Goal: Task Accomplishment & Management: Use online tool/utility

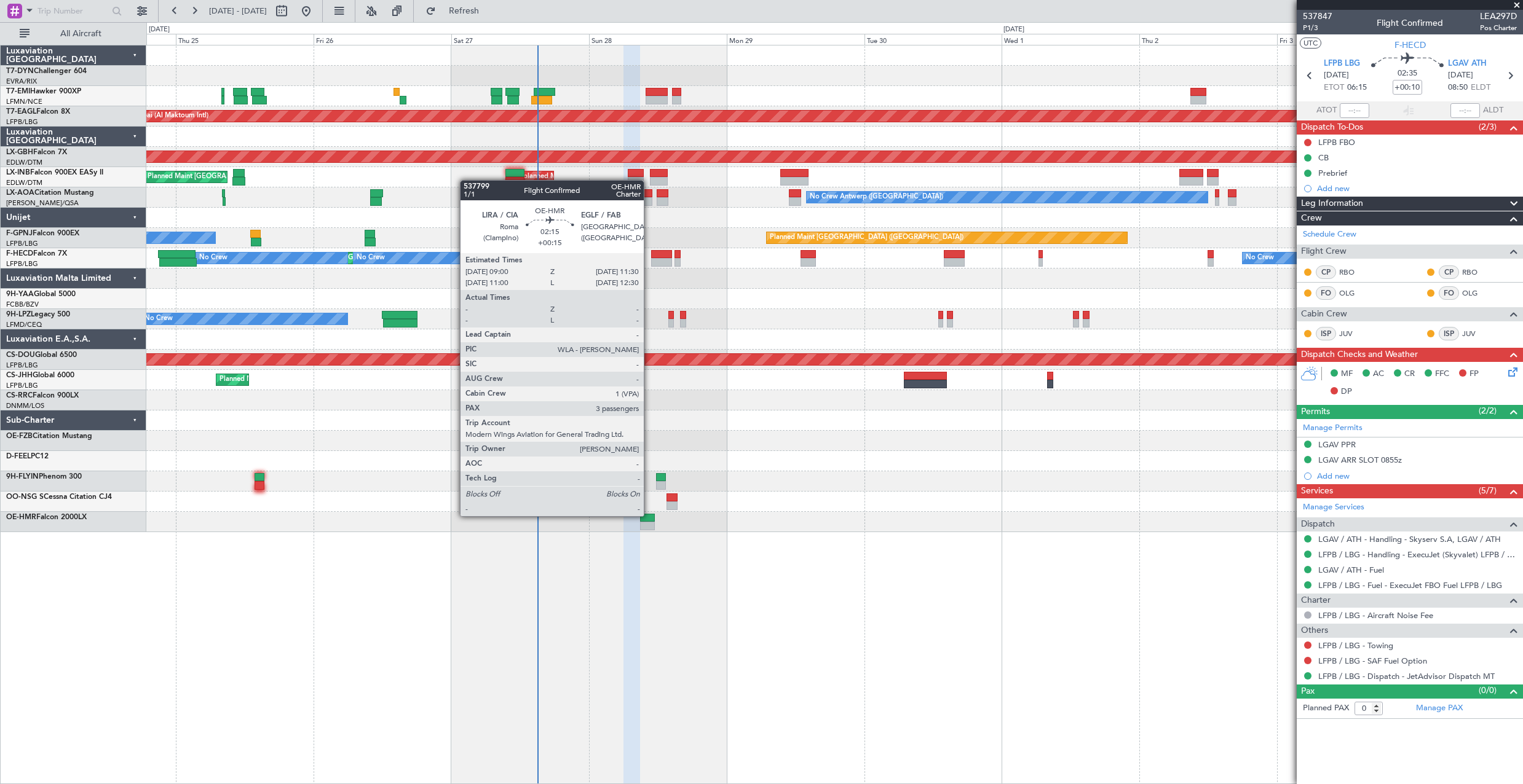
click at [649, 515] on div at bounding box center [647, 518] width 15 height 9
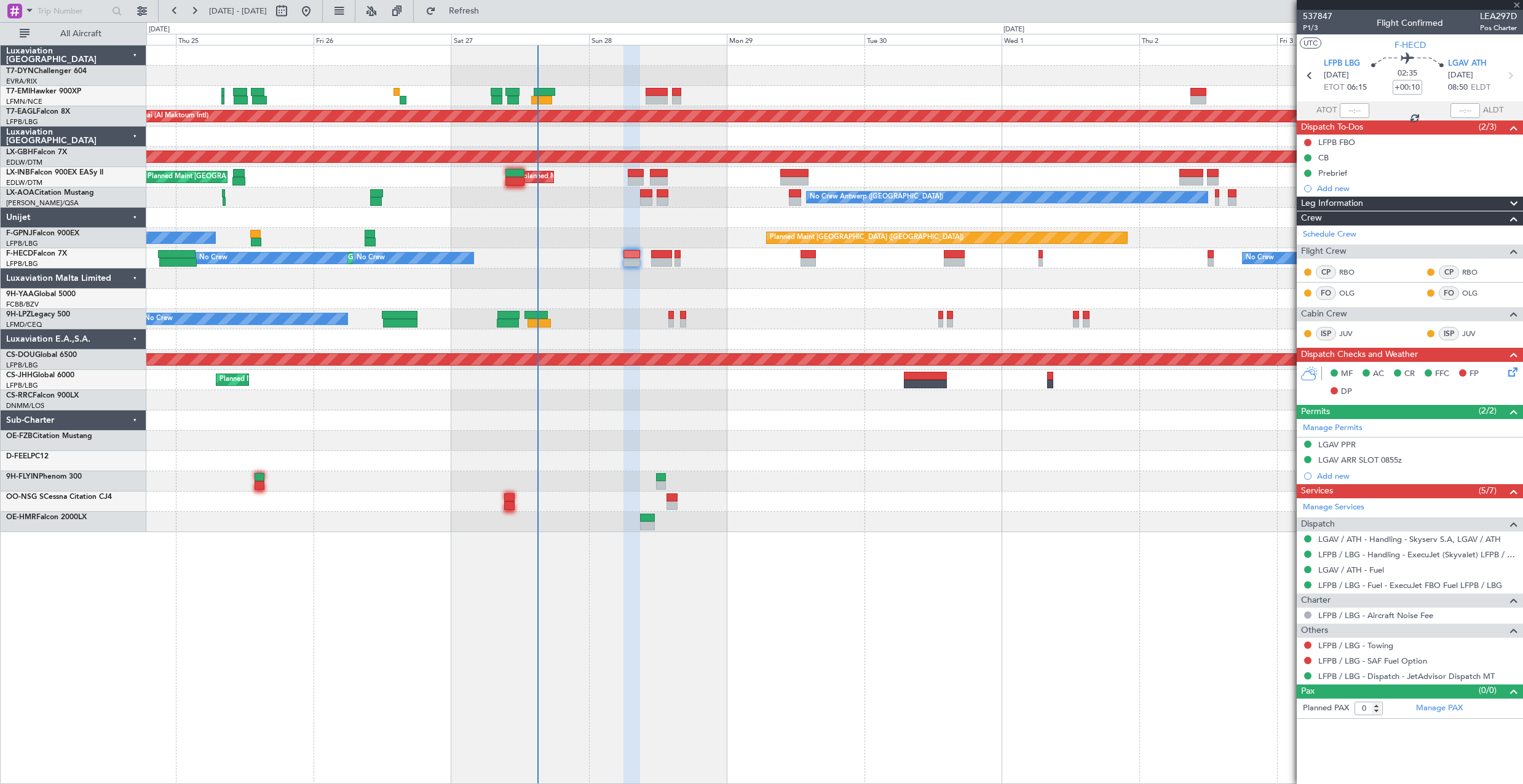
type input "+00:15"
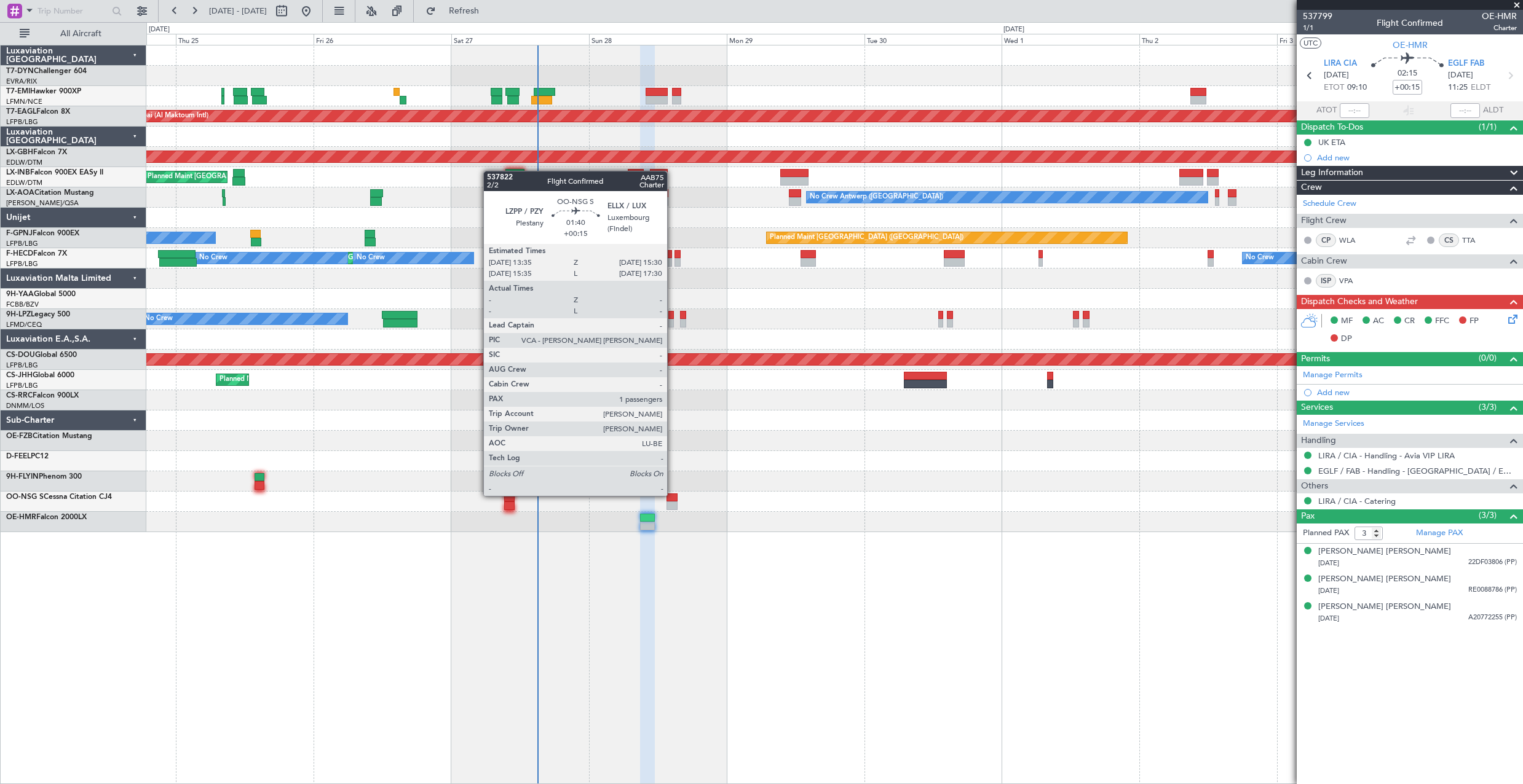
click at [673, 495] on div at bounding box center [672, 498] width 11 height 9
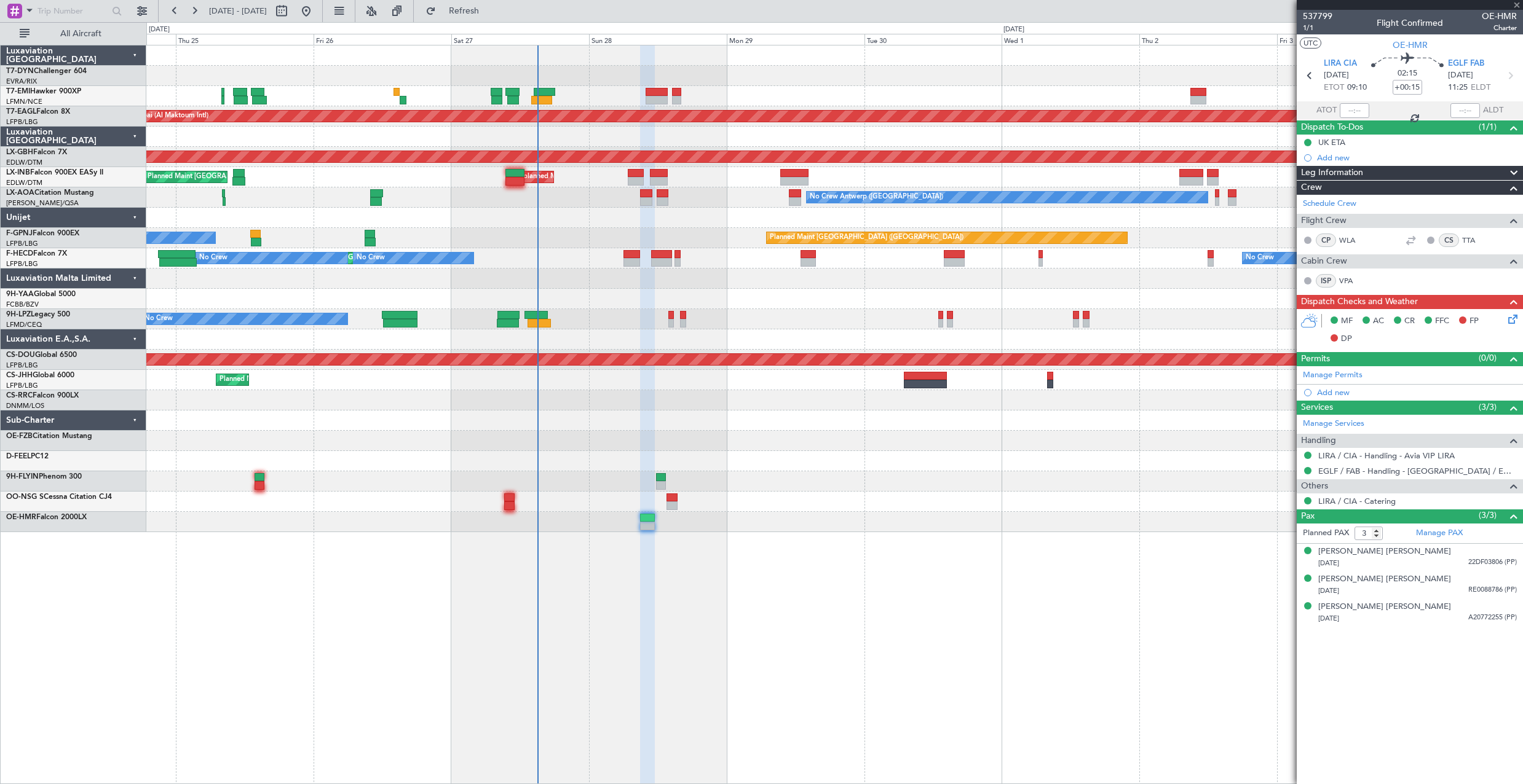
type input "1"
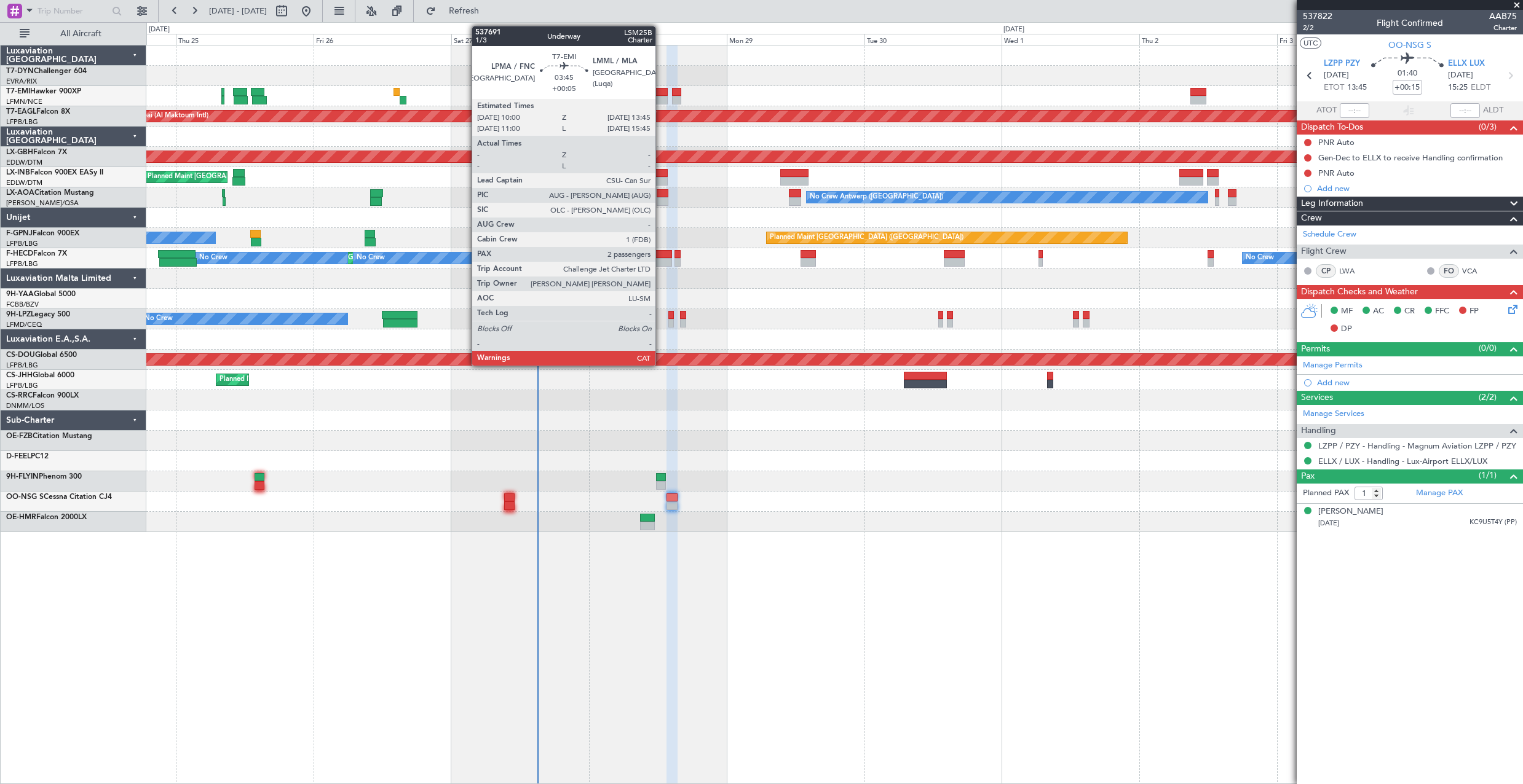
click at [661, 90] on div at bounding box center [656, 92] width 21 height 9
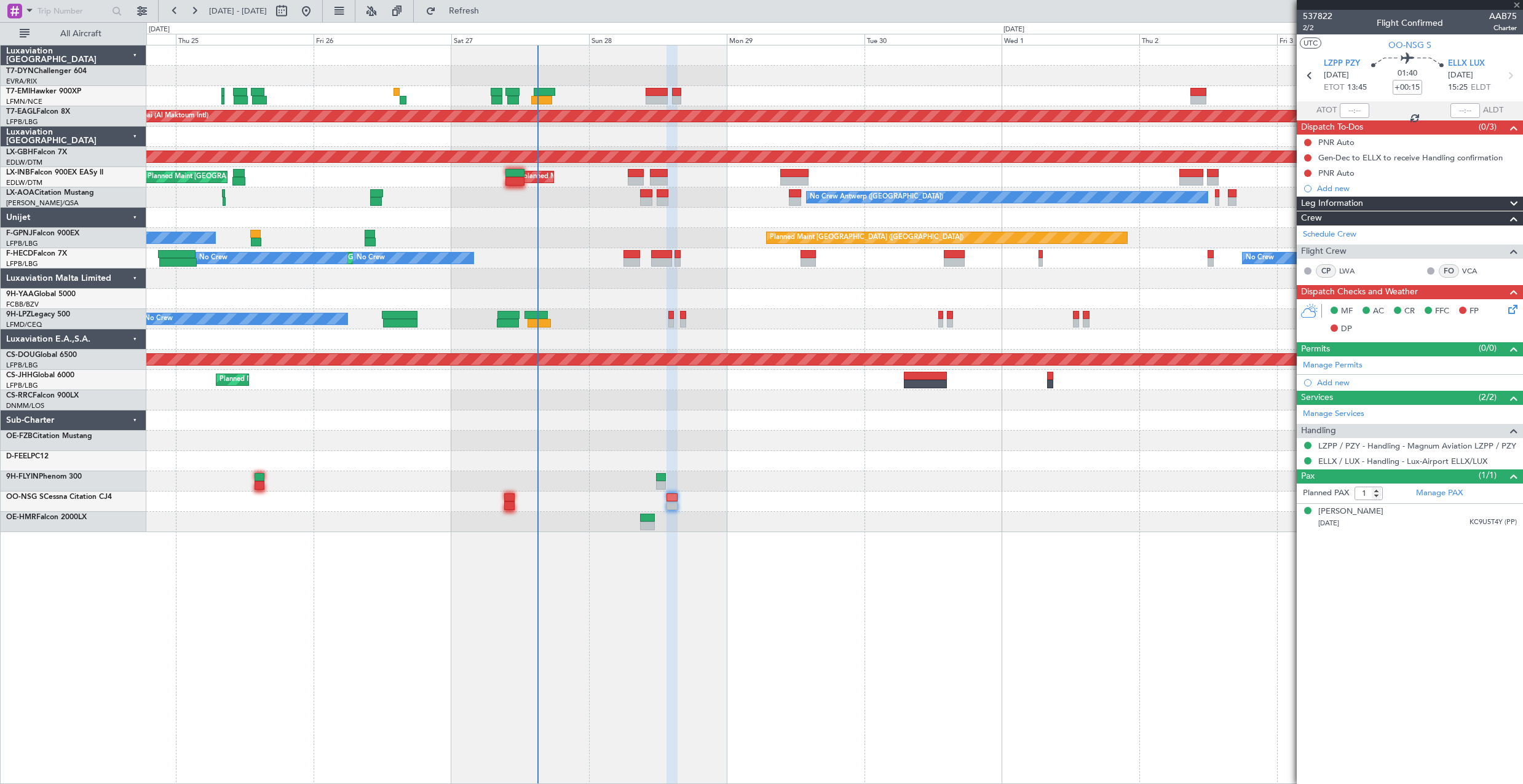
type input "+00:05"
type input "2"
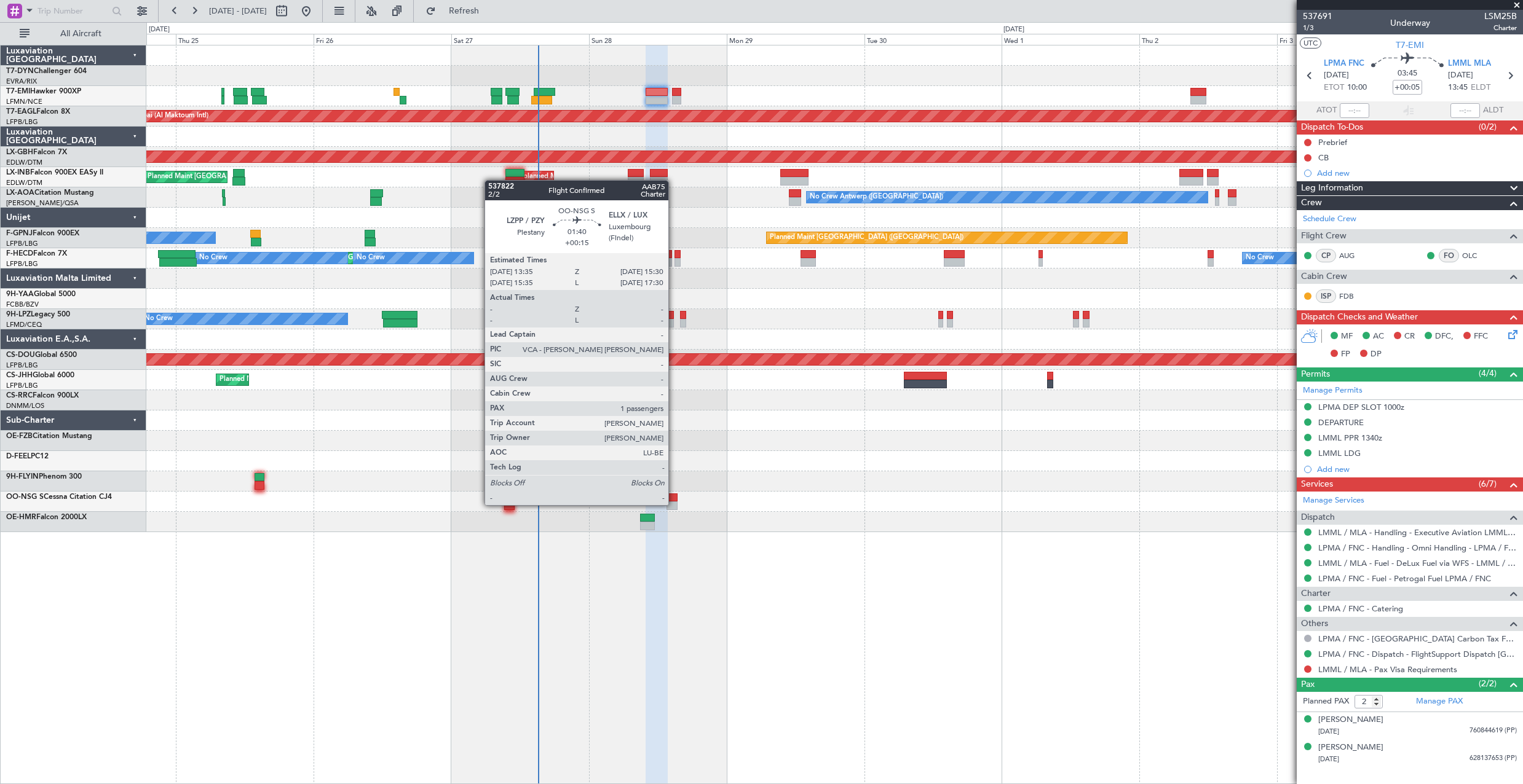
click at [674, 504] on div at bounding box center [672, 506] width 11 height 9
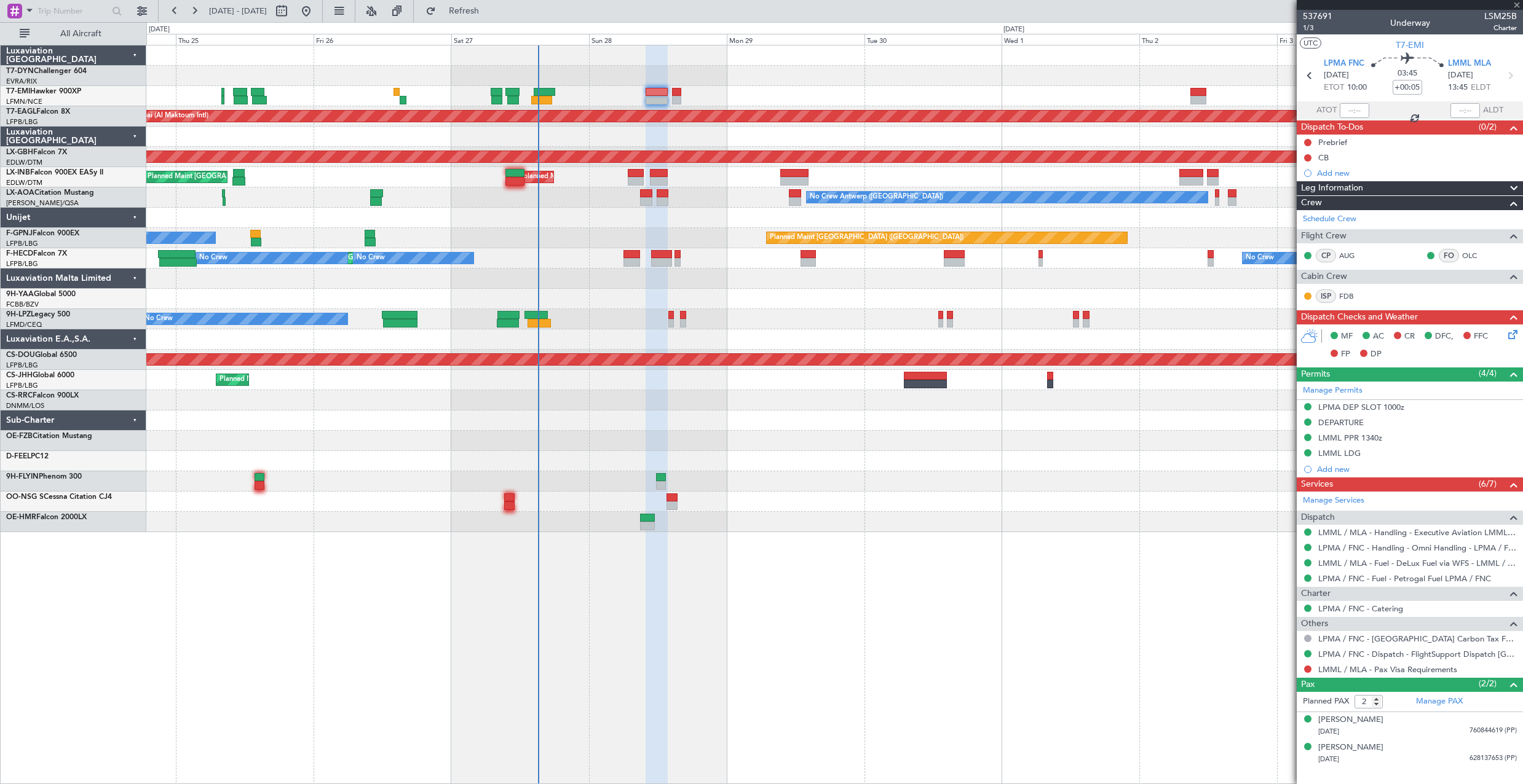
type input "+00:15"
type input "1"
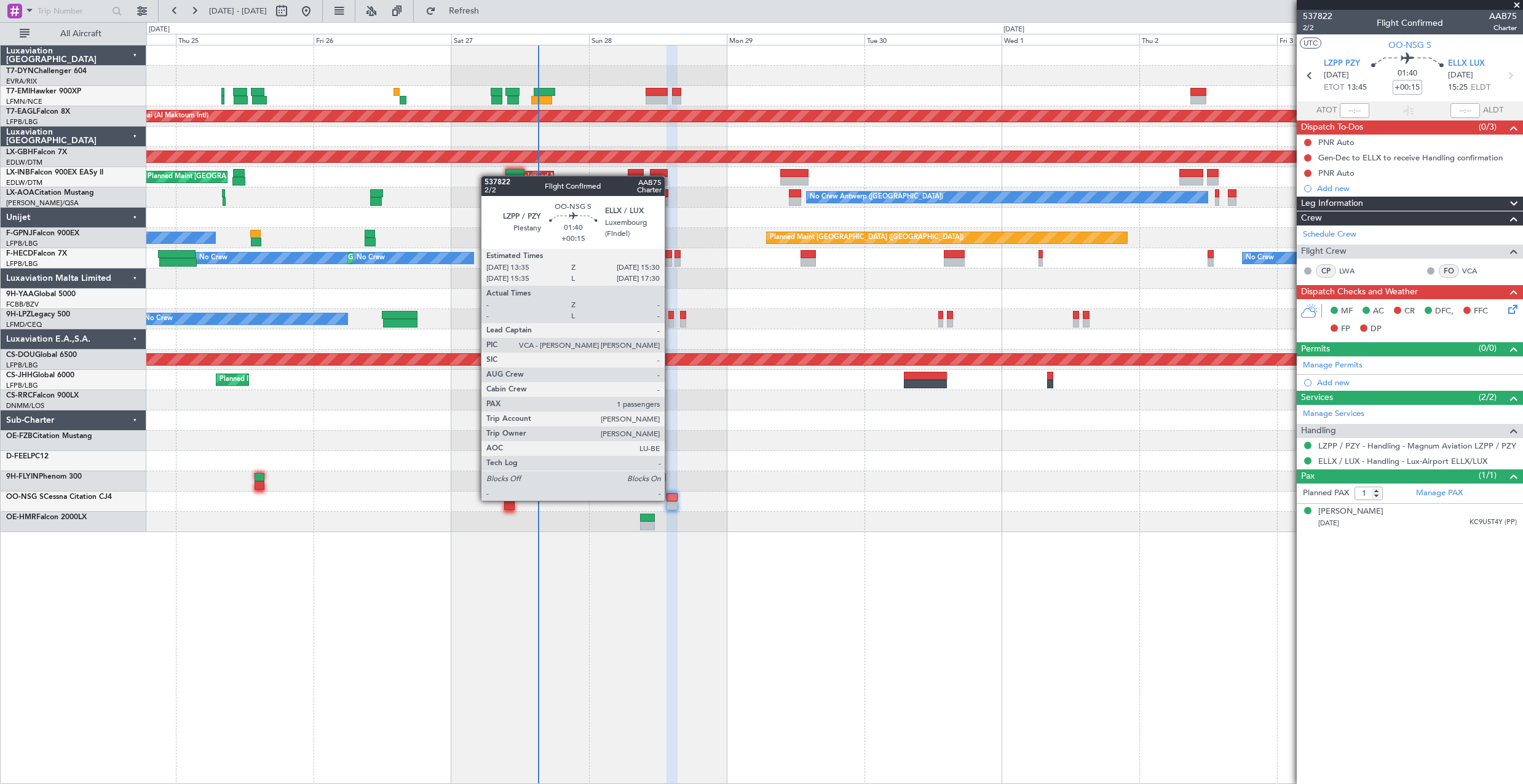
click at [671, 495] on div at bounding box center [672, 498] width 11 height 9
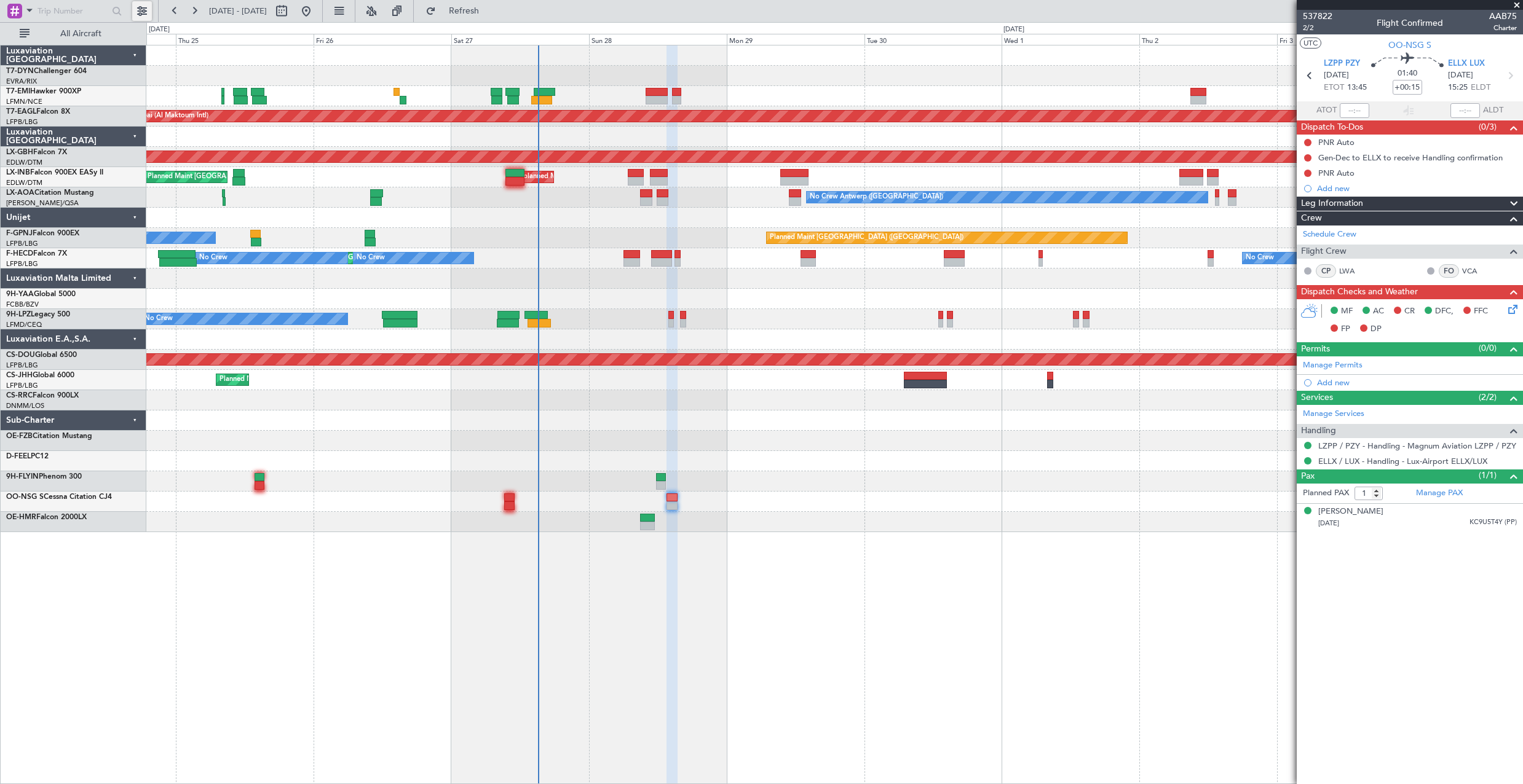
click at [144, 12] on button at bounding box center [142, 11] width 19 height 19
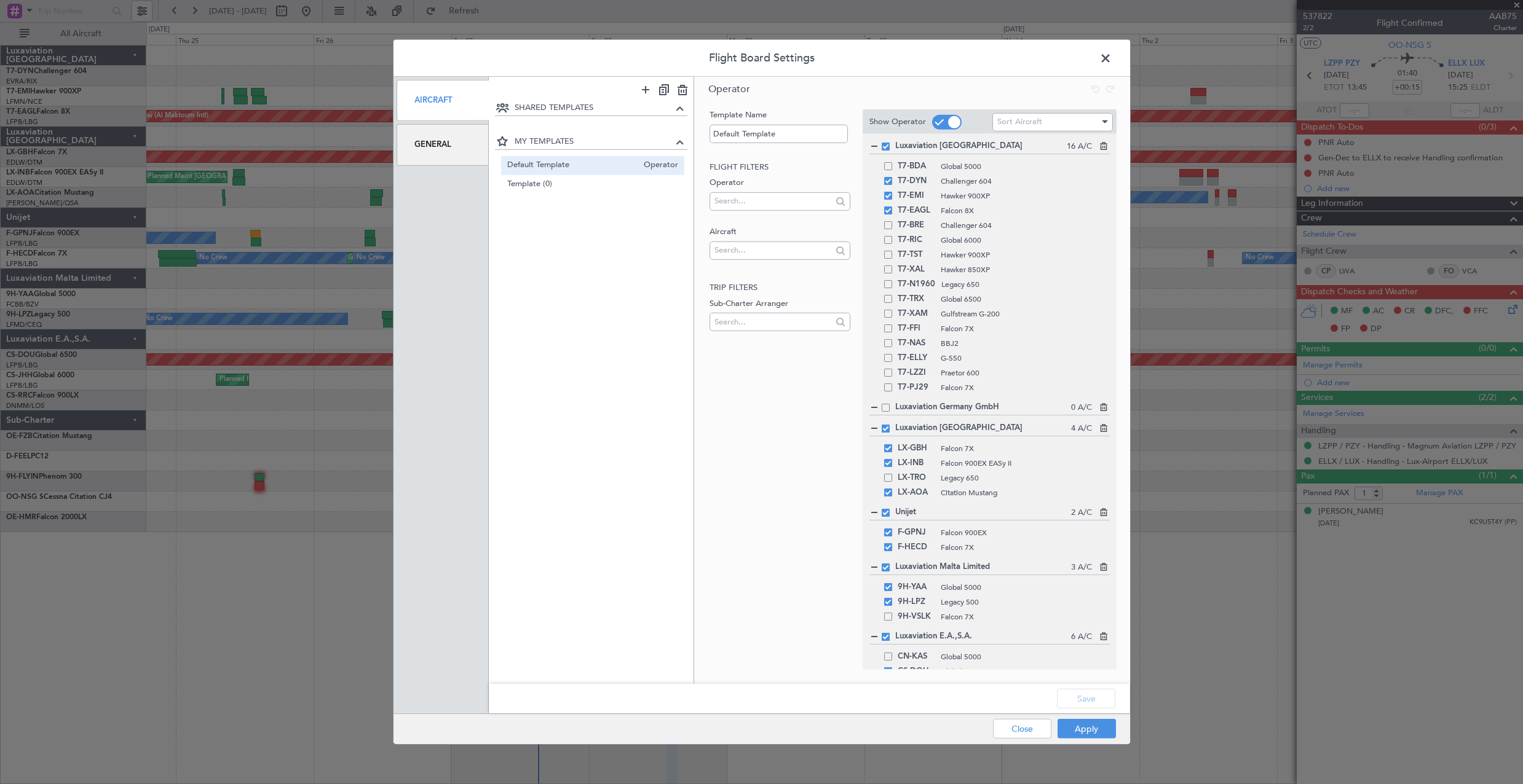
scroll to position [170, 0]
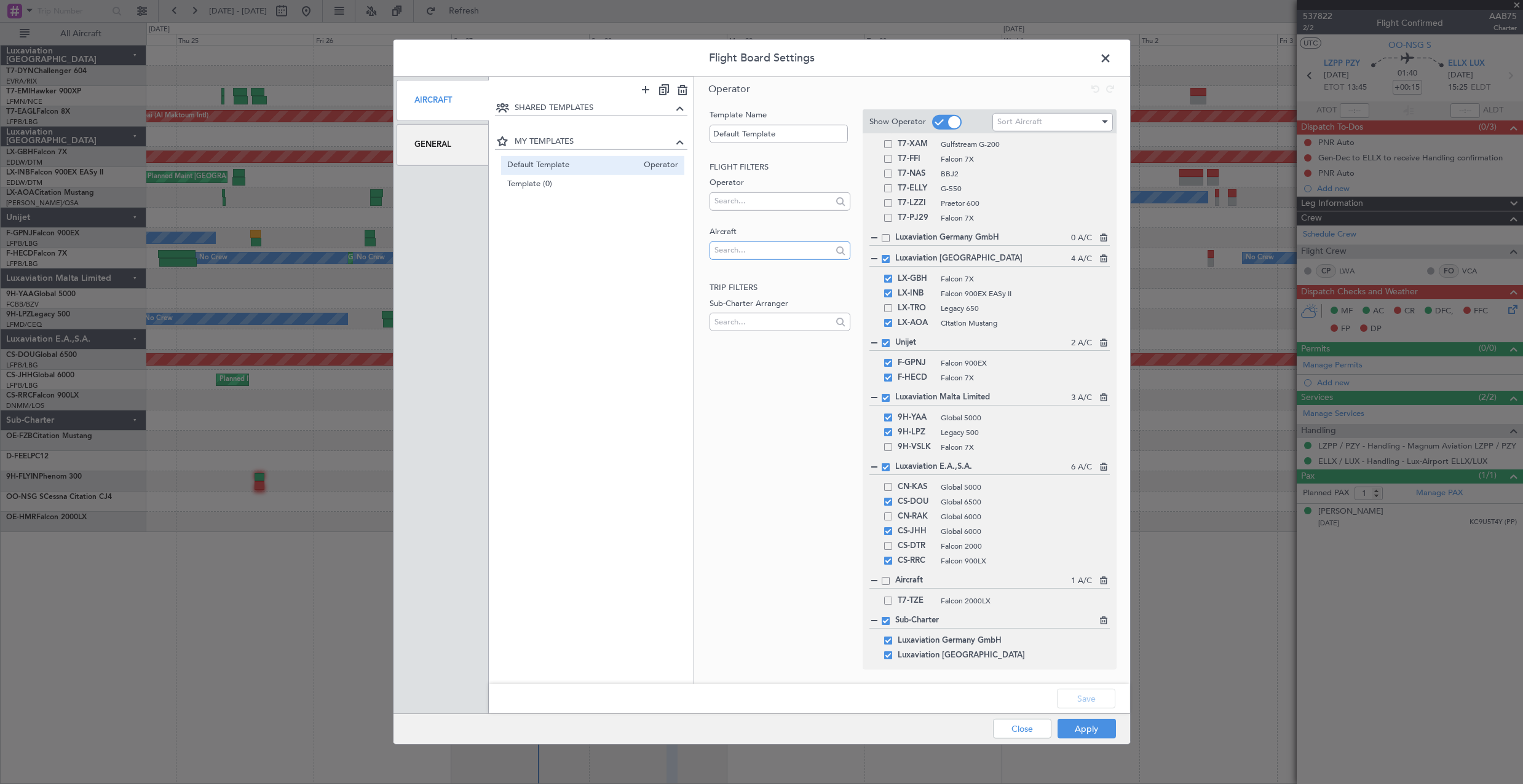
click at [731, 255] on input "text" at bounding box center [773, 250] width 118 height 19
type input "OO-NSG"
click at [752, 269] on span "OO-NSG" at bounding box center [779, 270] width 121 height 19
click at [1094, 699] on button "Save" at bounding box center [1086, 698] width 58 height 19
click at [1097, 727] on button "Apply" at bounding box center [1087, 728] width 58 height 19
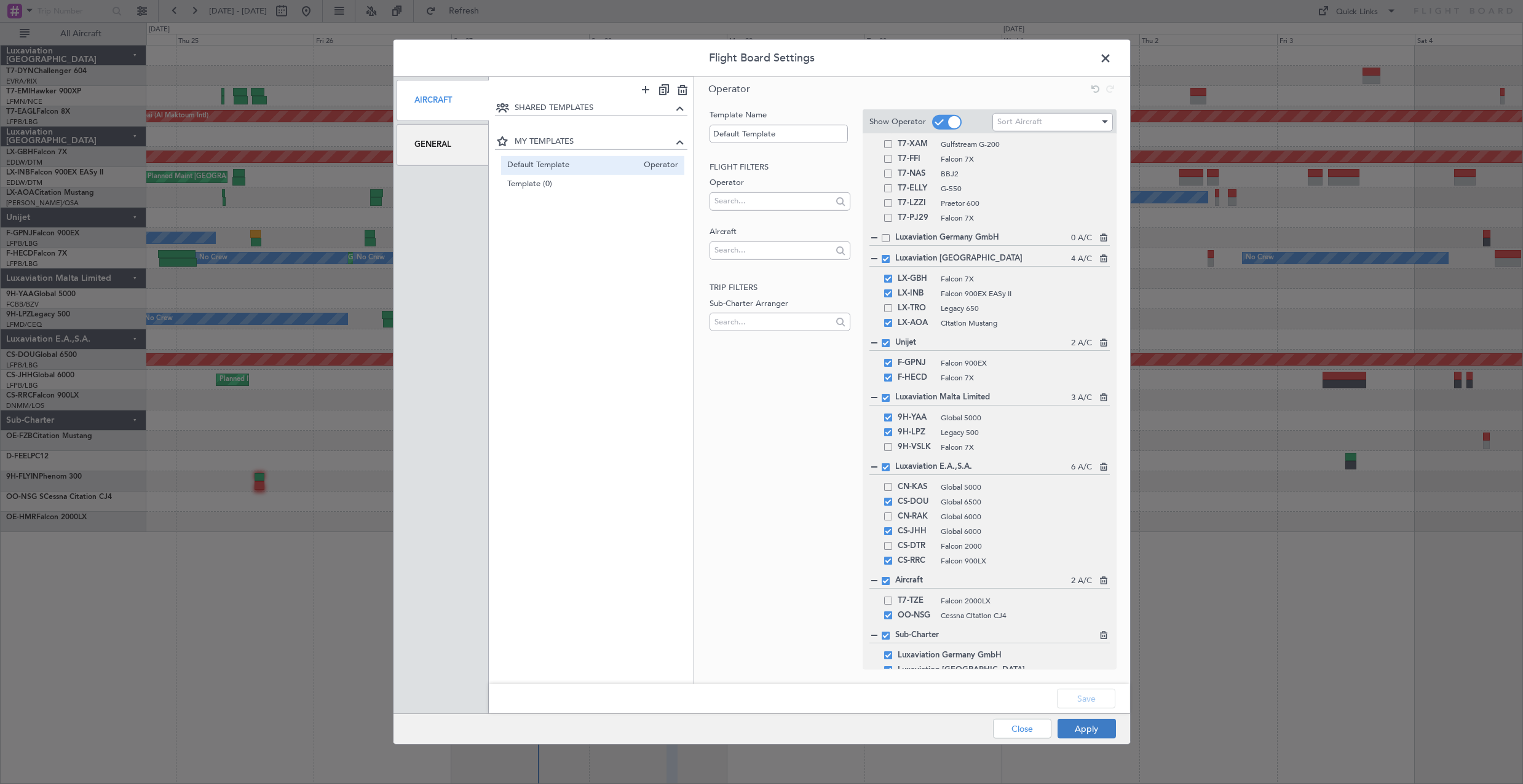
type input "0"
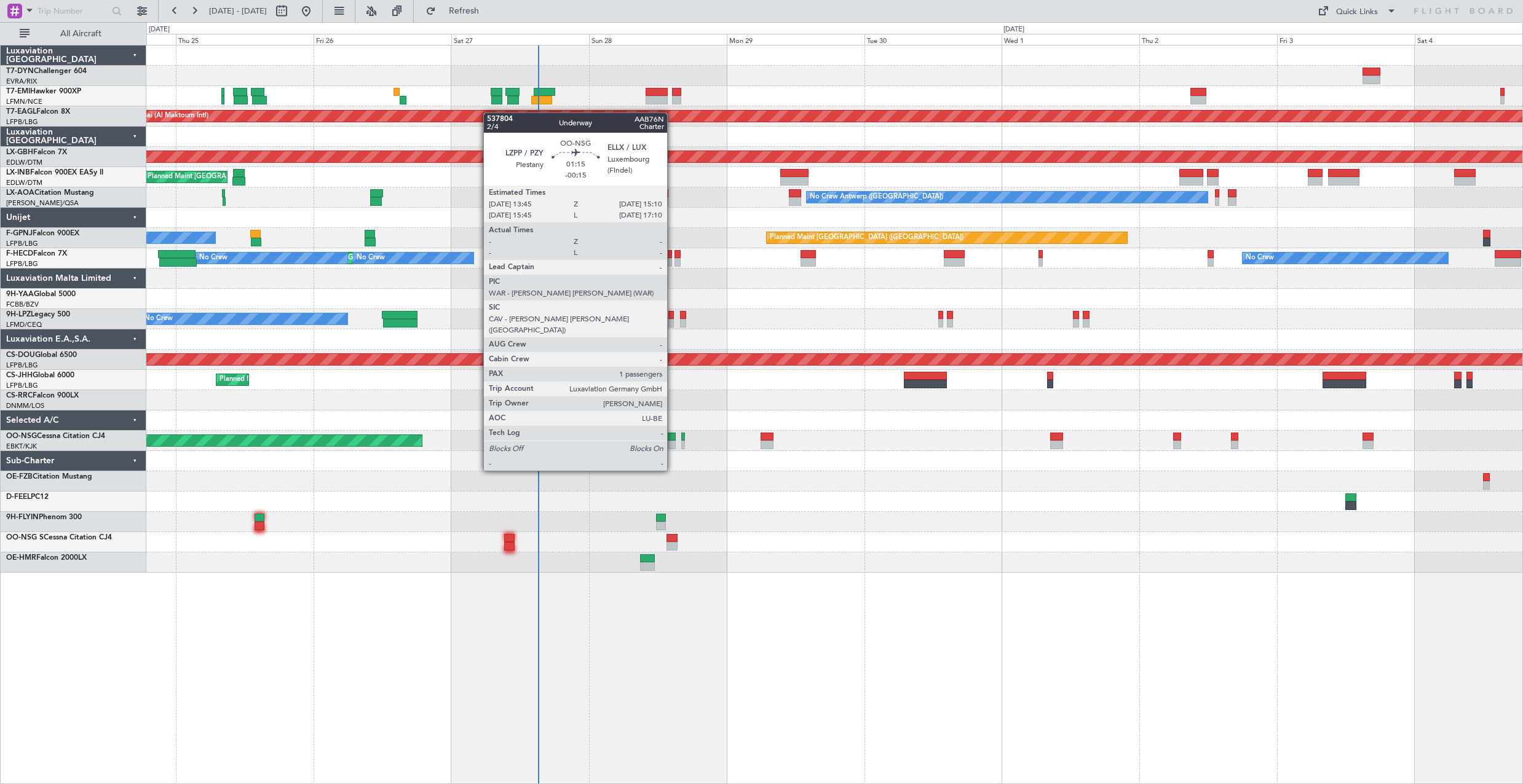
click at [673, 437] on div at bounding box center [671, 437] width 9 height 9
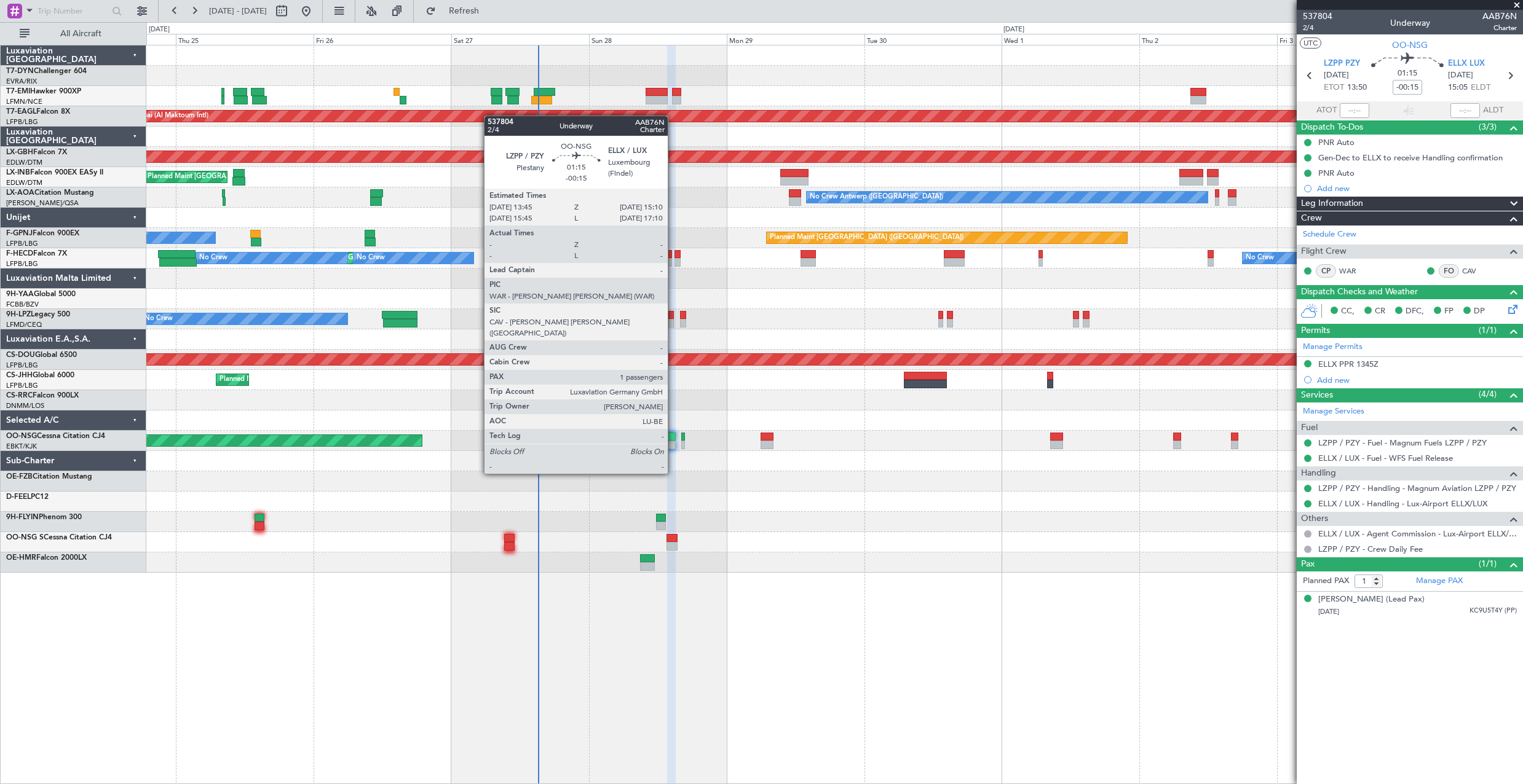
click at [673, 439] on div at bounding box center [671, 437] width 9 height 9
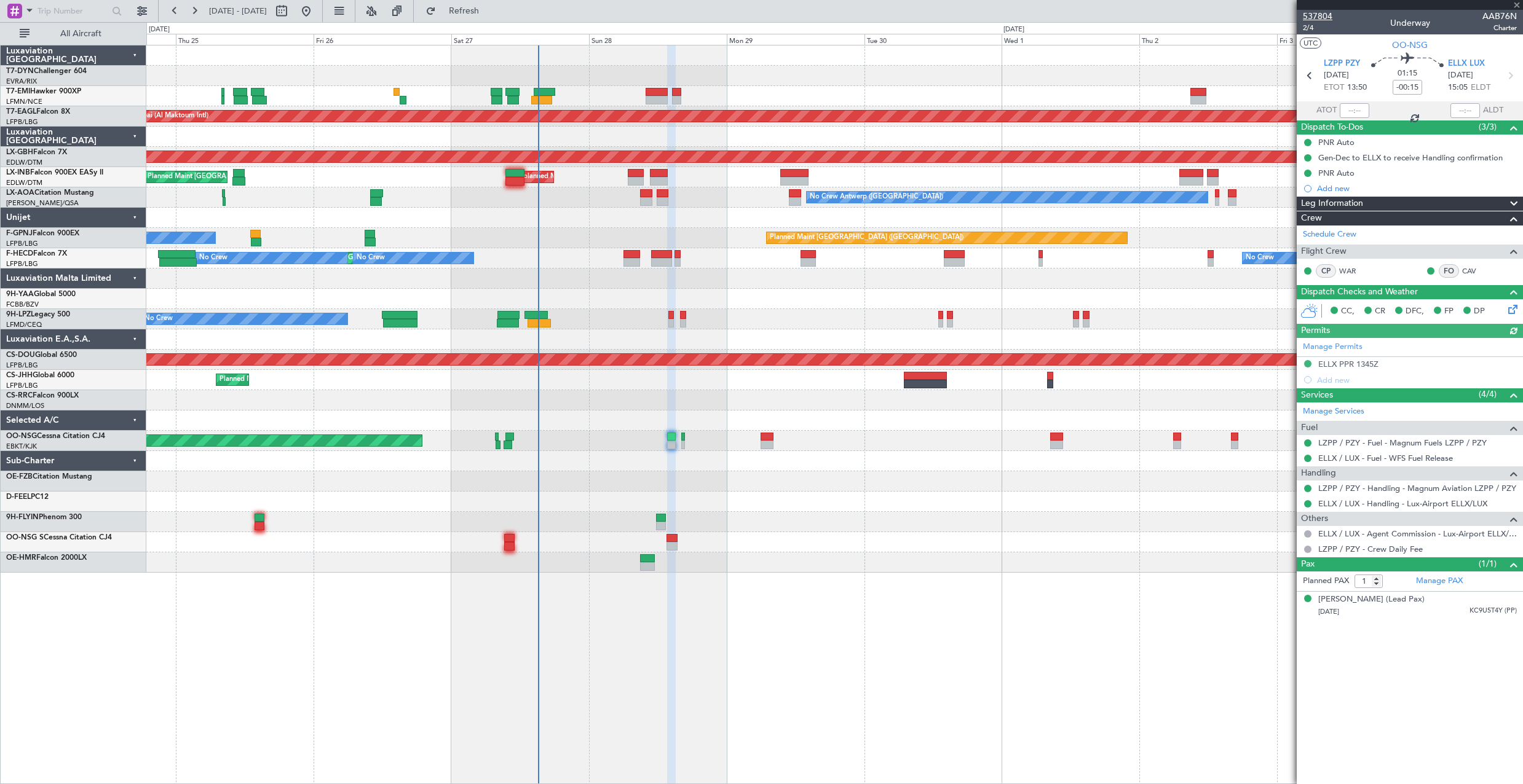
click at [1319, 19] on span "537804" at bounding box center [1317, 16] width 29 height 13
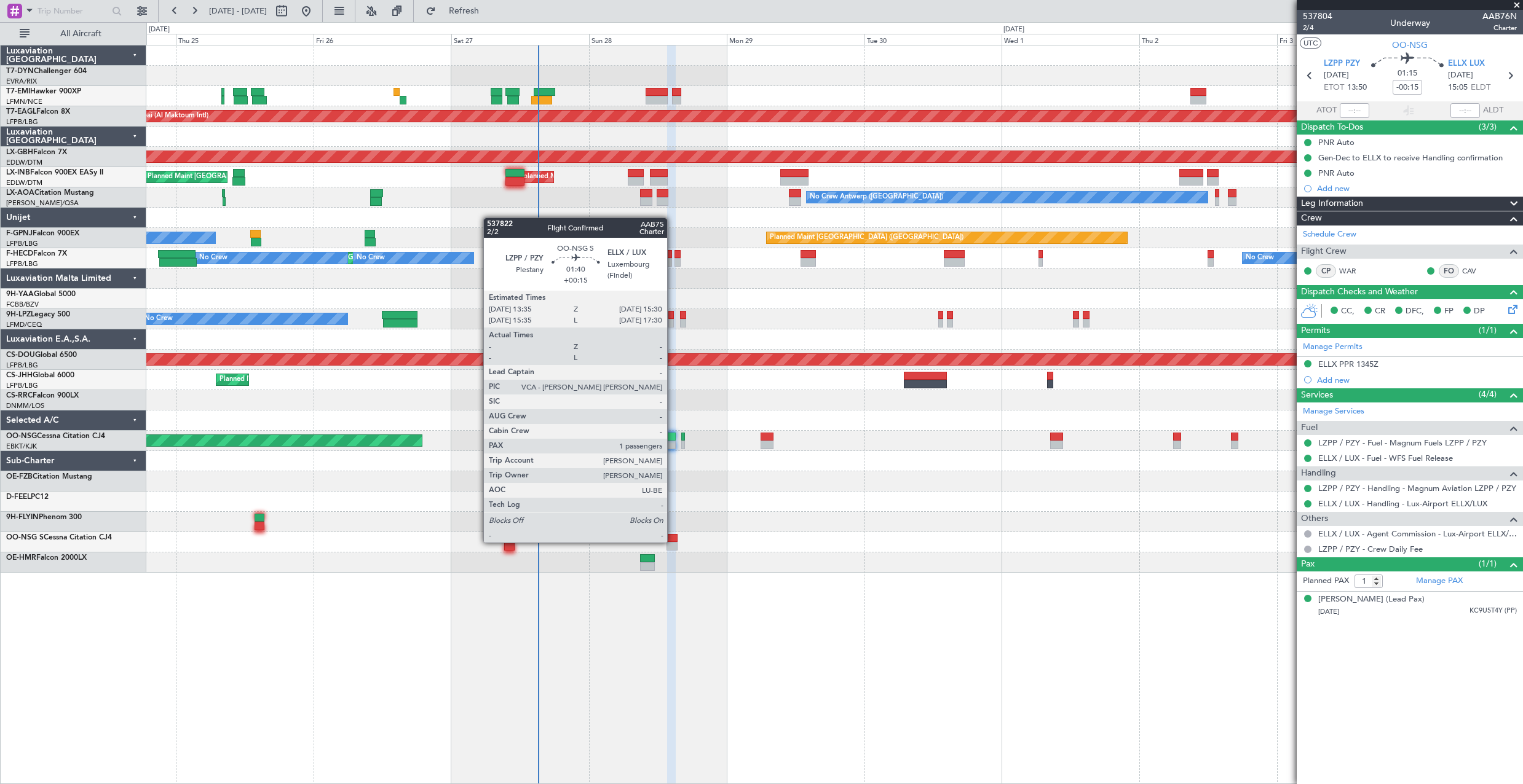
click at [673, 542] on div at bounding box center [672, 538] width 11 height 9
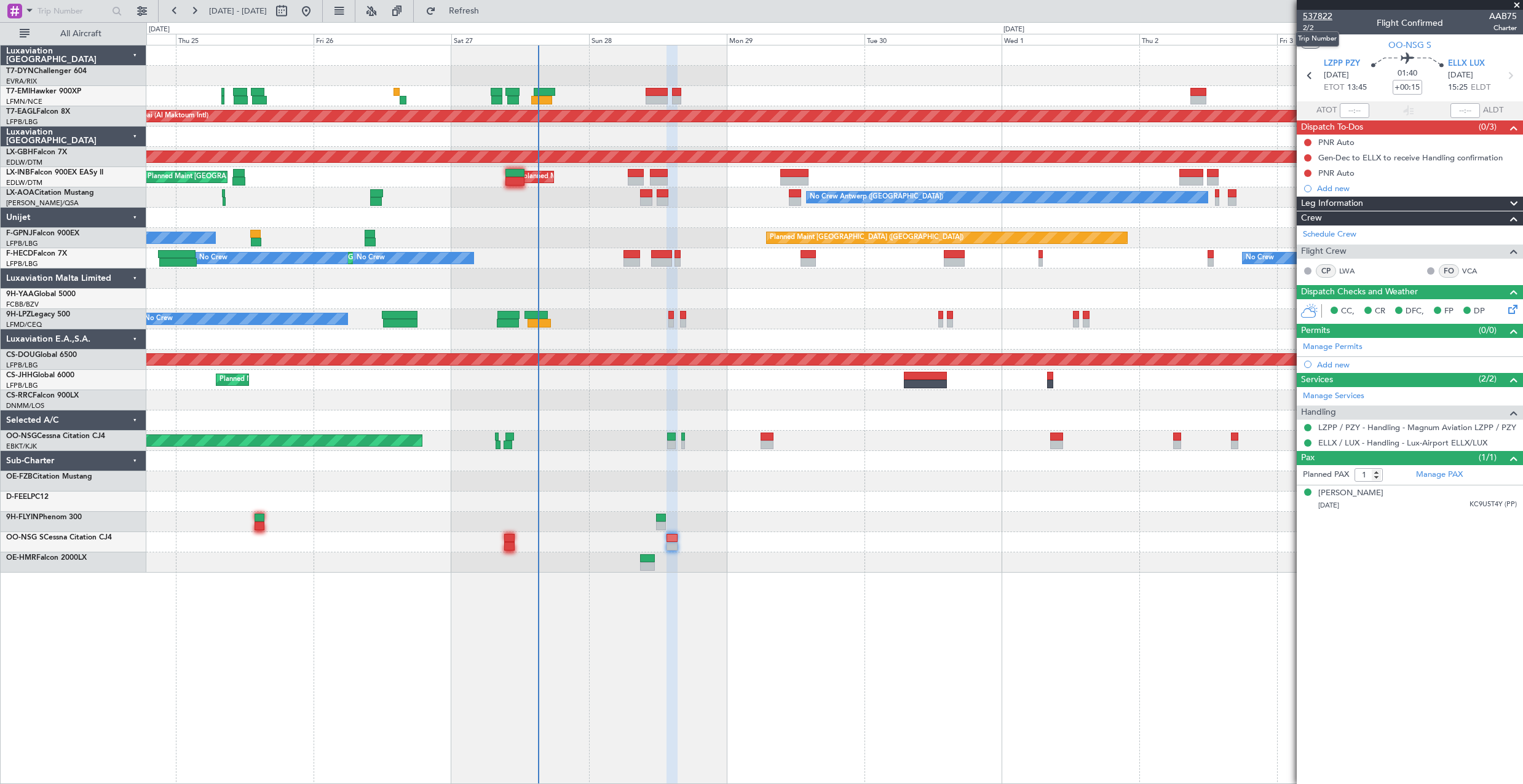
click at [1314, 16] on span "537822" at bounding box center [1317, 16] width 29 height 13
click at [1399, 88] on input "+00:15" at bounding box center [1407, 87] width 29 height 15
click at [1404, 87] on input "+00:15" at bounding box center [1407, 87] width 29 height 15
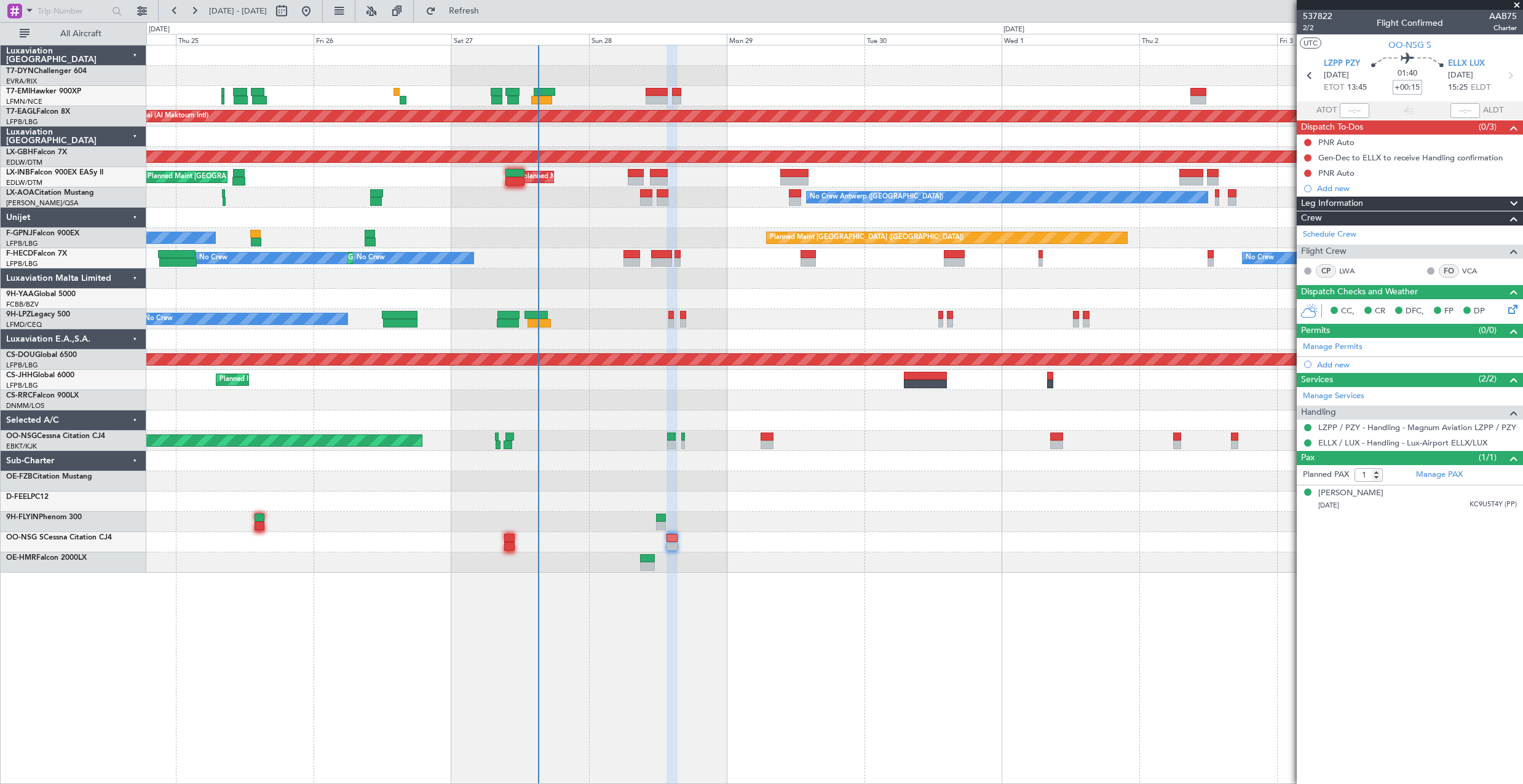
click at [1399, 88] on input "+00:15" at bounding box center [1407, 87] width 29 height 15
click at [1397, 88] on input "+00:15" at bounding box center [1407, 87] width 29 height 15
click at [1399, 88] on input "+00:15" at bounding box center [1407, 87] width 29 height 15
type input "+"
type input "-00:00"
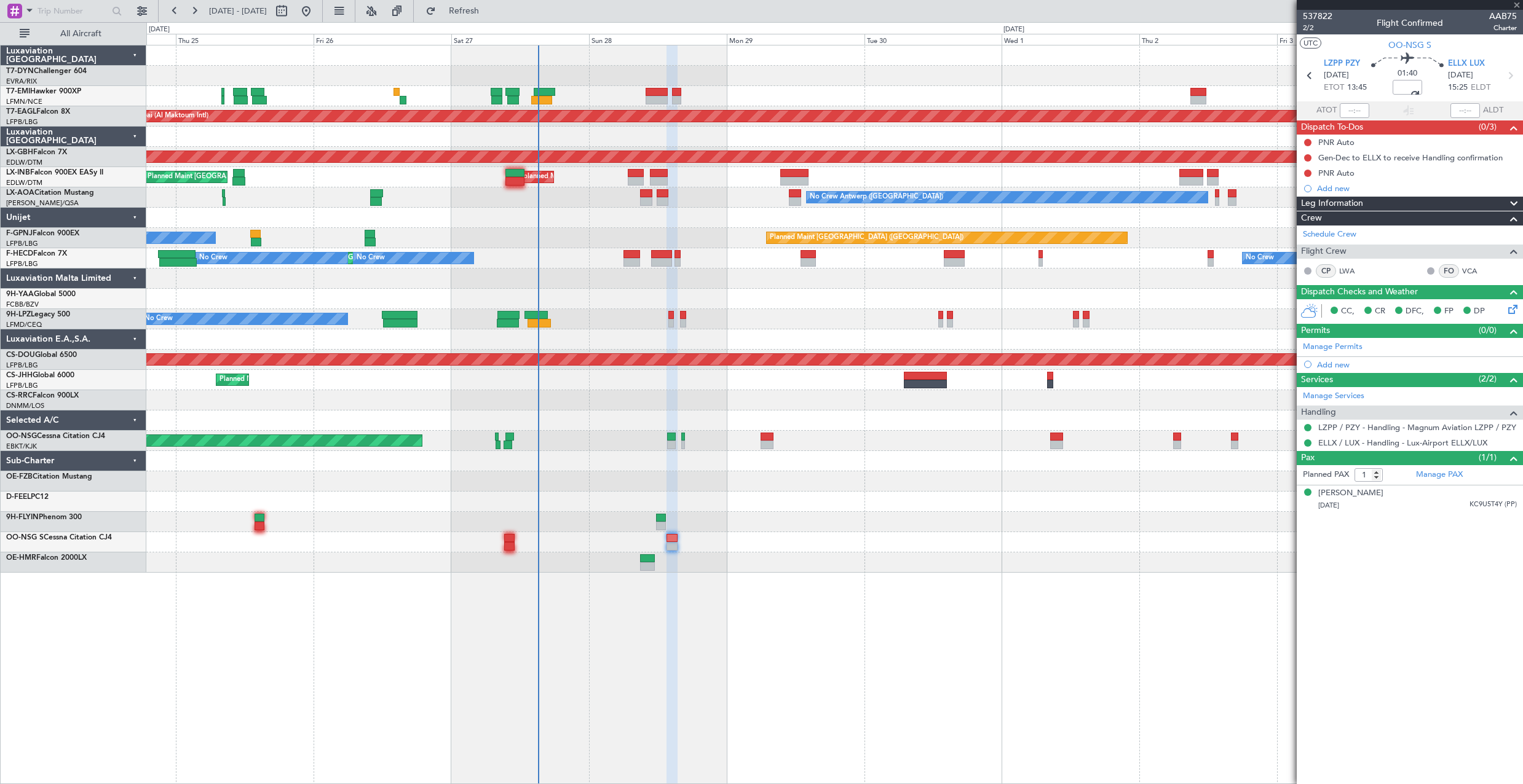
click at [1404, 84] on mat-tooltip-component "Flight Time" at bounding box center [1407, 95] width 57 height 33
click at [1402, 88] on input at bounding box center [1407, 87] width 29 height 15
click at [1324, 15] on span "537822" at bounding box center [1317, 16] width 29 height 13
click at [713, 171] on div "Unplanned Maint Roma (Ciampino) Planned Maint [GEOGRAPHIC_DATA] ([GEOGRAPHIC_DA…" at bounding box center [834, 177] width 1376 height 20
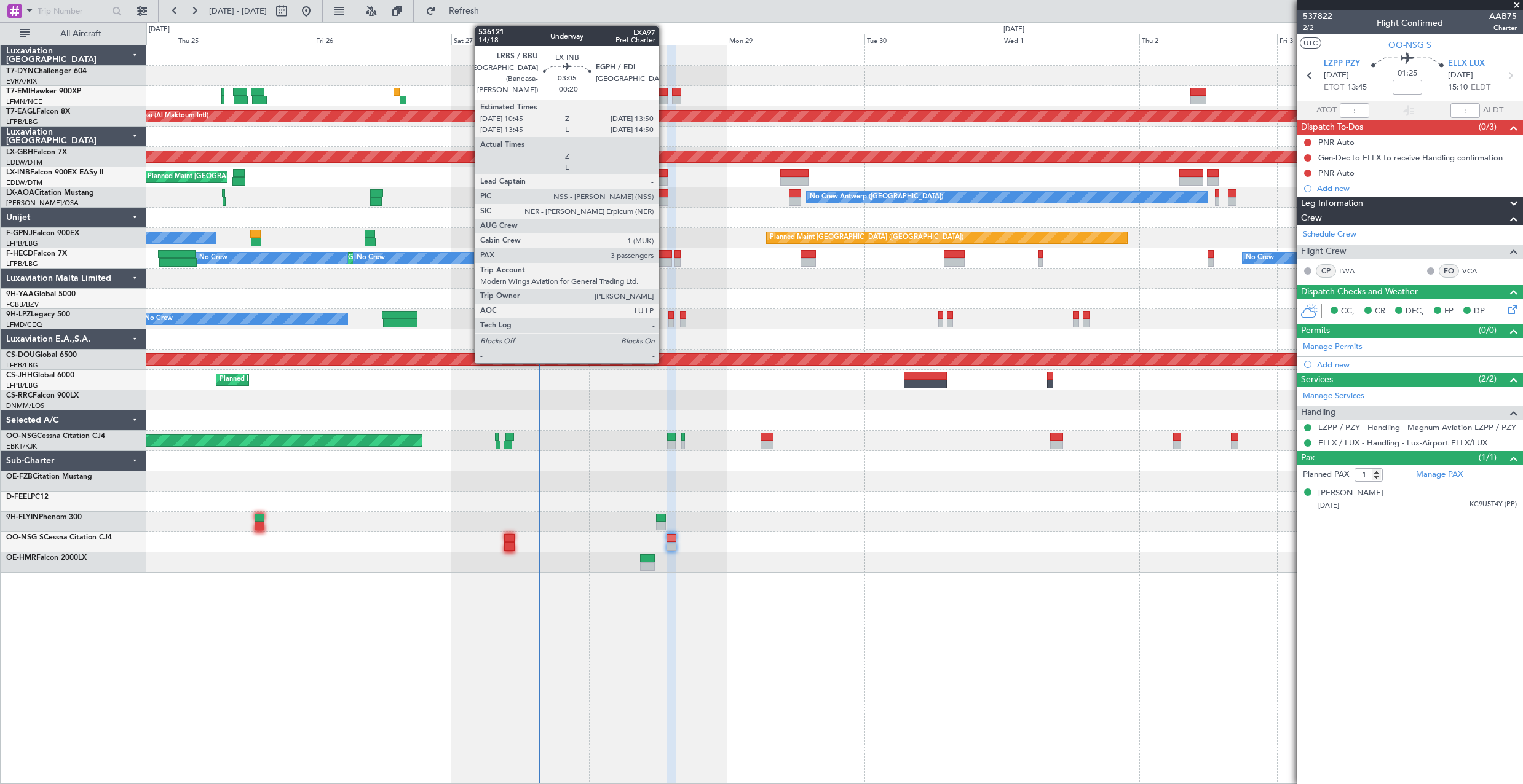
click at [664, 177] on div at bounding box center [659, 181] width 18 height 9
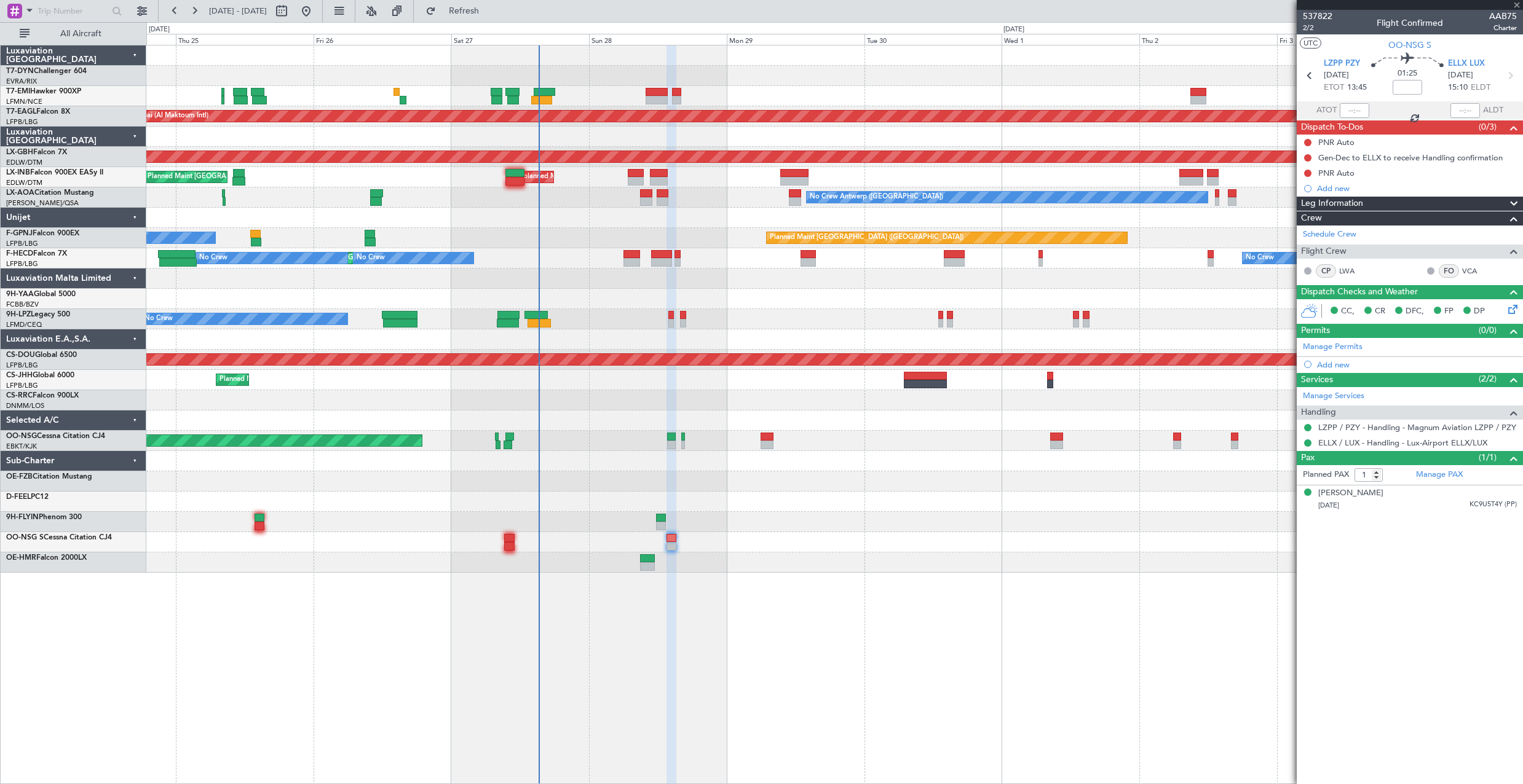
type input "-00:20"
type input "3"
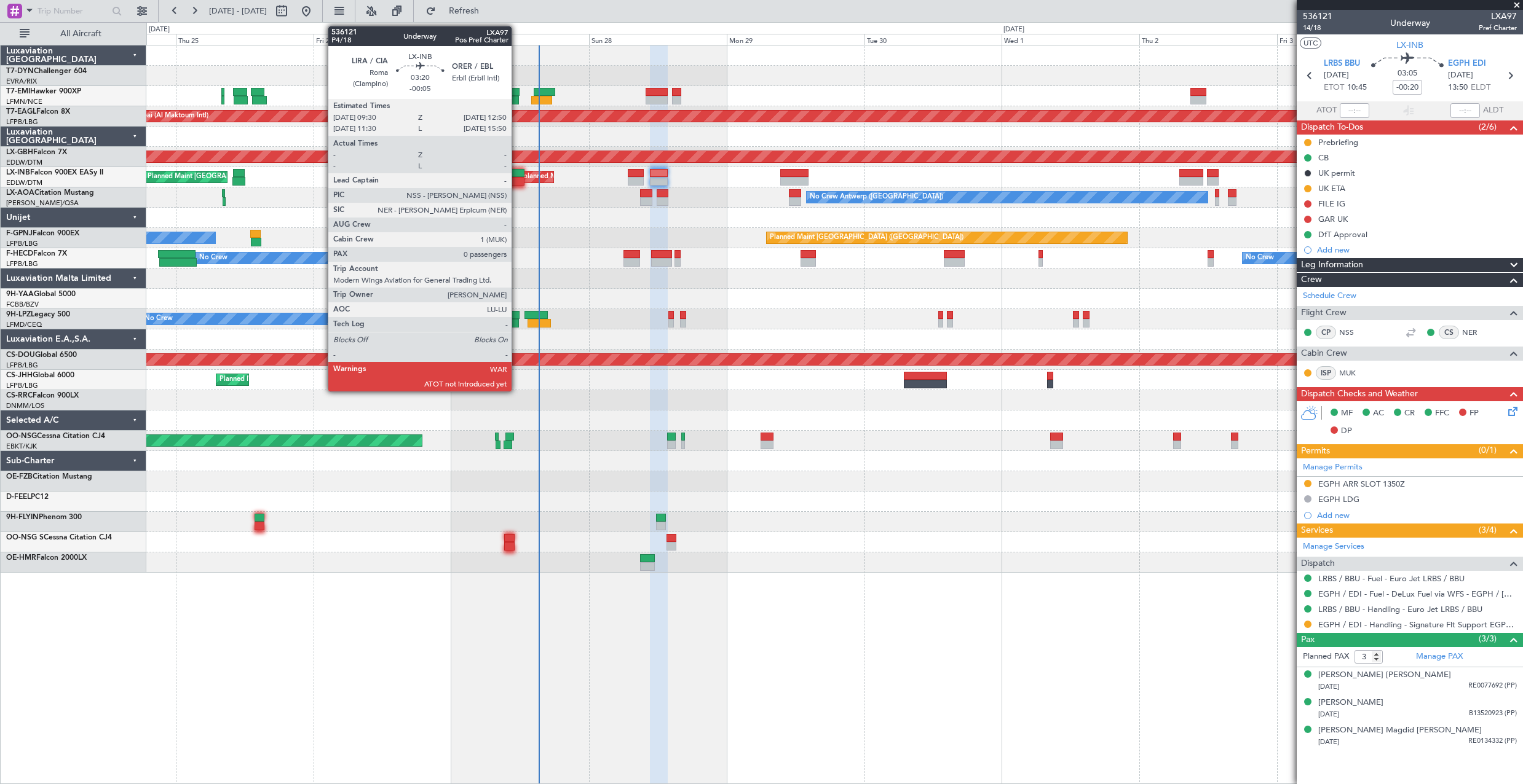
click at [517, 174] on div at bounding box center [516, 173] width 19 height 9
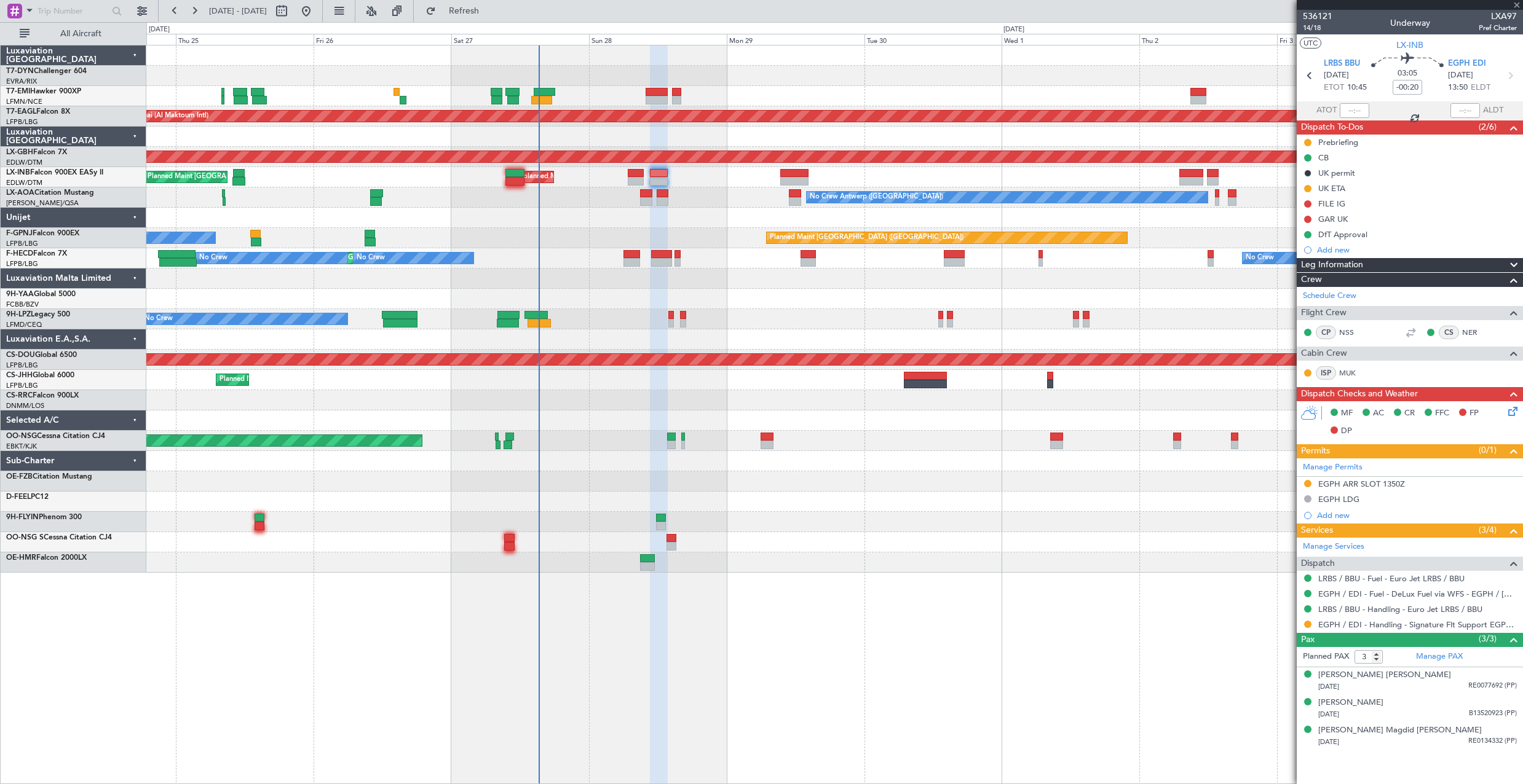
type input "-00:05"
type input "0"
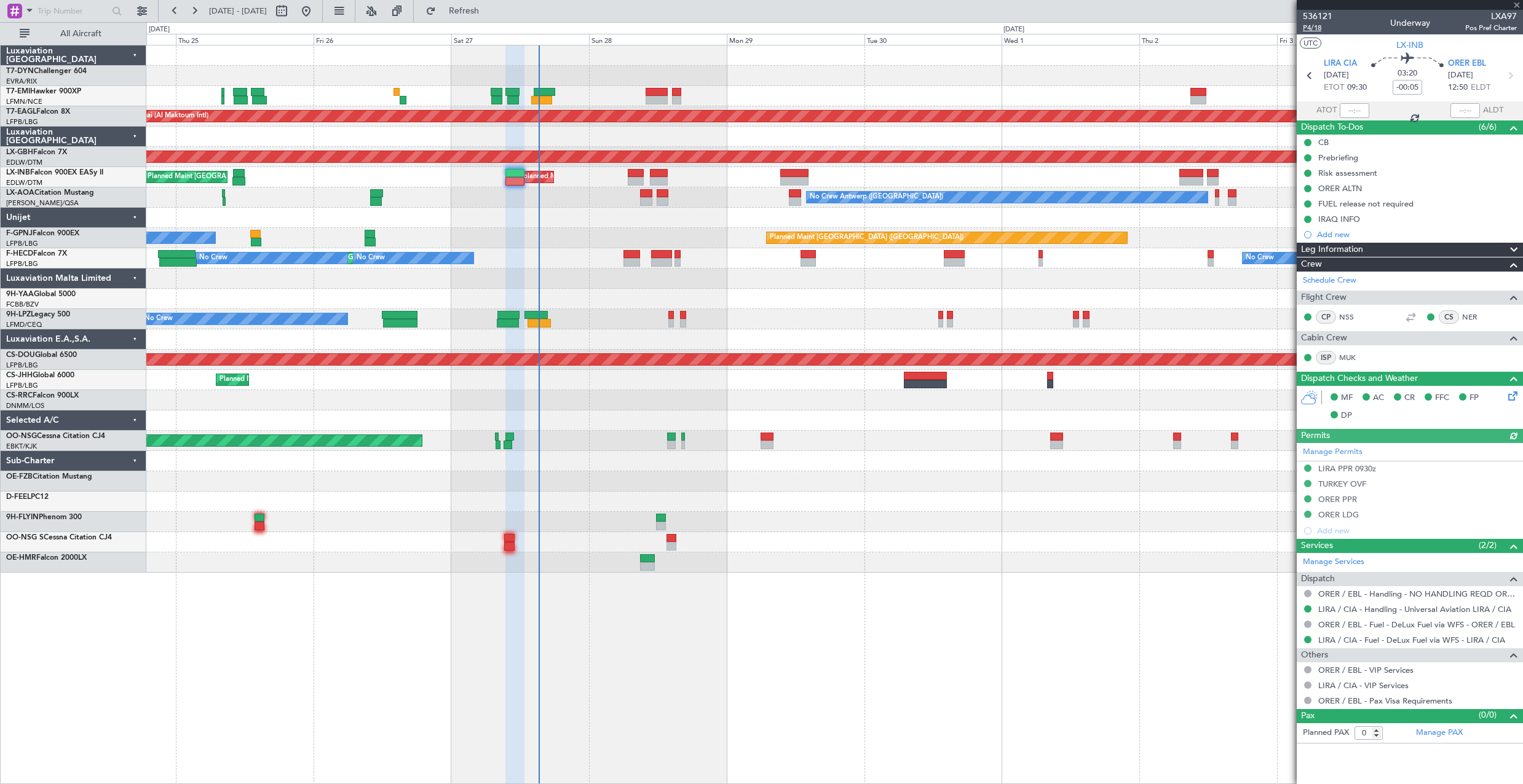
click at [1320, 27] on span "P4/18" at bounding box center [1317, 28] width 29 height 11
click at [490, 13] on span "Refresh" at bounding box center [464, 11] width 51 height 9
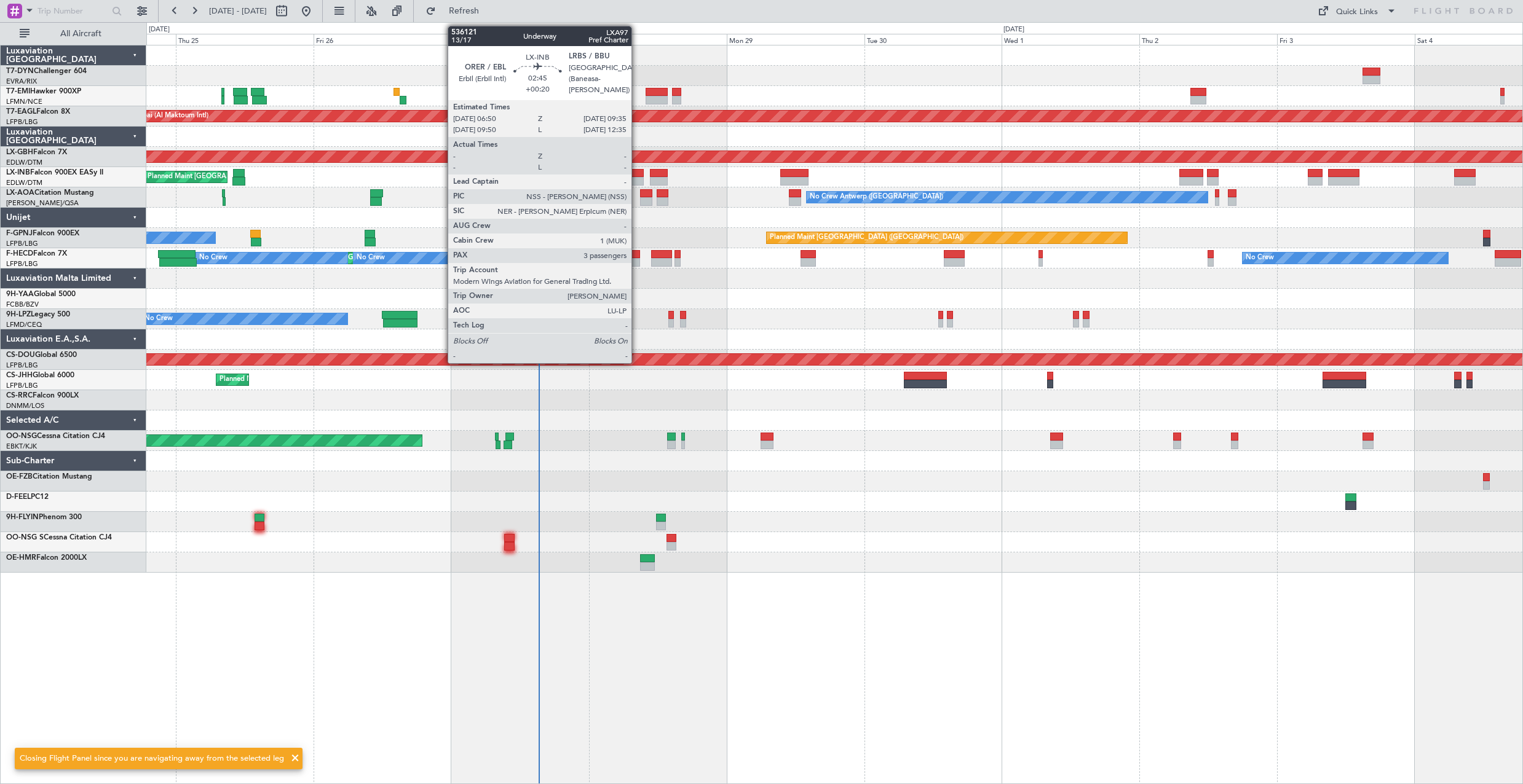
click at [637, 174] on div at bounding box center [636, 173] width 16 height 9
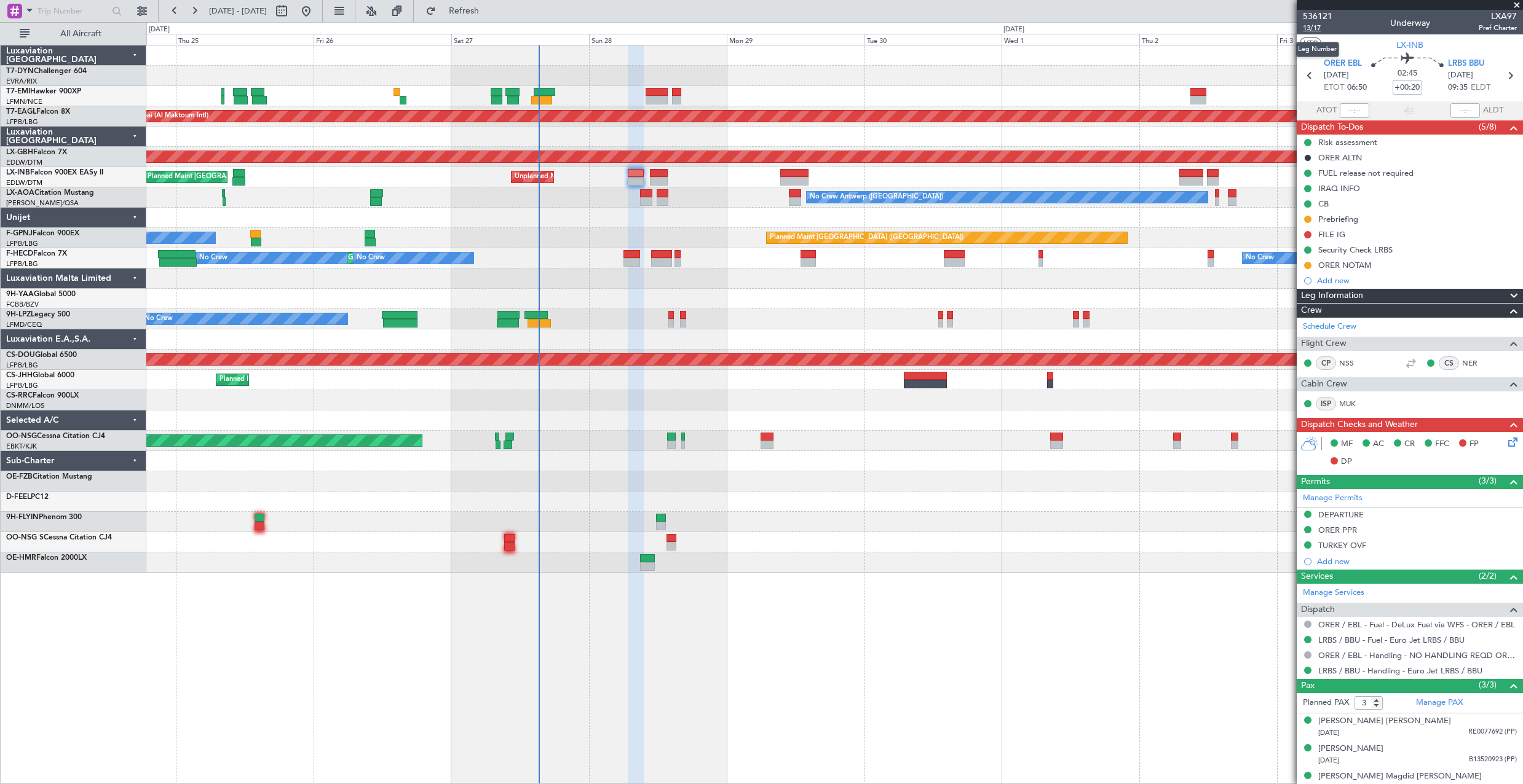
click at [1317, 28] on span "13/17" at bounding box center [1317, 28] width 29 height 11
click at [471, 13] on button "Refresh" at bounding box center [456, 11] width 73 height 19
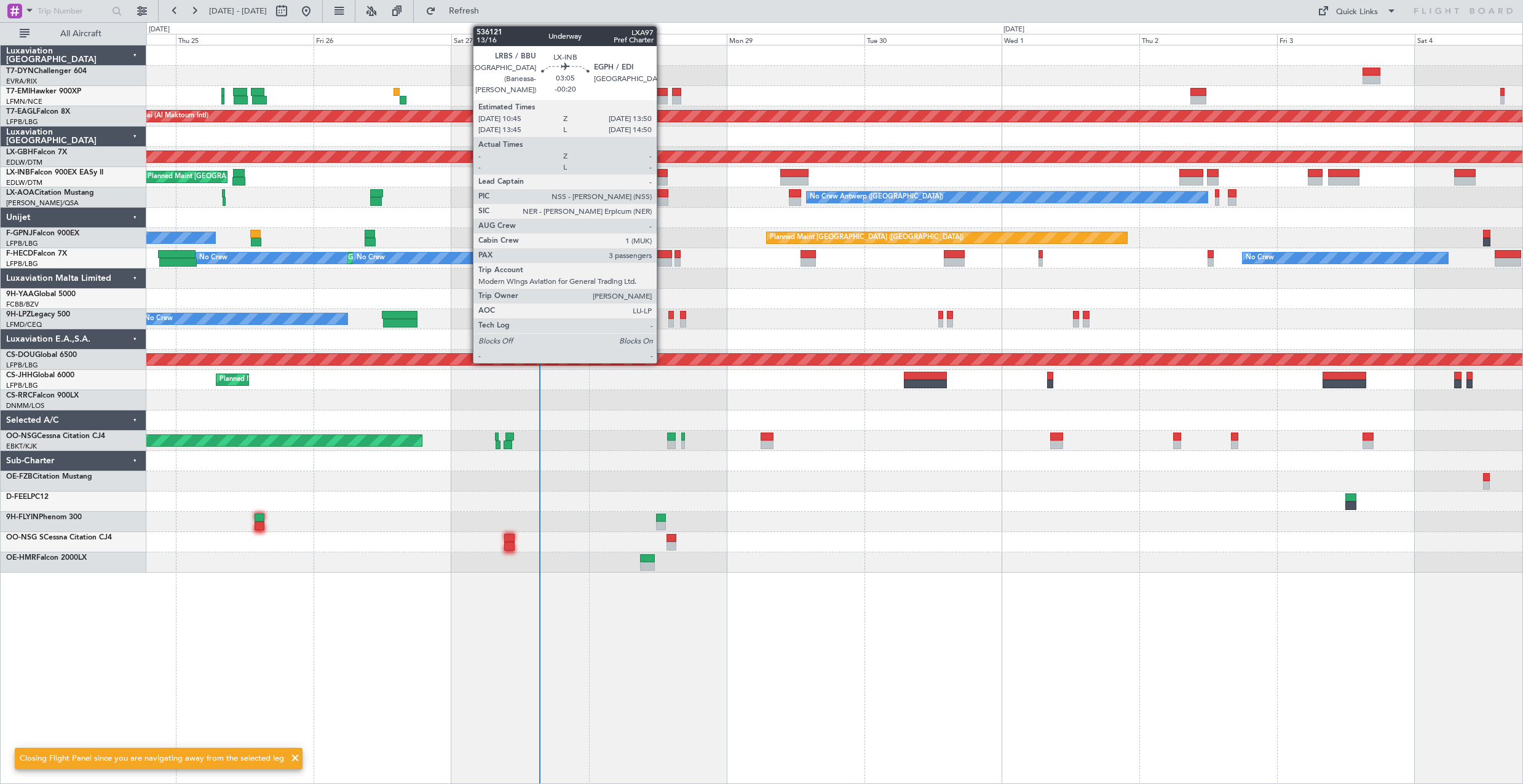
click at [662, 174] on div at bounding box center [659, 173] width 18 height 9
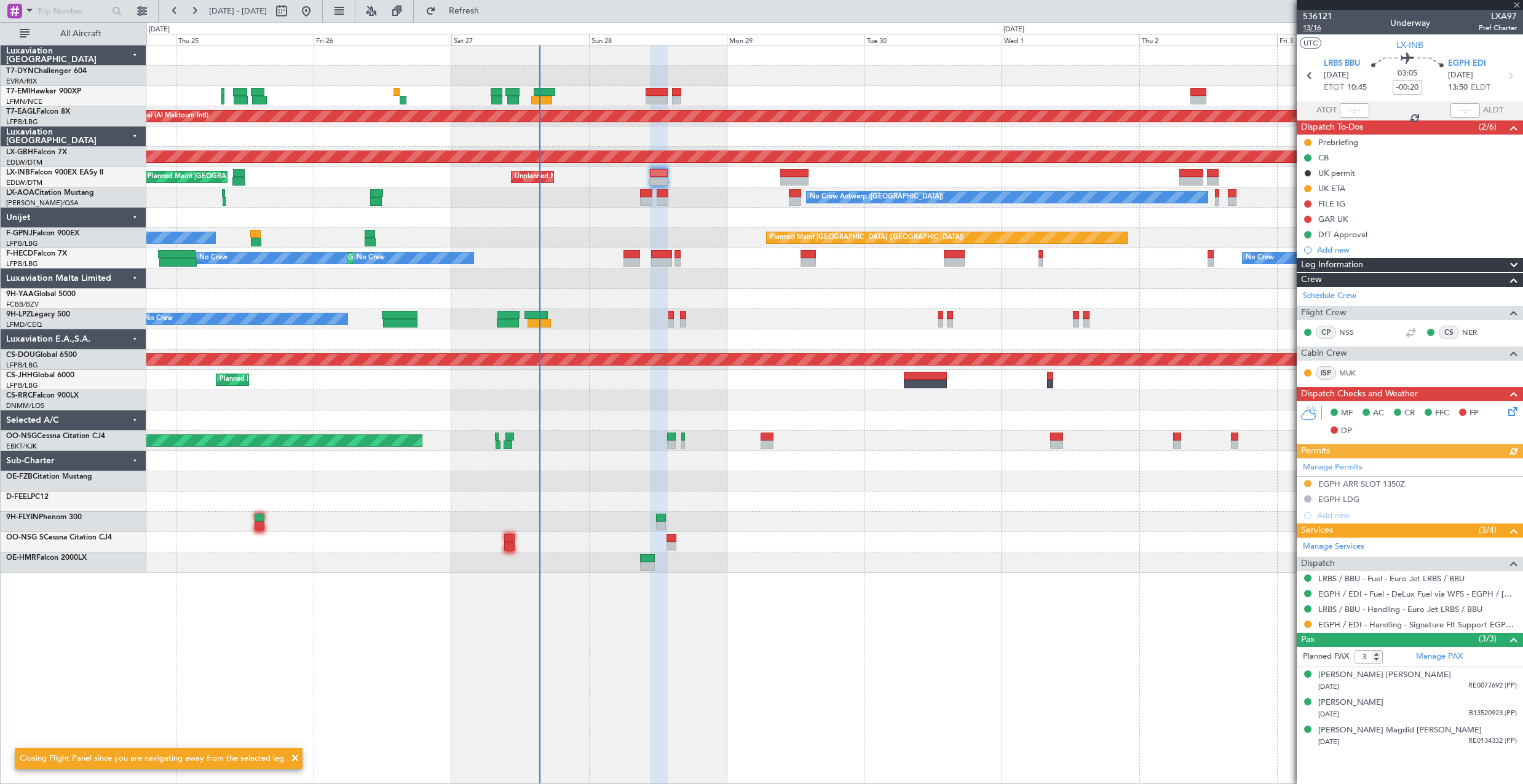
click at [1317, 27] on span "13/16" at bounding box center [1317, 28] width 29 height 11
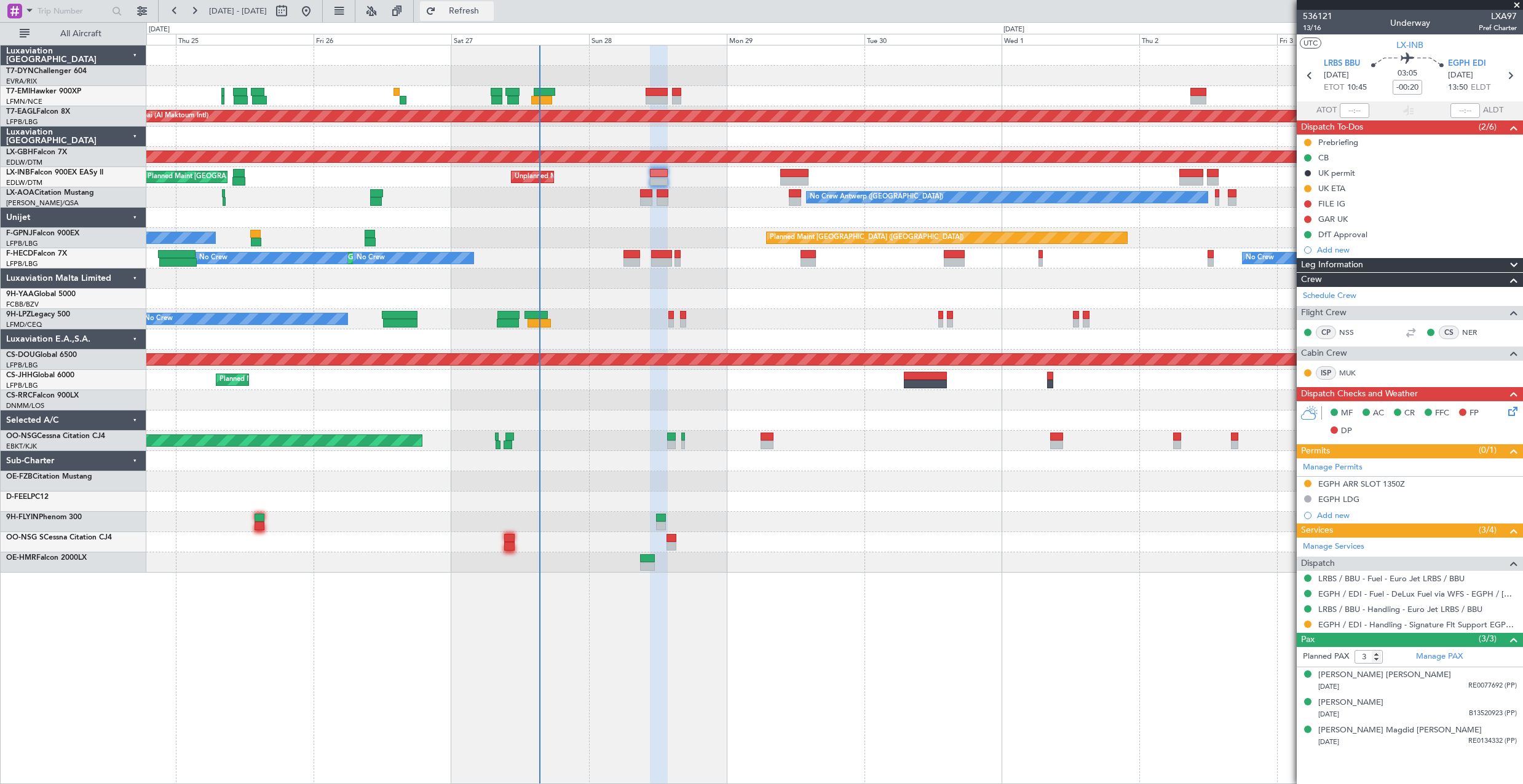
click at [483, 16] on button "Refresh" at bounding box center [456, 11] width 73 height 19
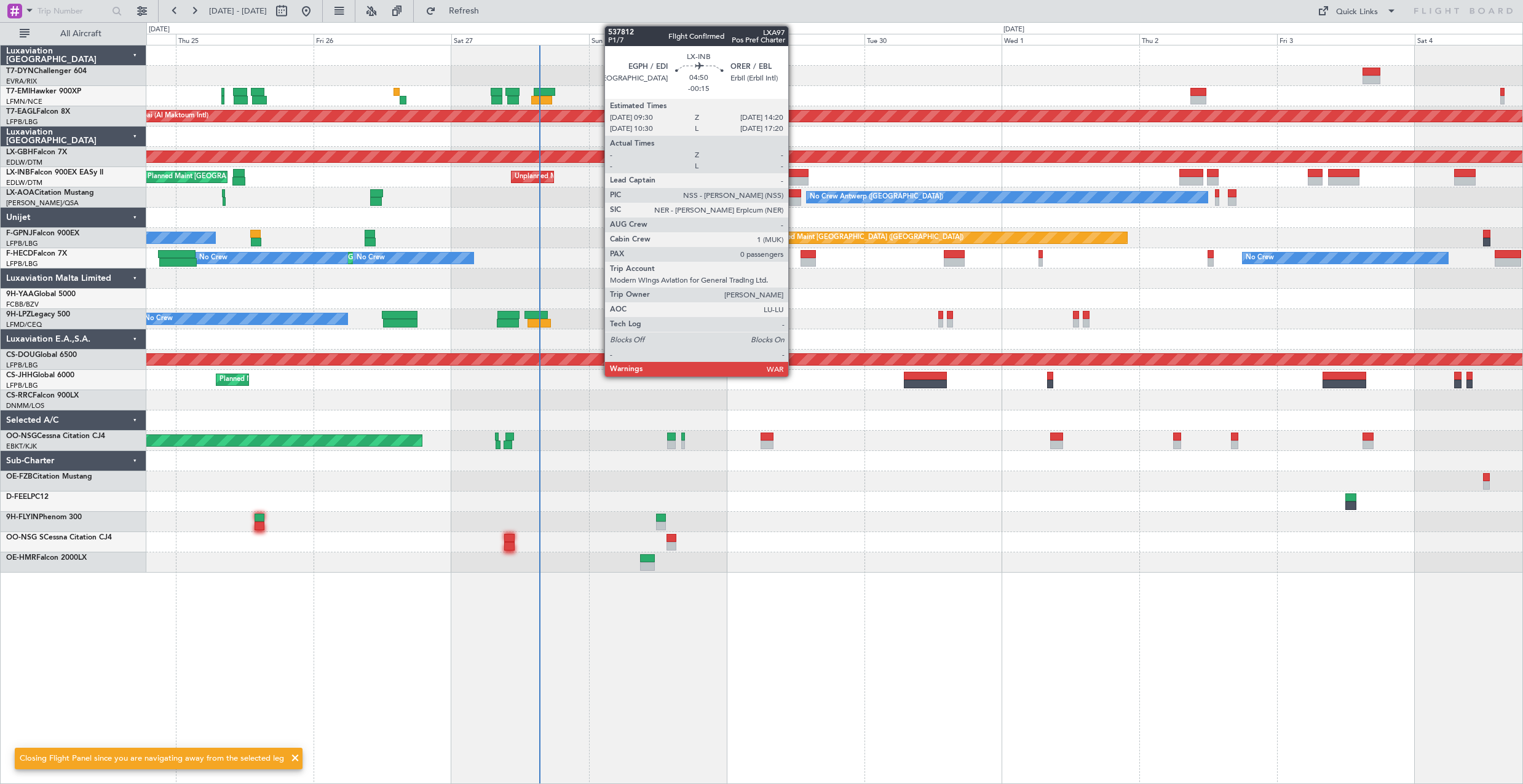
click at [796, 176] on div at bounding box center [794, 173] width 28 height 9
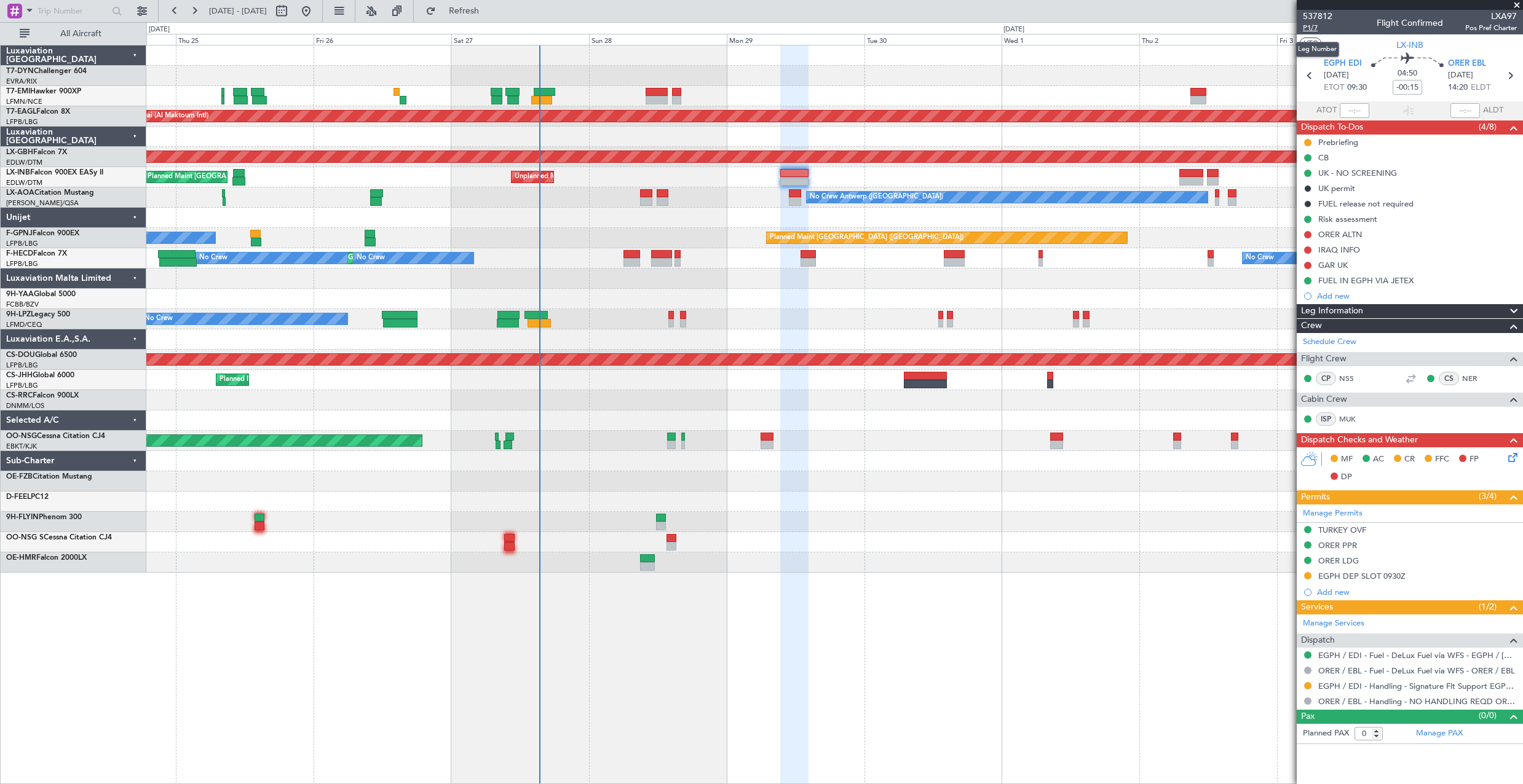
click at [1317, 31] on span "P1/7" at bounding box center [1317, 28] width 29 height 11
click at [490, 14] on span "Refresh" at bounding box center [464, 11] width 51 height 9
click at [471, 3] on button "Refresh" at bounding box center [456, 11] width 73 height 19
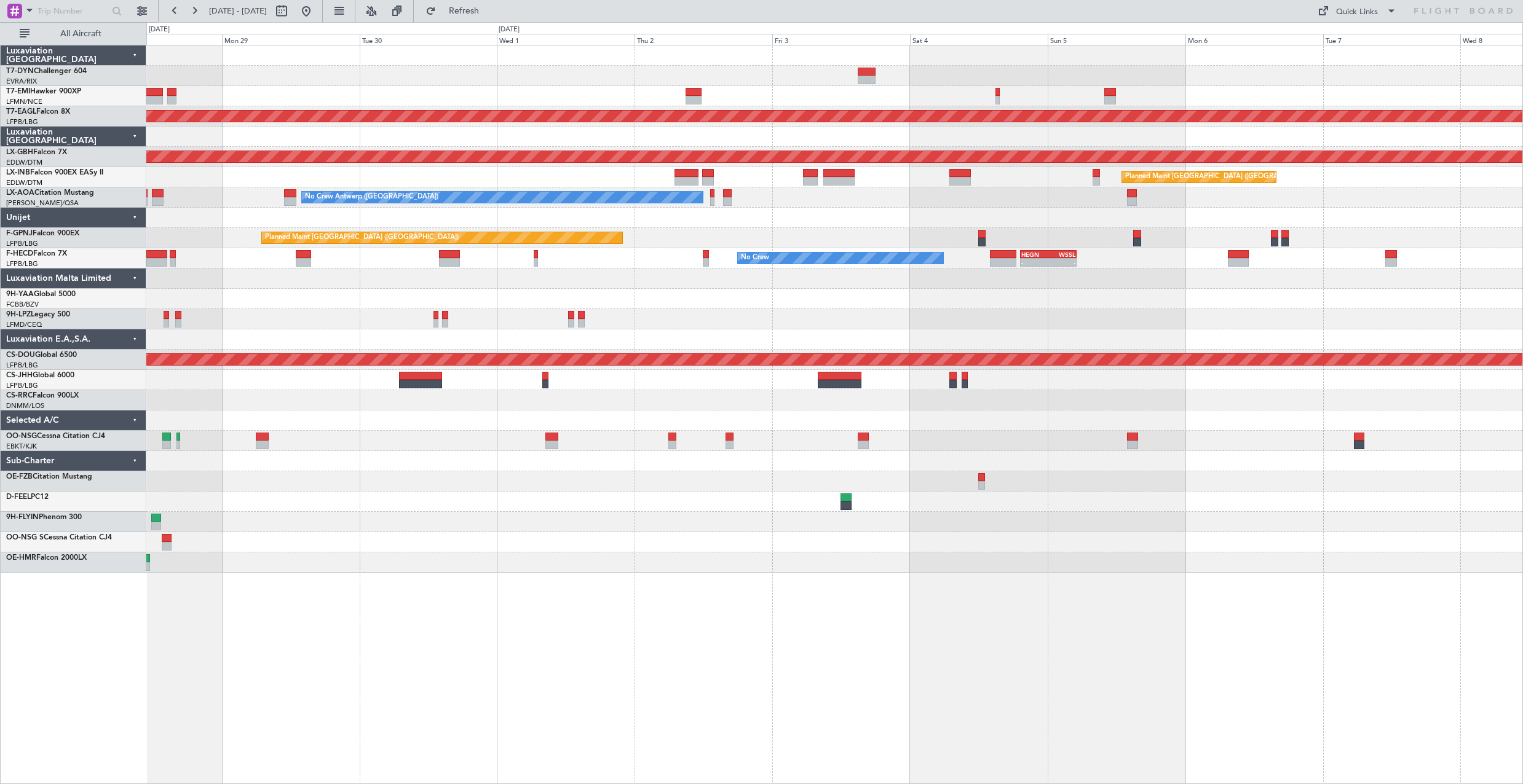
click at [738, 80] on div "Planned Maint Dubai (Al Maktoum Intl) Planned Maint Nurnberg Planned Maint [GEO…" at bounding box center [834, 308] width 1376 height 528
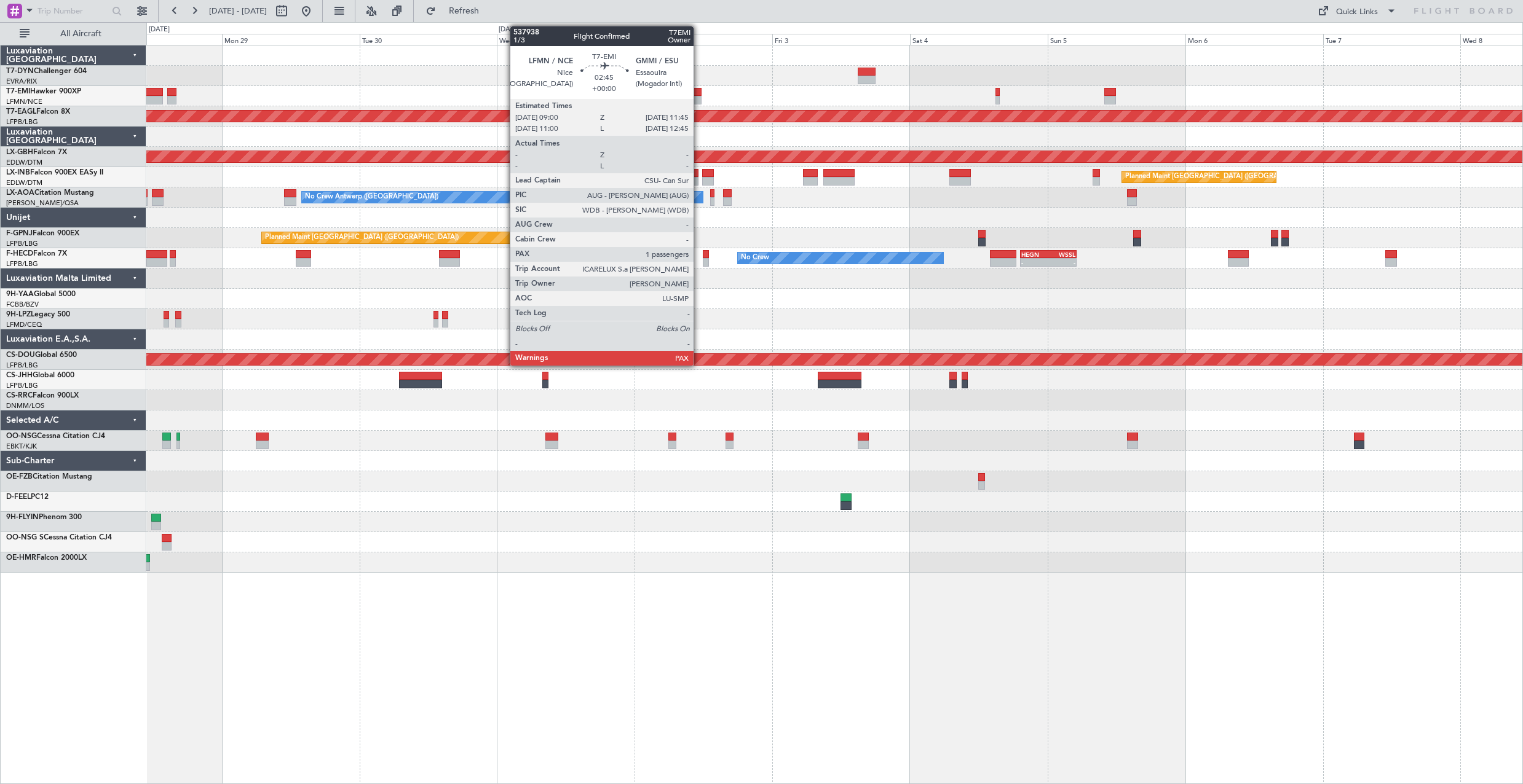
click at [700, 89] on div at bounding box center [693, 92] width 16 height 9
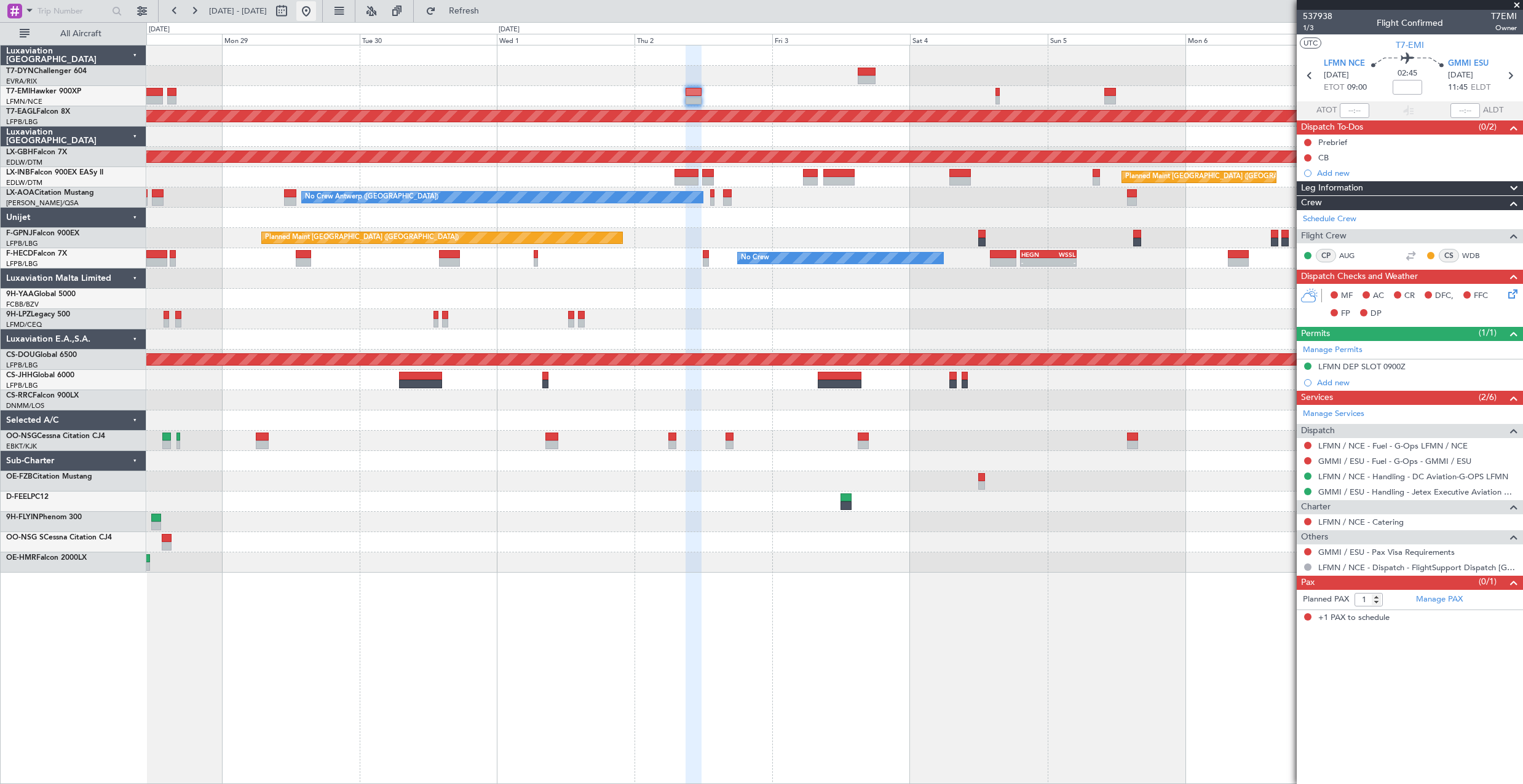
click at [316, 9] on button at bounding box center [306, 11] width 19 height 19
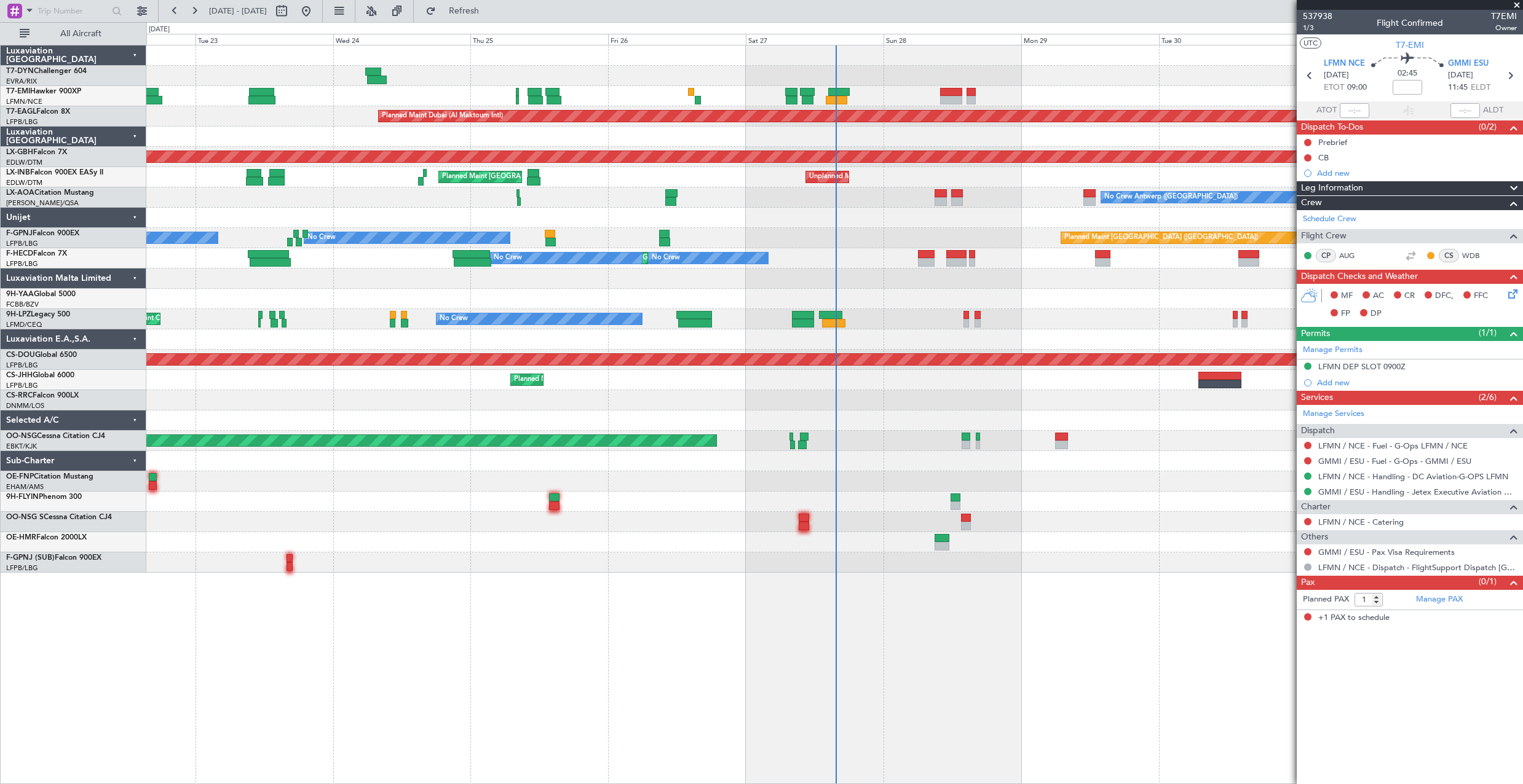
click at [1517, 1] on span at bounding box center [1517, 5] width 12 height 11
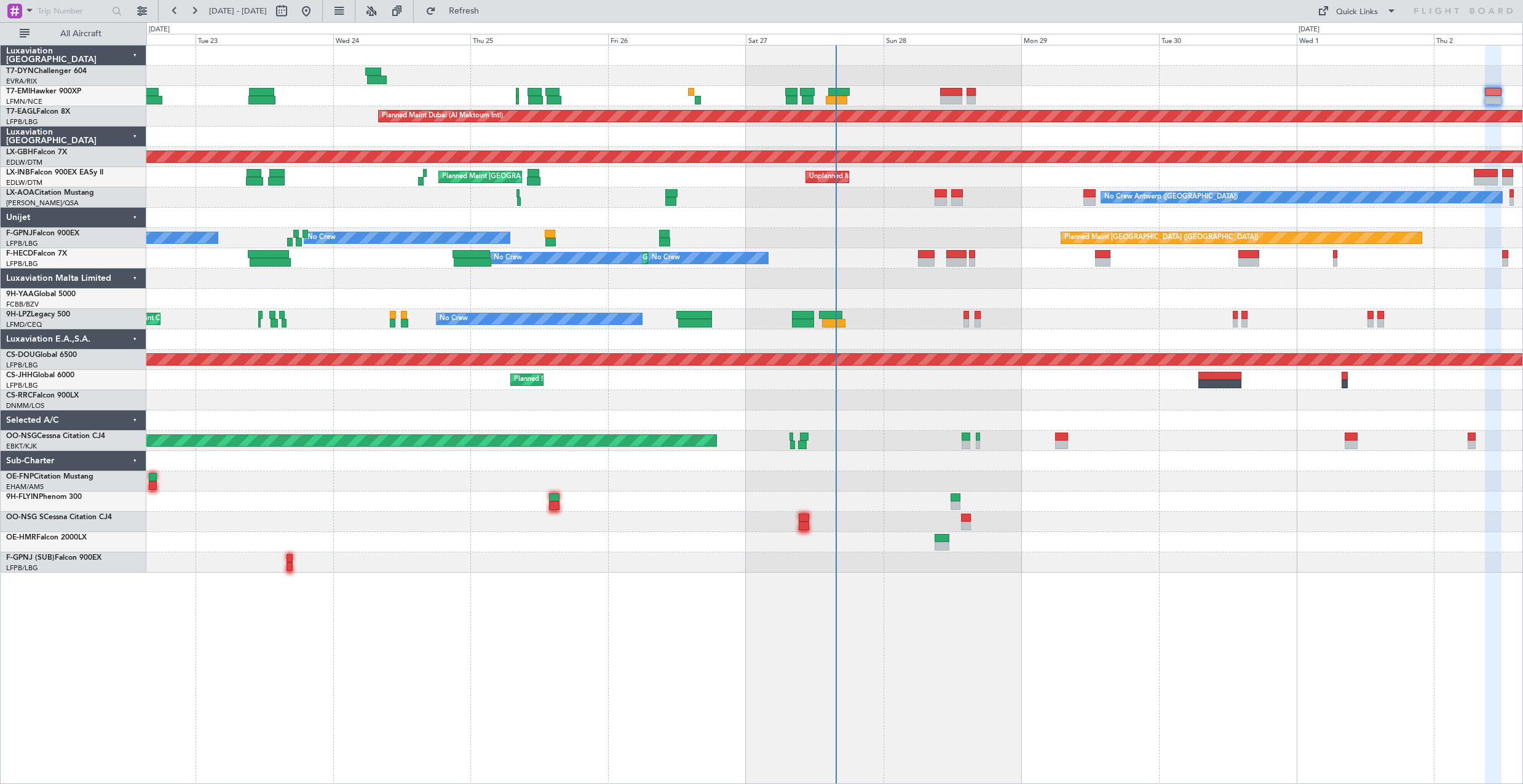
type input "0"
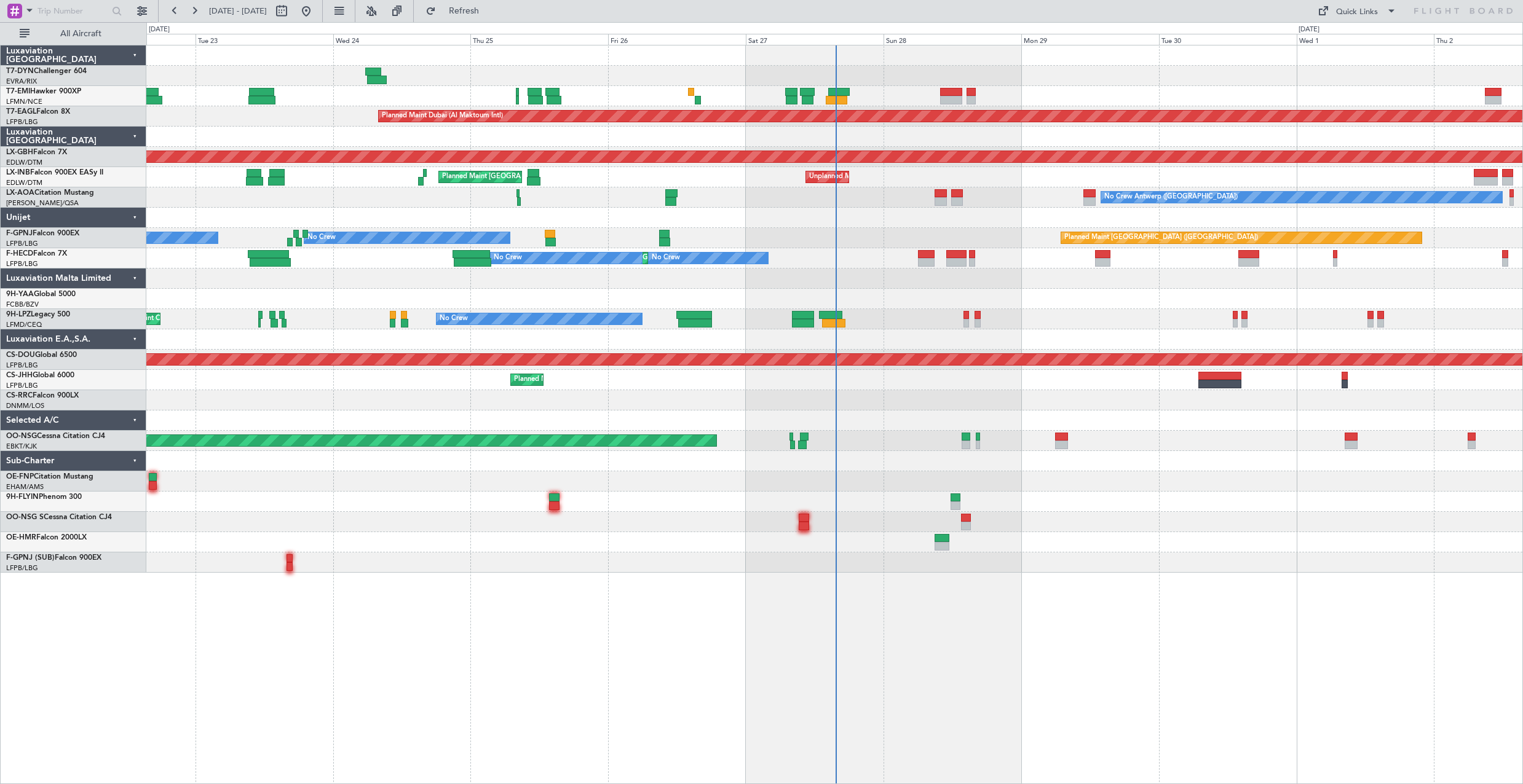
click at [982, 171] on div "Unplanned Maint Roma (Ciampino) Planned Maint [GEOGRAPHIC_DATA] ([GEOGRAPHIC_DA…" at bounding box center [834, 177] width 1376 height 20
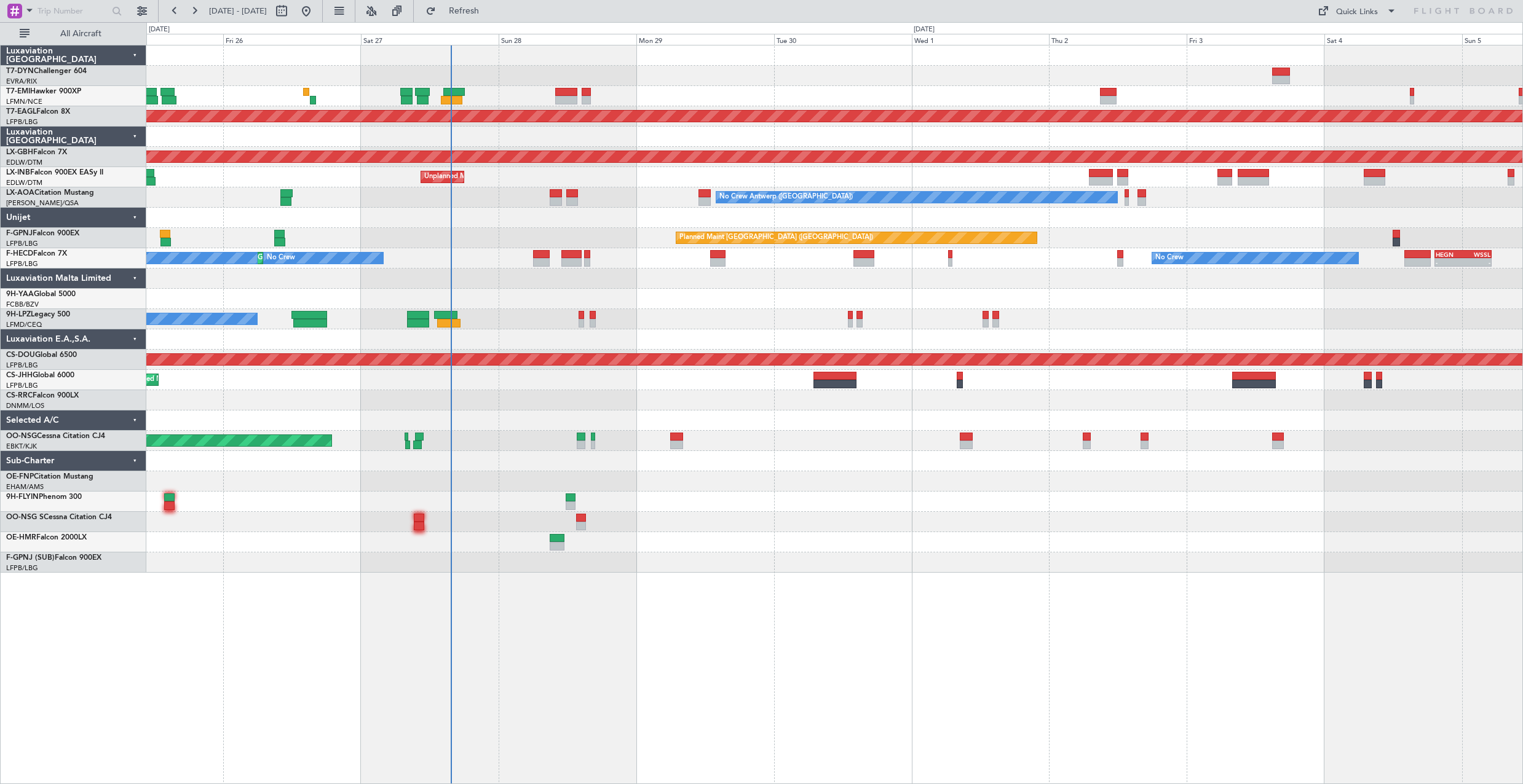
click at [645, 278] on div "Planned Maint Dubai (Al Maktoum Intl) Planned Maint Nurnberg Unplanned Maint [G…" at bounding box center [834, 308] width 1376 height 528
click at [1353, 14] on div "Quick Links" at bounding box center [1357, 12] width 42 height 12
click at [564, 197] on div at bounding box center [762, 392] width 1523 height 784
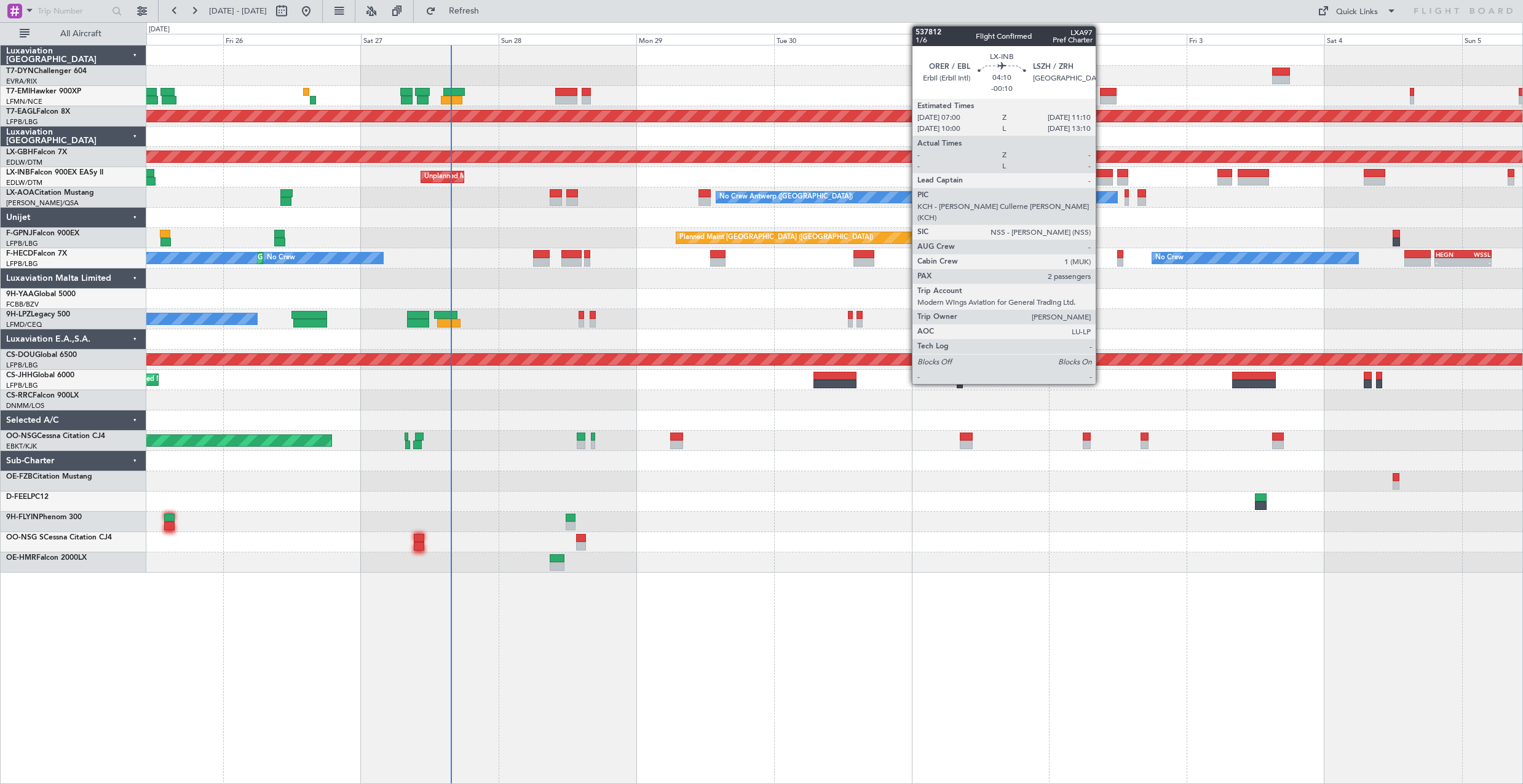
click at [1101, 177] on div at bounding box center [1100, 173] width 24 height 9
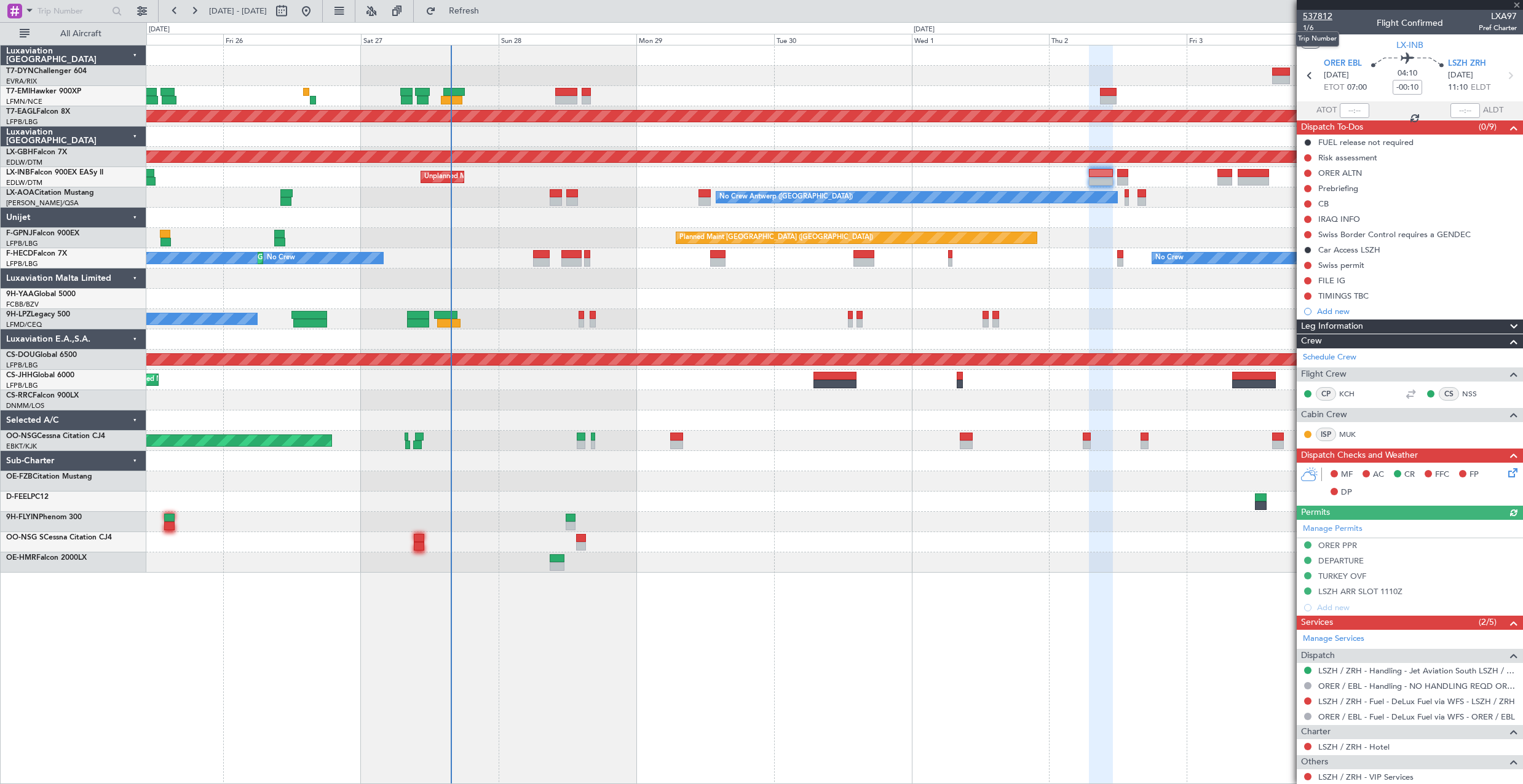
click at [1306, 19] on span "537812" at bounding box center [1317, 16] width 29 height 13
click at [494, 16] on button "Refresh" at bounding box center [456, 11] width 73 height 19
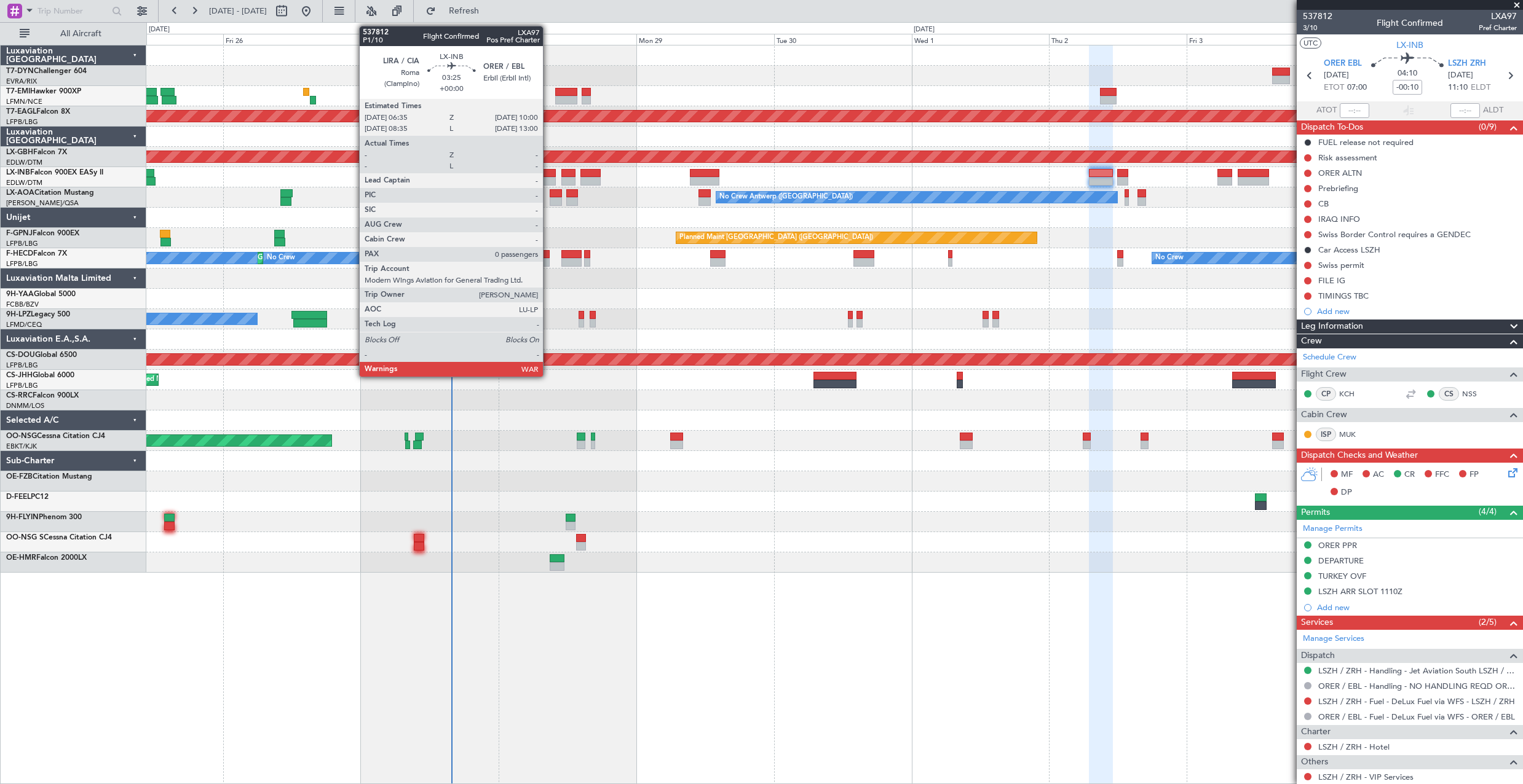
click at [548, 174] on div at bounding box center [546, 173] width 19 height 9
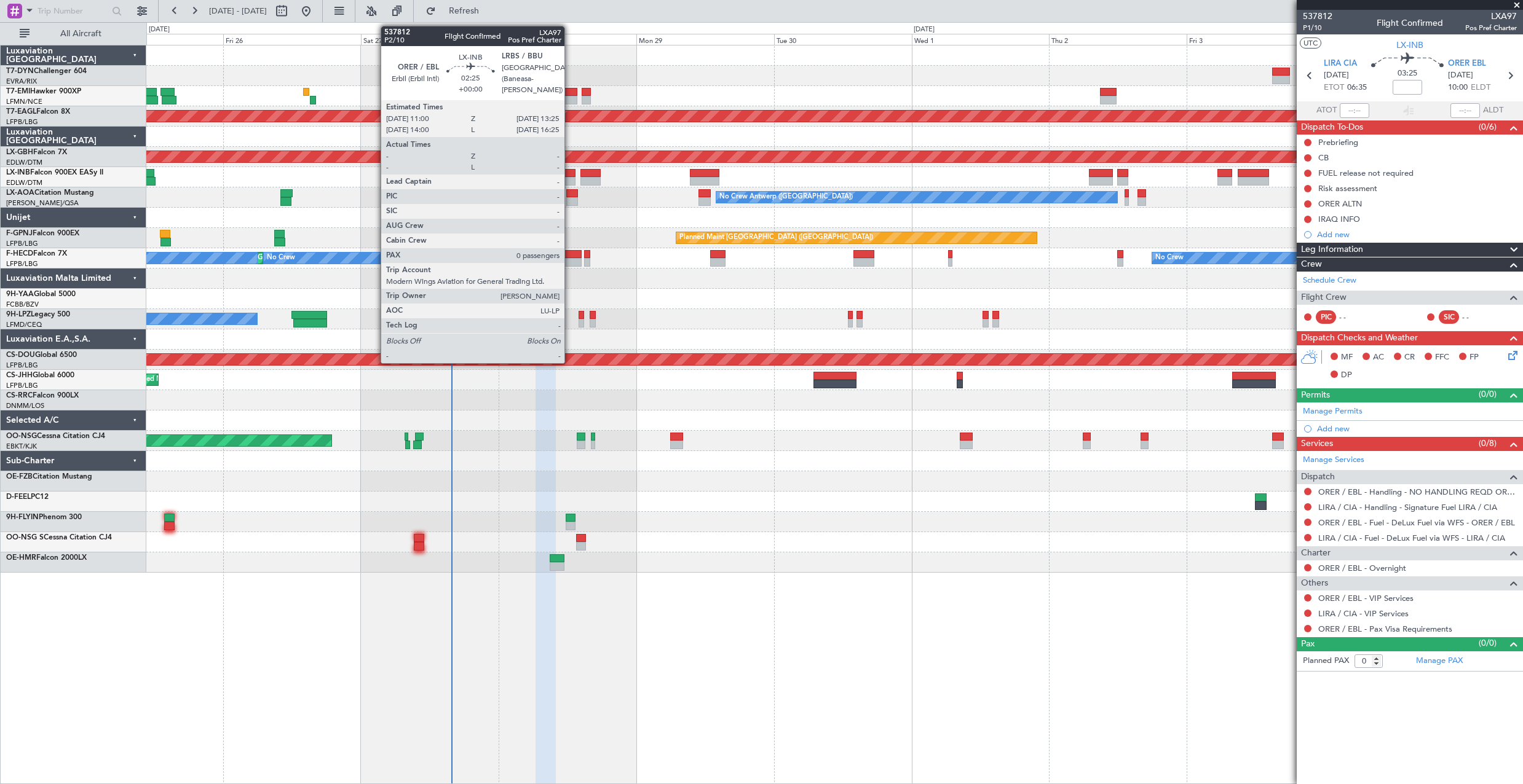
click at [570, 172] on div at bounding box center [569, 173] width 14 height 9
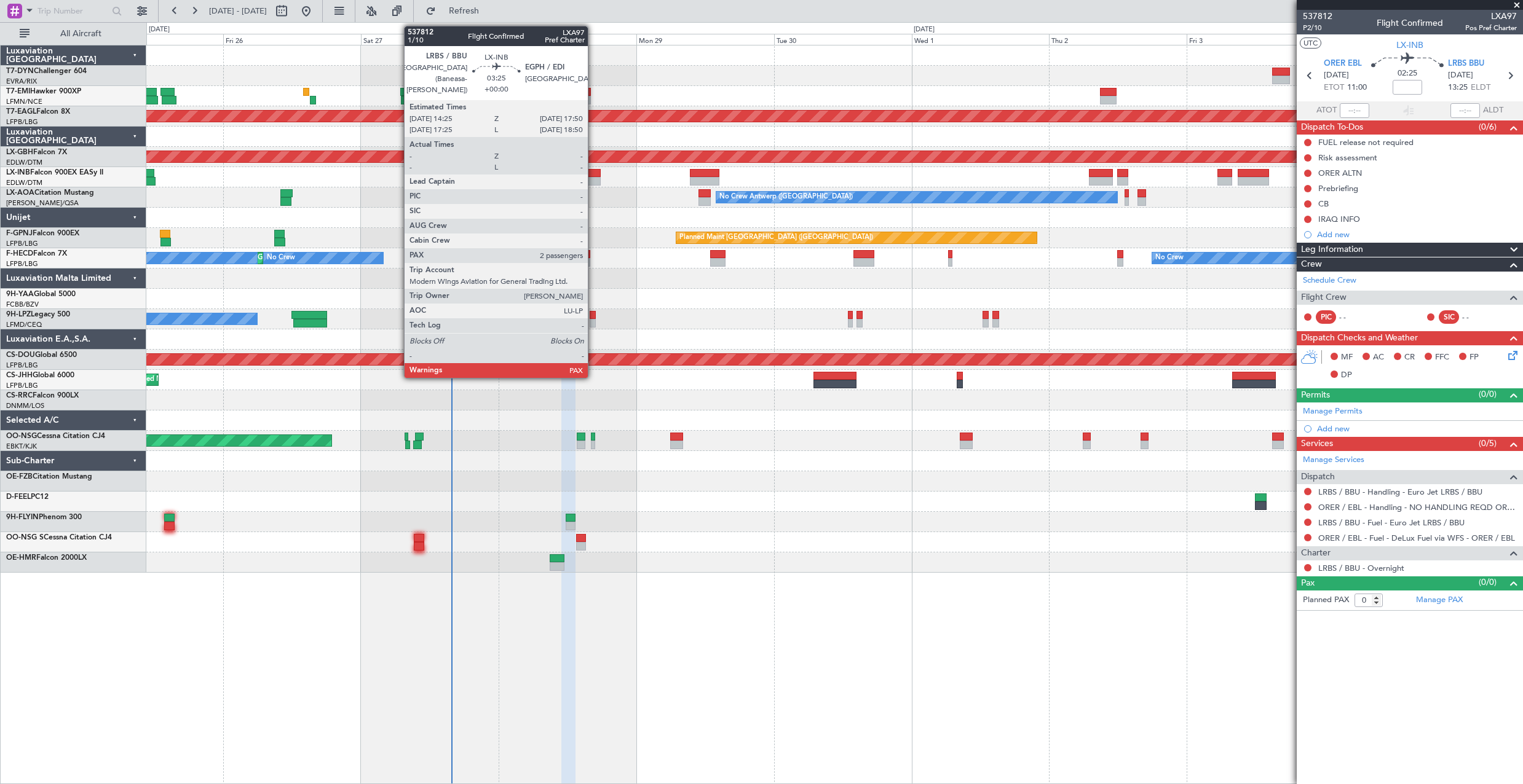
click at [593, 177] on div at bounding box center [590, 181] width 19 height 9
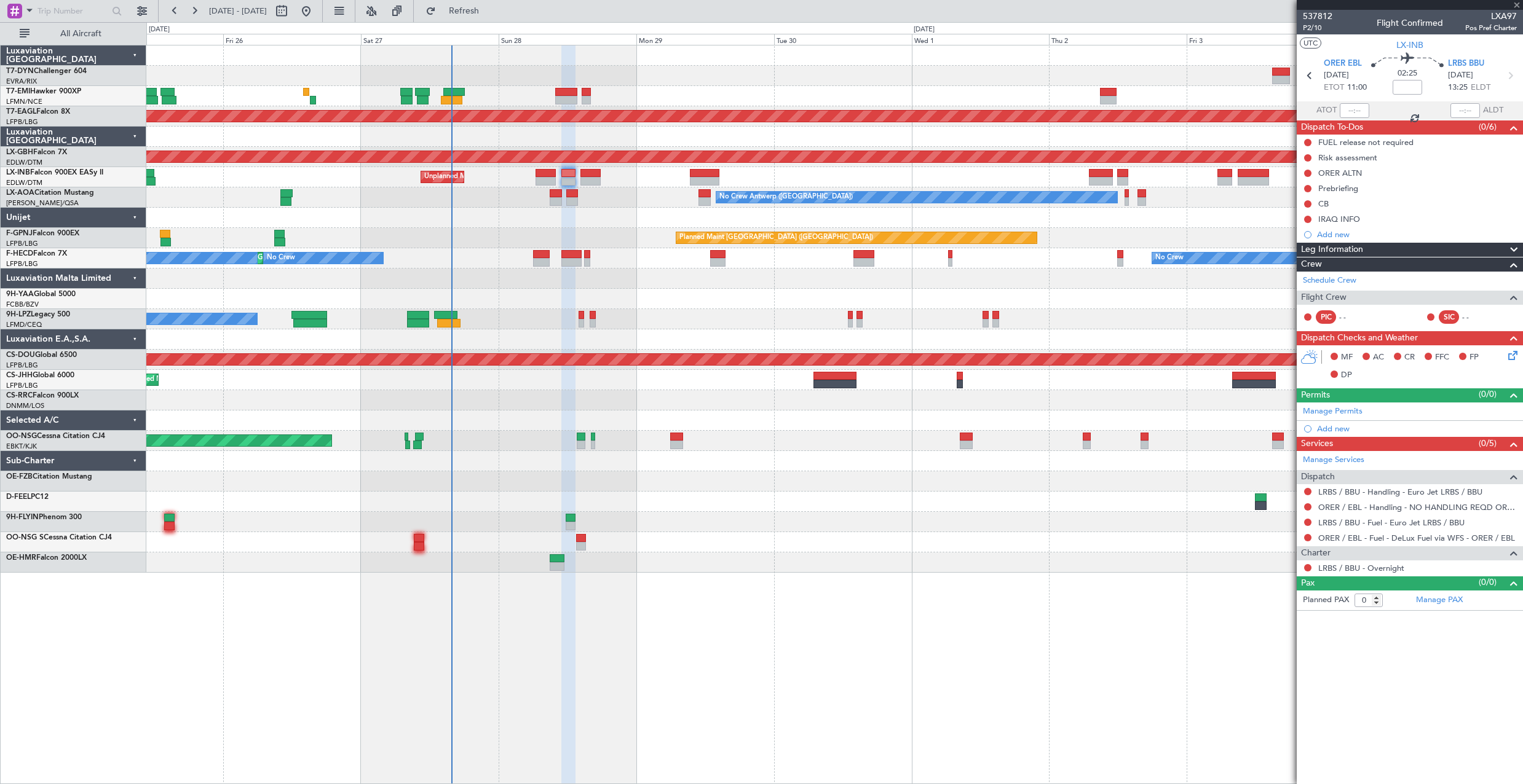
type input "2"
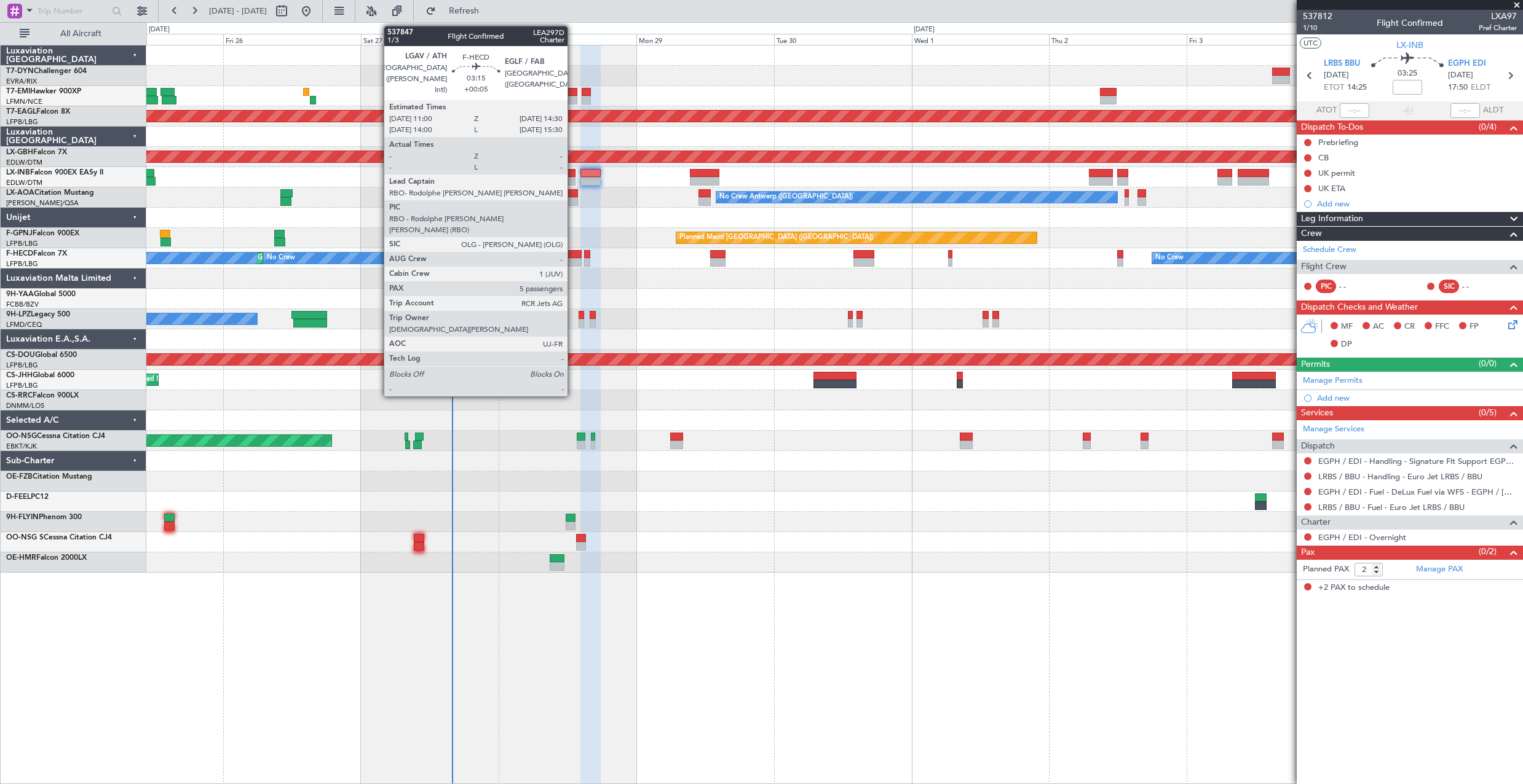
click at [573, 251] on div at bounding box center [571, 255] width 20 height 9
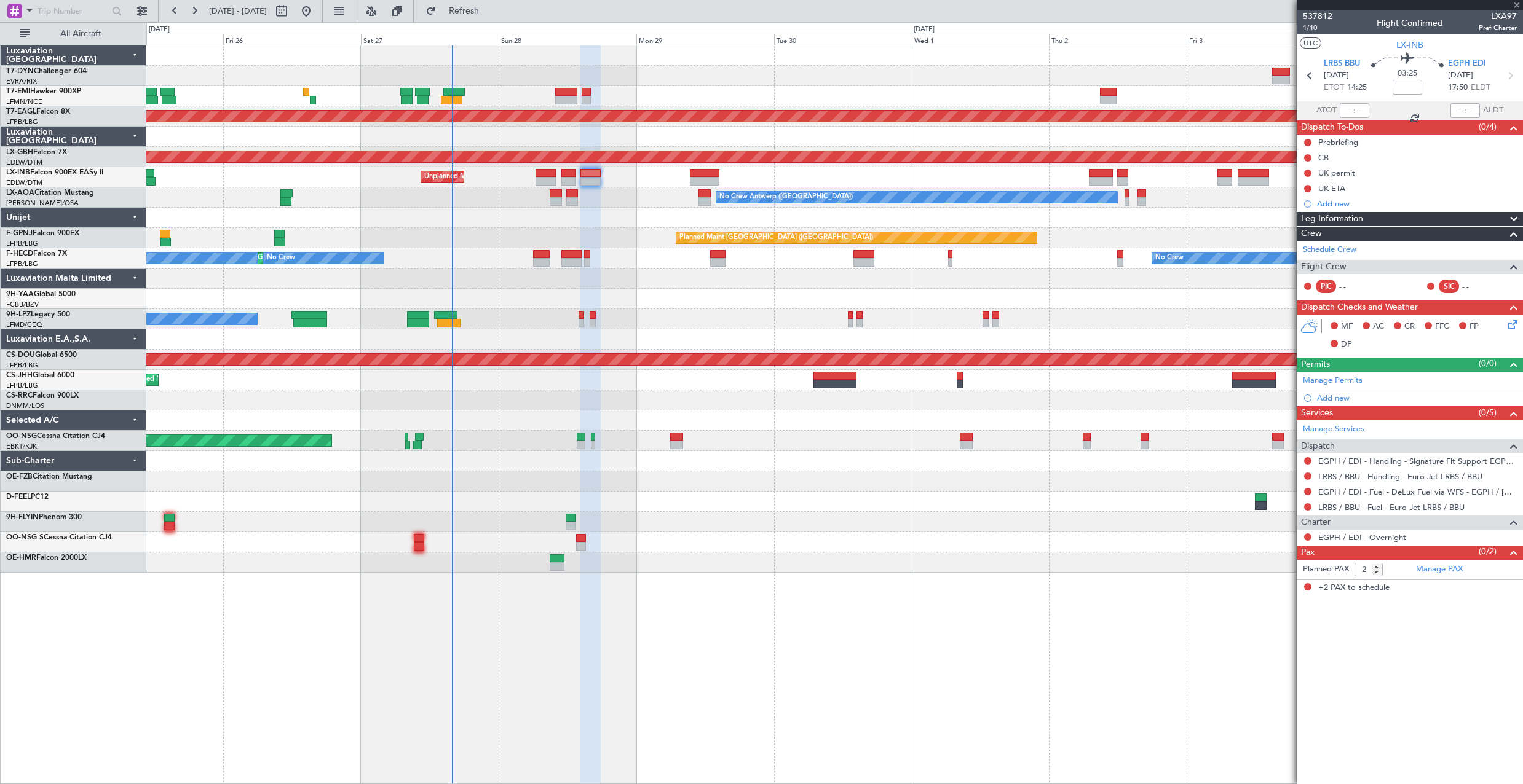
type input "+00:05"
type input "5"
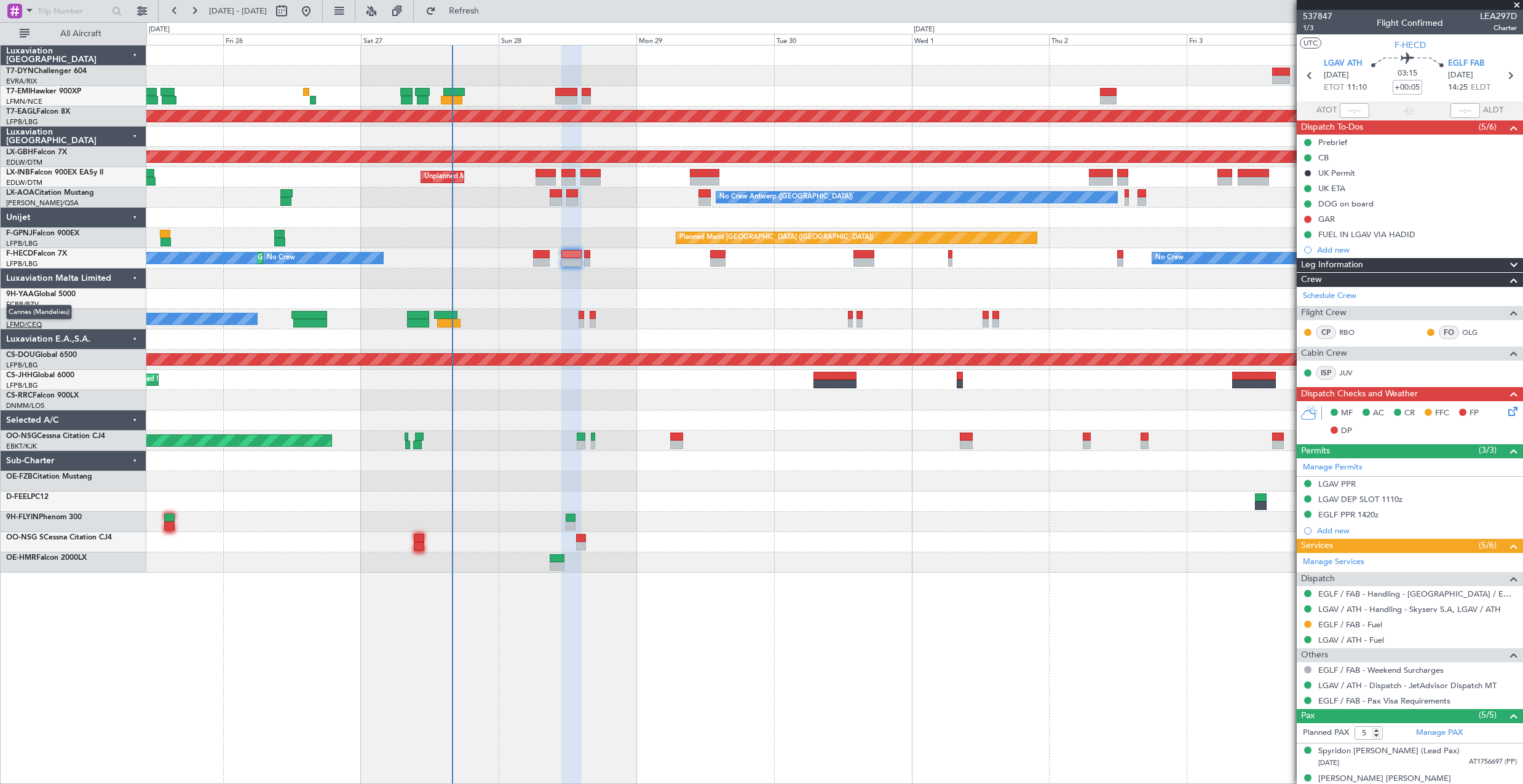
click at [39, 316] on span "Cannes (Mandelieu)" at bounding box center [39, 312] width 65 height 15
click at [64, 316] on link "9H-LPZ Legacy 500" at bounding box center [38, 315] width 64 height 7
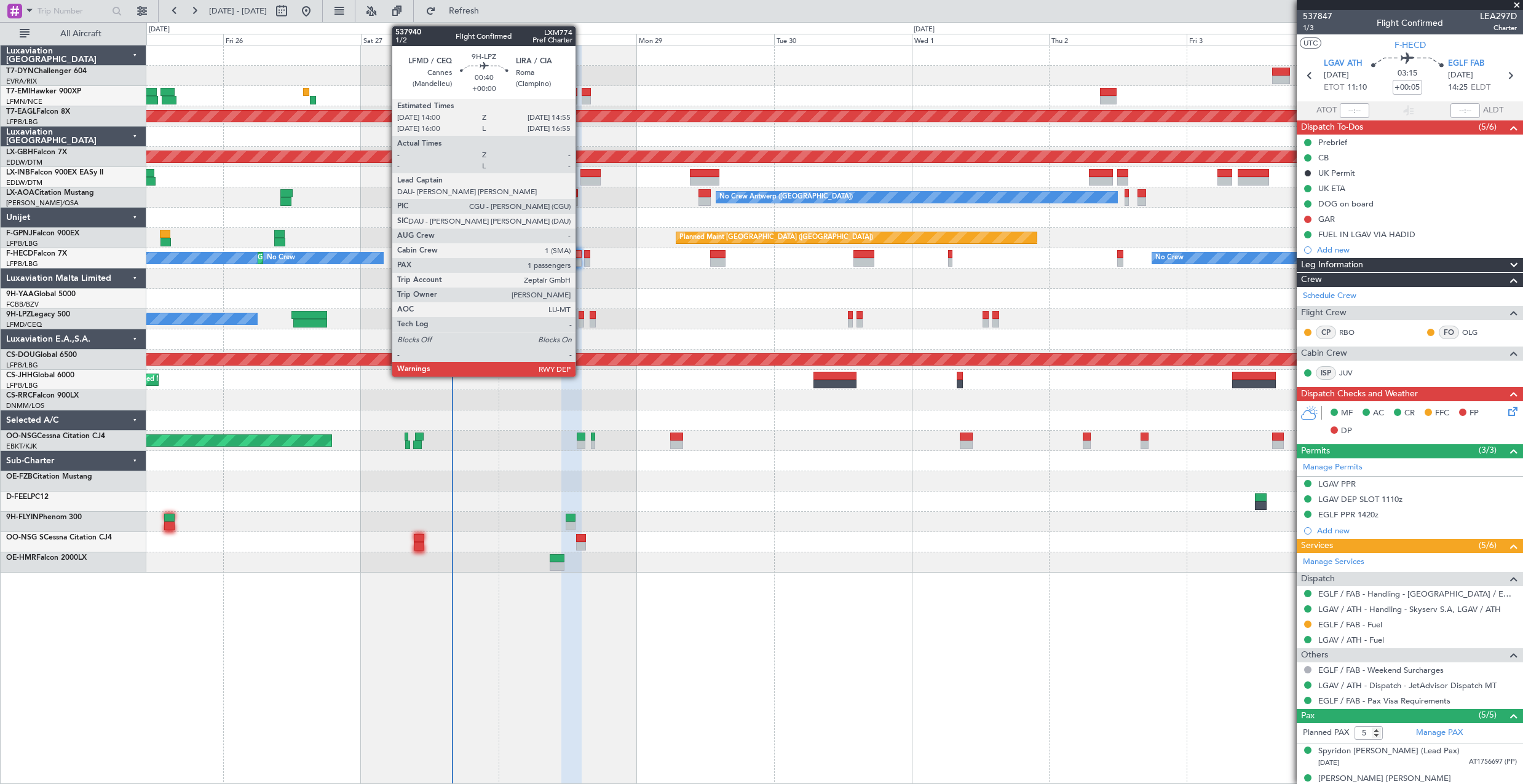
click at [581, 313] on div at bounding box center [581, 316] width 5 height 9
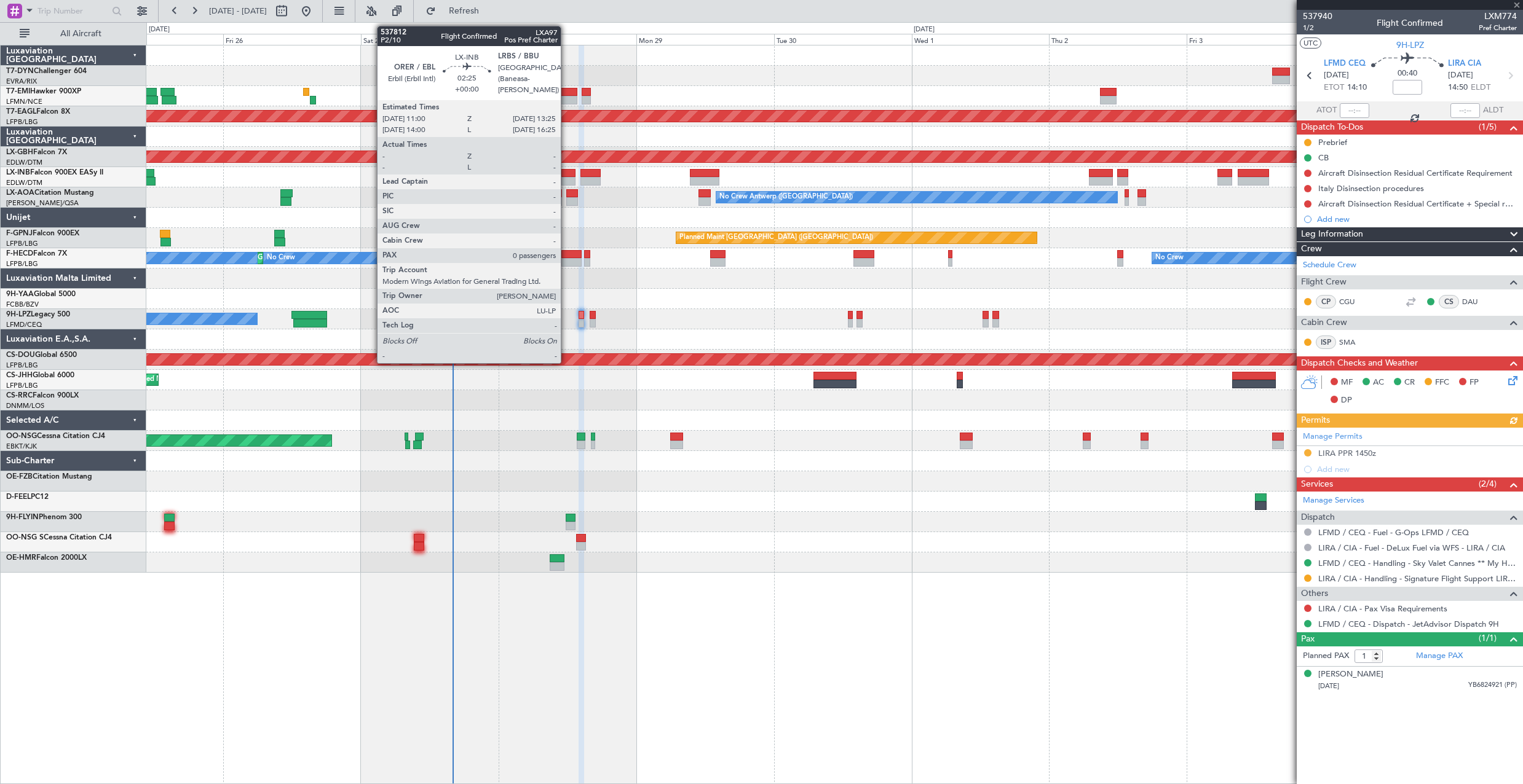
click at [566, 172] on div at bounding box center [569, 173] width 14 height 9
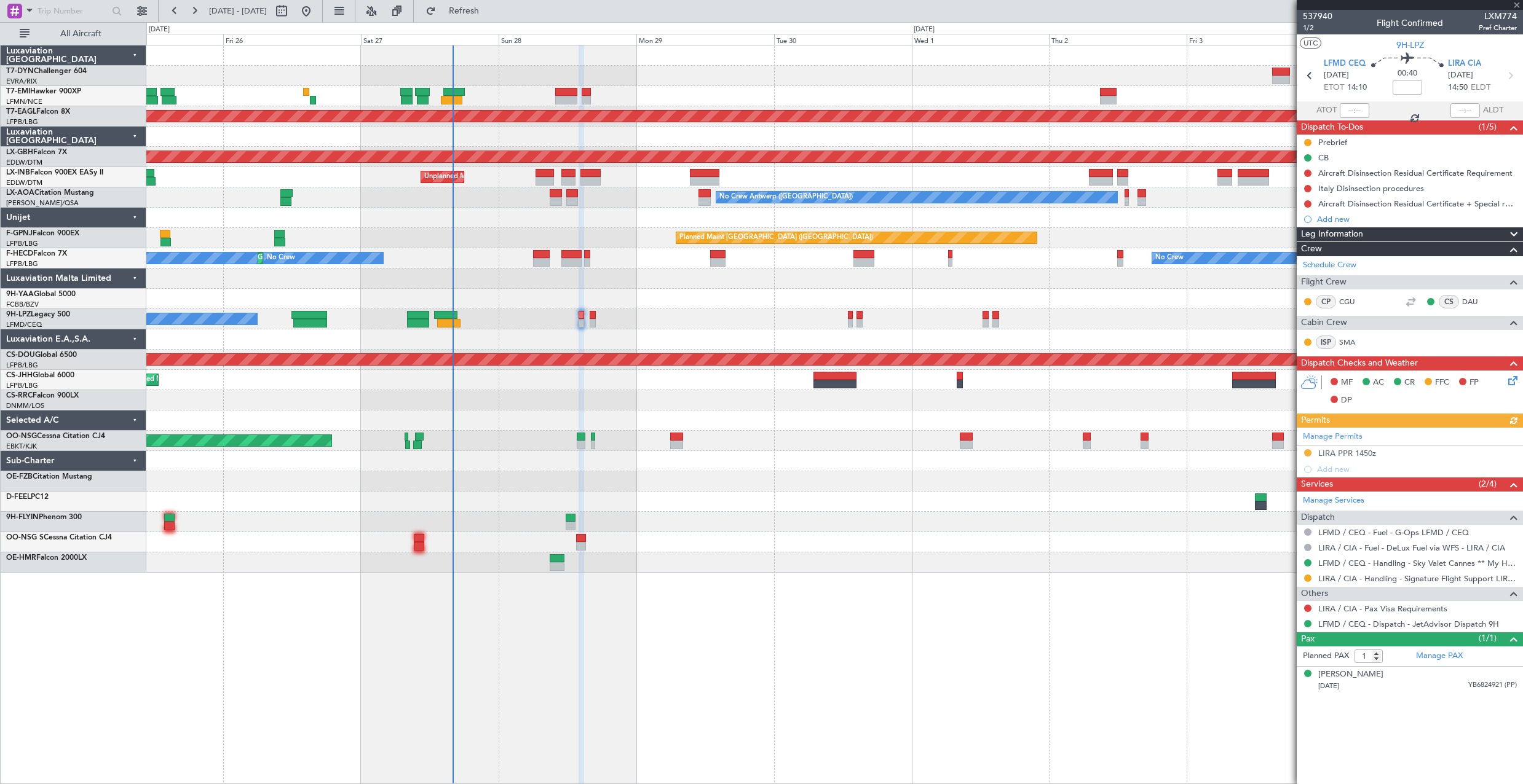
type input "0"
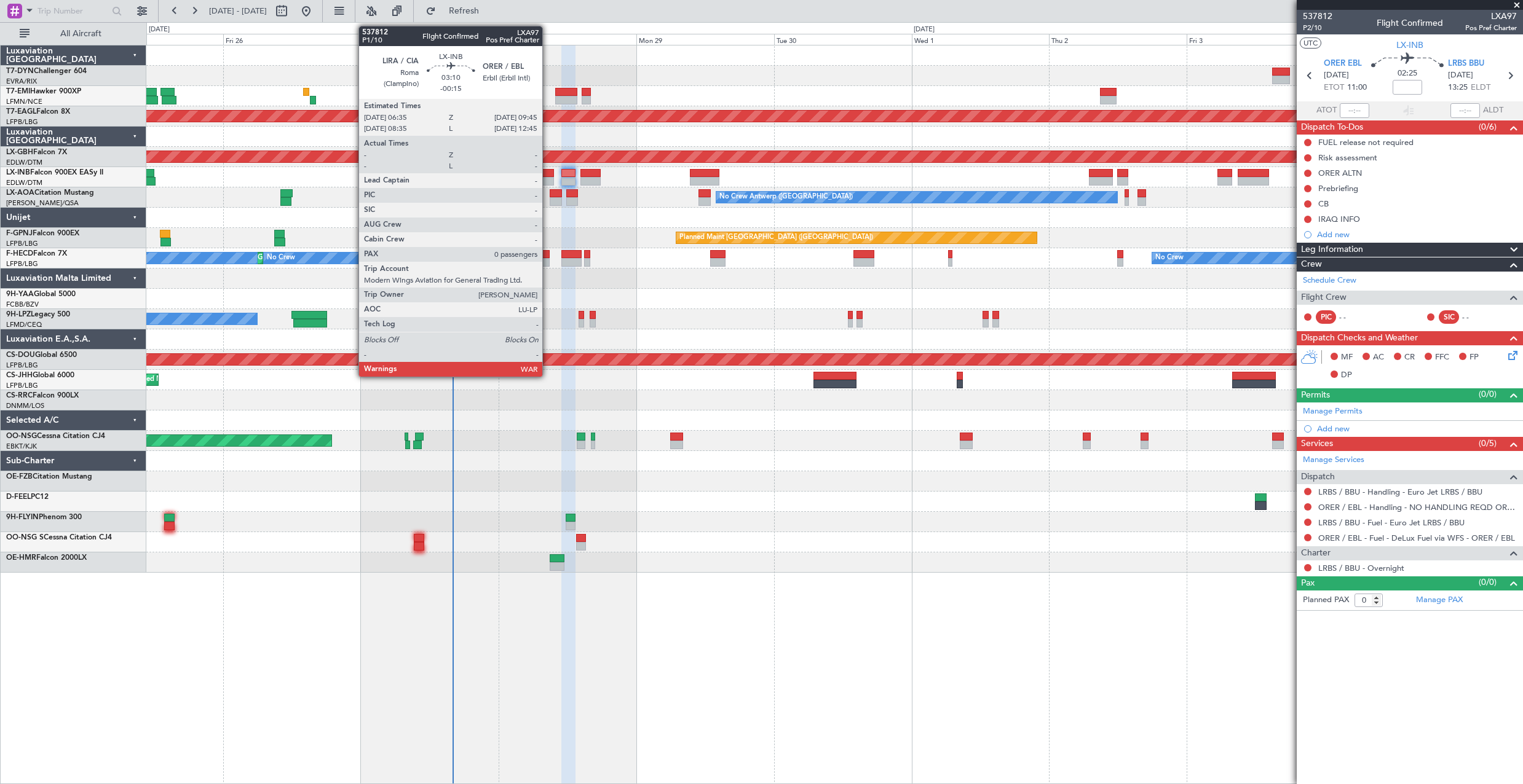
click at [547, 180] on div at bounding box center [545, 181] width 19 height 9
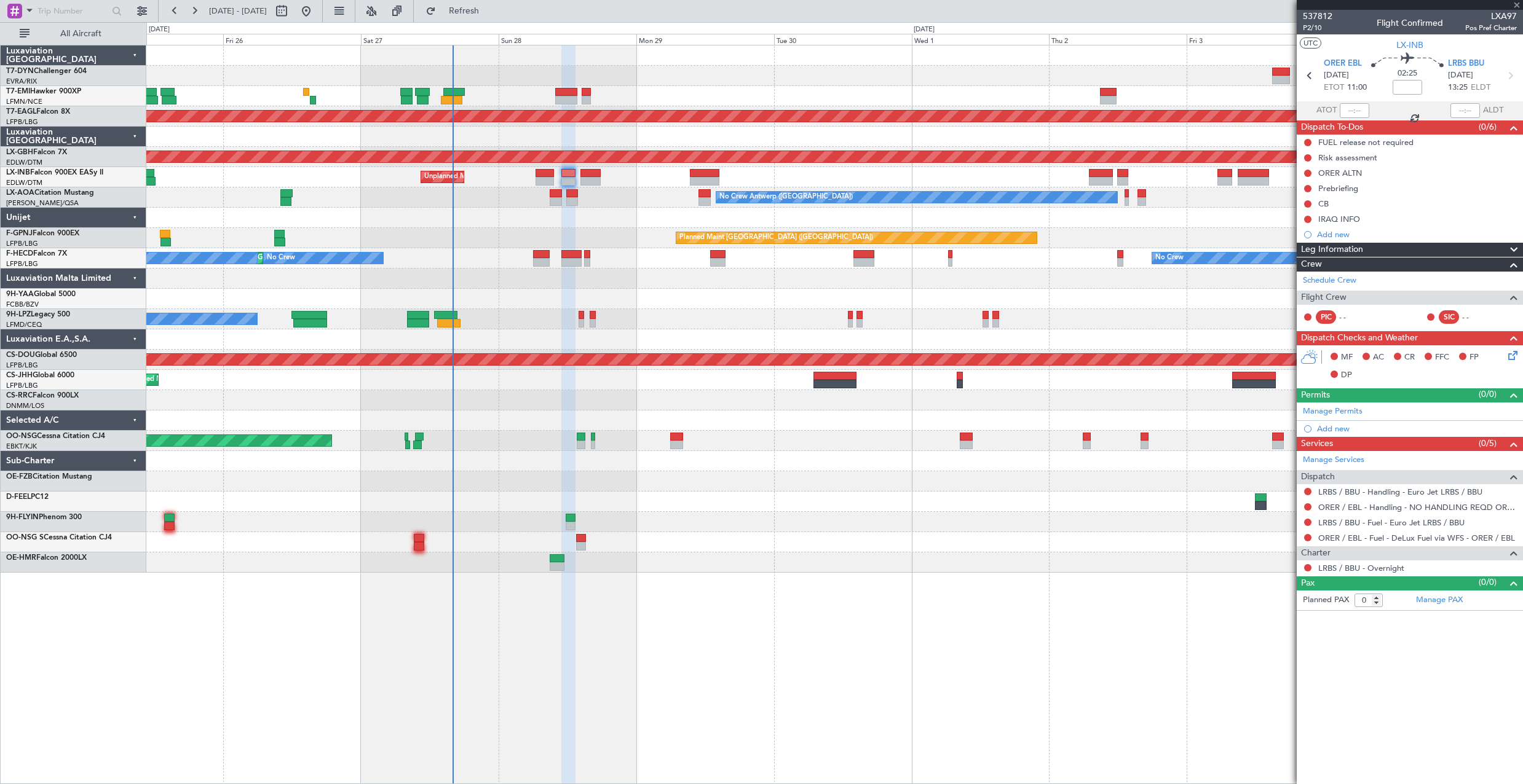
type input "-00:15"
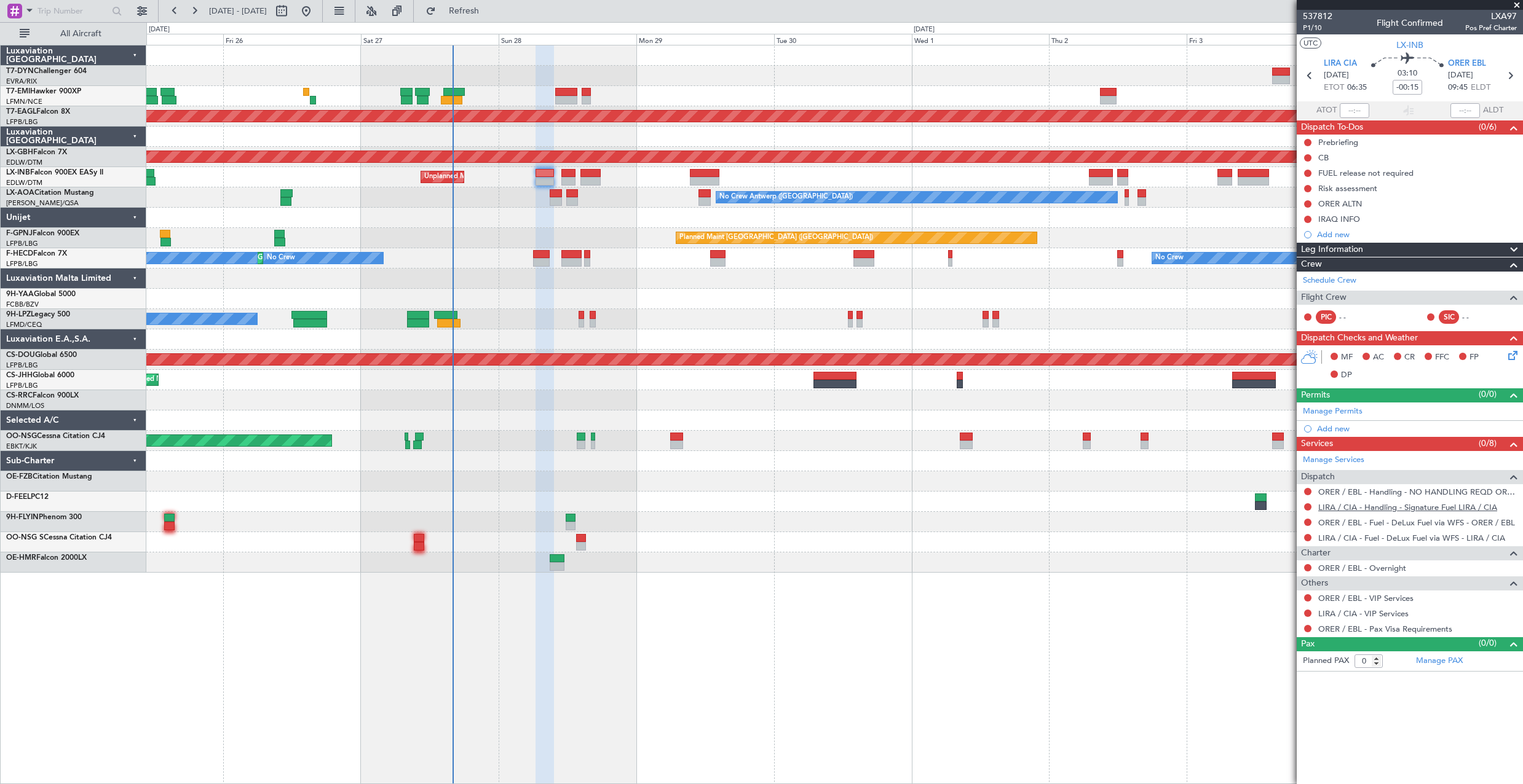
click at [1387, 510] on link "LIRA / CIA - Handling - Signature Fuel LIRA / CIA" at bounding box center [1408, 507] width 179 height 11
click at [469, 15] on button "Refresh" at bounding box center [456, 11] width 73 height 19
click at [1307, 495] on div at bounding box center [1307, 491] width 10 height 10
click at [1306, 491] on button at bounding box center [1308, 491] width 7 height 7
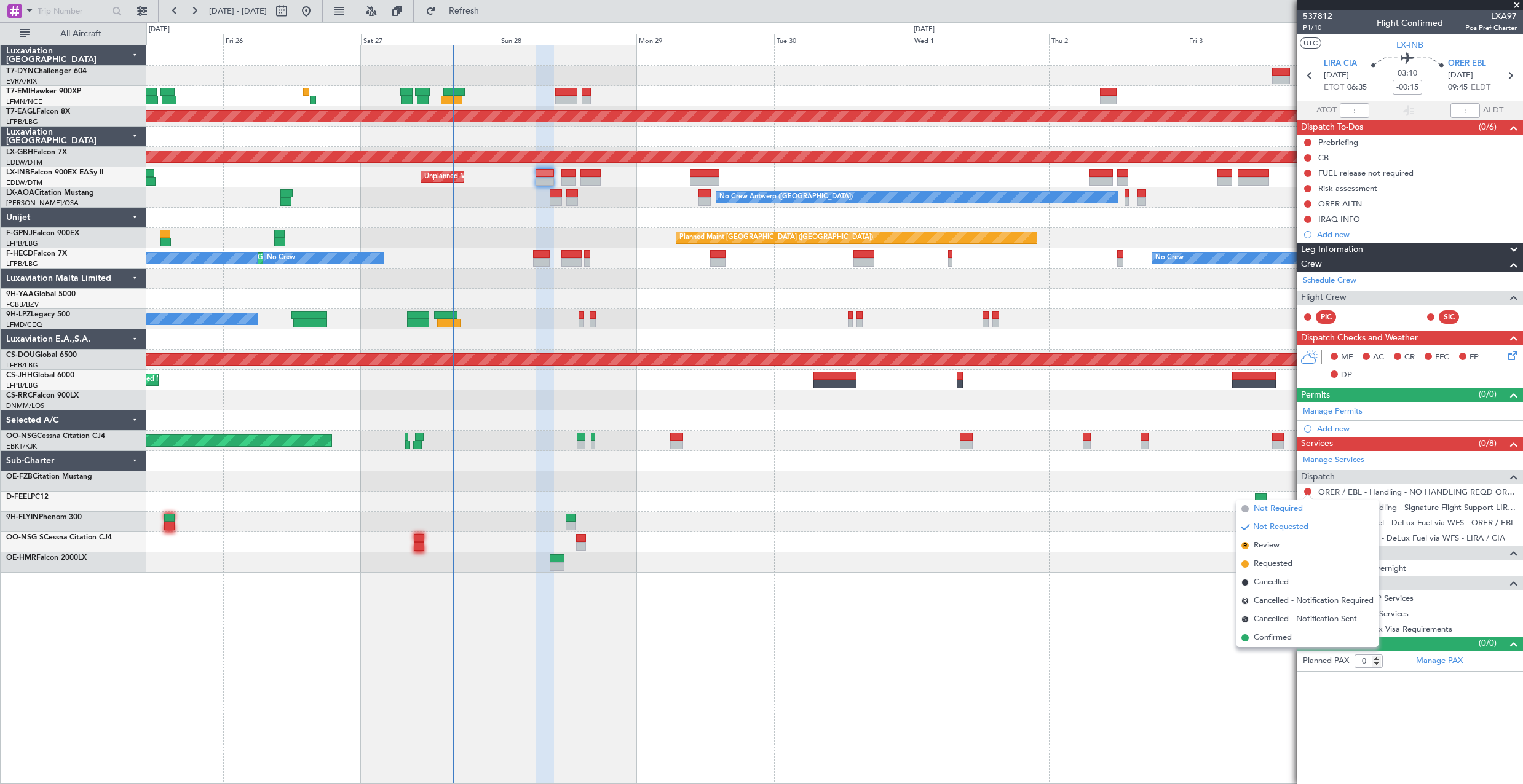
click at [1272, 507] on span "Not Required" at bounding box center [1279, 509] width 50 height 12
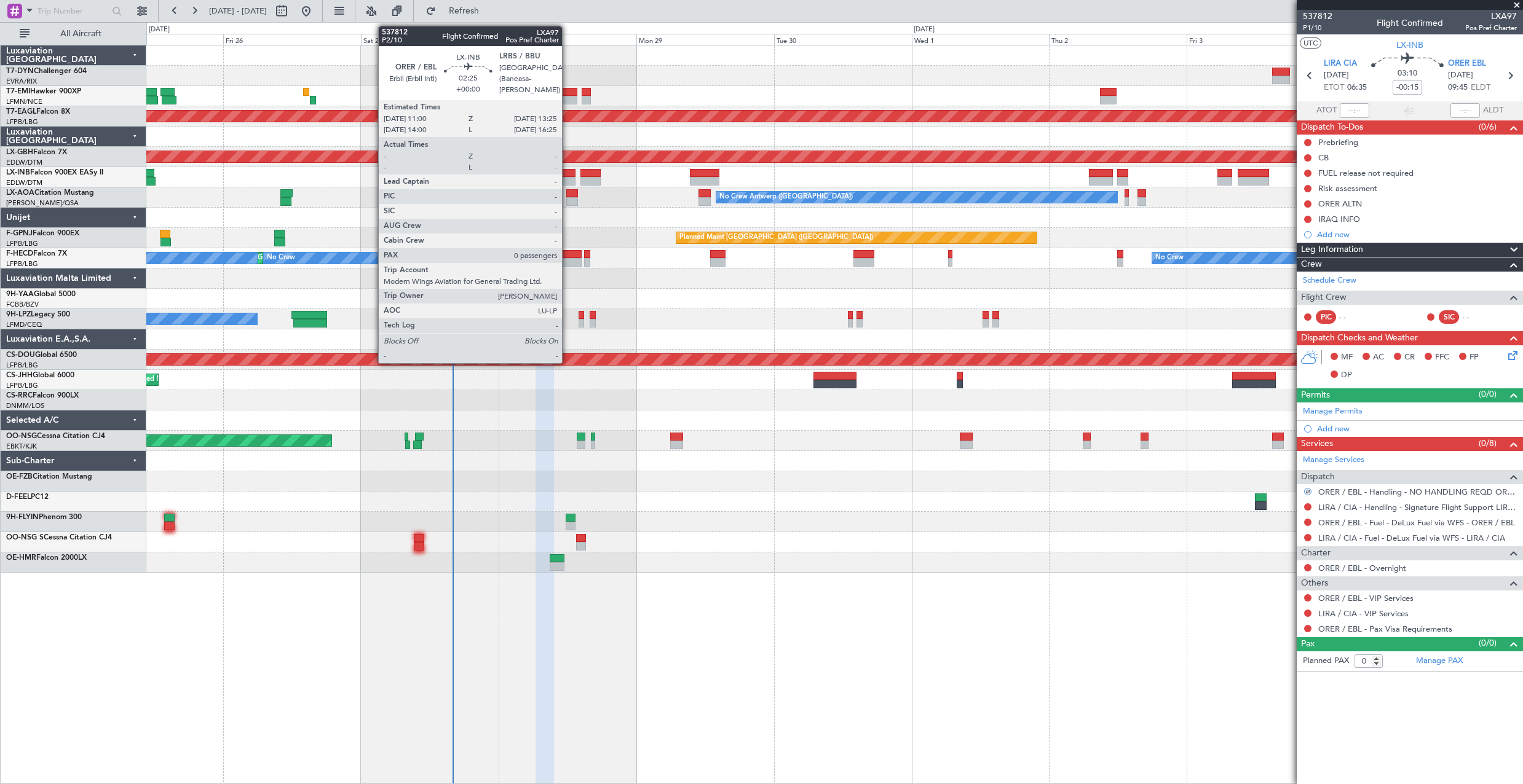
click at [568, 172] on div at bounding box center [569, 173] width 14 height 9
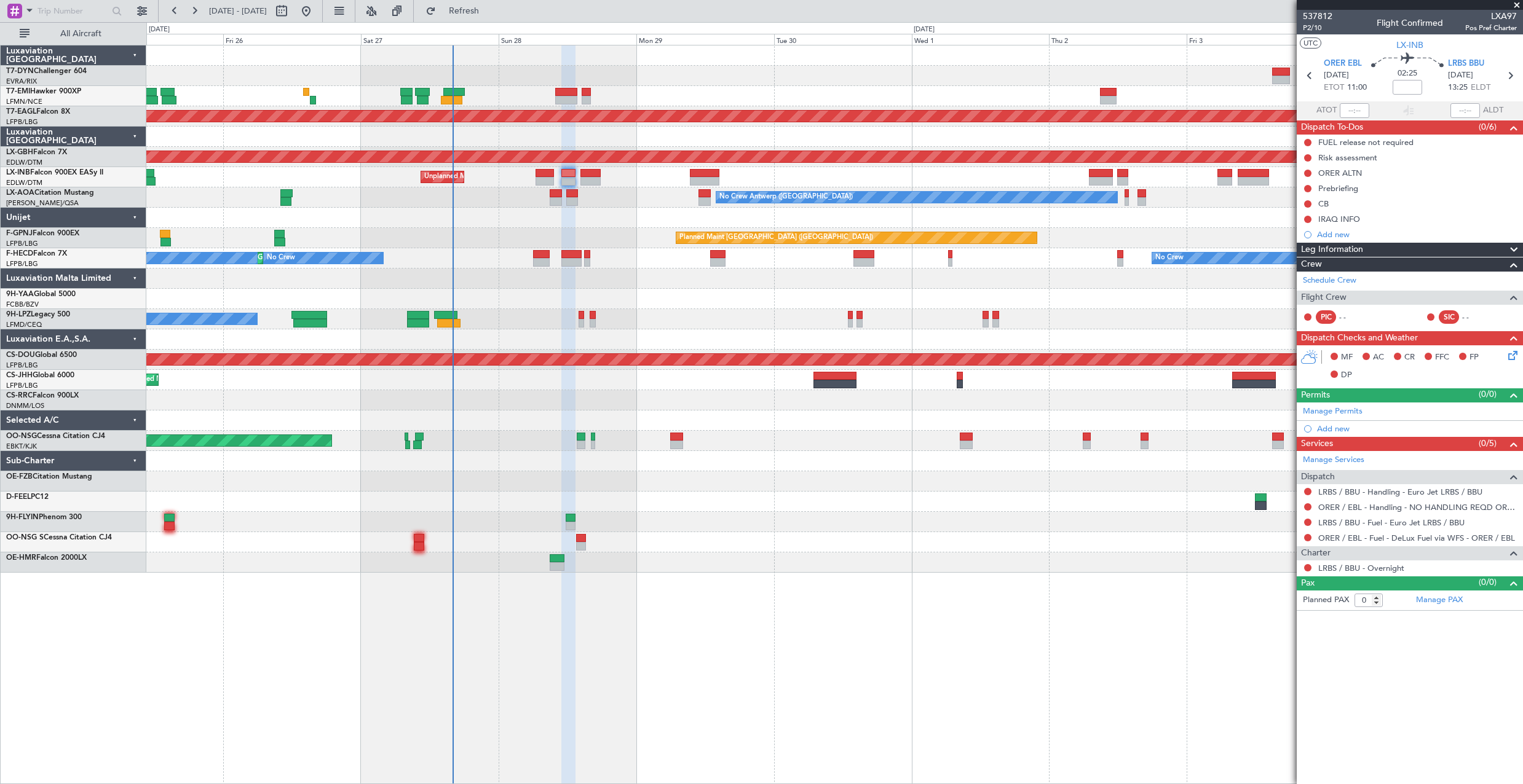
click at [536, 180] on div at bounding box center [545, 181] width 19 height 9
type input "-00:15"
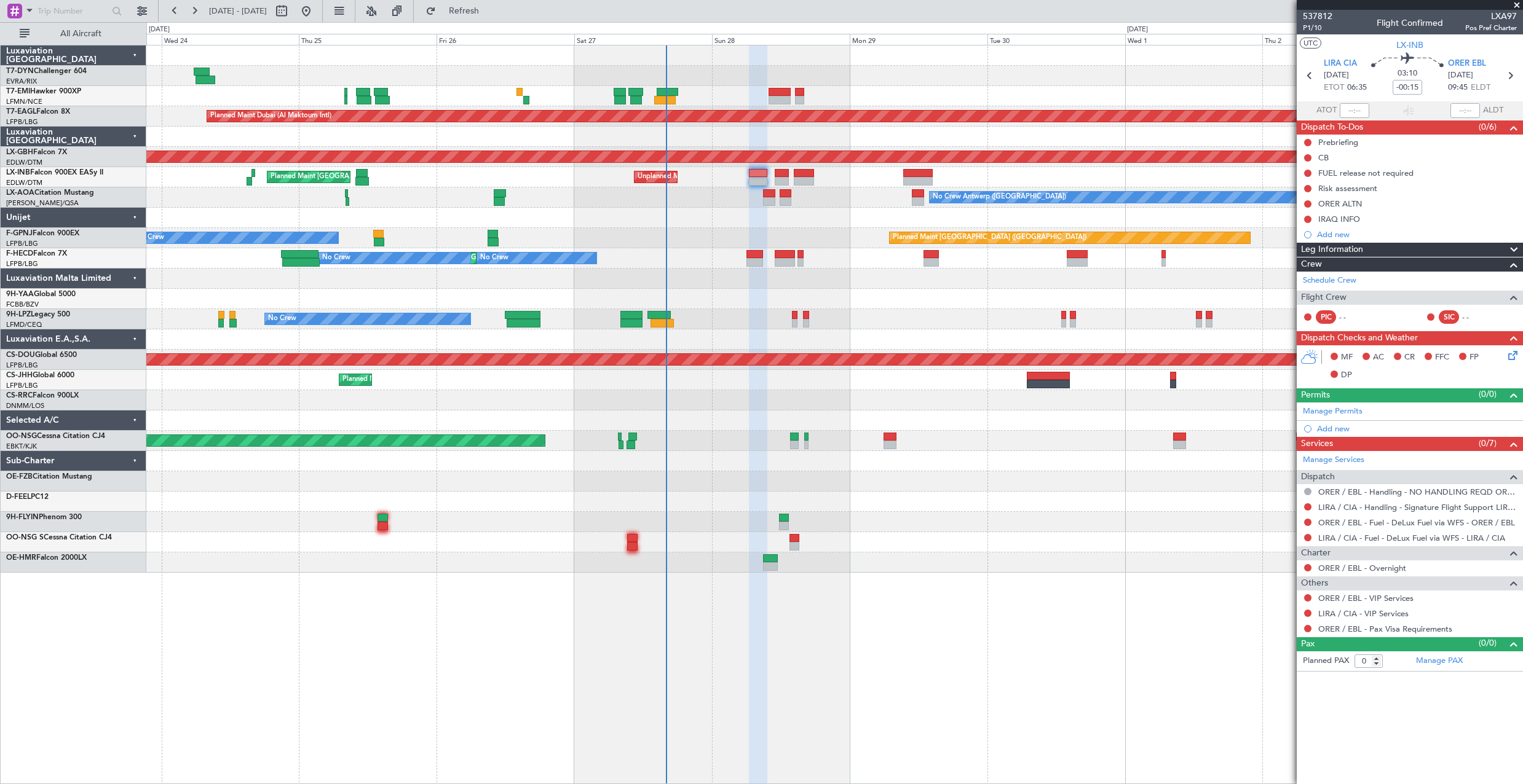
click at [484, 217] on div "Planned Maint [GEOGRAPHIC_DATA] Planned Maint [GEOGRAPHIC_DATA] (Al Maktoum Int…" at bounding box center [834, 308] width 1376 height 528
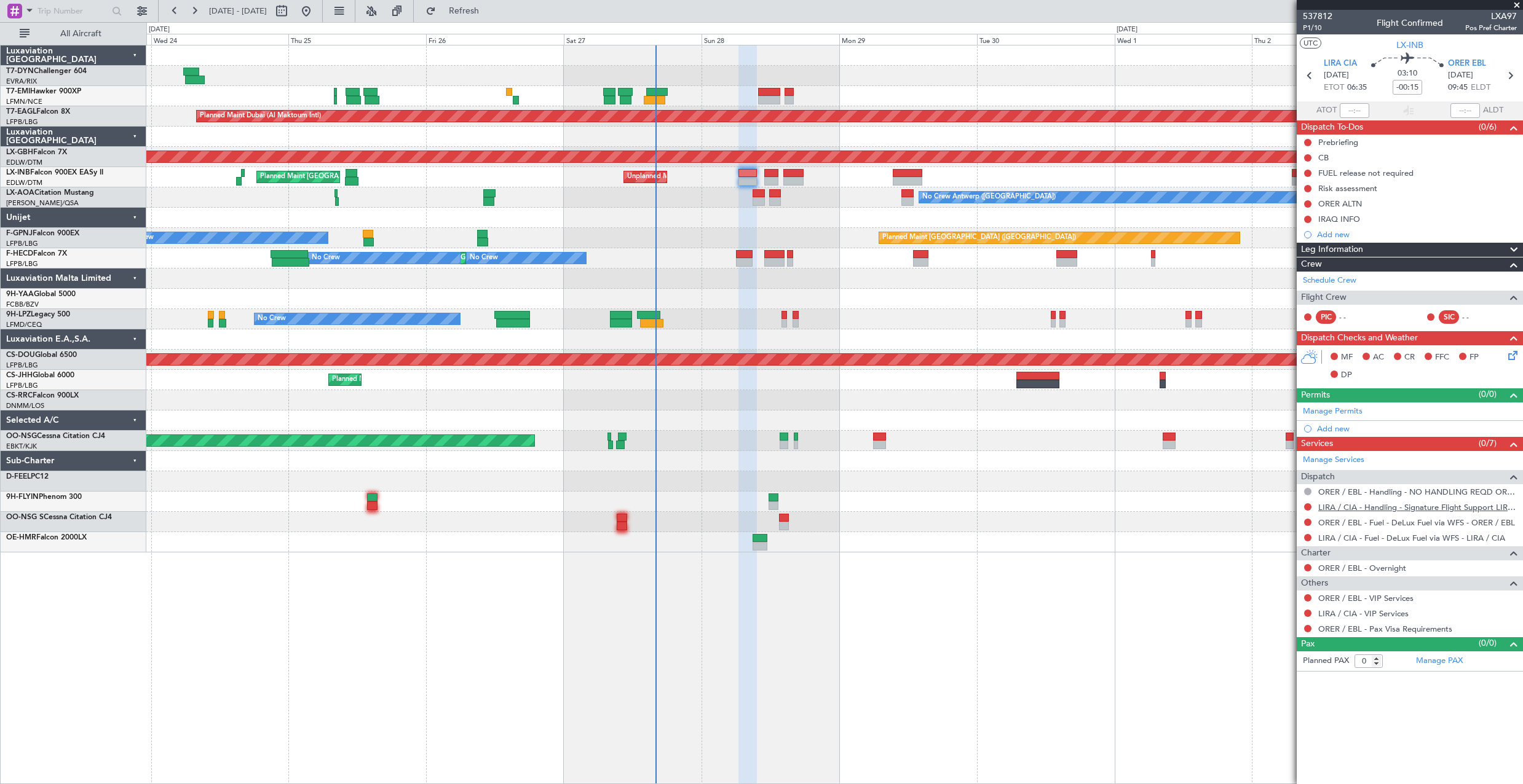
click at [1391, 504] on link "LIRA / CIA - Handling - Signature Flight Support LIRA / CIA" at bounding box center [1418, 507] width 199 height 11
click at [473, 13] on button "Refresh" at bounding box center [456, 11] width 73 height 19
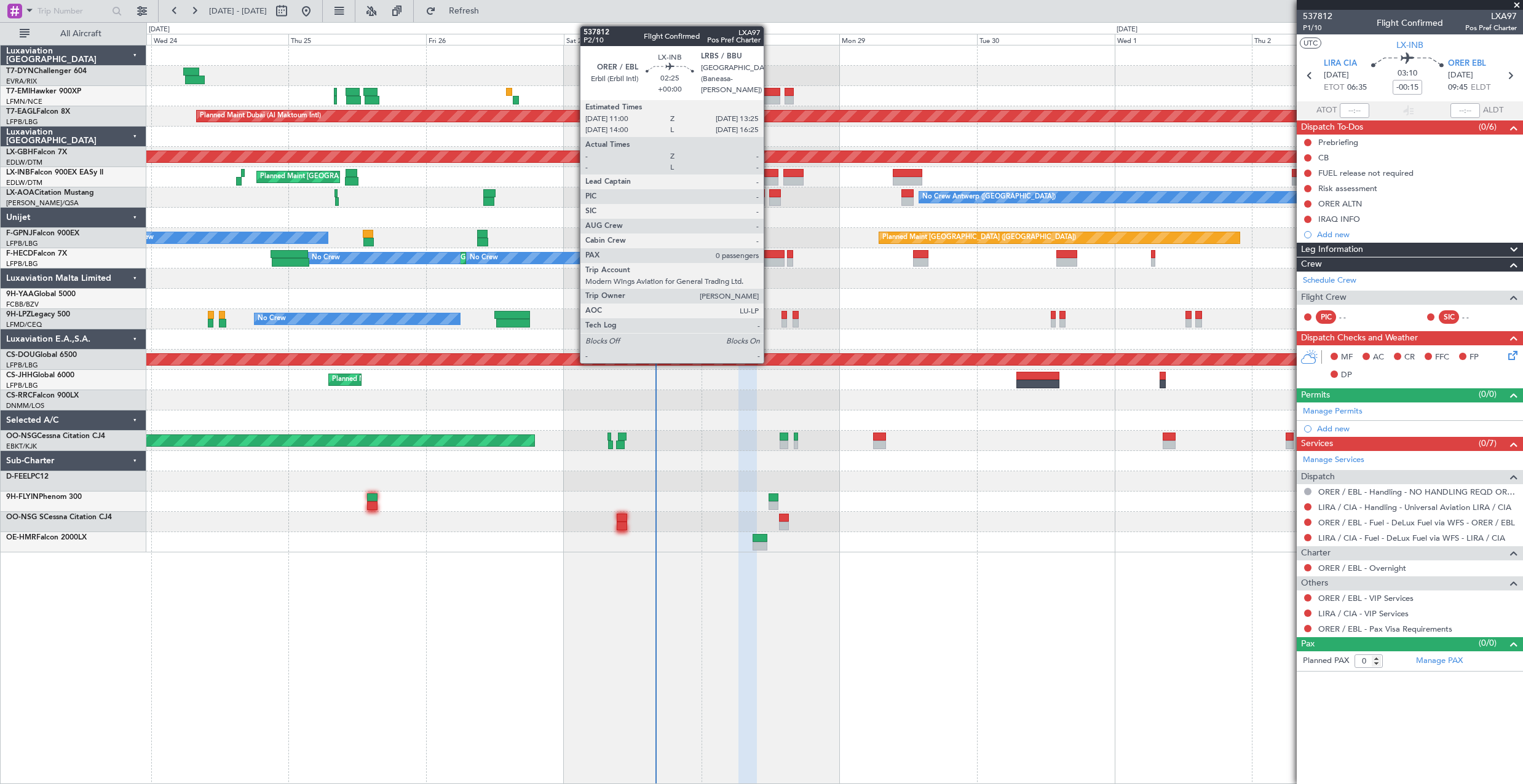
click at [769, 170] on div at bounding box center [771, 173] width 14 height 9
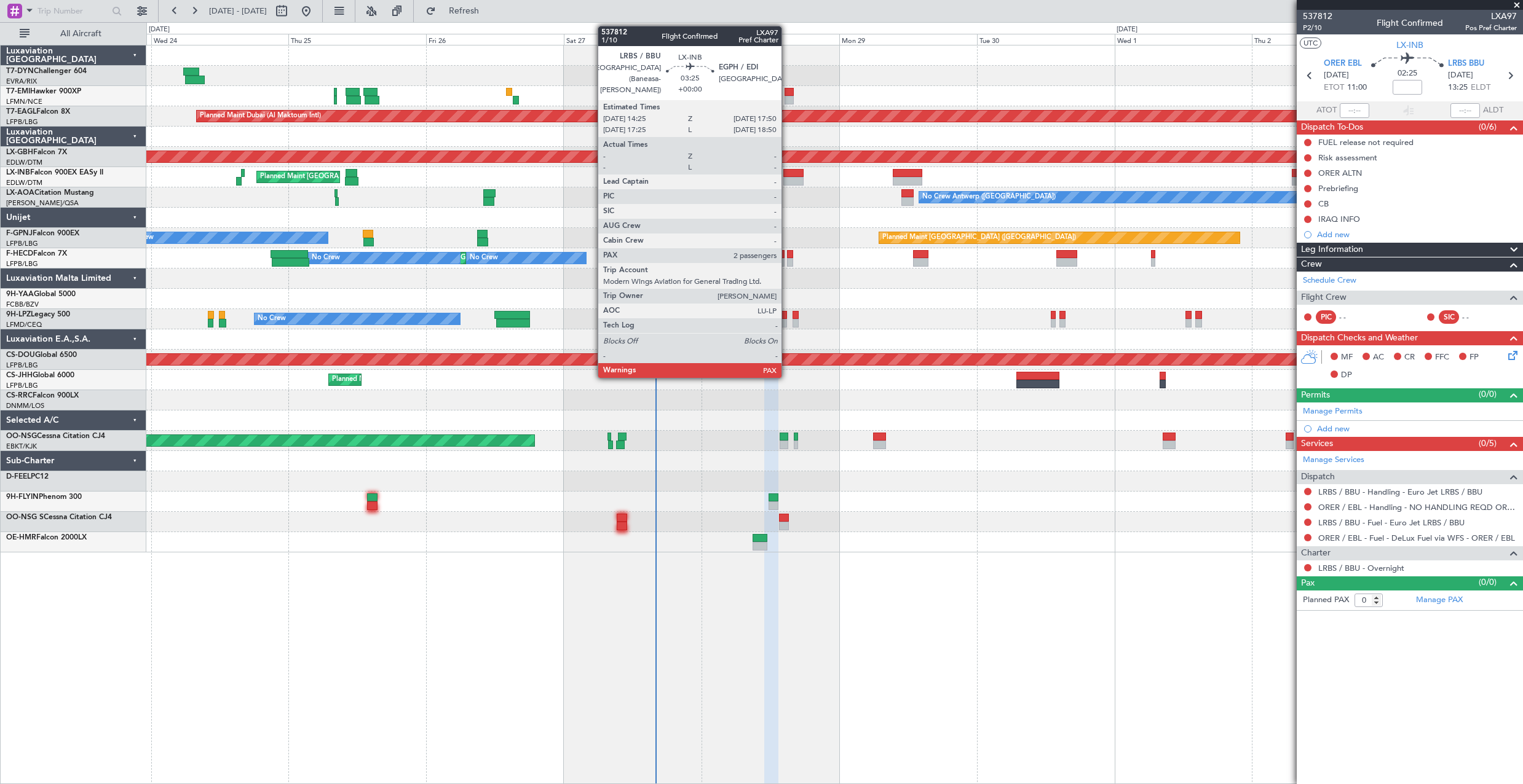
click at [787, 177] on div at bounding box center [793, 181] width 19 height 9
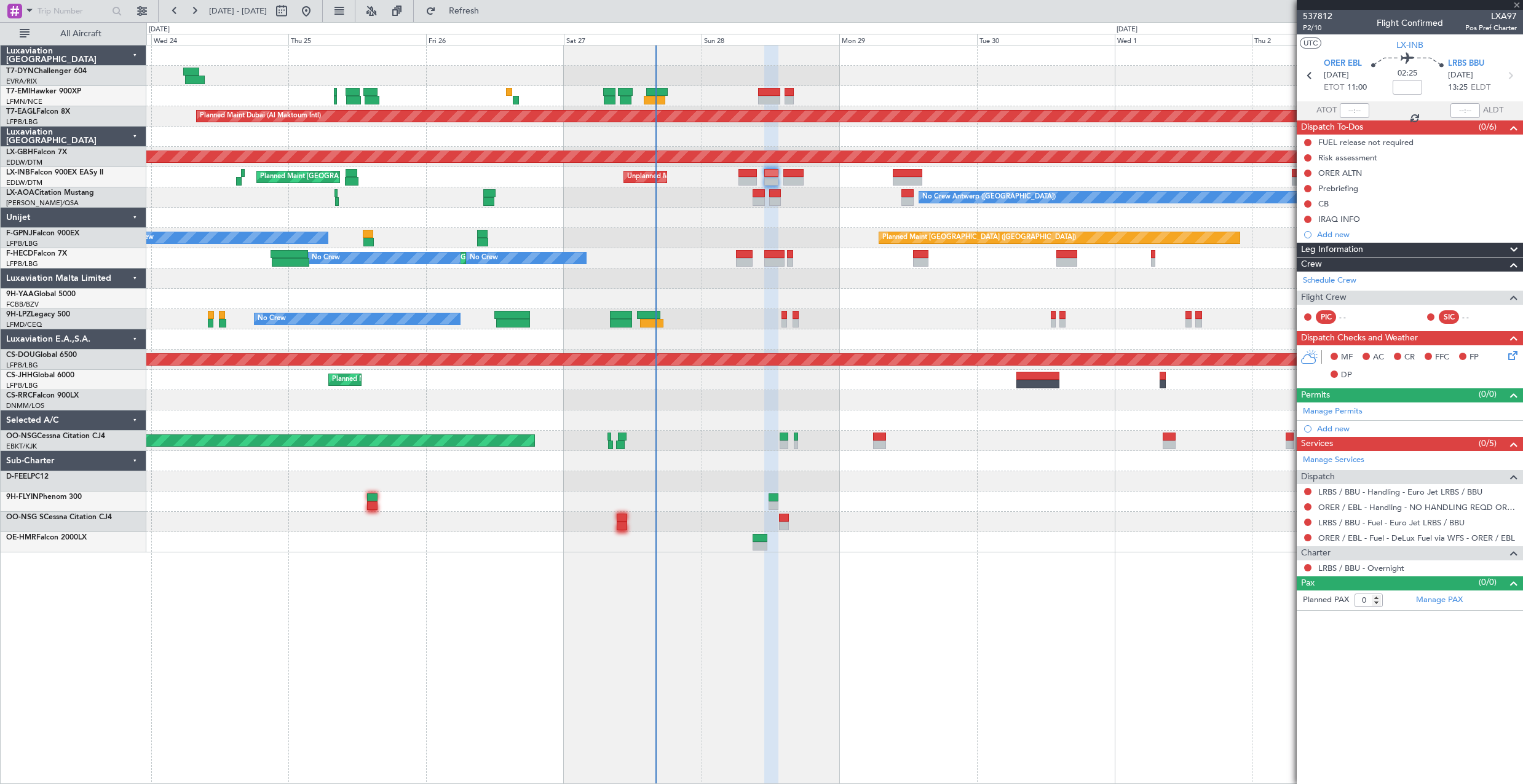
type input "2"
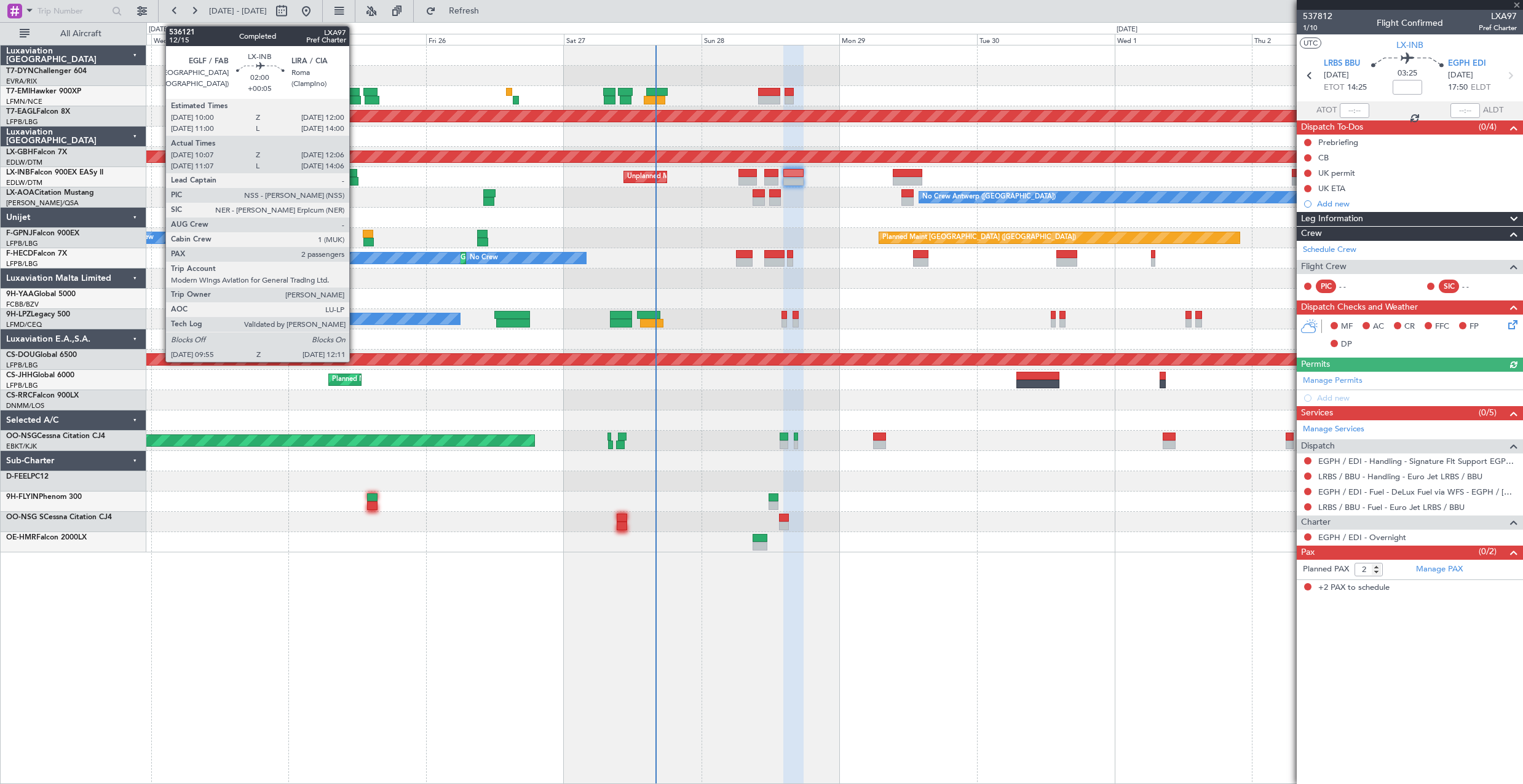
click at [355, 174] on div at bounding box center [351, 173] width 11 height 9
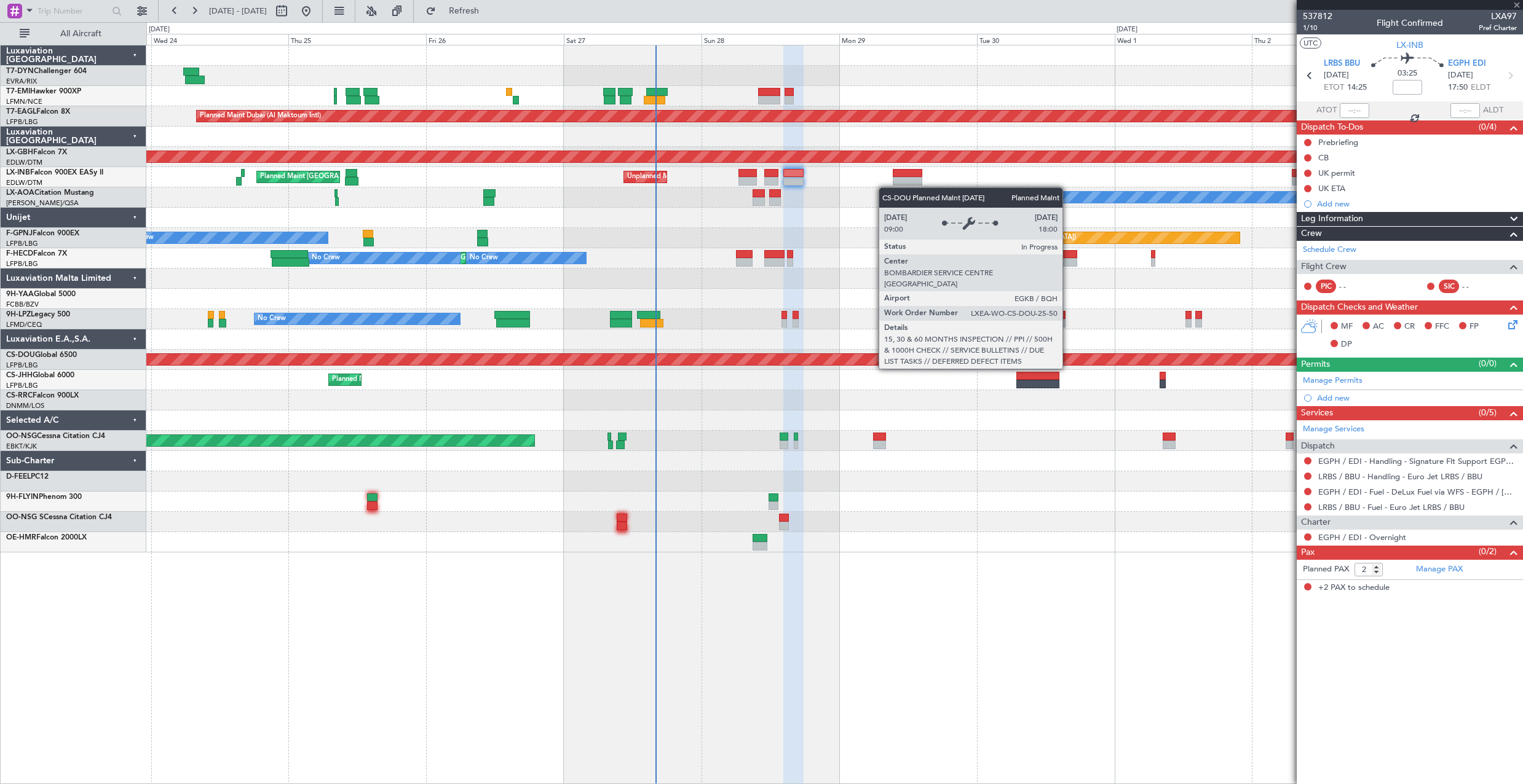
type input "+00:05"
type input "10:07"
type input "12:06"
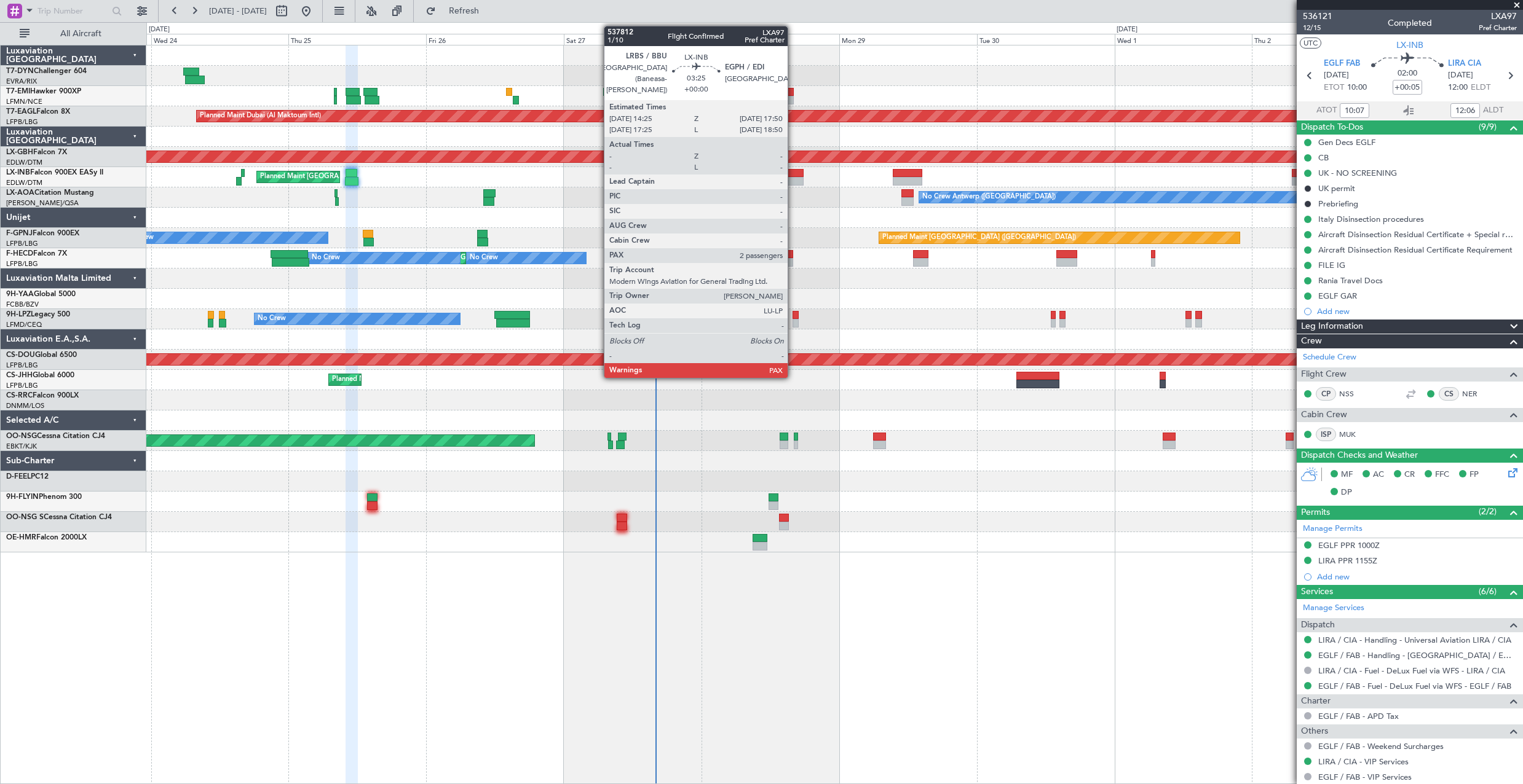
click at [793, 176] on div at bounding box center [793, 173] width 19 height 9
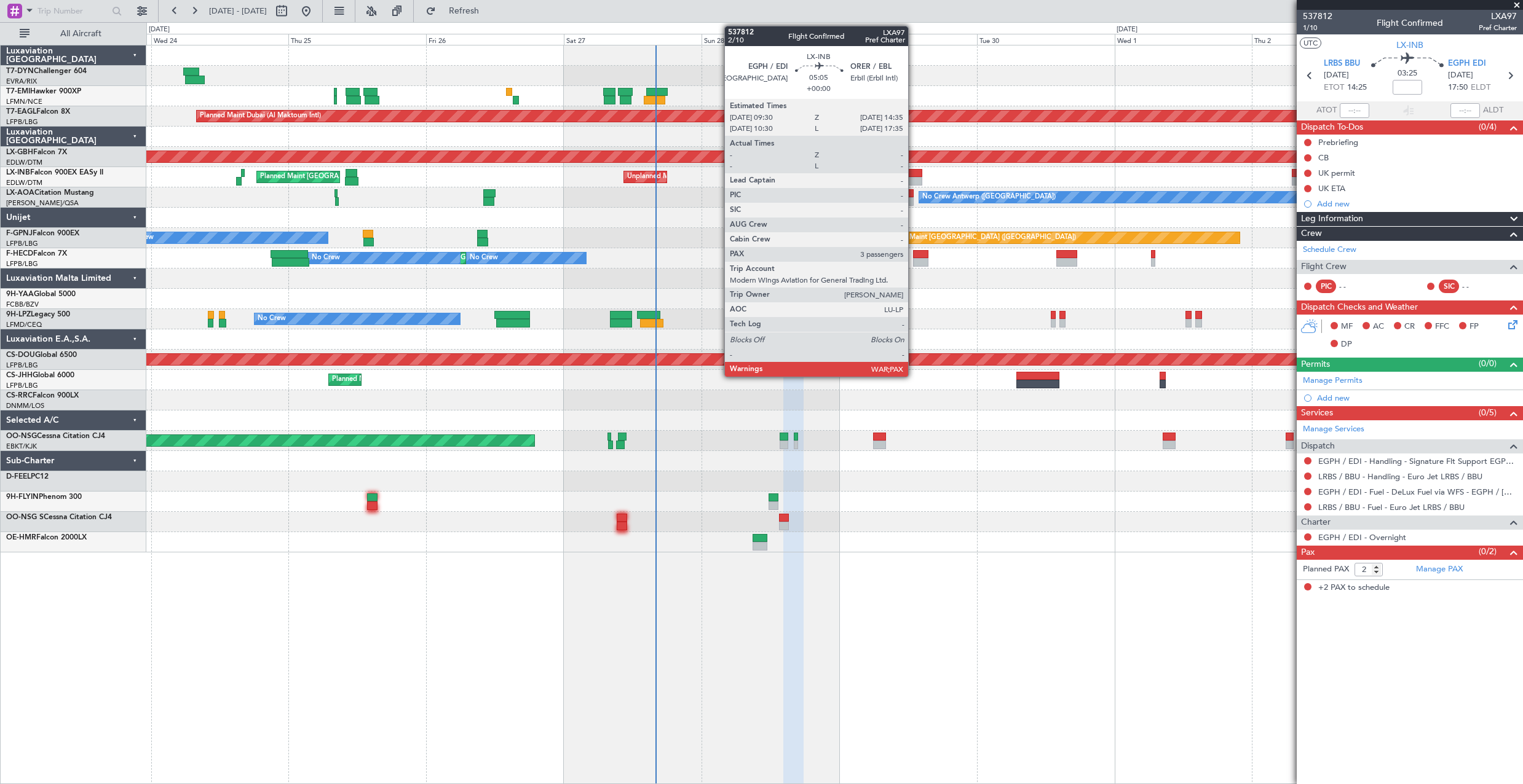
click at [914, 176] on div at bounding box center [907, 173] width 29 height 9
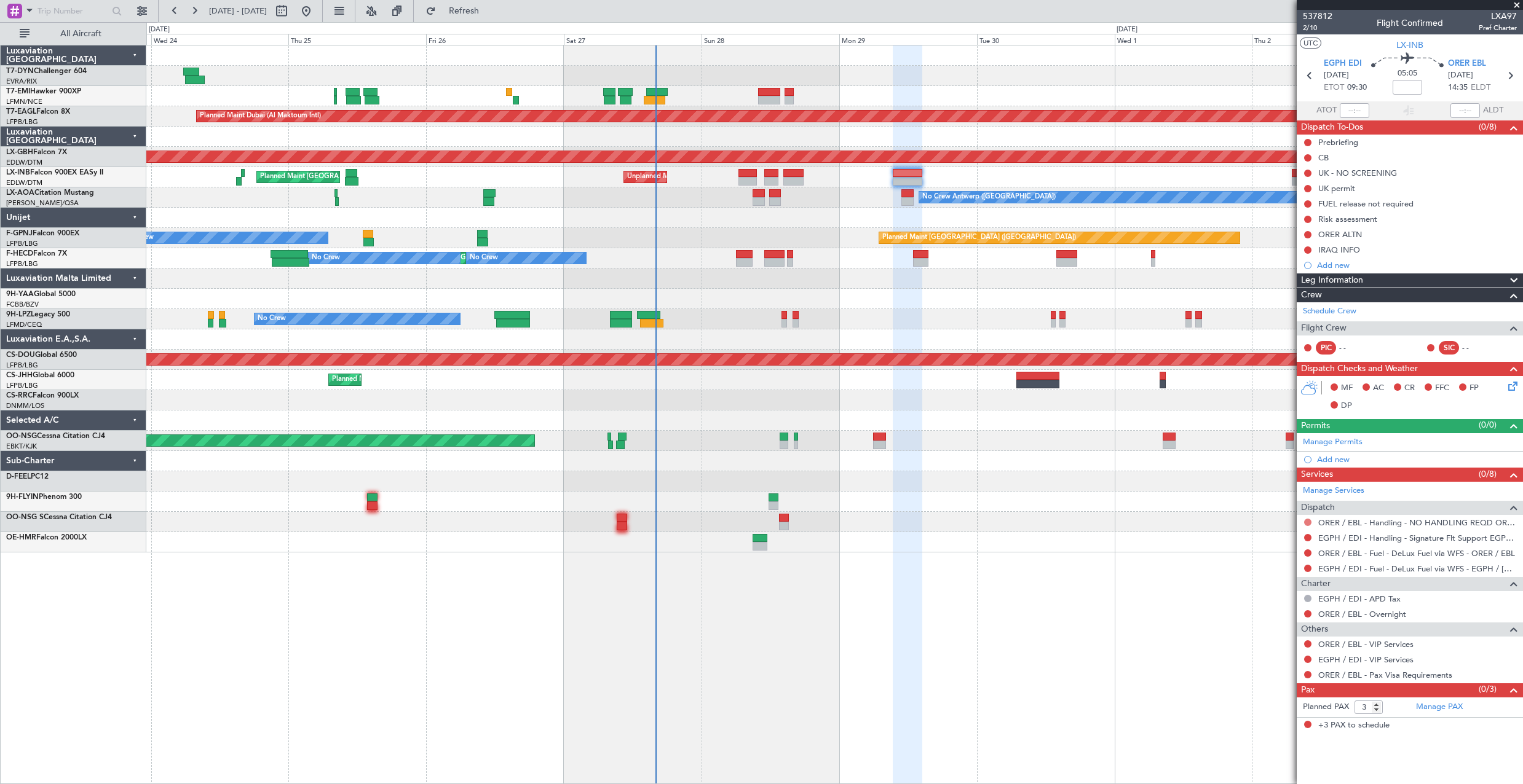
click at [1309, 522] on button at bounding box center [1308, 522] width 7 height 7
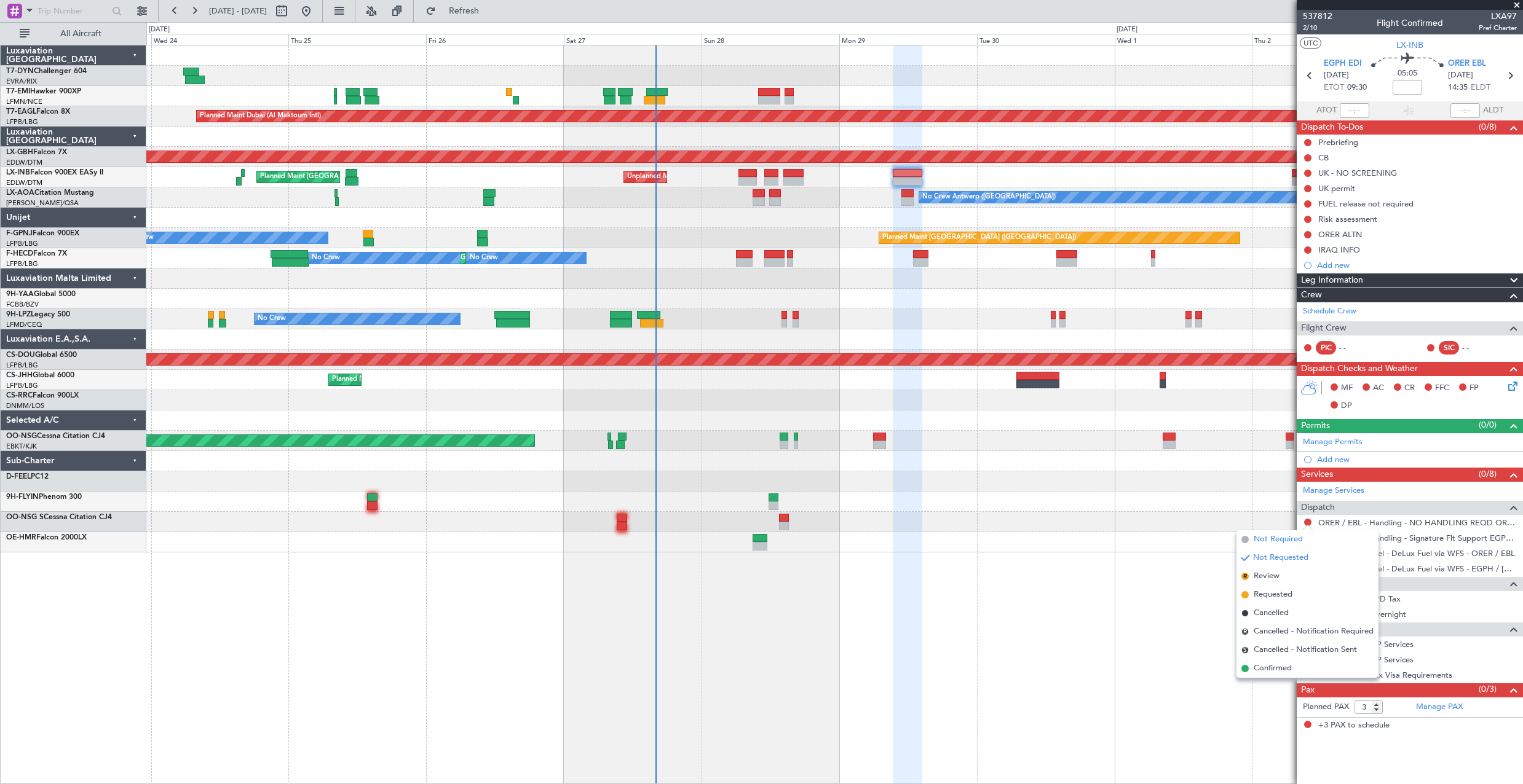
click at [1296, 544] on span "Not Required" at bounding box center [1279, 539] width 50 height 12
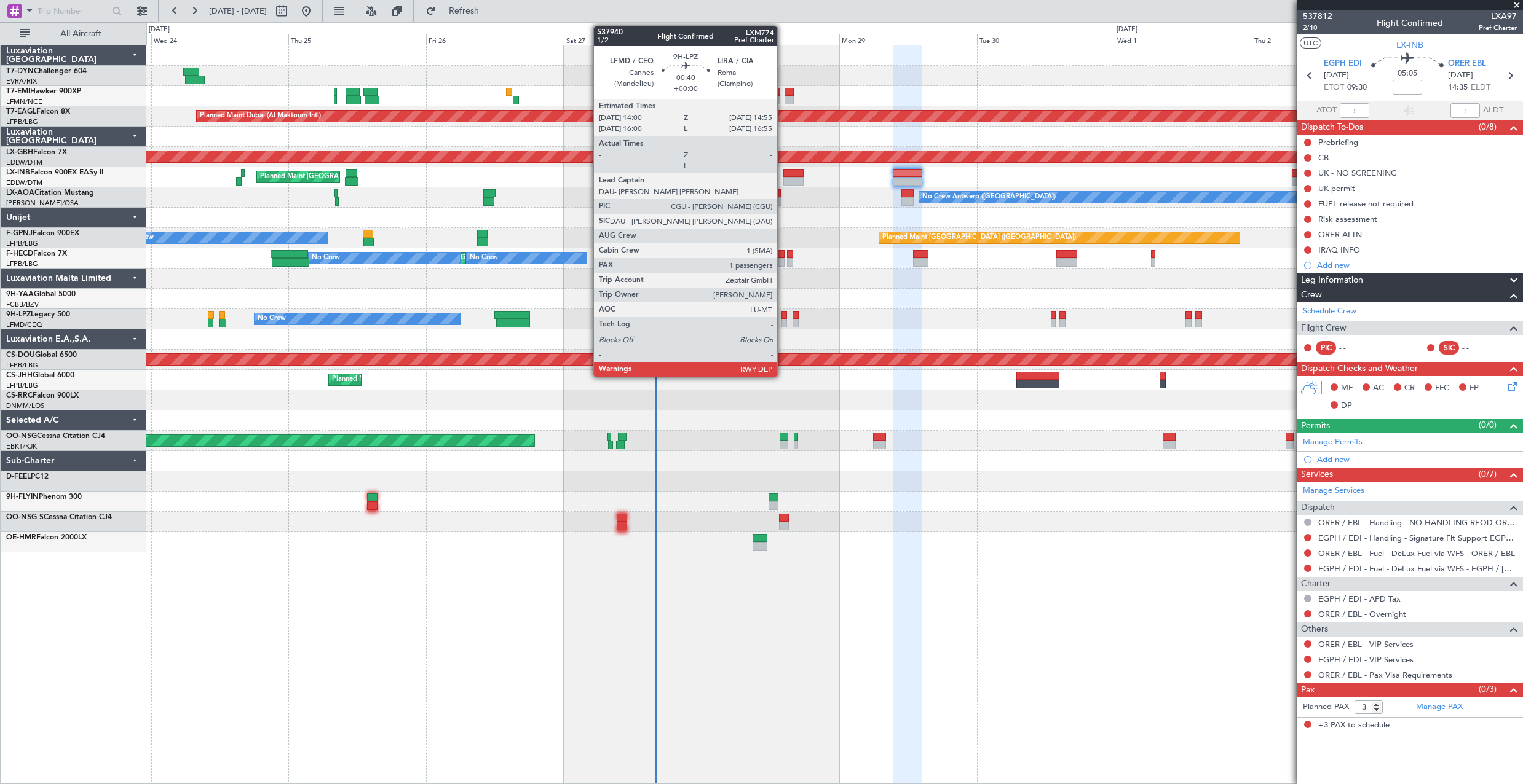
click at [782, 315] on div at bounding box center [784, 316] width 5 height 9
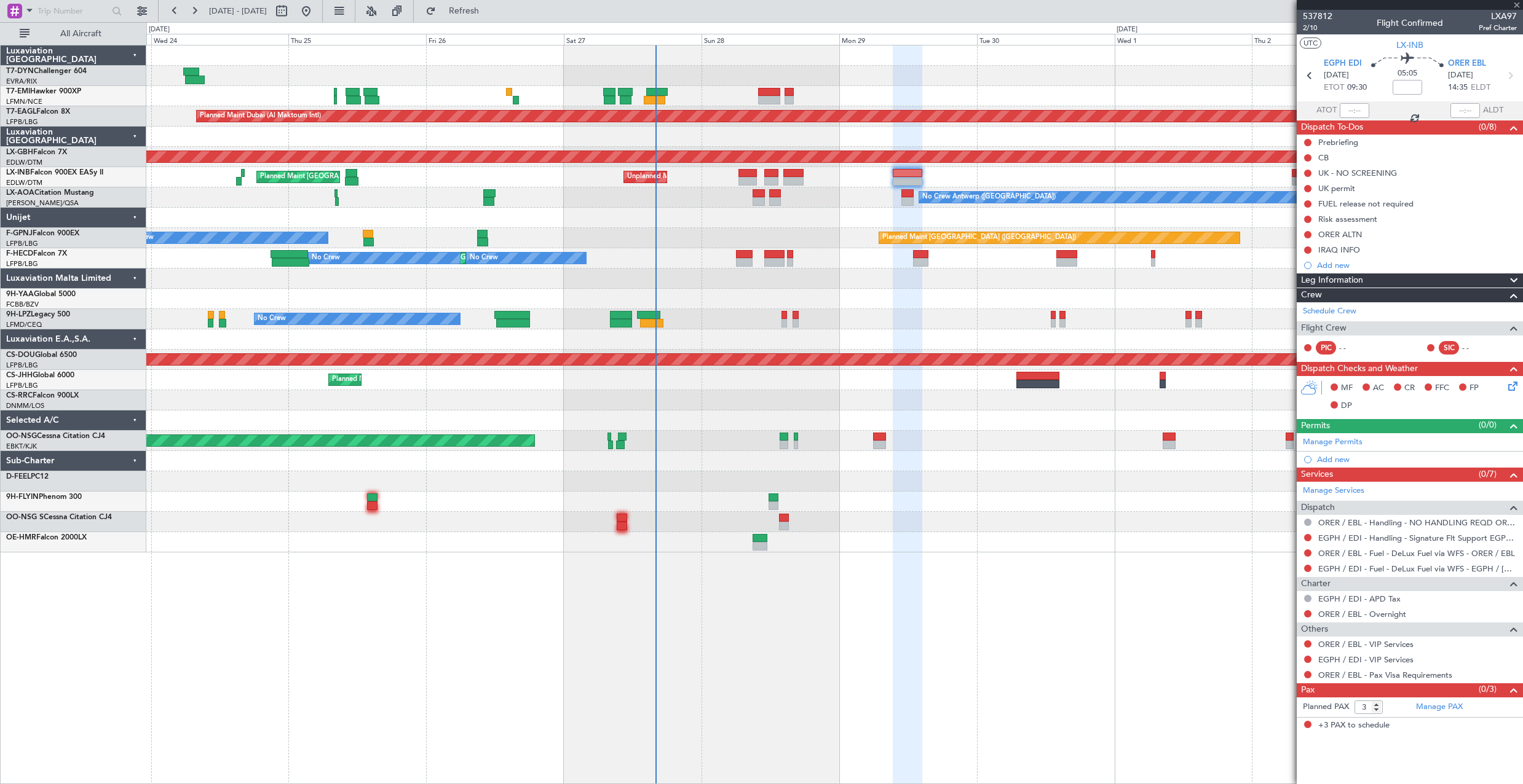
type input "1"
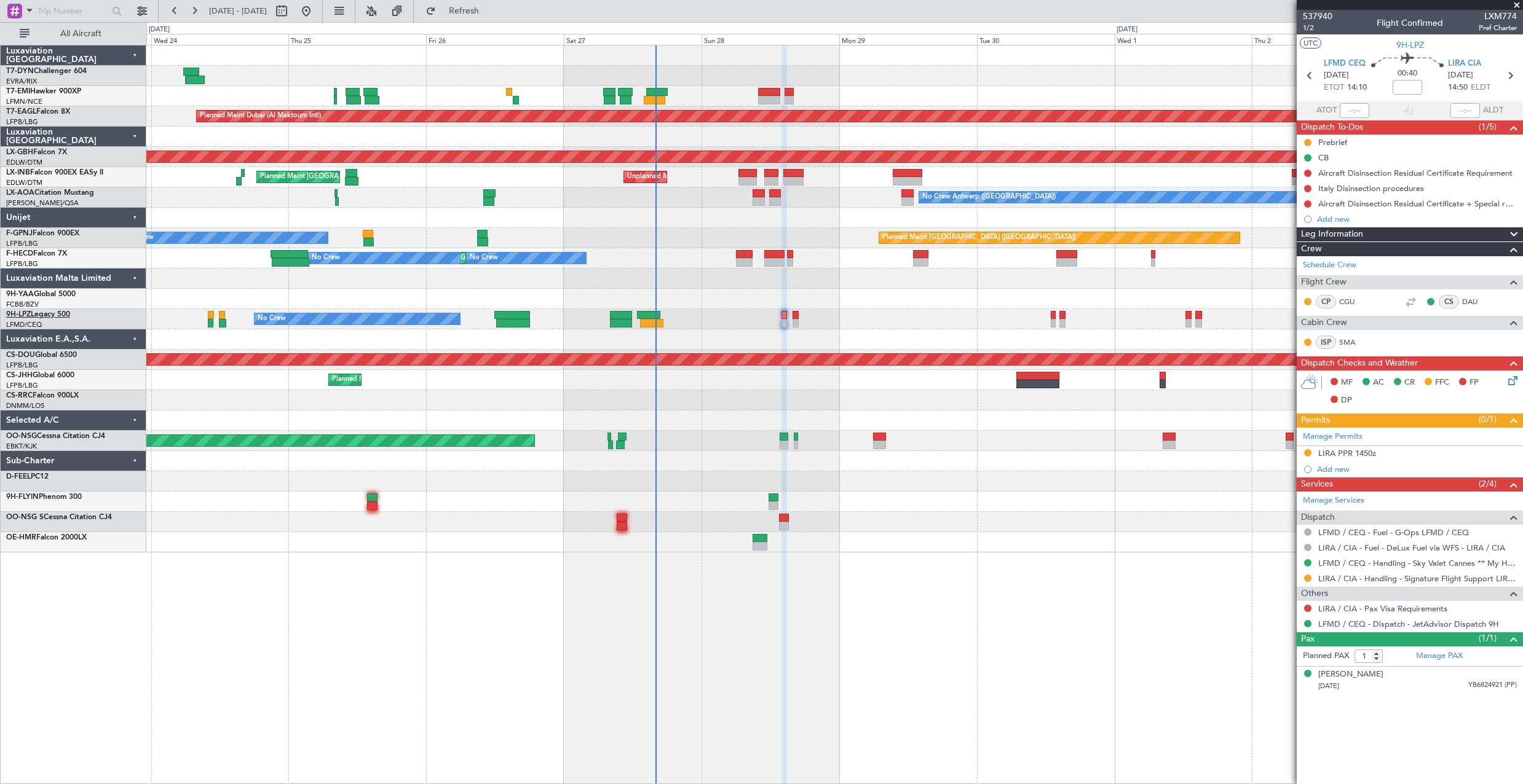
click at [64, 313] on link "9H-LPZ Legacy 500" at bounding box center [38, 315] width 64 height 7
click at [1311, 17] on span "537940" at bounding box center [1317, 16] width 29 height 13
click at [1412, 582] on link "LIRA / CIA - Handling - Signature Flight Support LIRA / CIA" at bounding box center [1418, 579] width 199 height 11
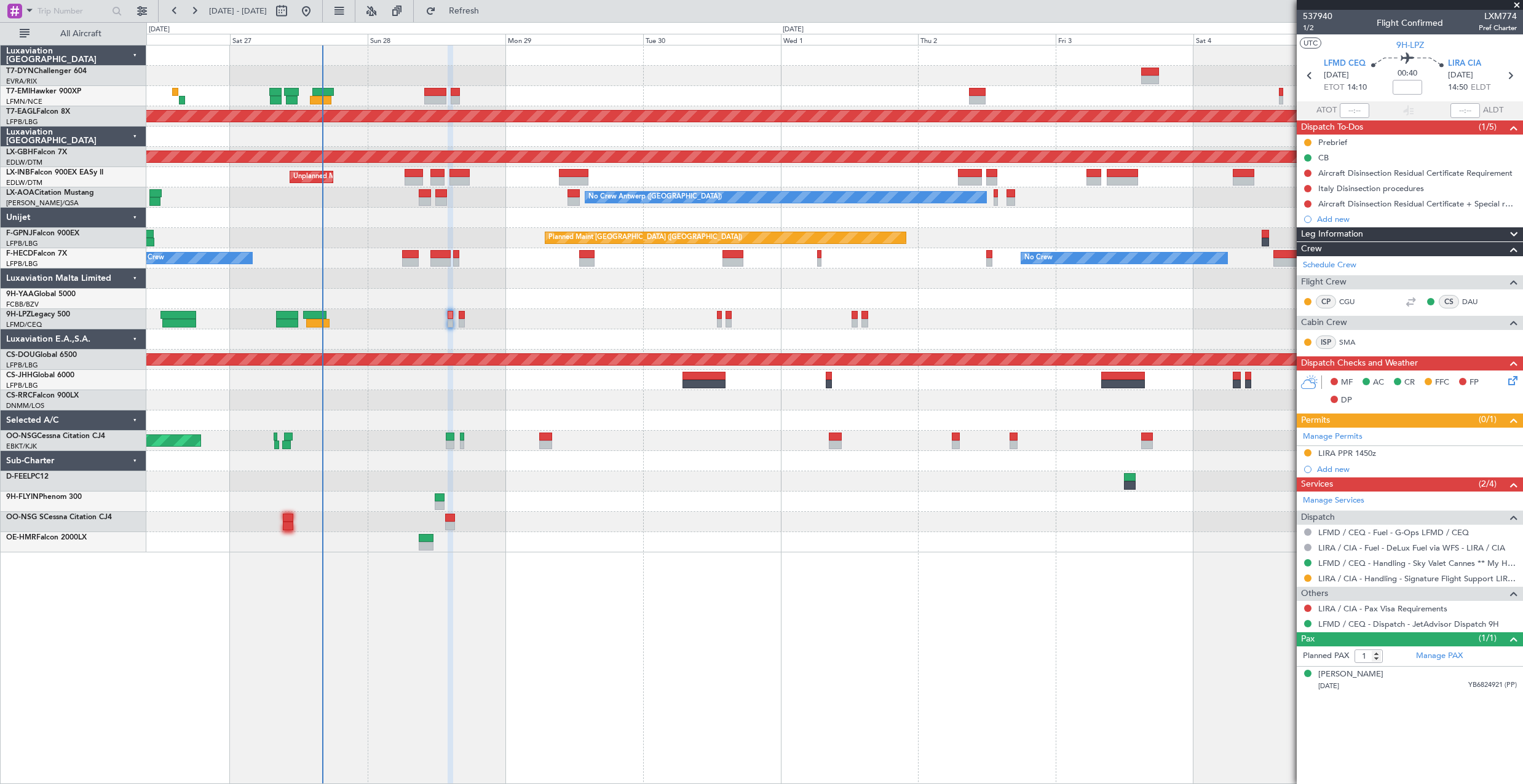
click at [713, 105] on div "Planned Maint Dubai (Al Maktoum Intl) Planned Maint Nurnberg Unplanned Maint [G…" at bounding box center [834, 299] width 1376 height 507
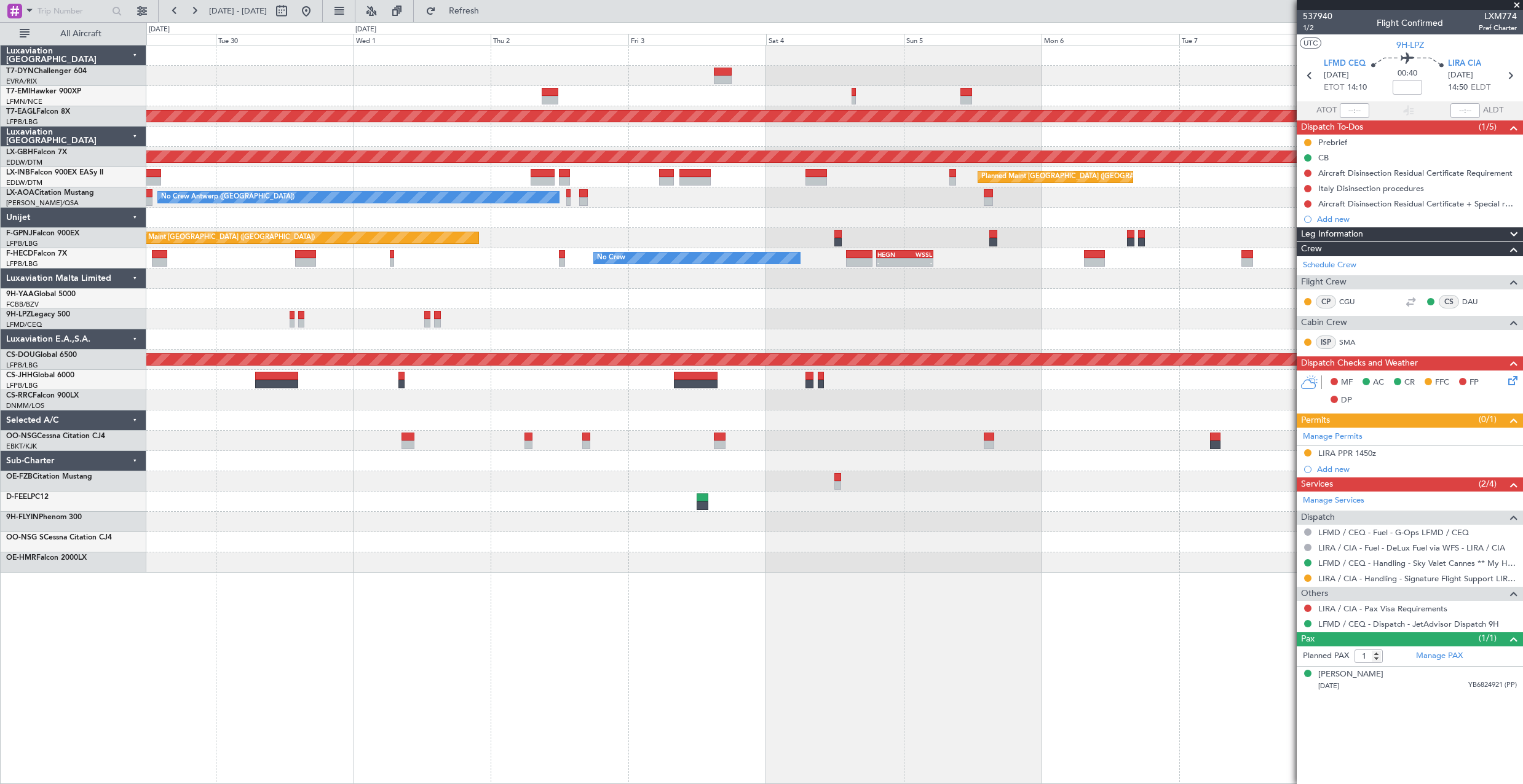
click at [415, 97] on div "Planned Maint Dubai (Al Maktoum Intl) Planned Maint Nurnberg Planned Maint [GEO…" at bounding box center [834, 308] width 1376 height 528
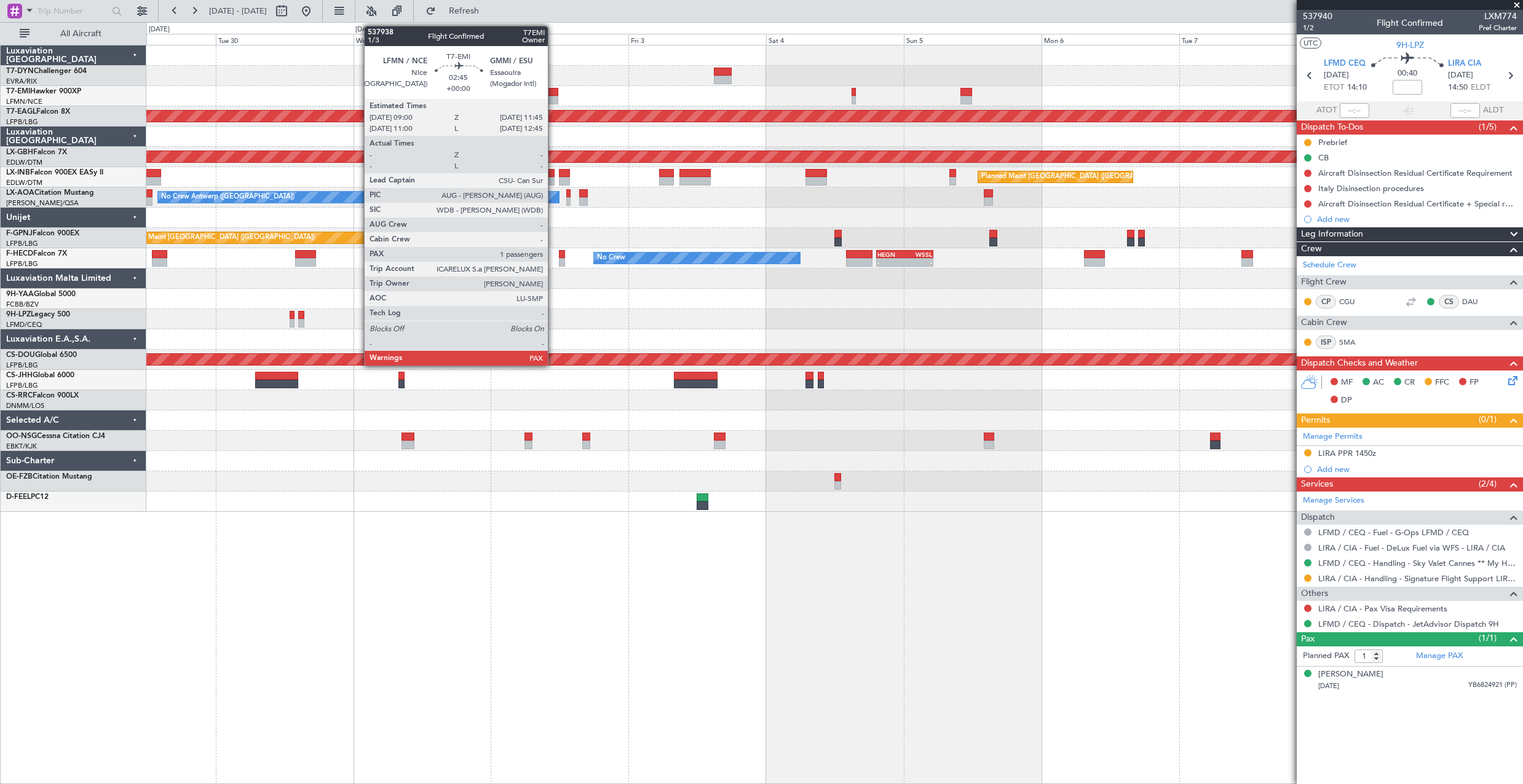
click at [554, 92] on div at bounding box center [550, 92] width 16 height 9
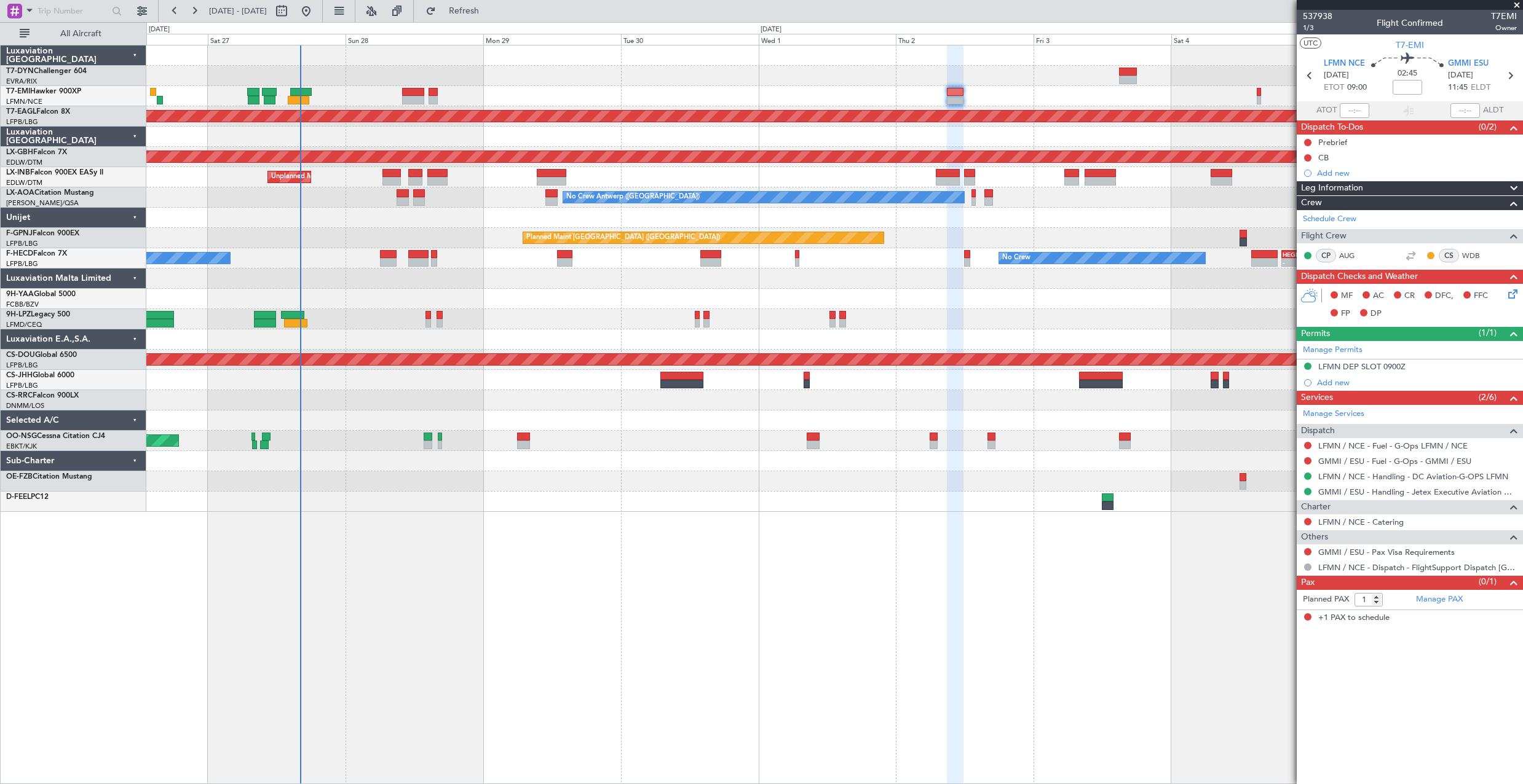
click at [667, 64] on div "Planned Maint Dubai (Al Maktoum Intl) Planned Maint Nurnberg Planned Maint Lond…" at bounding box center [834, 278] width 1376 height 467
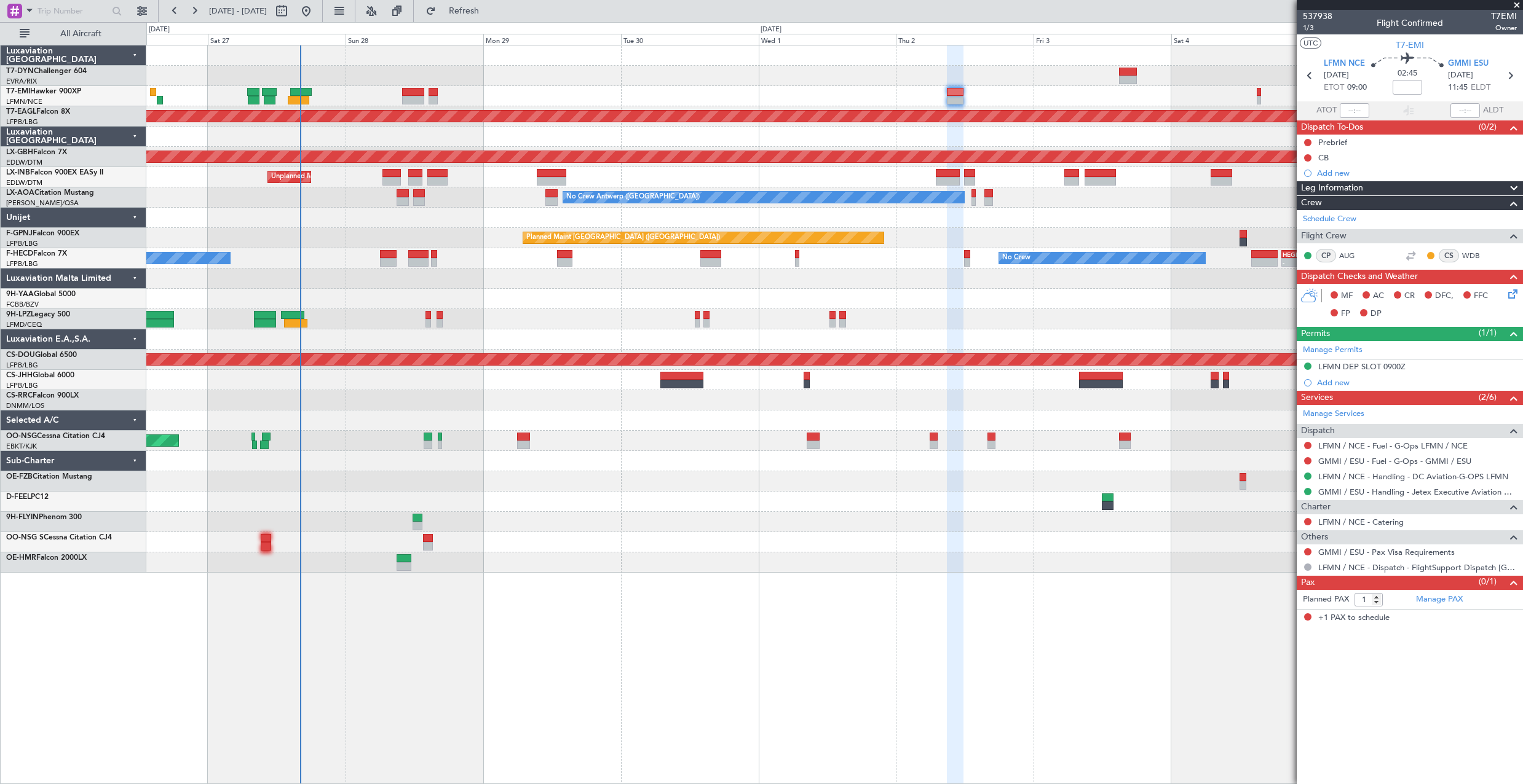
click at [343, 173] on div "Planned Maint London (Farnborough) Unplanned Maint Roma (Ciampino) Planned Main…" at bounding box center [834, 177] width 1376 height 20
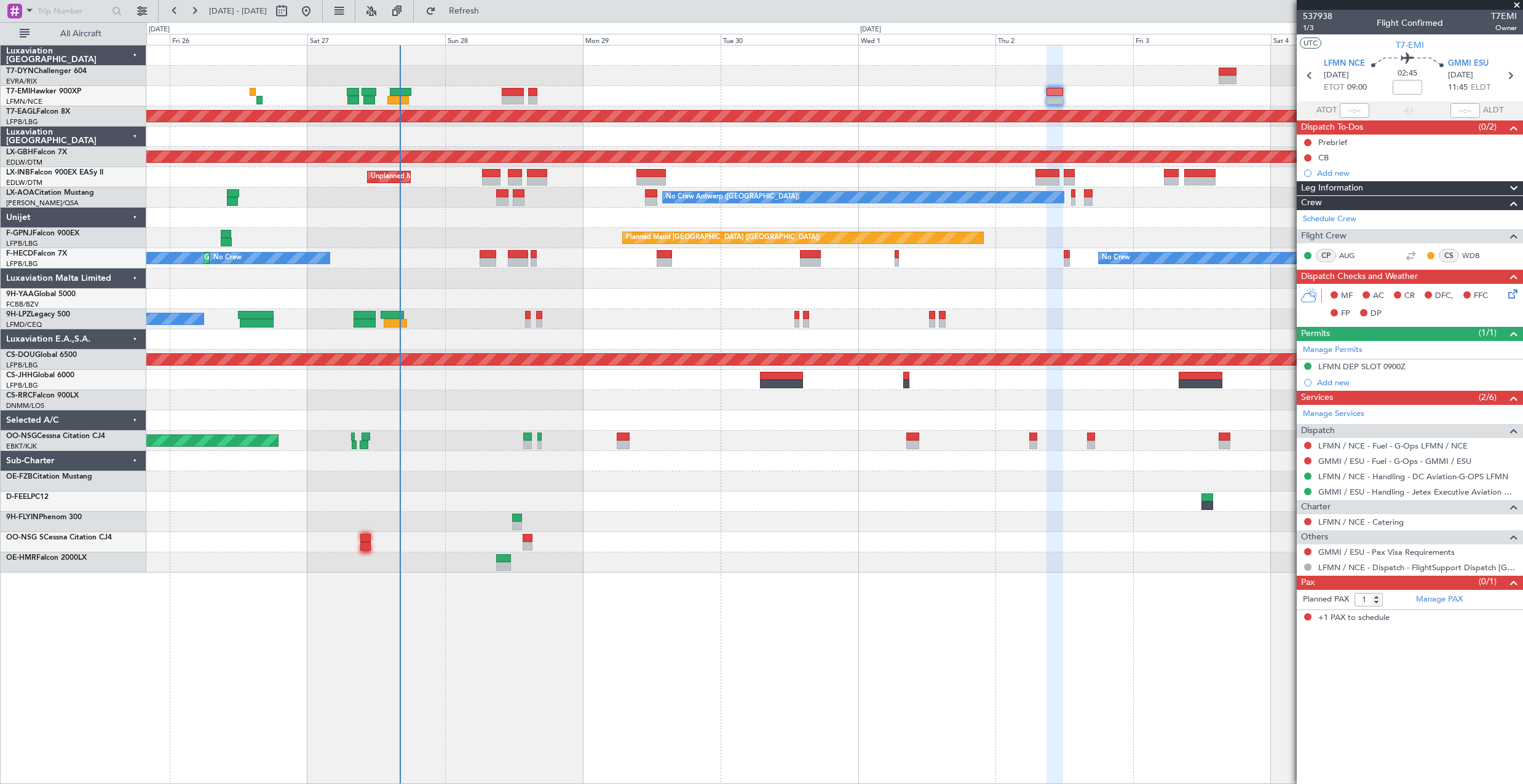
click at [575, 265] on div "No Crew - - HEGN 19:15 Z WSSL 05:10 Z No Crew Planned Maint Paris (Le Bourget) …" at bounding box center [834, 258] width 1376 height 20
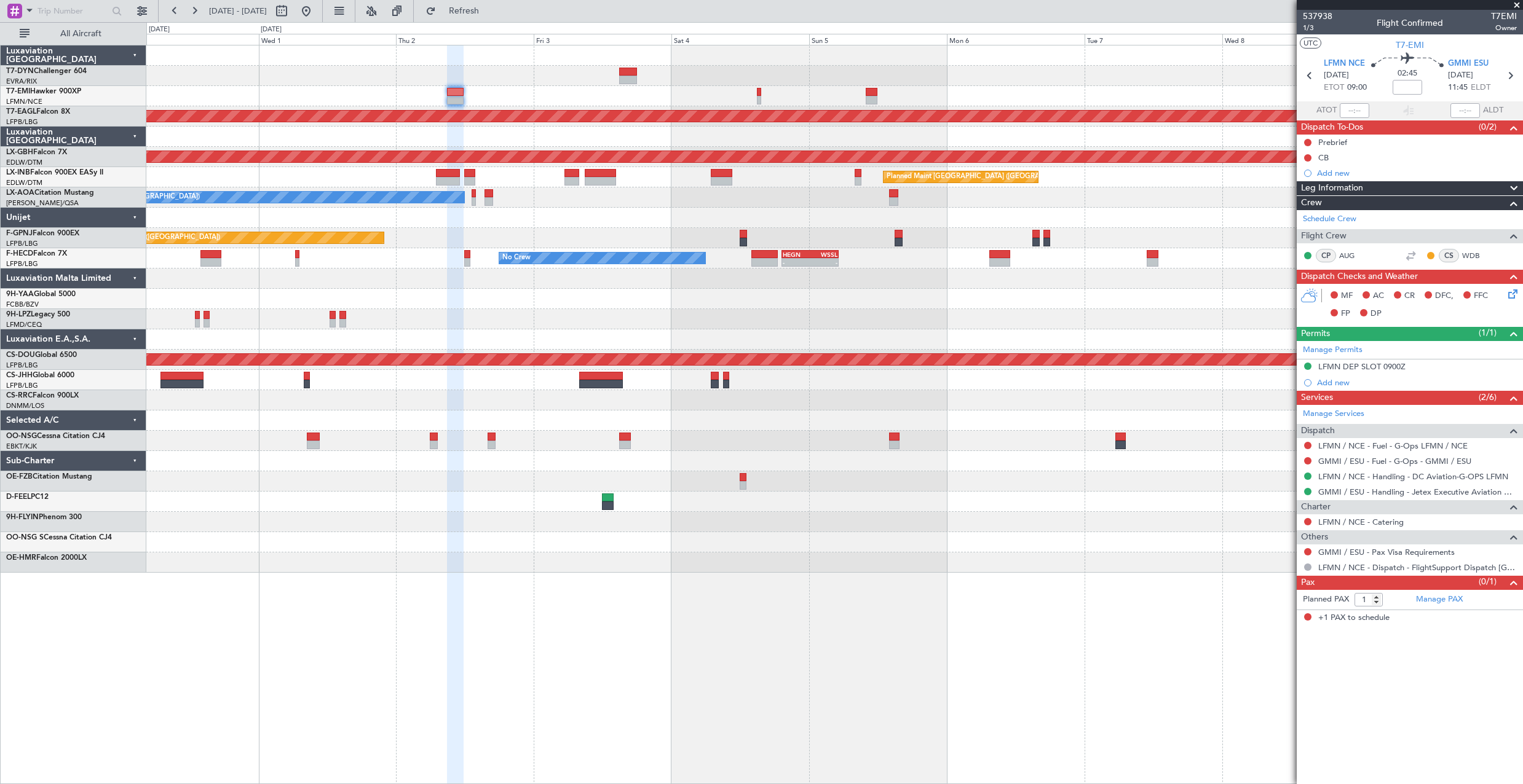
click at [504, 198] on div "No Crew Antwerp (Deurne) No Crew Antwerp (Deurne)" at bounding box center [834, 197] width 1376 height 20
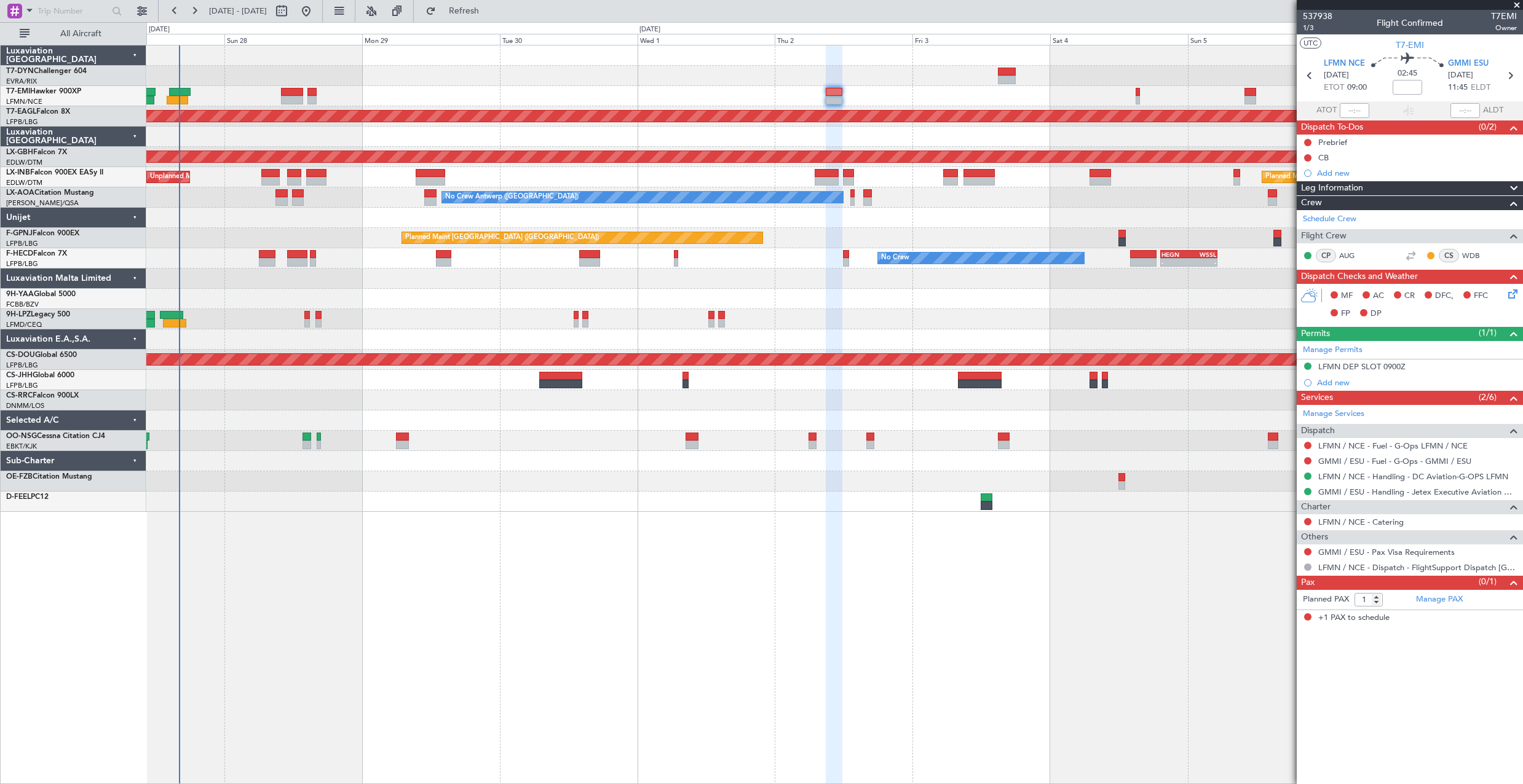
click at [772, 259] on div "No Crew - - HEGN 19:15 Z WSSL 05:10 Z No Crew Planned Maint Paris (Le Bourget) …" at bounding box center [834, 258] width 1376 height 20
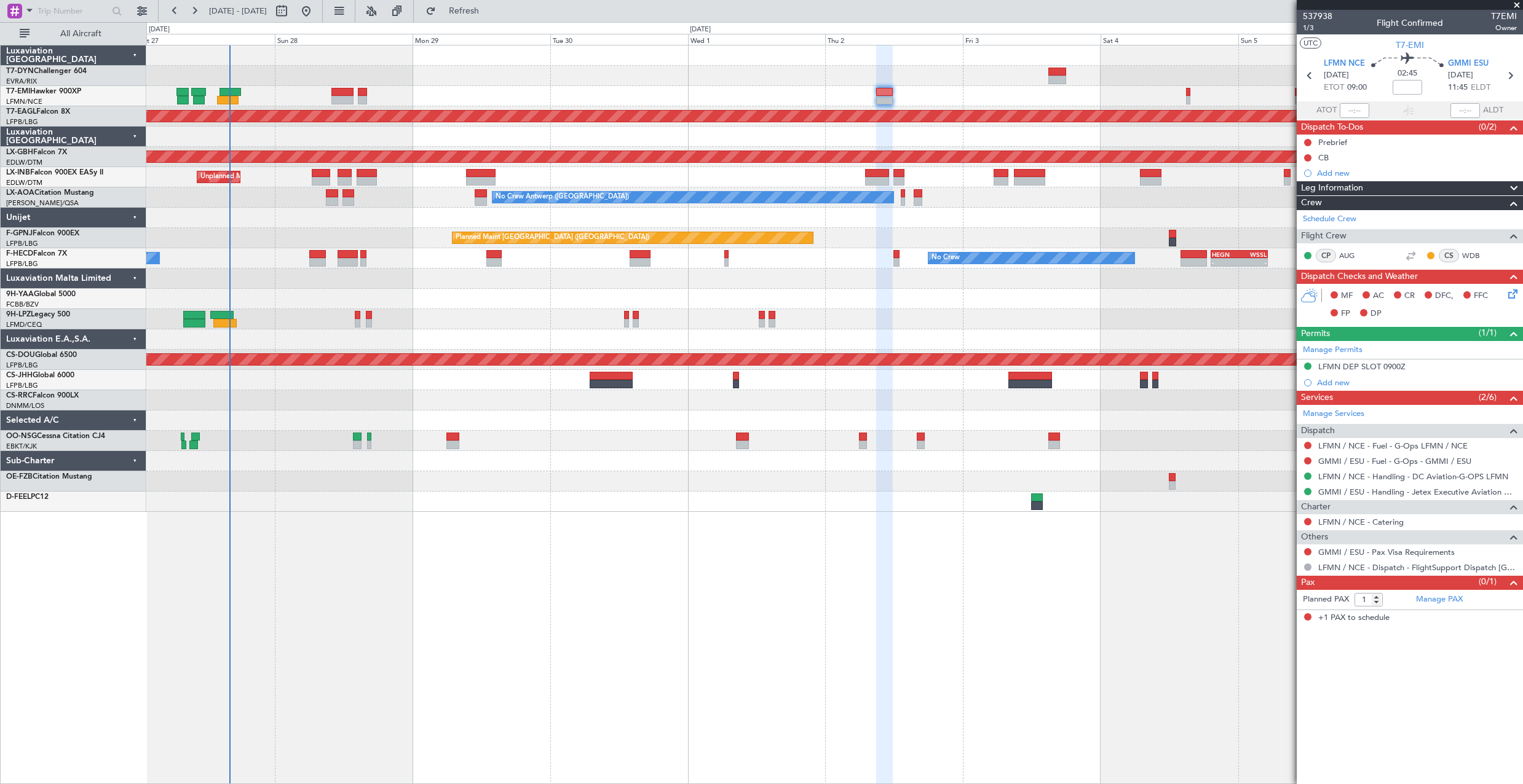
click at [819, 246] on div "Planned Maint Dubai (Al Maktoum Intl) Planned Maint Nurnberg Planned Maint Lond…" at bounding box center [834, 278] width 1376 height 467
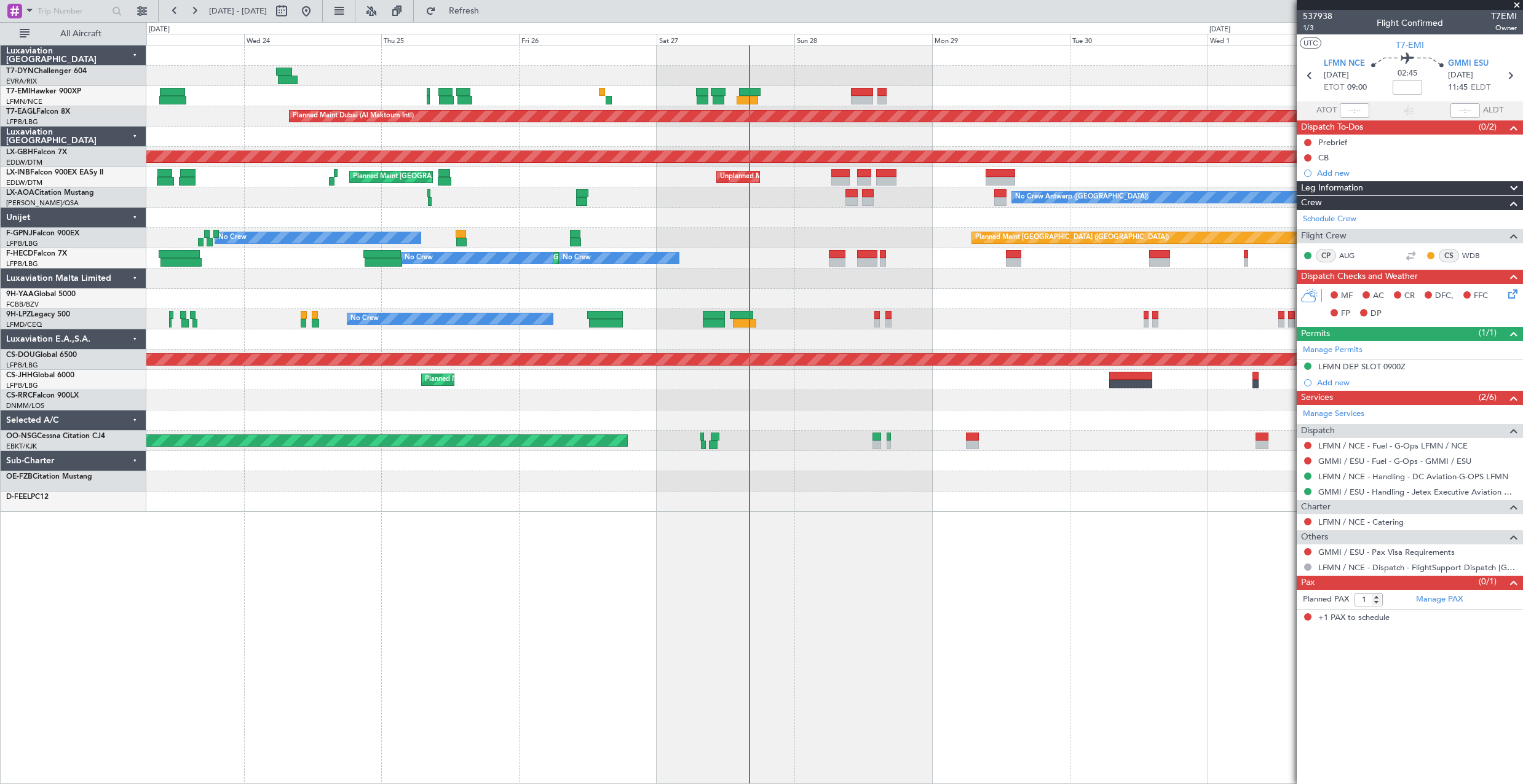
click at [679, 247] on div "Planned Maint Zurich Planned Maint Dubai (Al Maktoum Intl) Planned Maint Nurnbe…" at bounding box center [834, 278] width 1376 height 467
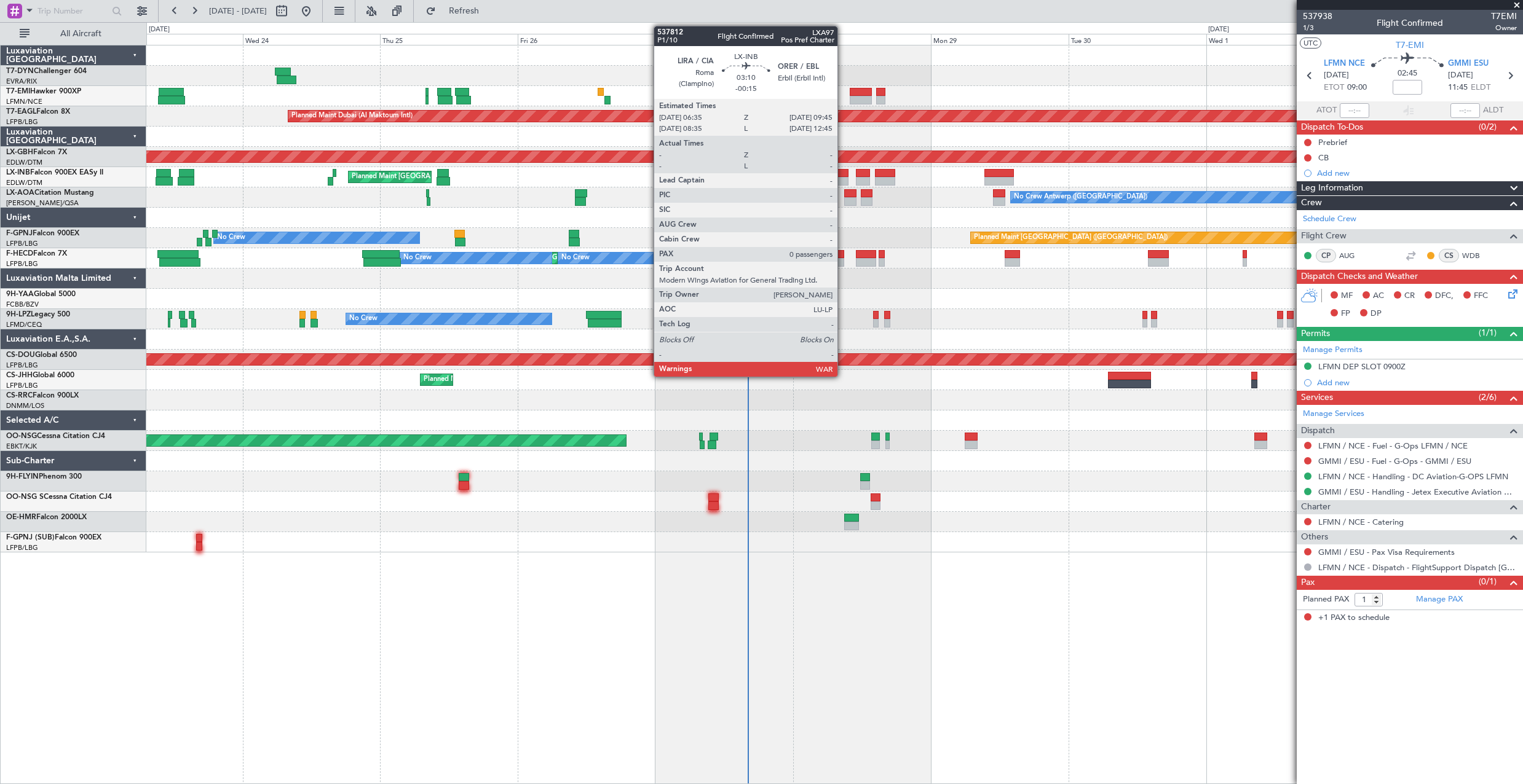
click at [843, 174] on div at bounding box center [839, 173] width 19 height 9
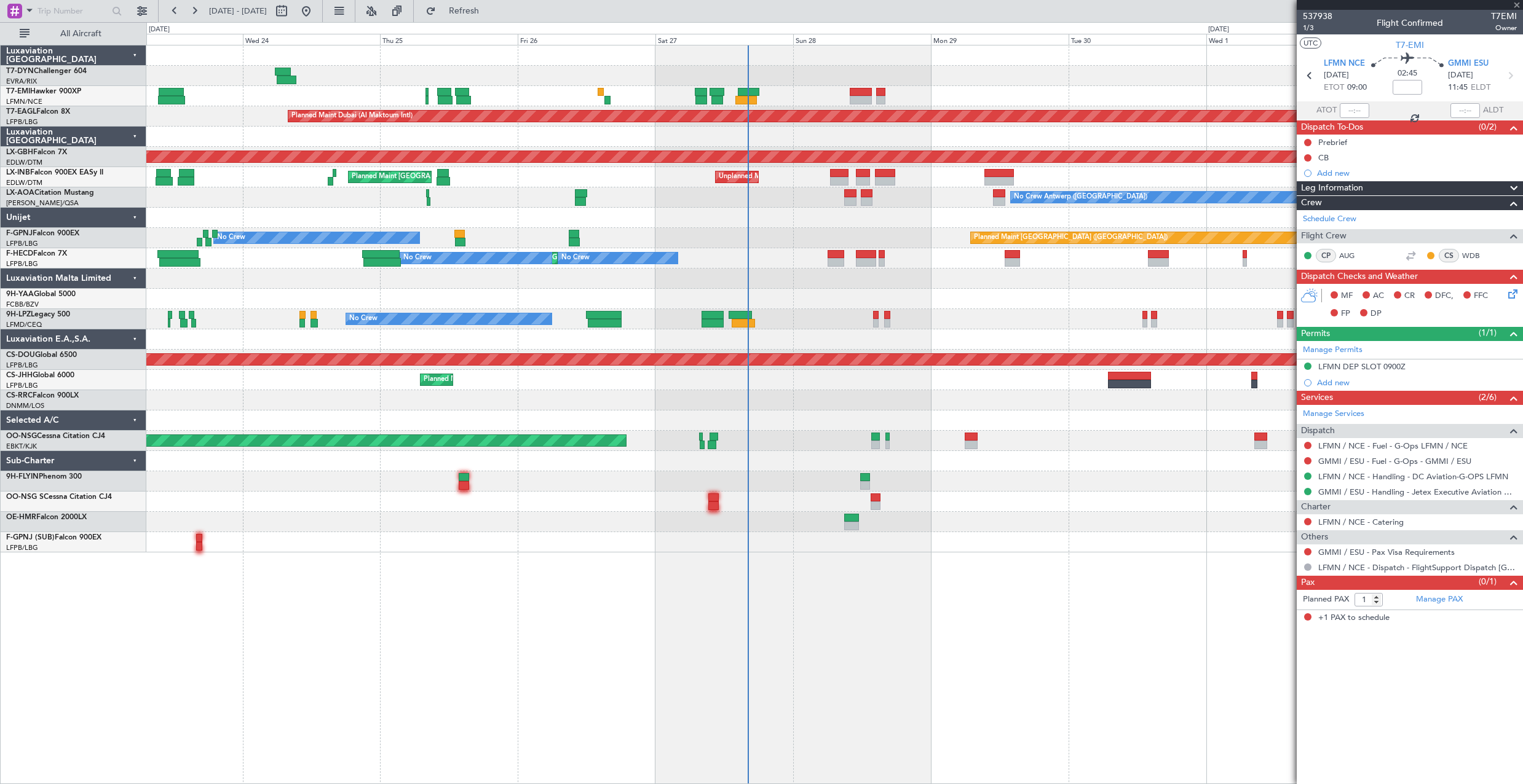
type input "-00:15"
type input "0"
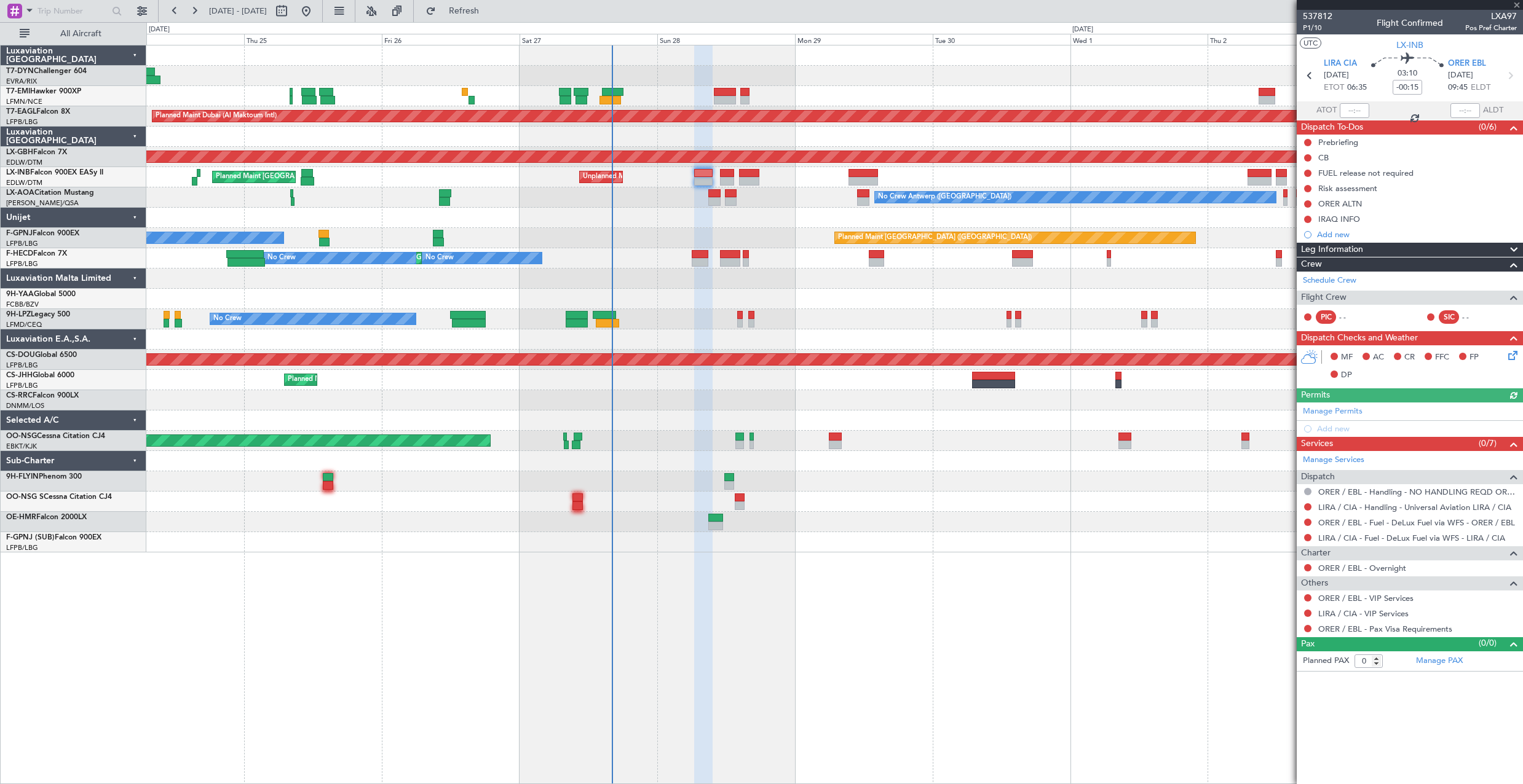
click at [876, 328] on div "No Crew AOG Maint Cannes (Mandelieu)" at bounding box center [834, 319] width 1376 height 20
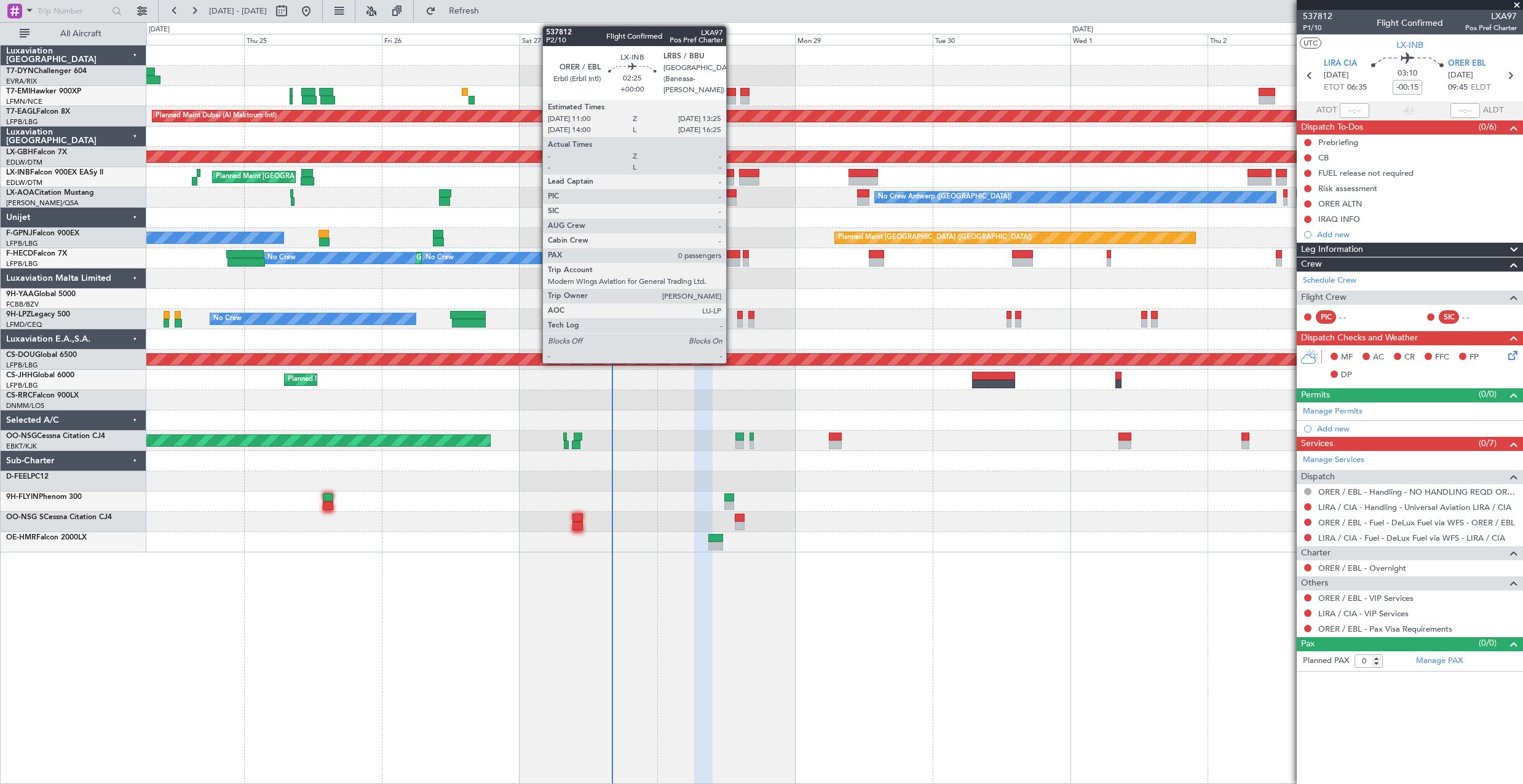
click at [731, 176] on div at bounding box center [727, 173] width 14 height 9
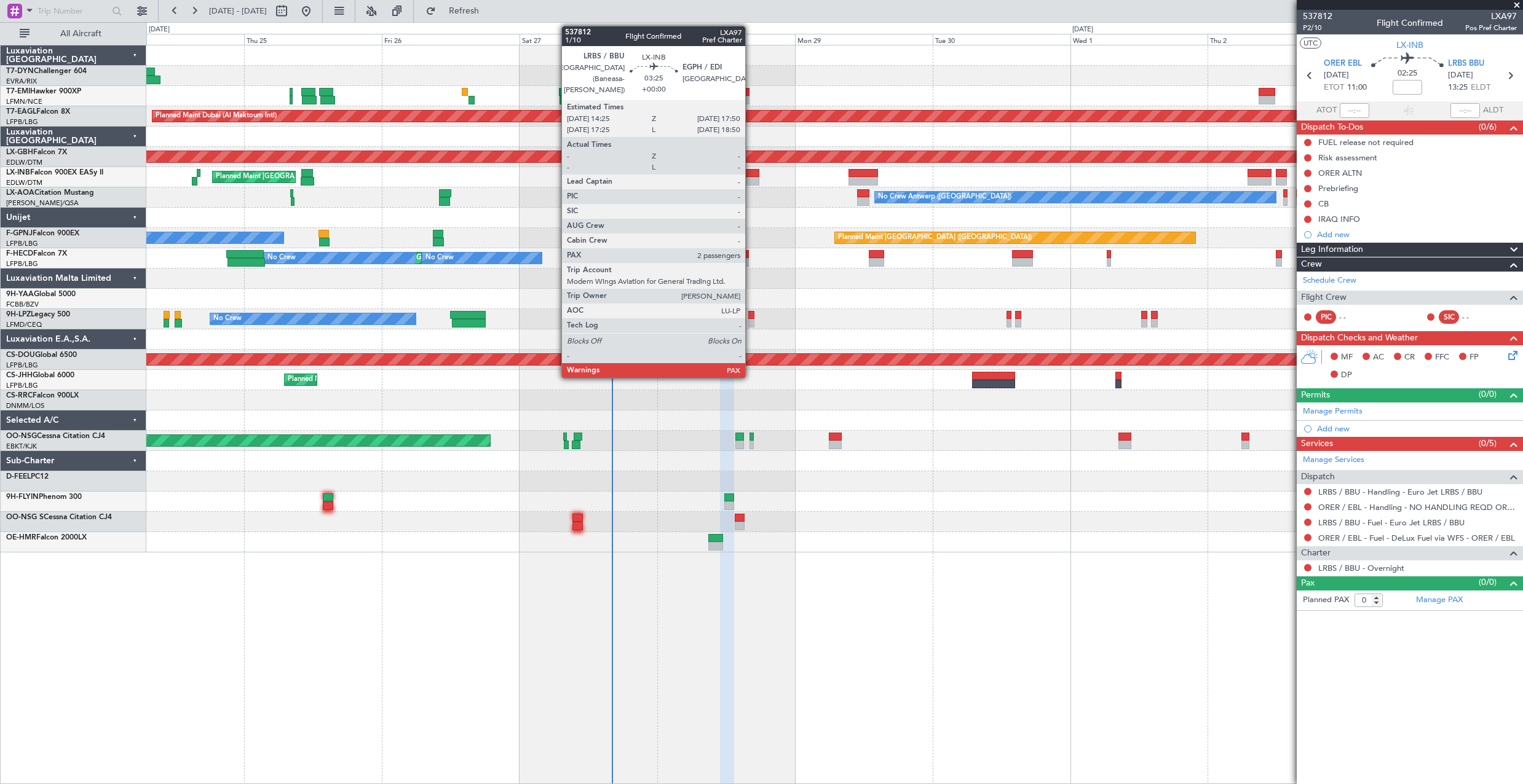
click at [751, 171] on div at bounding box center [749, 173] width 19 height 9
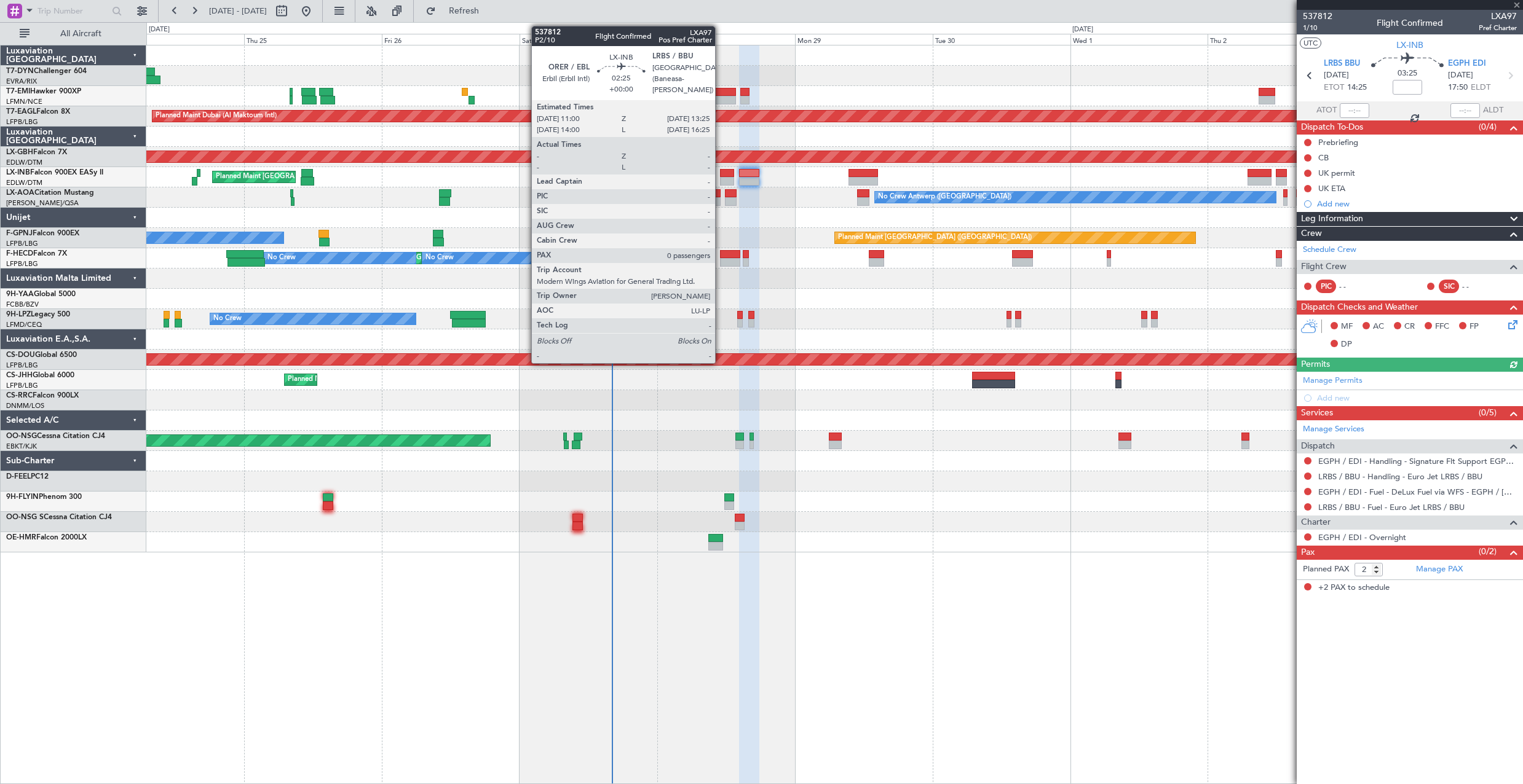
click at [721, 177] on div at bounding box center [727, 181] width 14 height 9
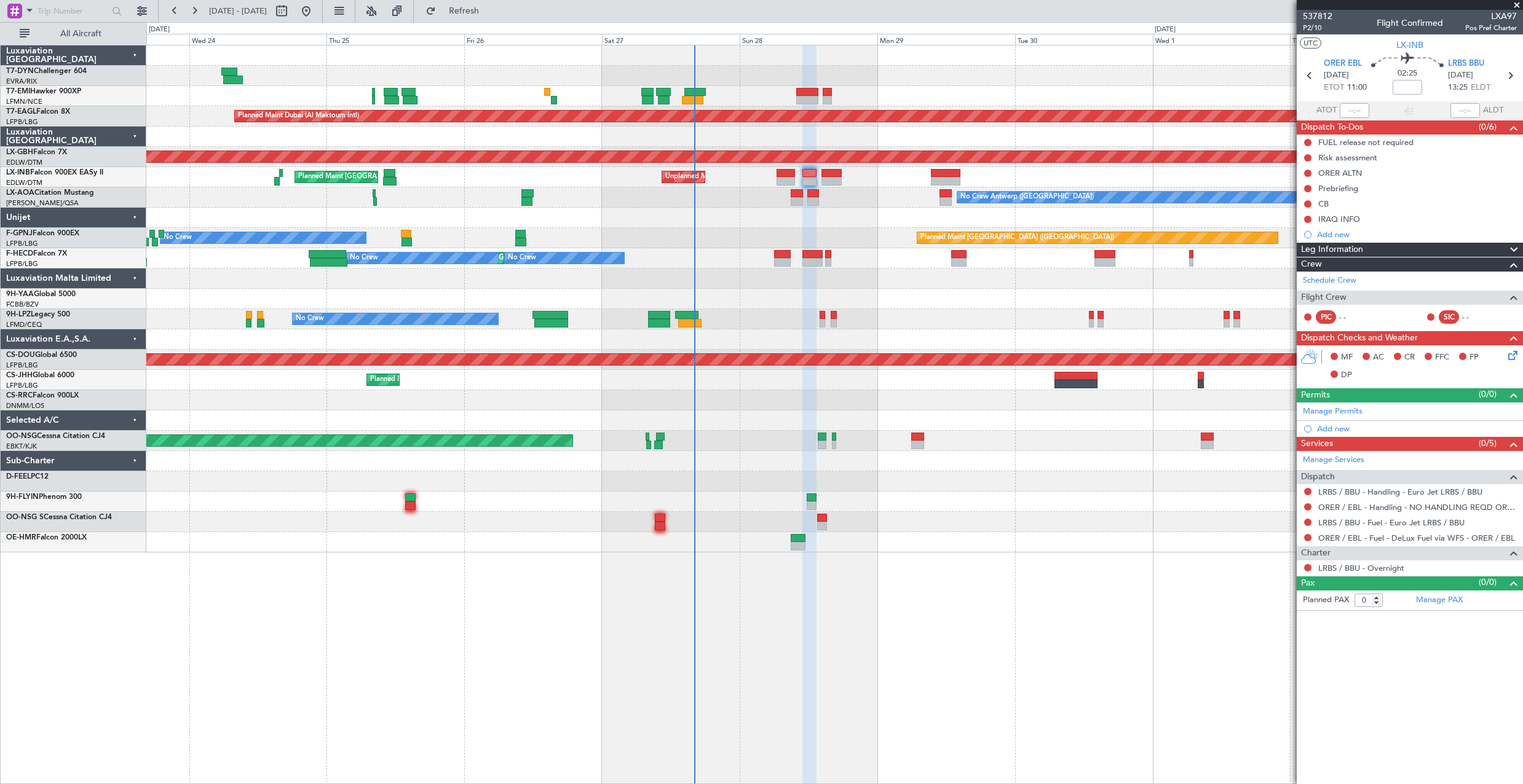
click at [875, 230] on div "No Crew Planned Maint Paris (Le Bourget) No Crew" at bounding box center [834, 238] width 1376 height 20
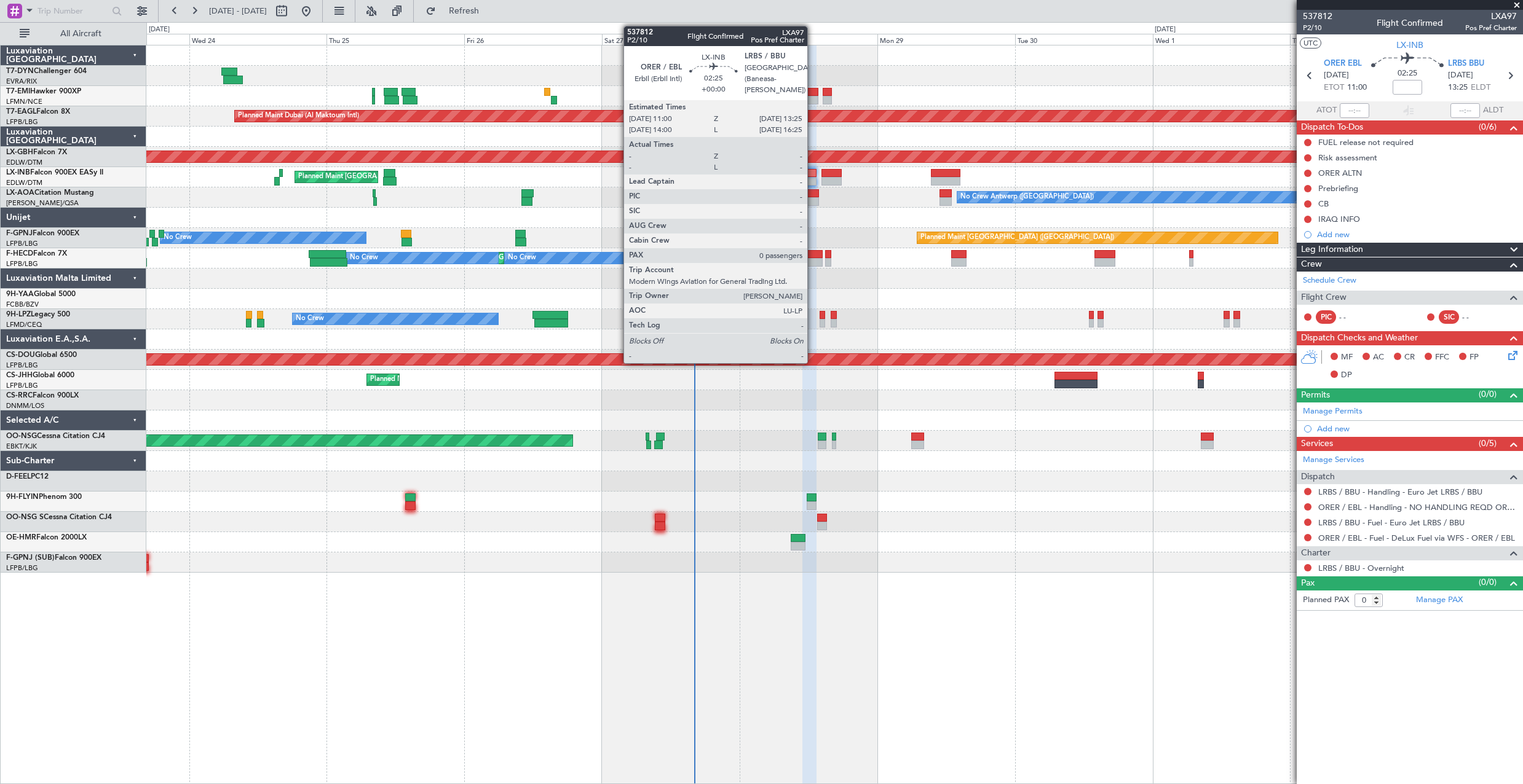
click at [813, 171] on div at bounding box center [809, 173] width 14 height 9
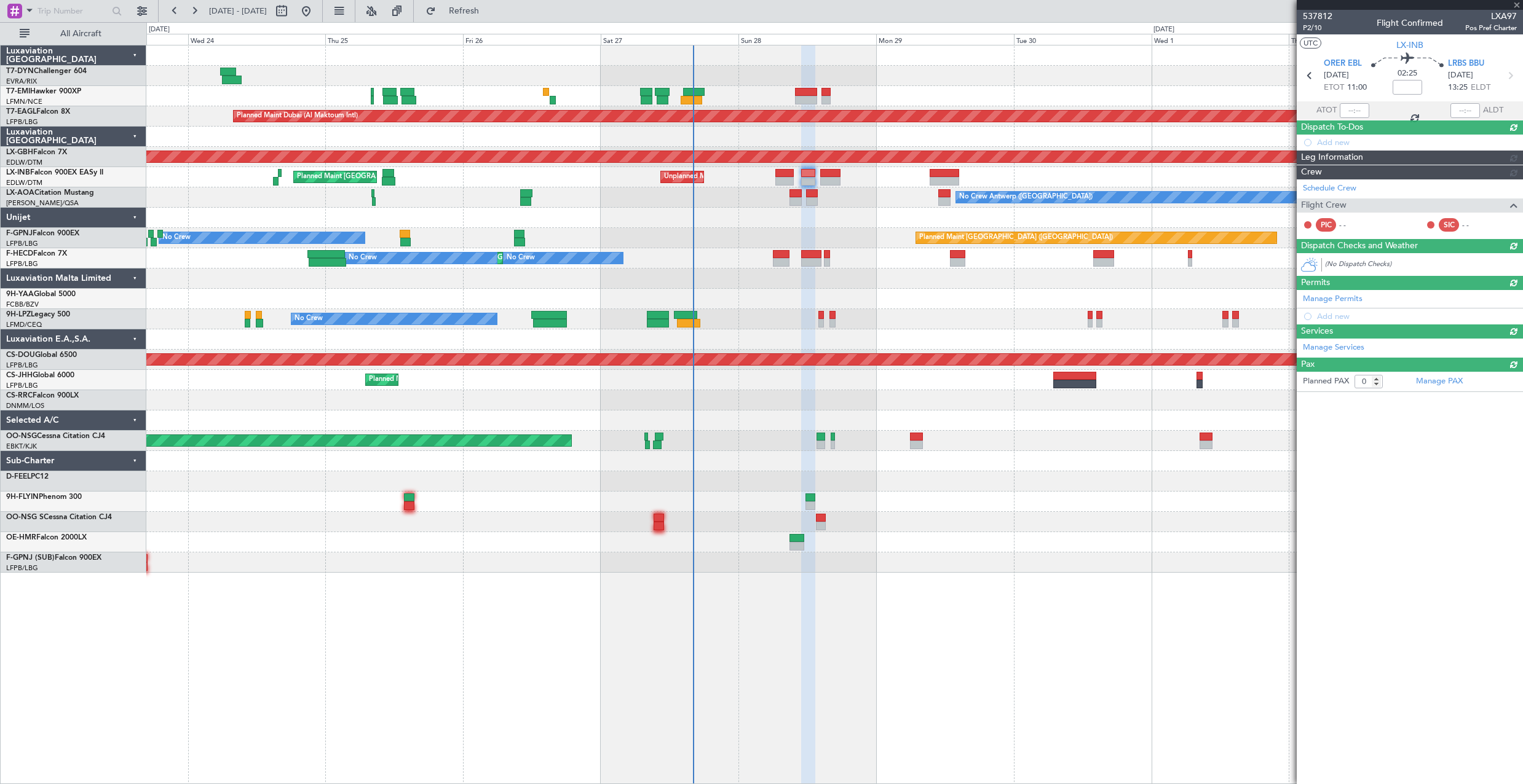
click at [885, 224] on div at bounding box center [834, 217] width 1376 height 20
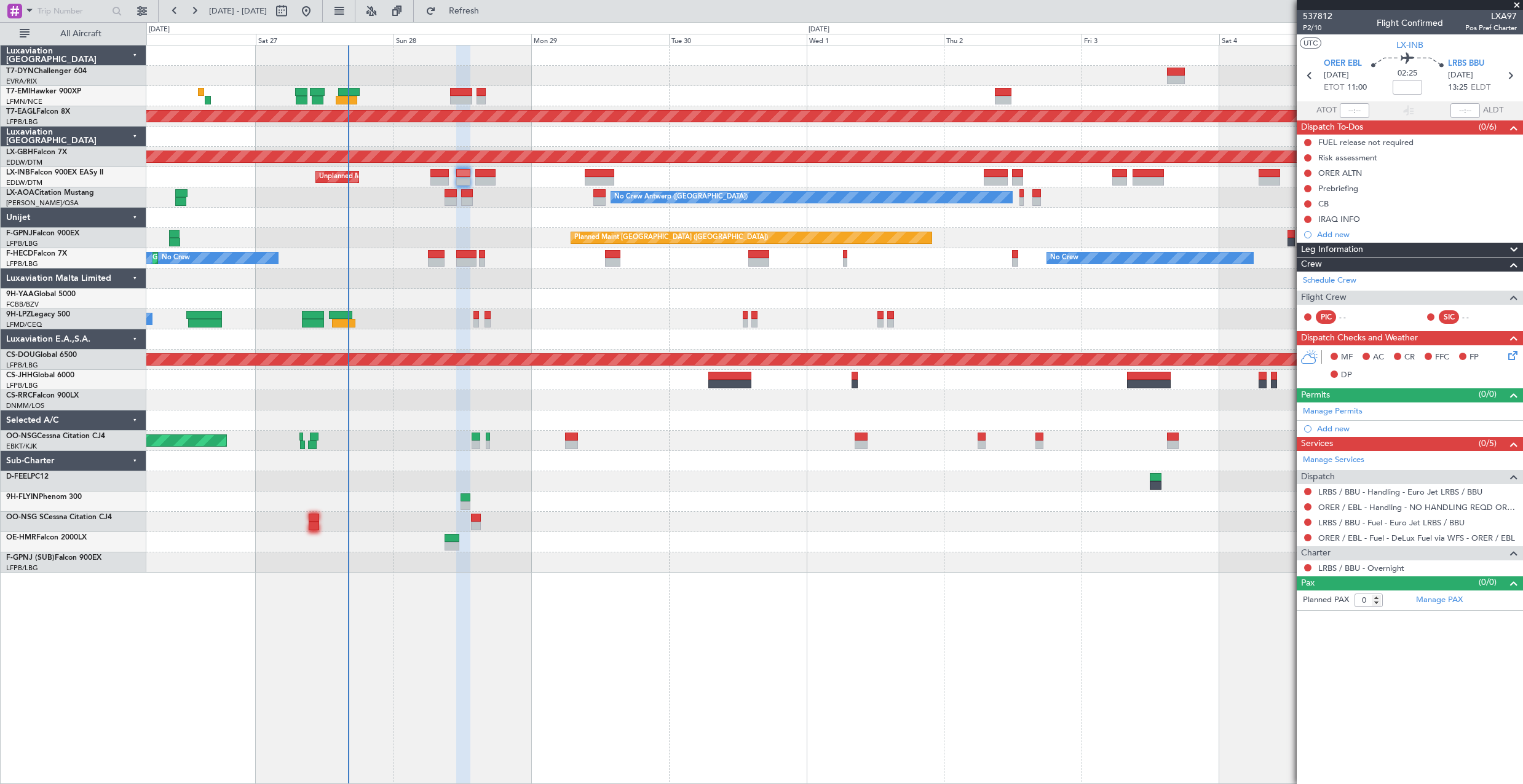
click at [590, 279] on div "Planned Maint Dubai (Al Maktoum Intl) Planned Maint Nurnberg Unplanned Maint Ro…" at bounding box center [834, 308] width 1376 height 528
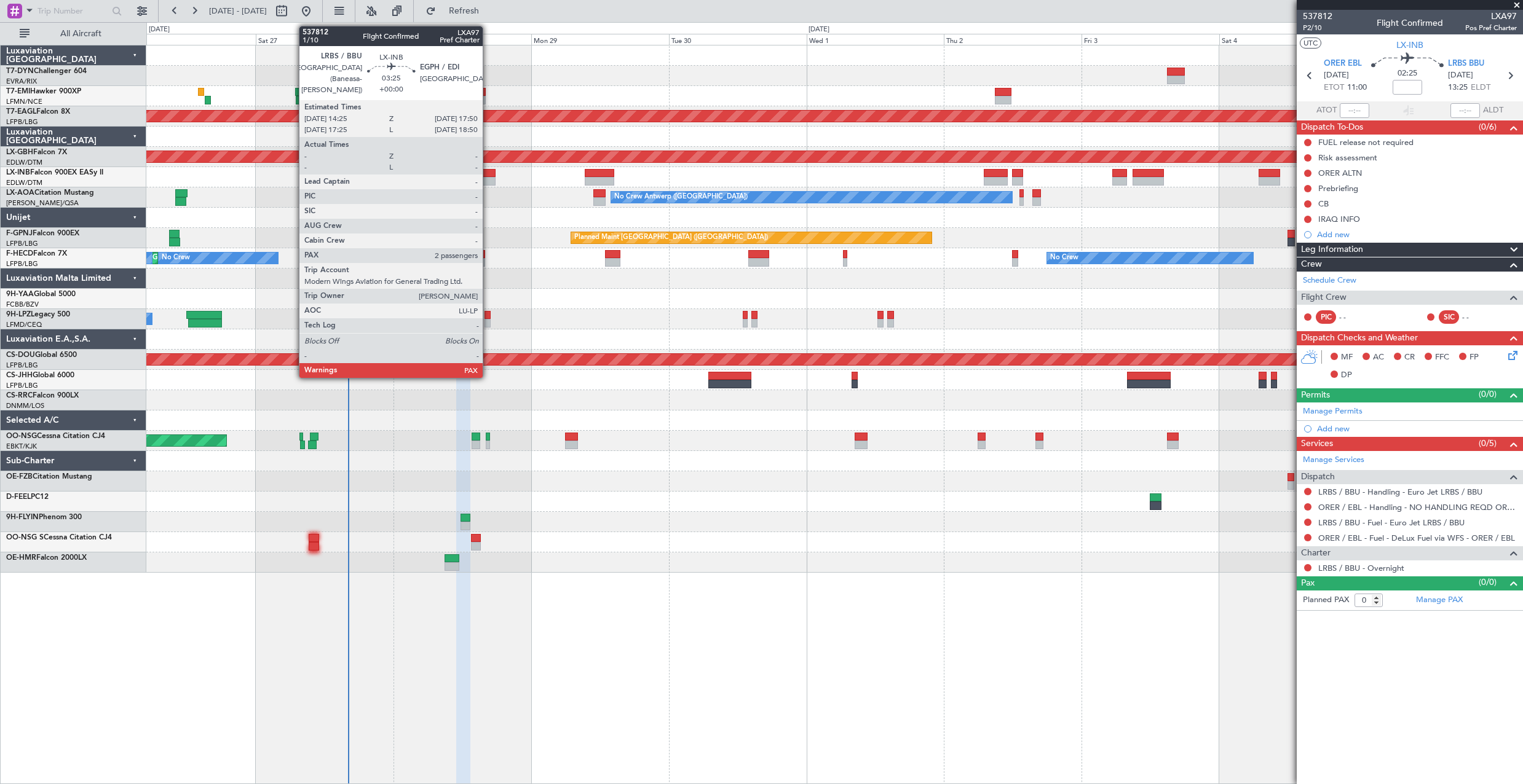
click at [487, 170] on div at bounding box center [485, 173] width 19 height 9
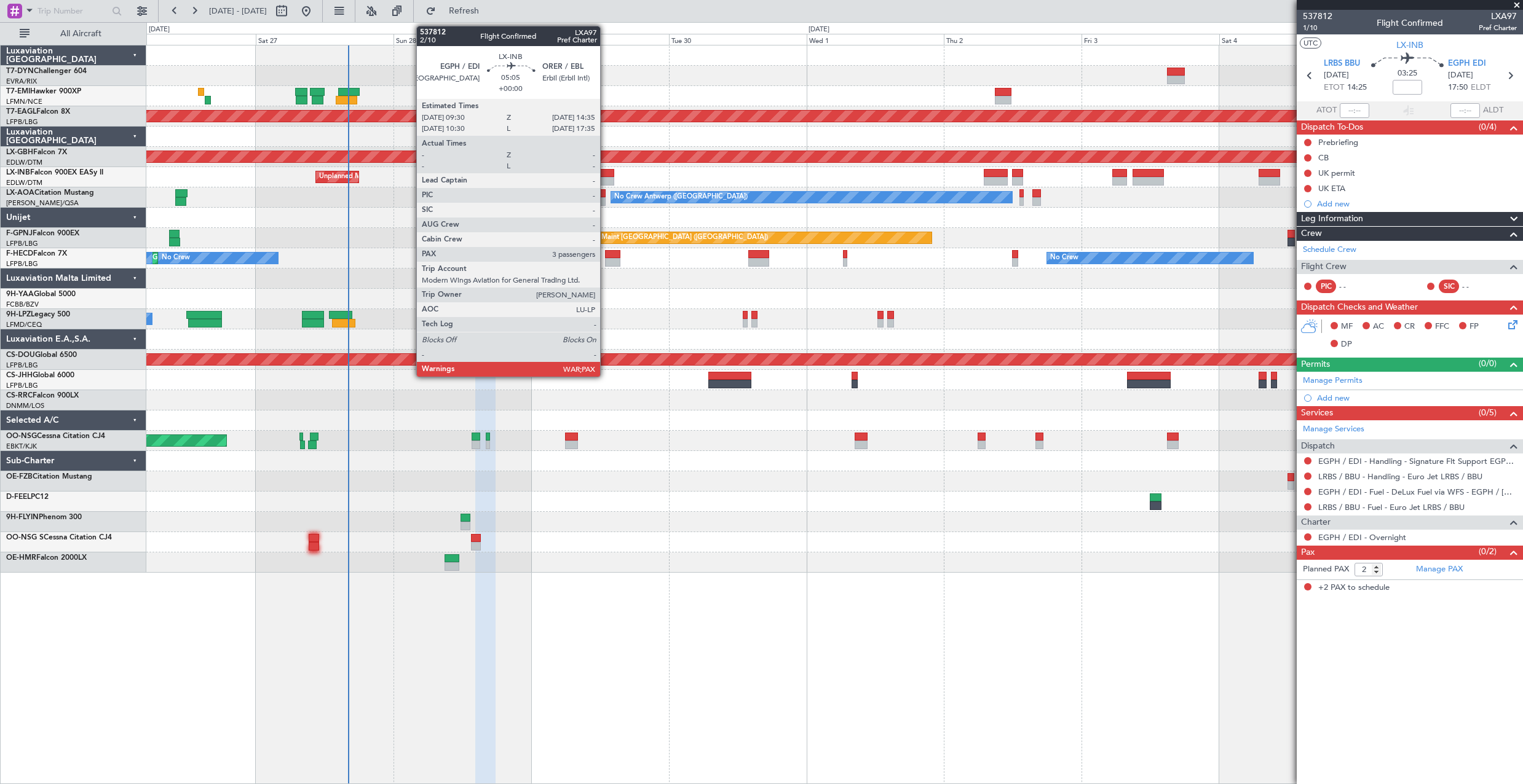
click at [606, 174] on div at bounding box center [599, 173] width 29 height 9
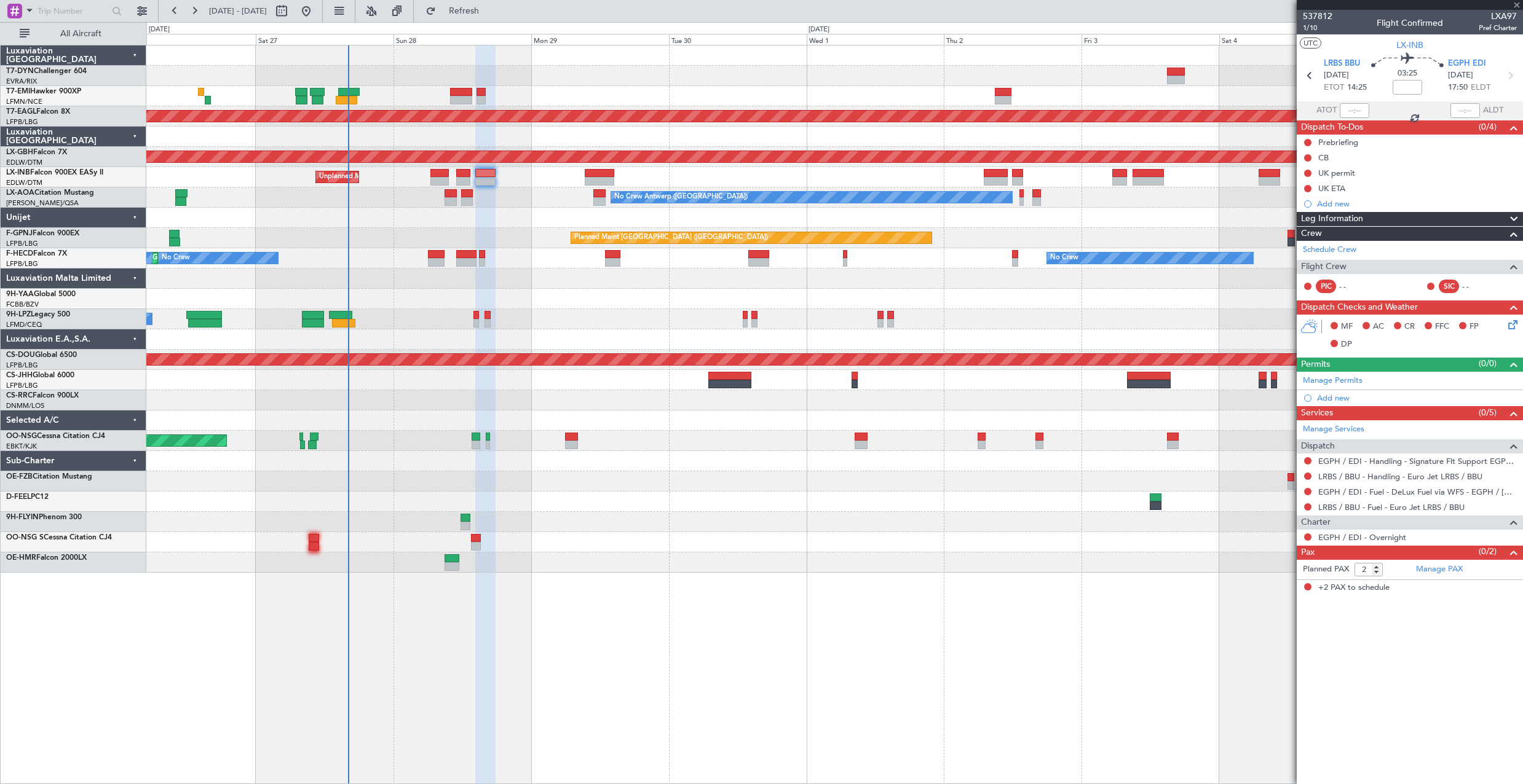
type input "3"
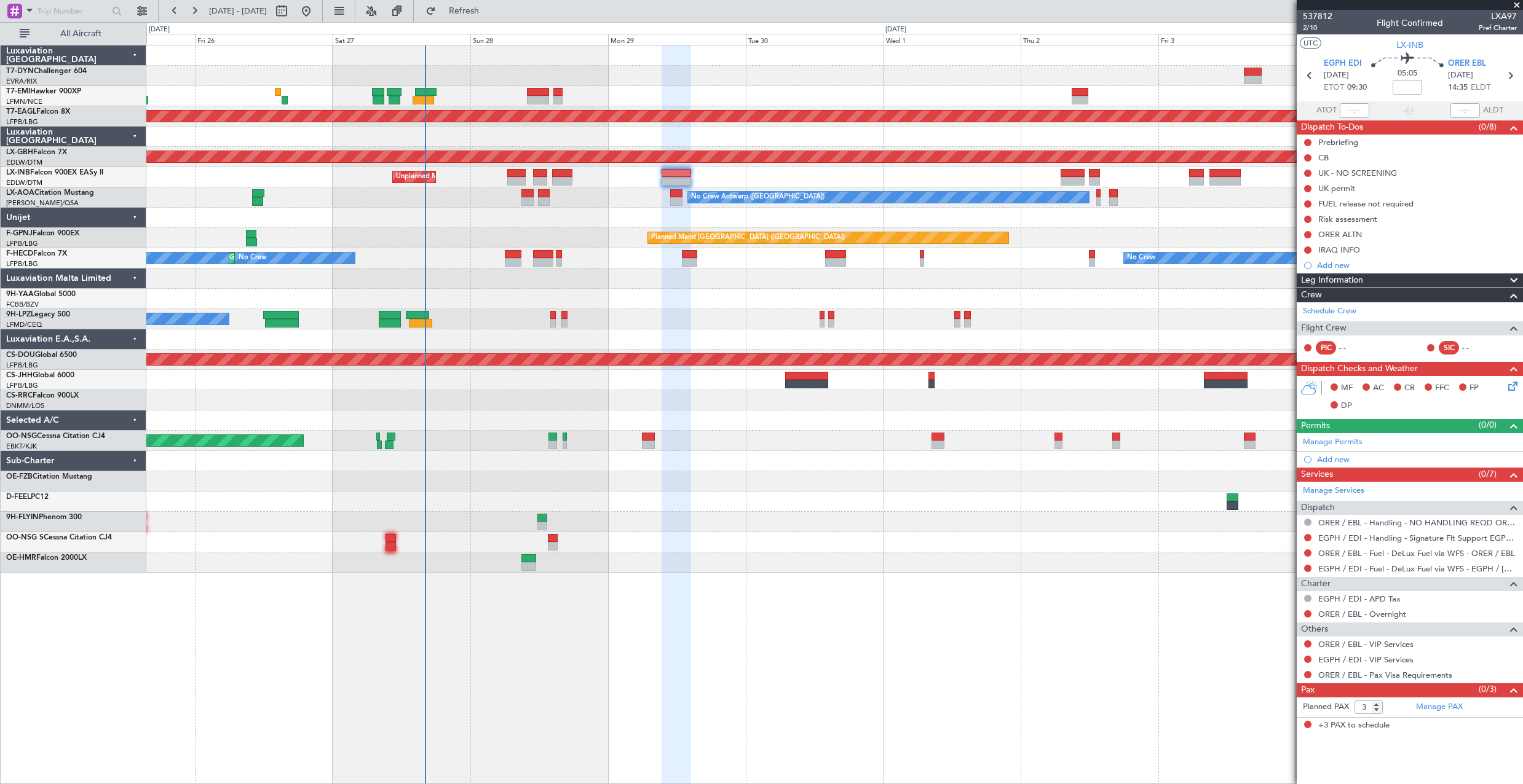
click at [500, 209] on div "Planned Maint Dubai (Al Maktoum Intl) Planned Maint Nurnberg Planned Maint Lond…" at bounding box center [834, 308] width 1376 height 528
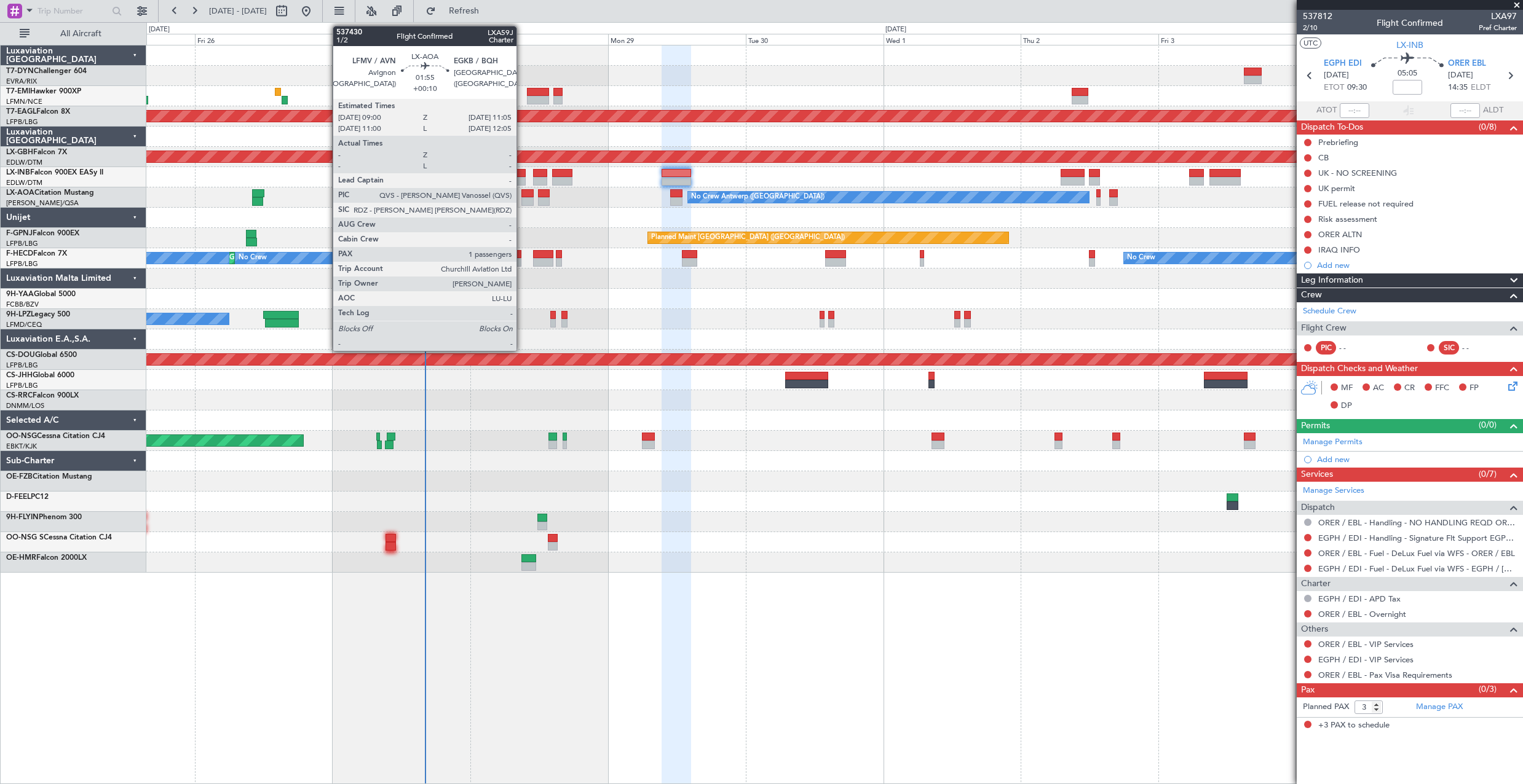
click at [522, 194] on div at bounding box center [528, 194] width 12 height 9
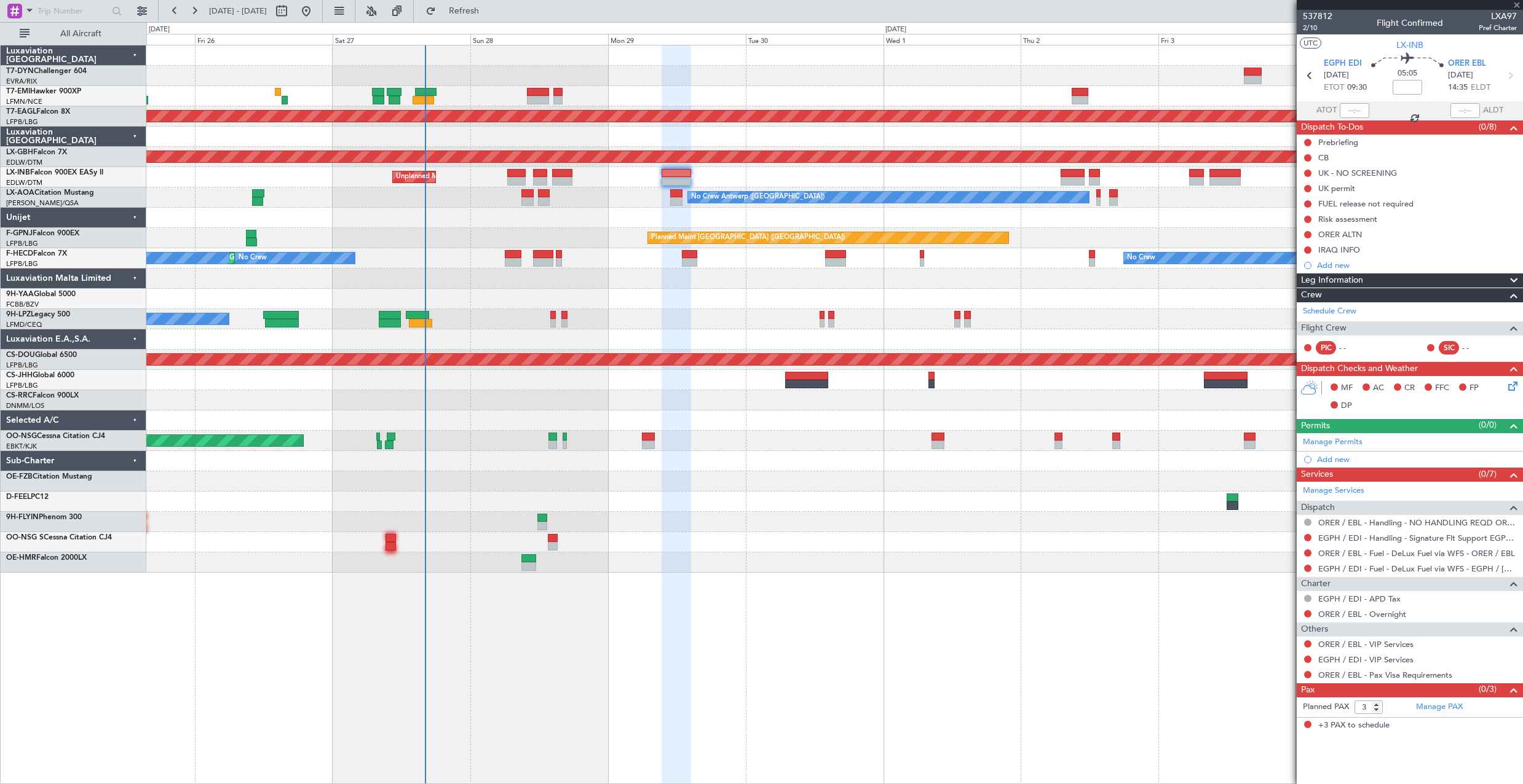
type input "+00:10"
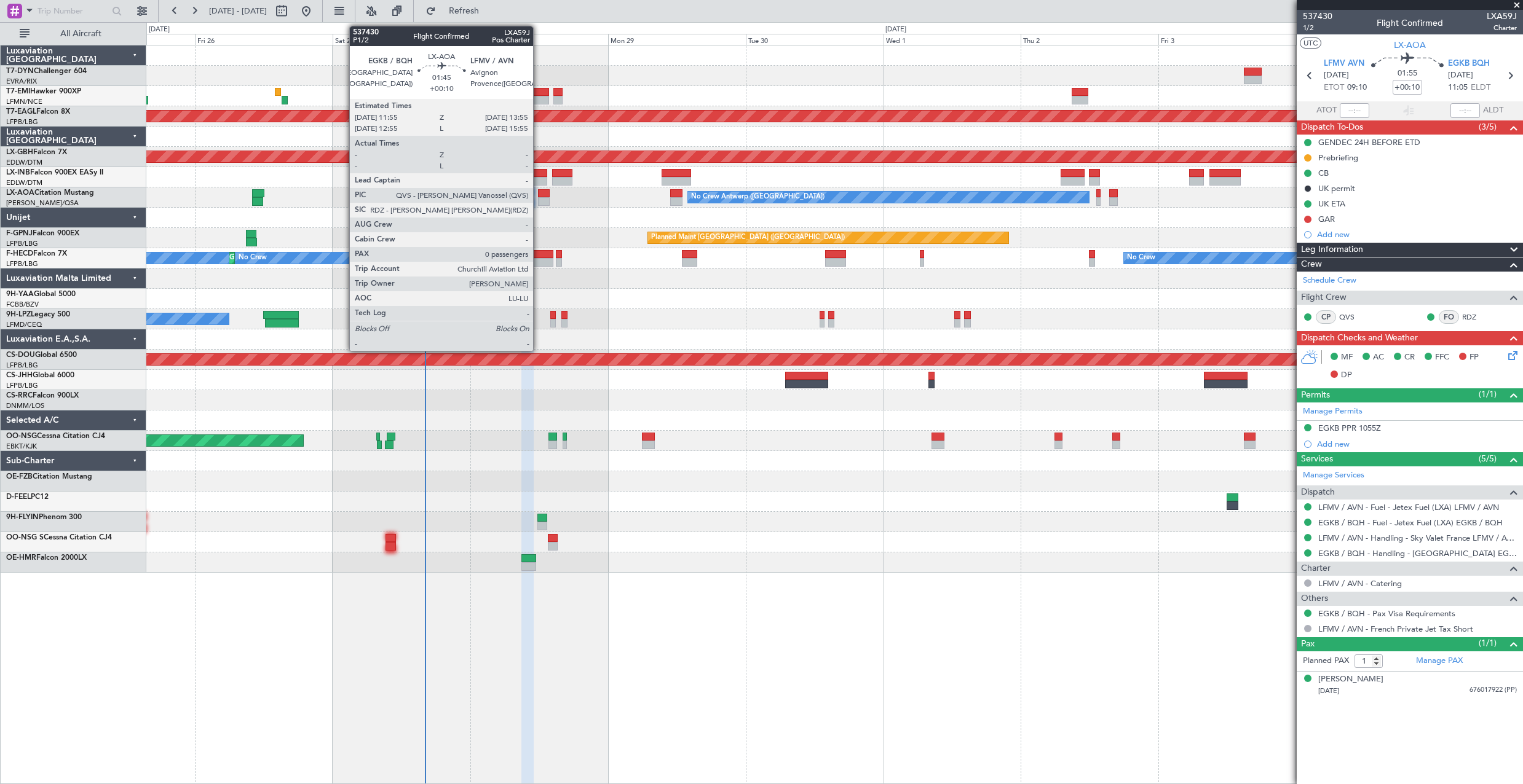
click at [539, 194] on div at bounding box center [543, 194] width 11 height 9
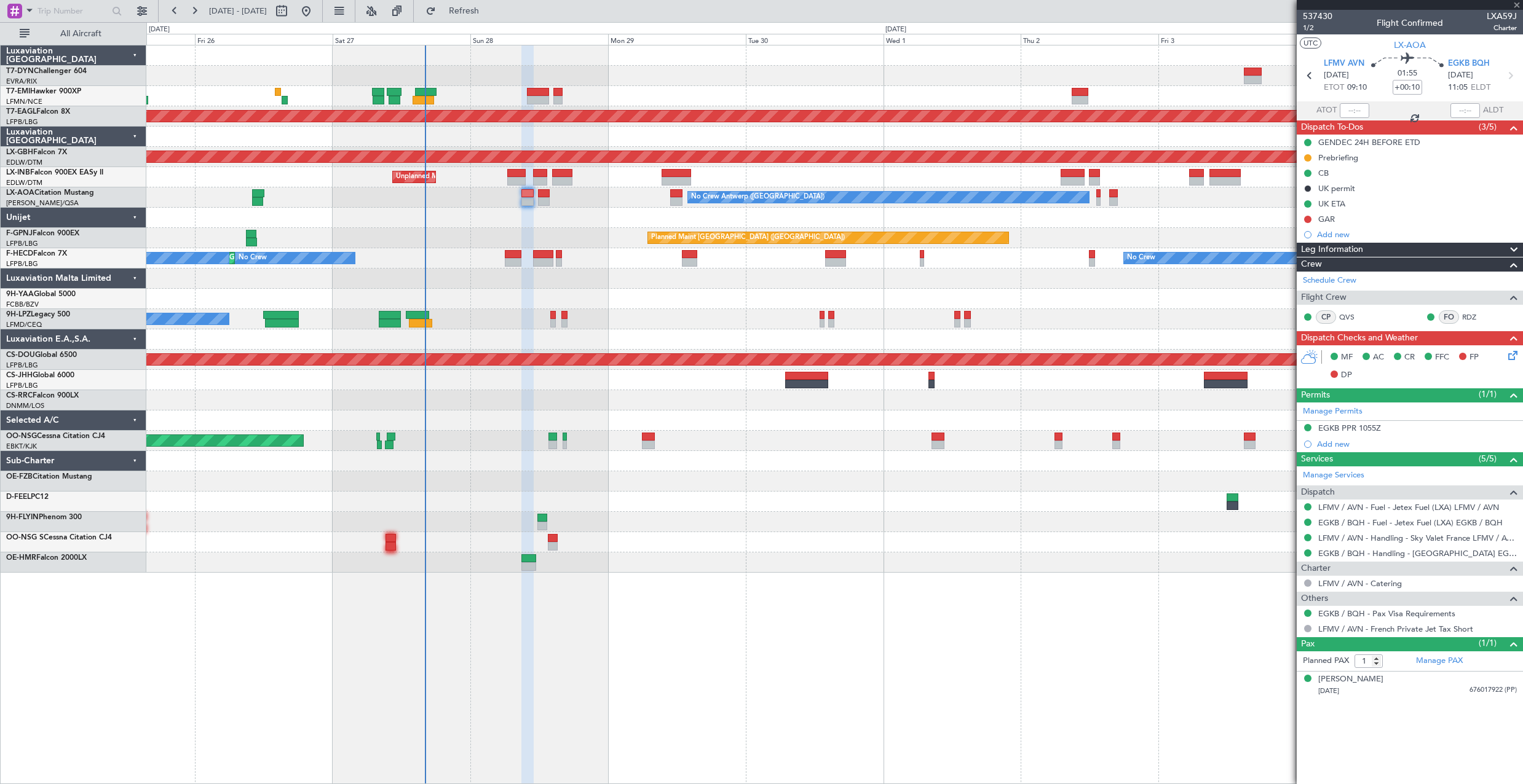
type input "0"
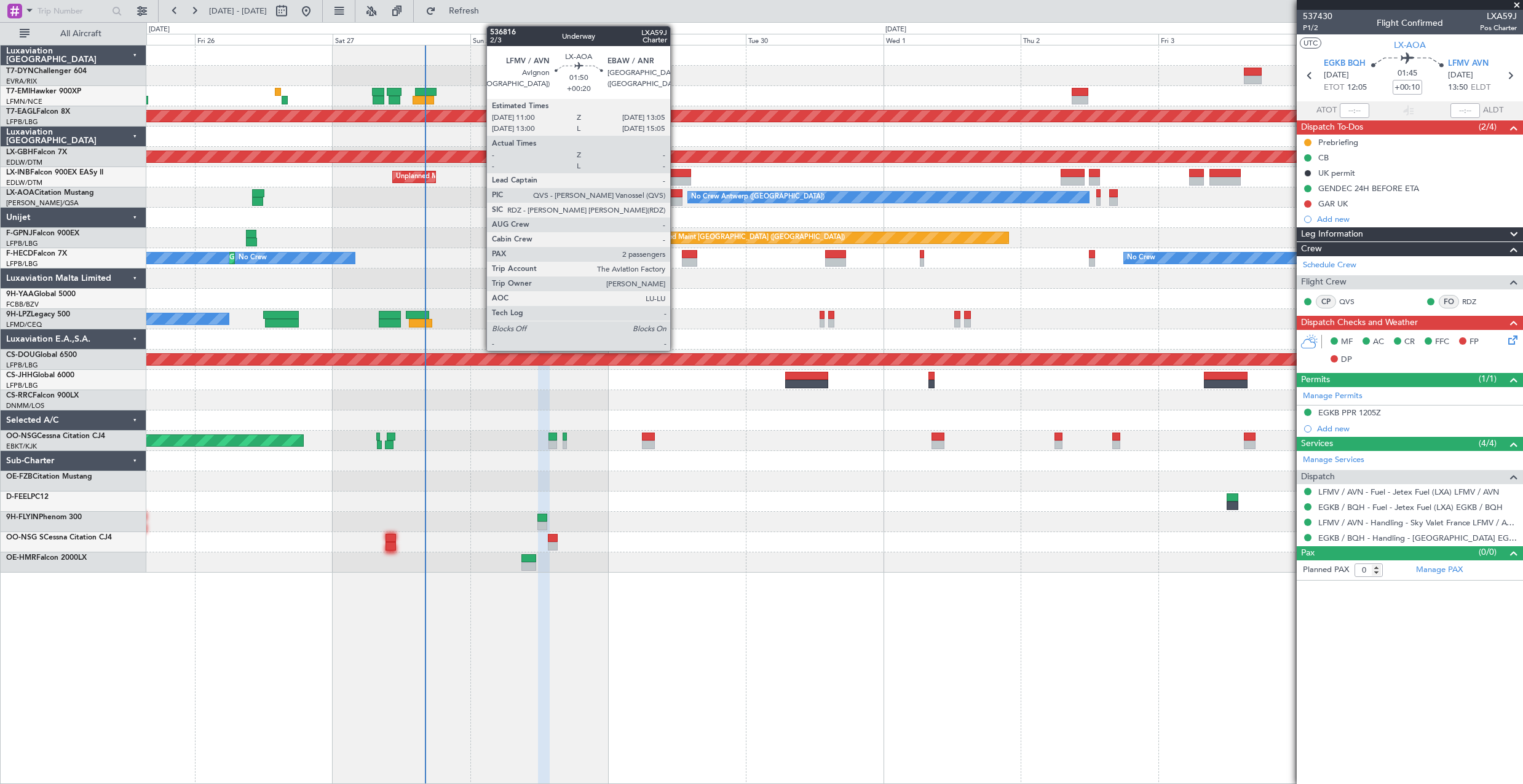
click at [676, 194] on div at bounding box center [677, 194] width 12 height 9
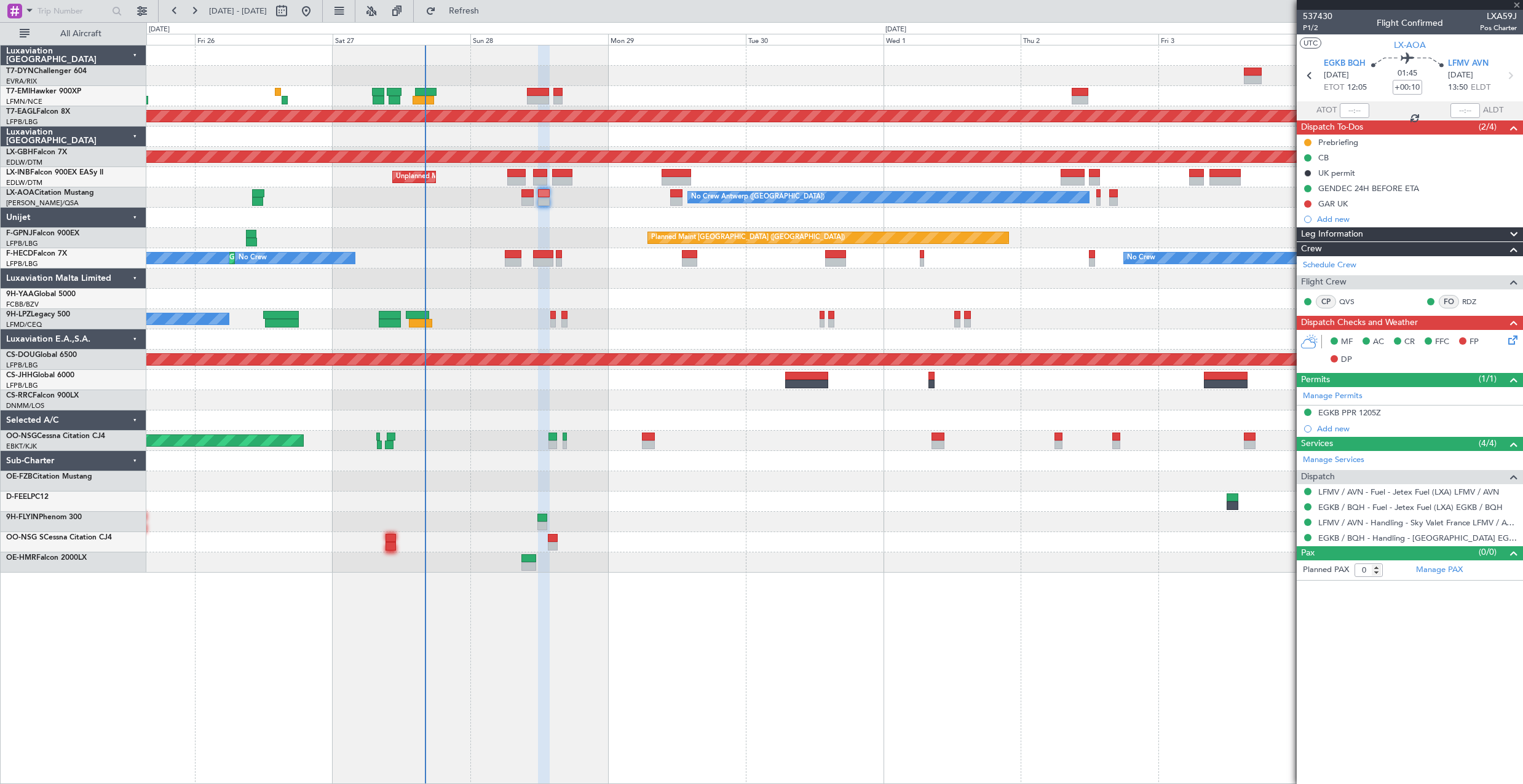
type input "+00:20"
type input "2"
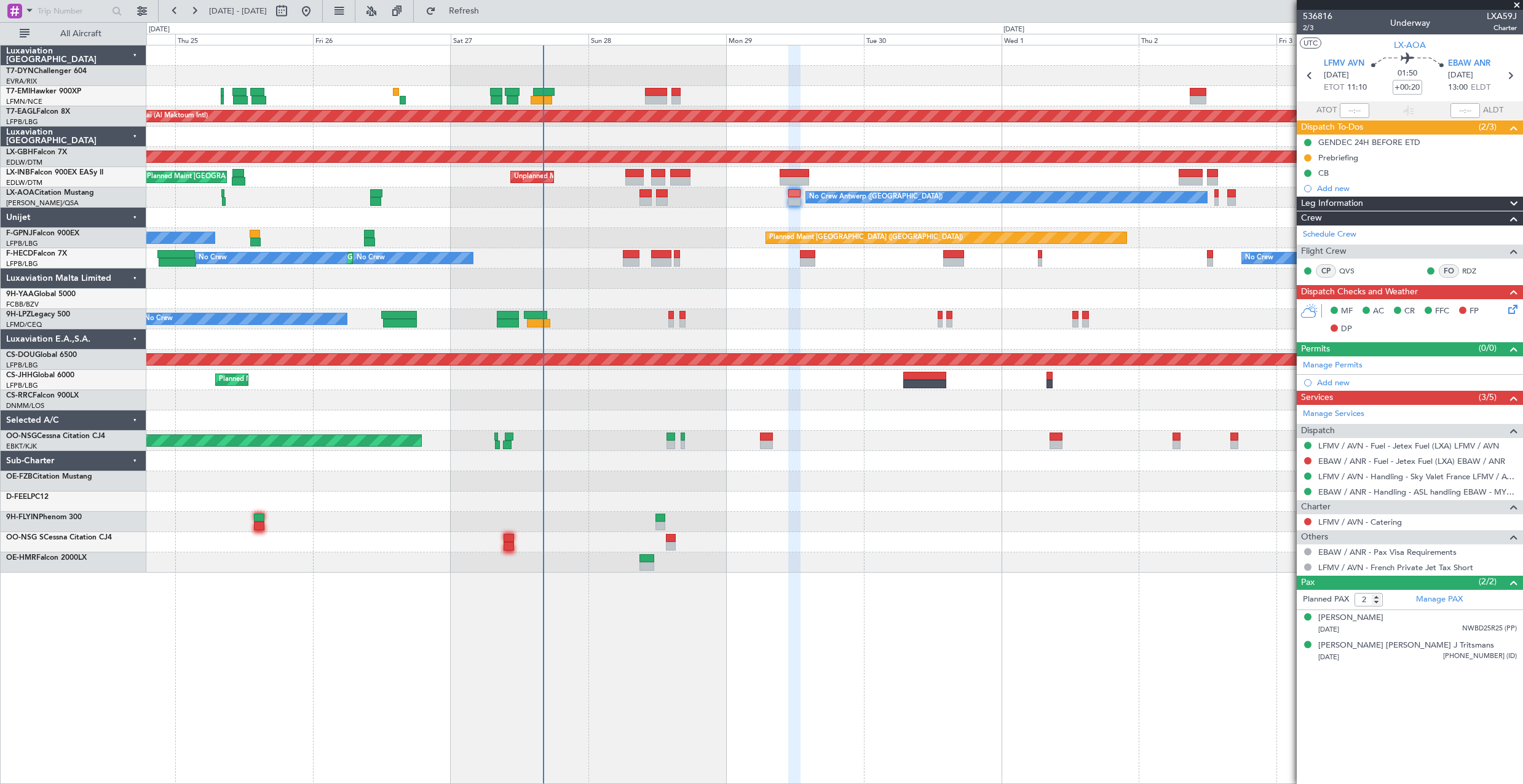
click at [662, 306] on div at bounding box center [834, 299] width 1376 height 20
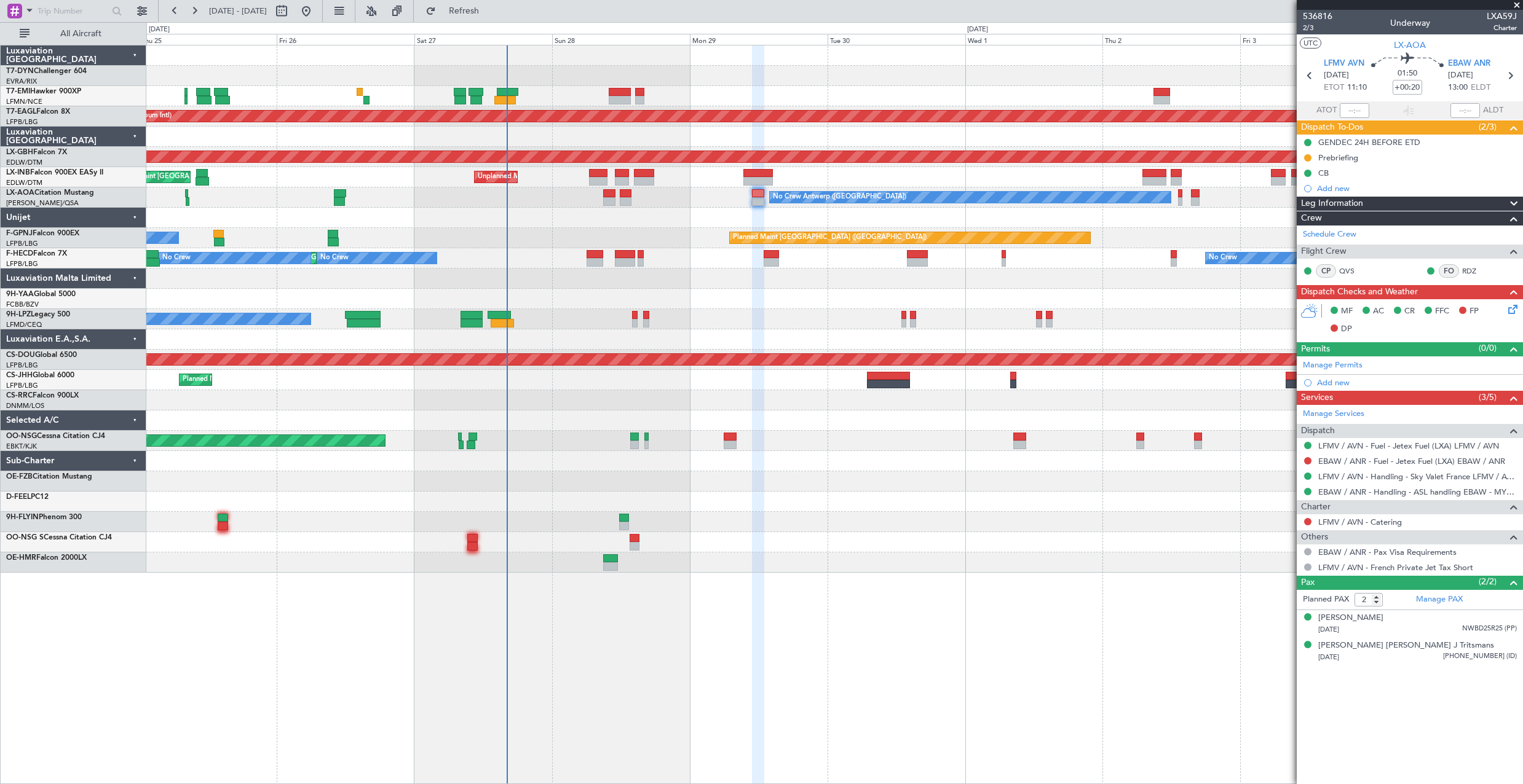
click at [626, 242] on div "Planned Maint Paris (Le Bourget) No Crew No Crew" at bounding box center [834, 238] width 1376 height 20
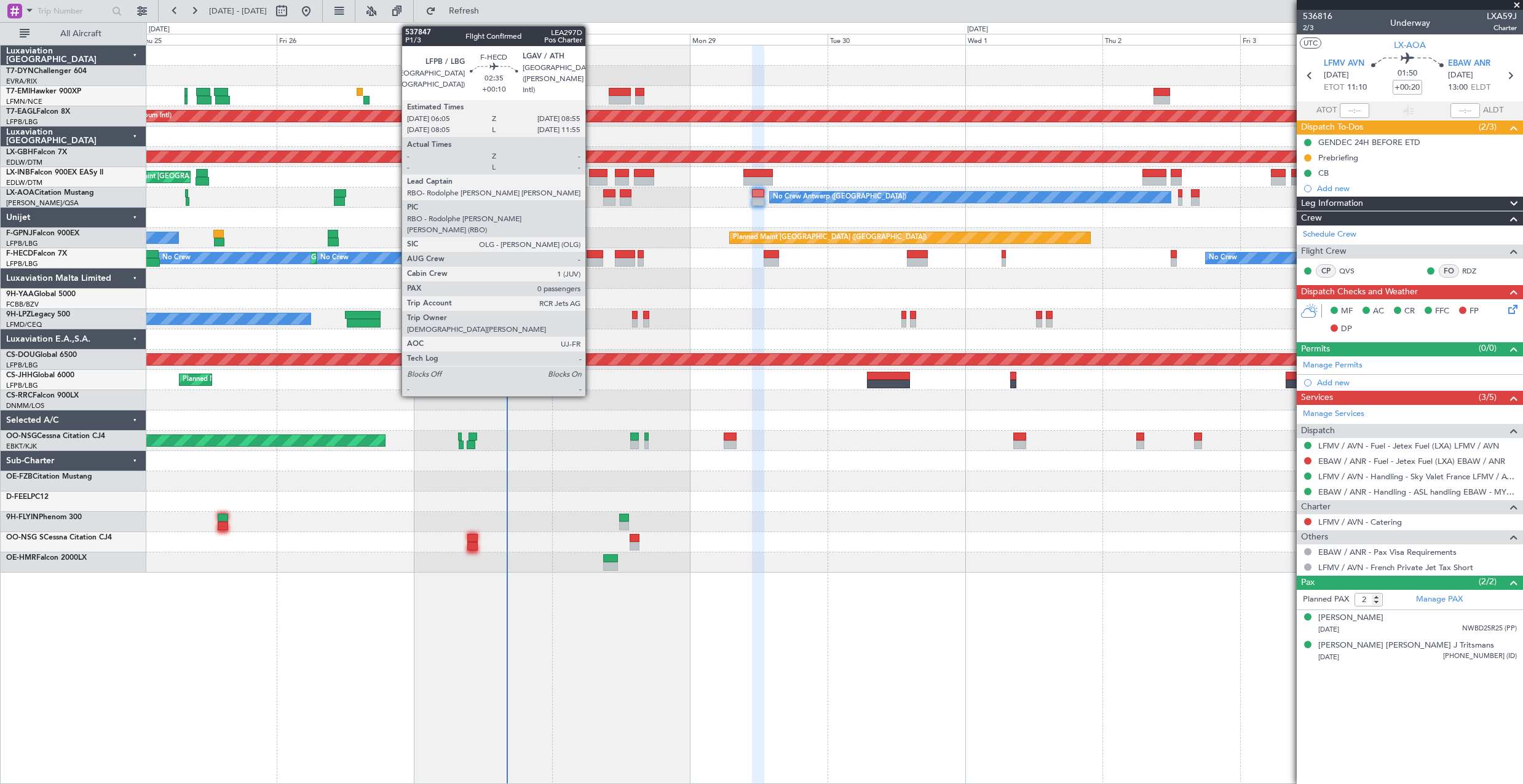
click at [591, 256] on div at bounding box center [594, 255] width 17 height 9
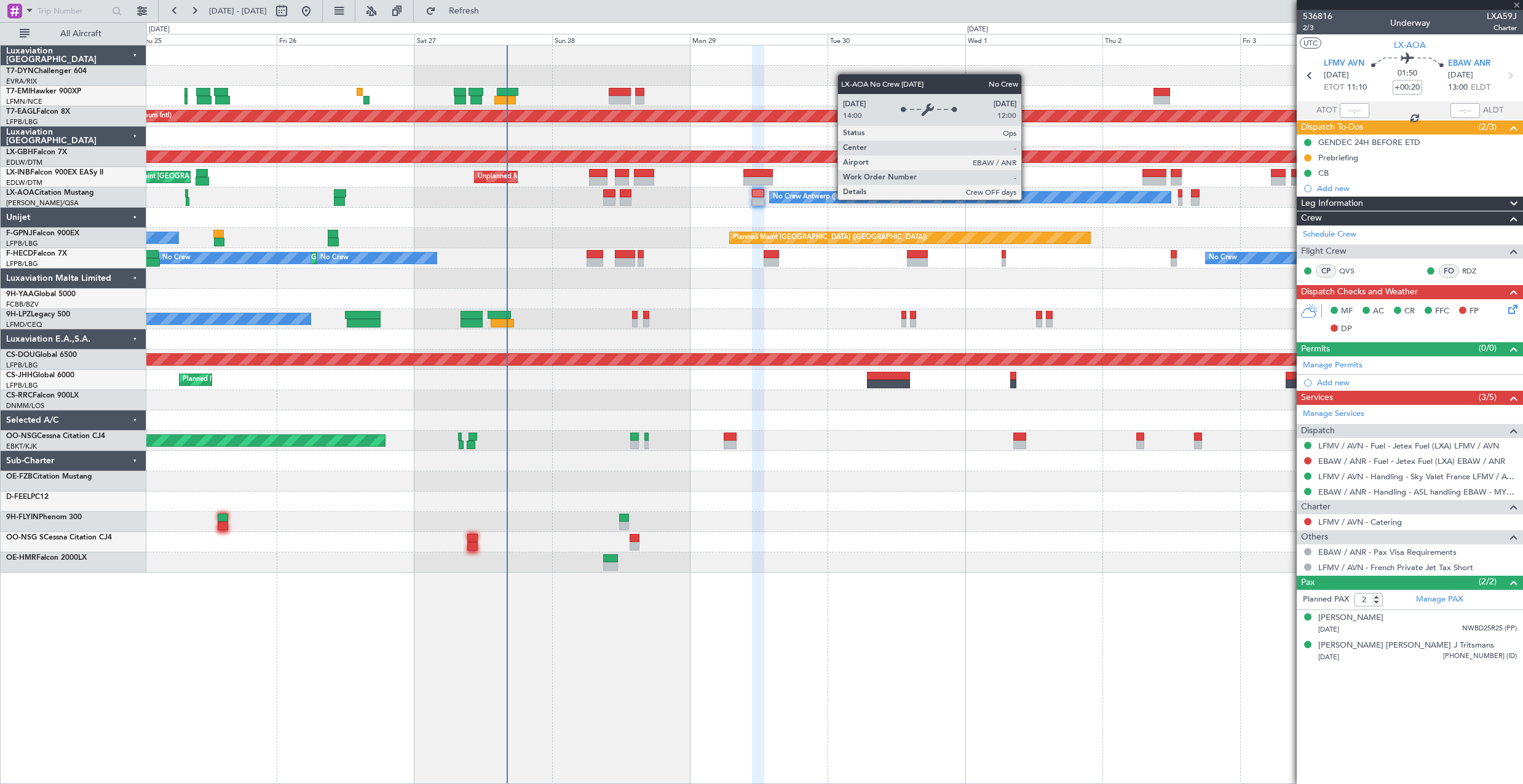
type input "+00:10"
type input "0"
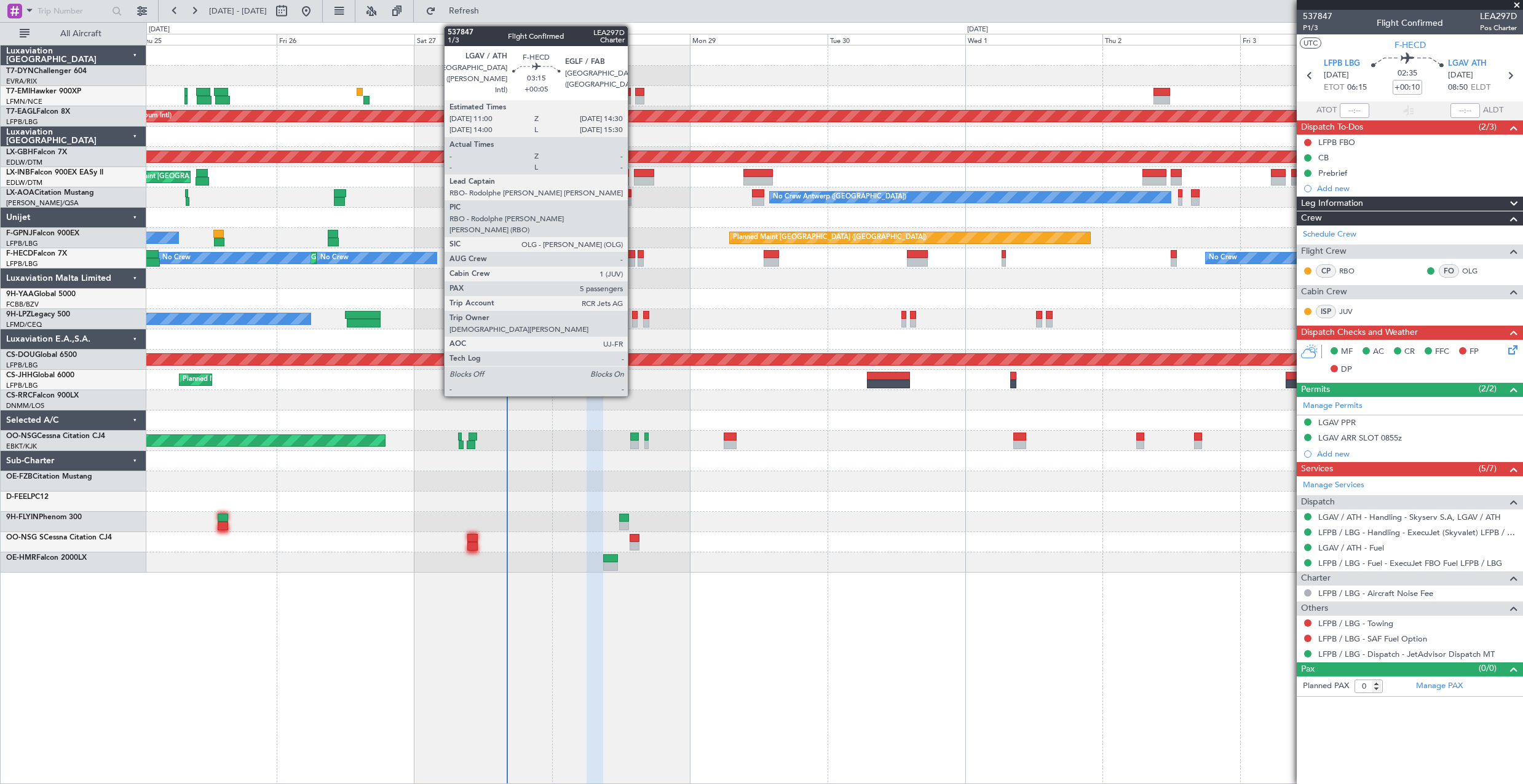
click at [633, 253] on div at bounding box center [624, 255] width 20 height 9
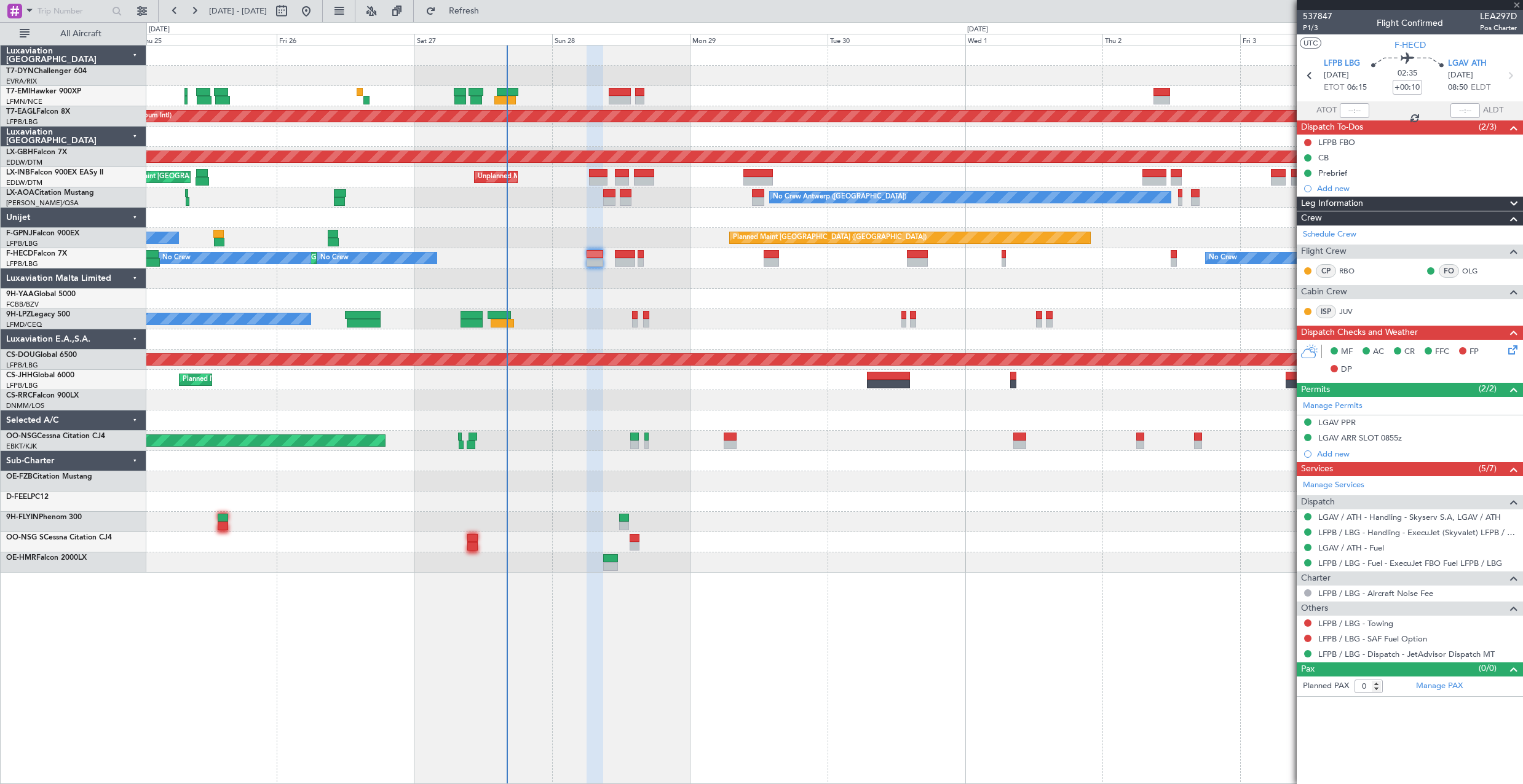
type input "+00:05"
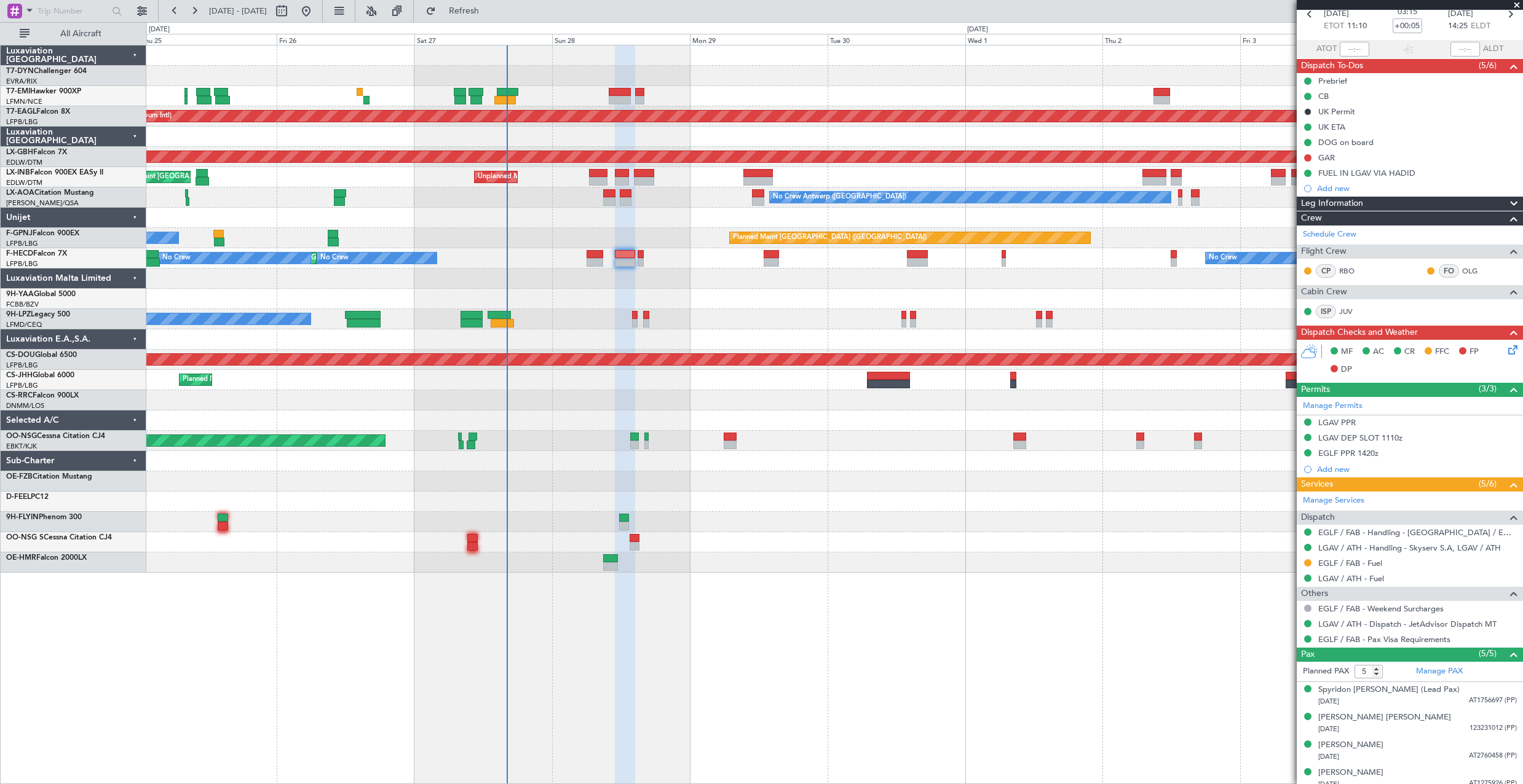
scroll to position [97, 0]
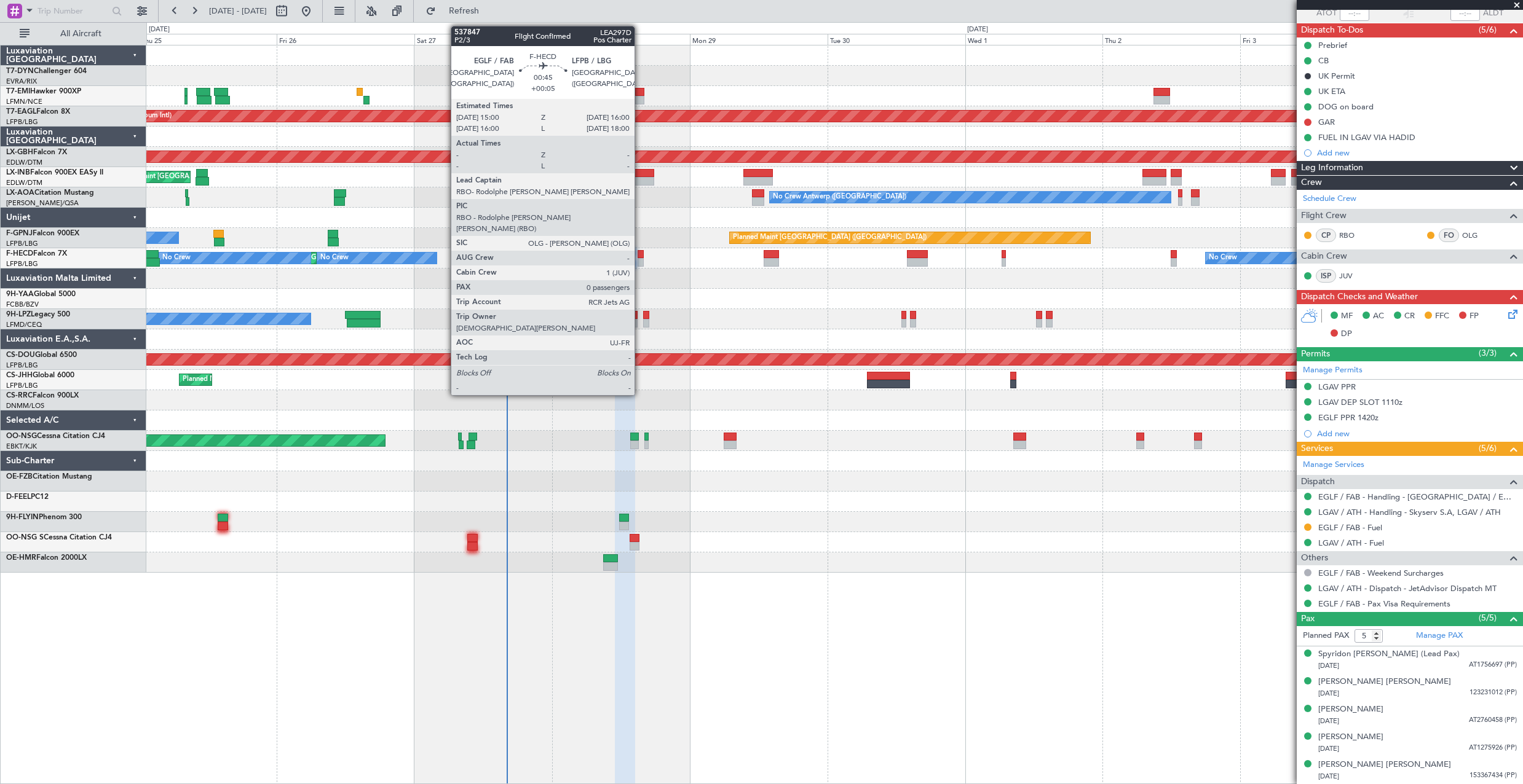
click at [640, 251] on div at bounding box center [640, 255] width 6 height 9
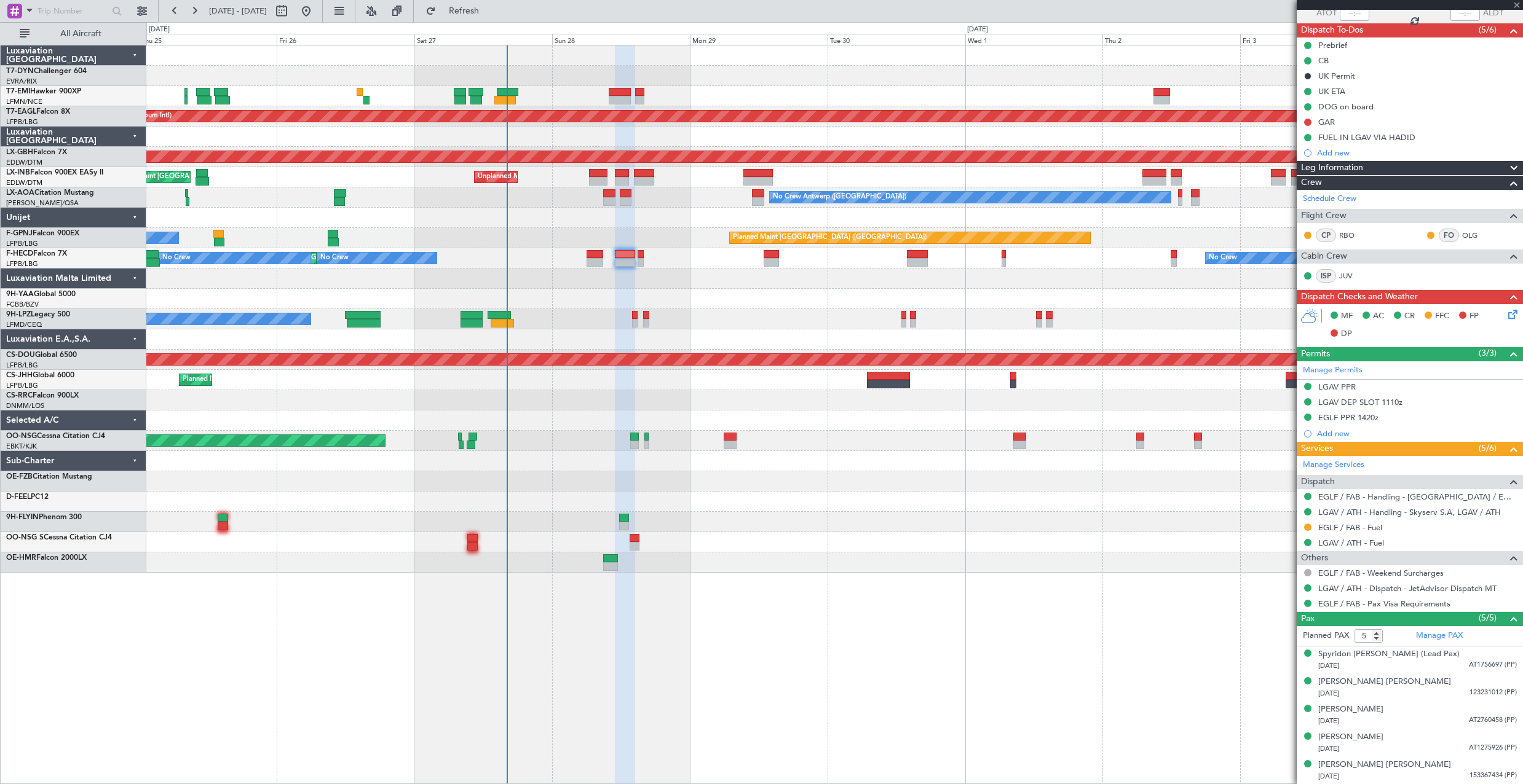
type input "0"
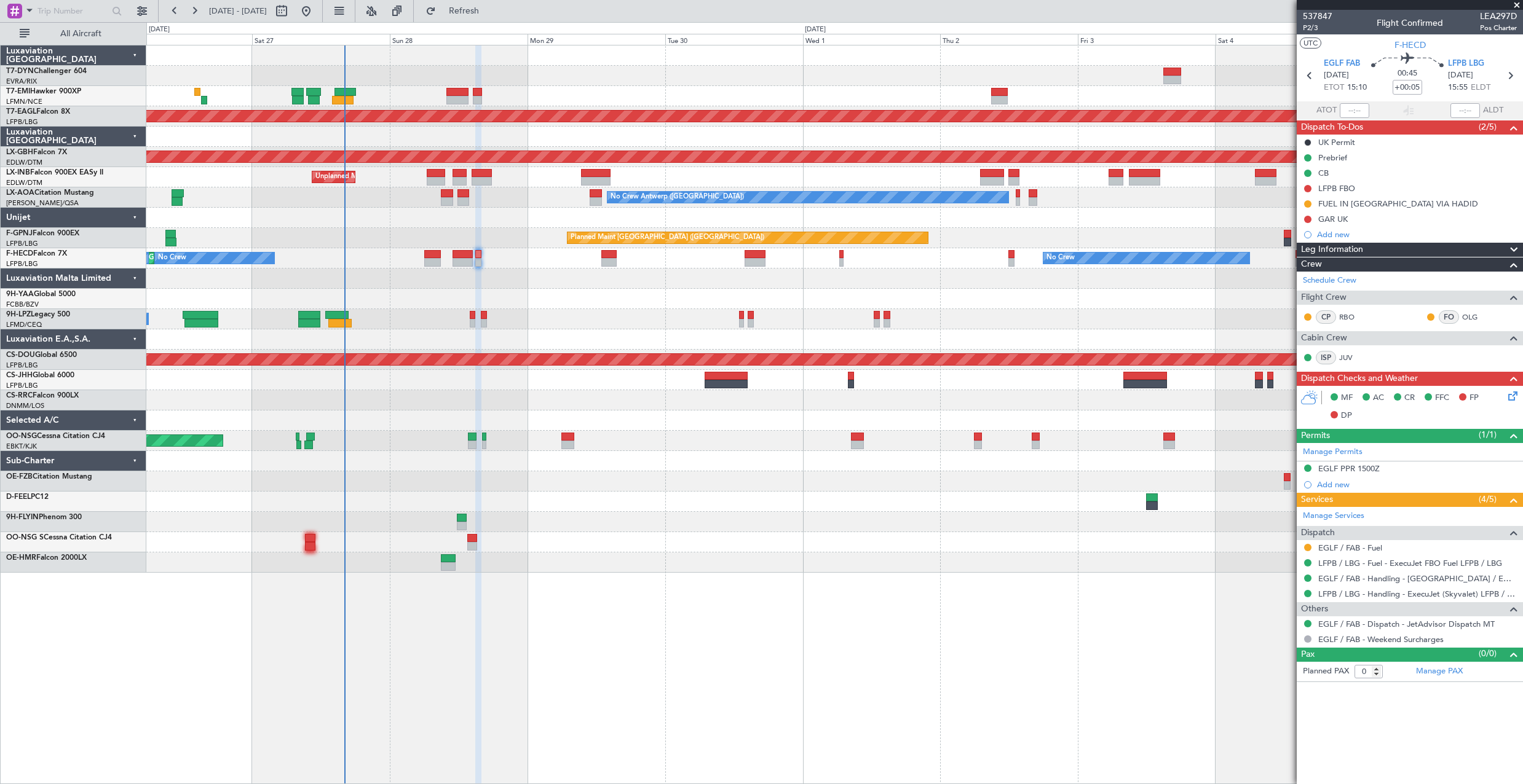
click at [848, 307] on div "Planned Maint Dubai (Al Maktoum Intl) Planned Maint Nurnberg Unplanned Maint Ro…" at bounding box center [834, 308] width 1376 height 528
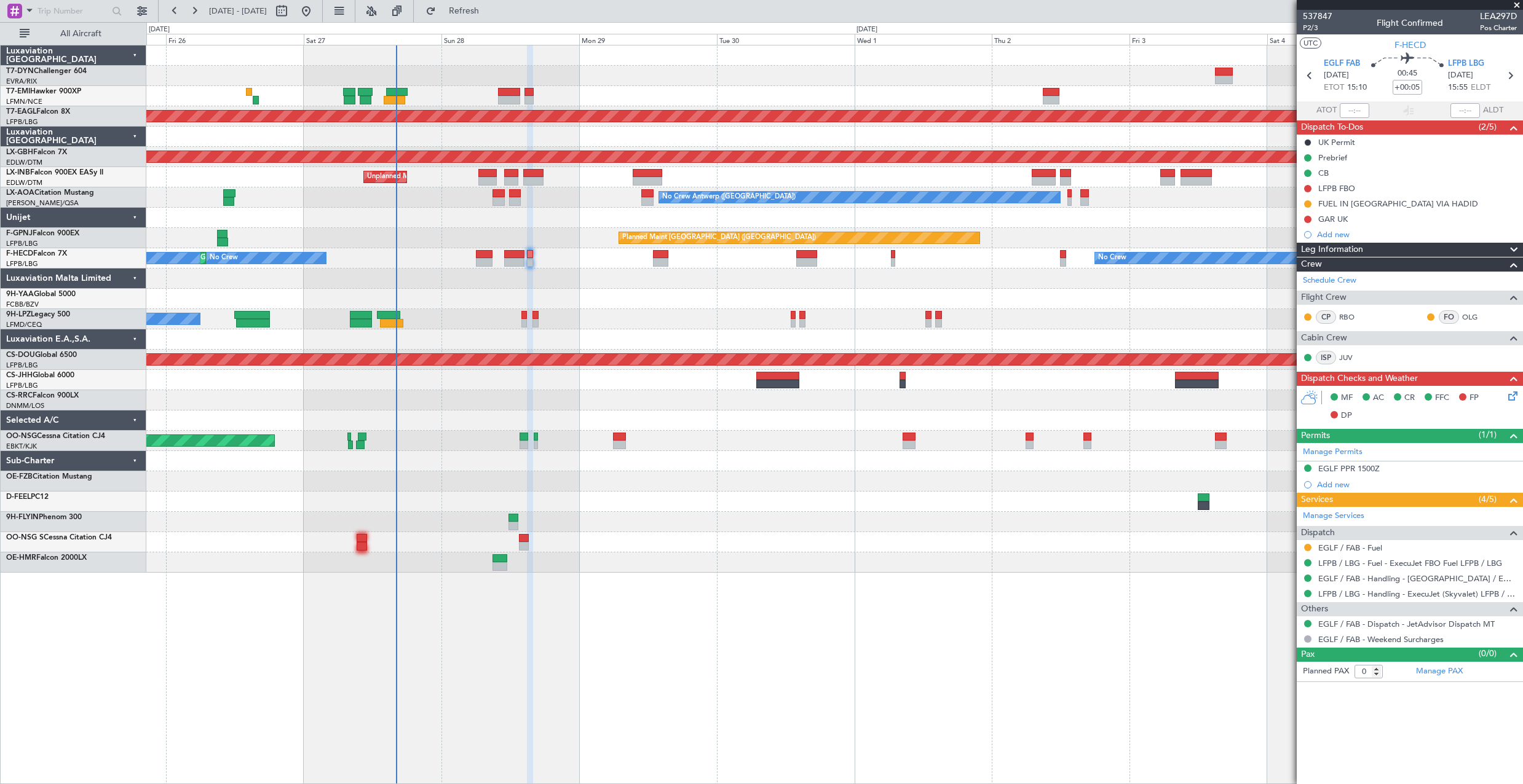
click at [396, 341] on div at bounding box center [834, 339] width 1376 height 20
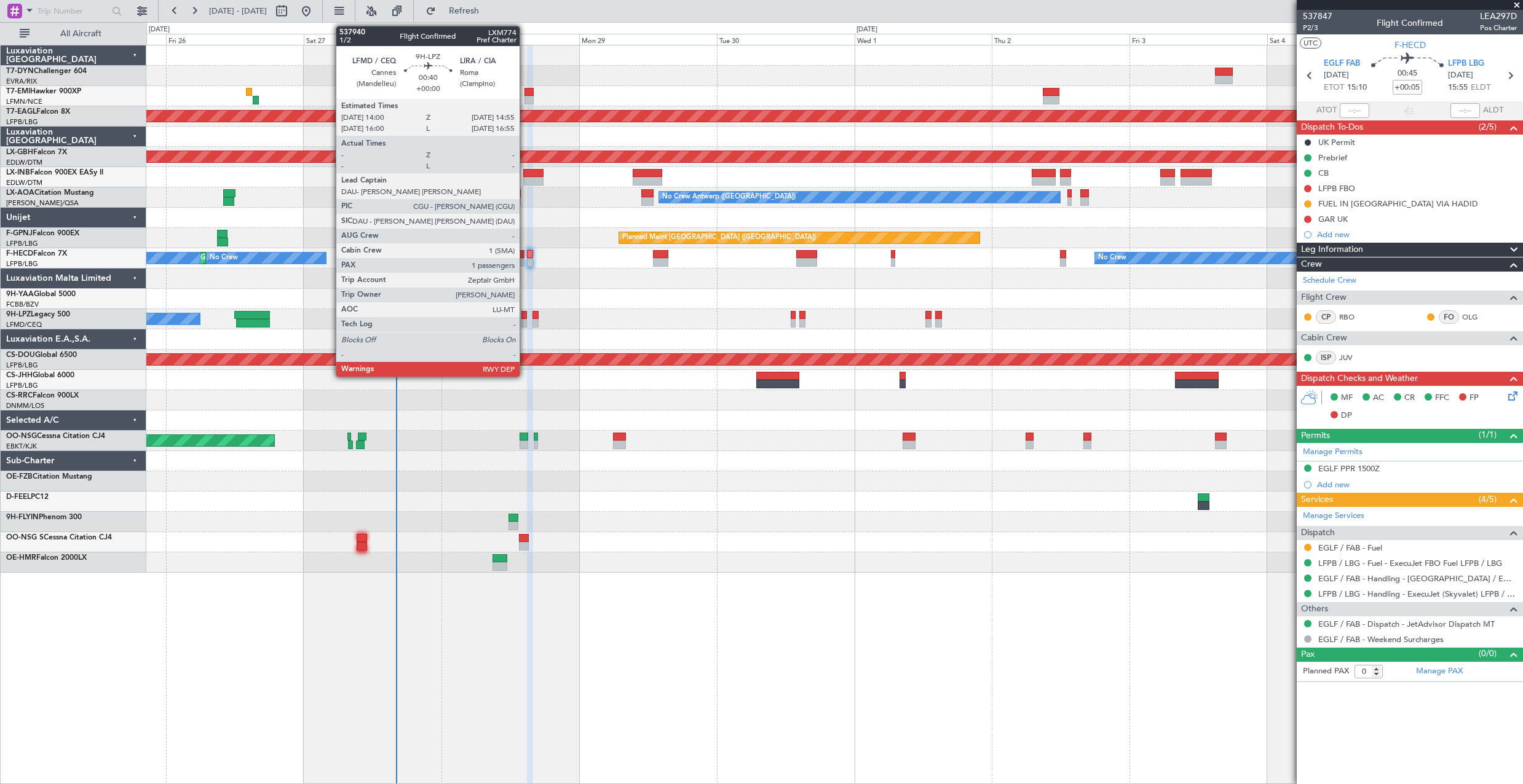
click at [525, 314] on div at bounding box center [524, 316] width 5 height 9
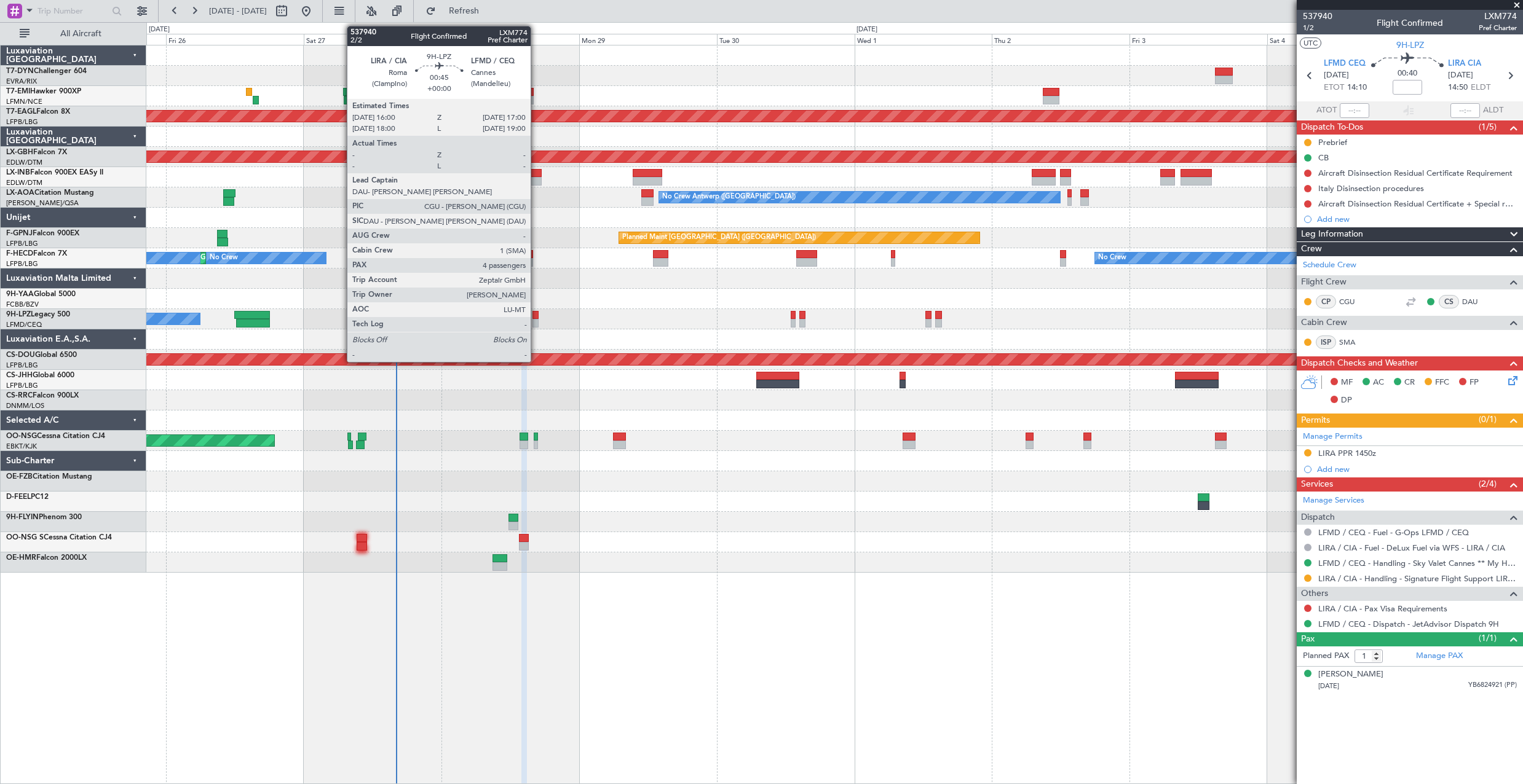
click at [536, 316] on div at bounding box center [535, 316] width 6 height 9
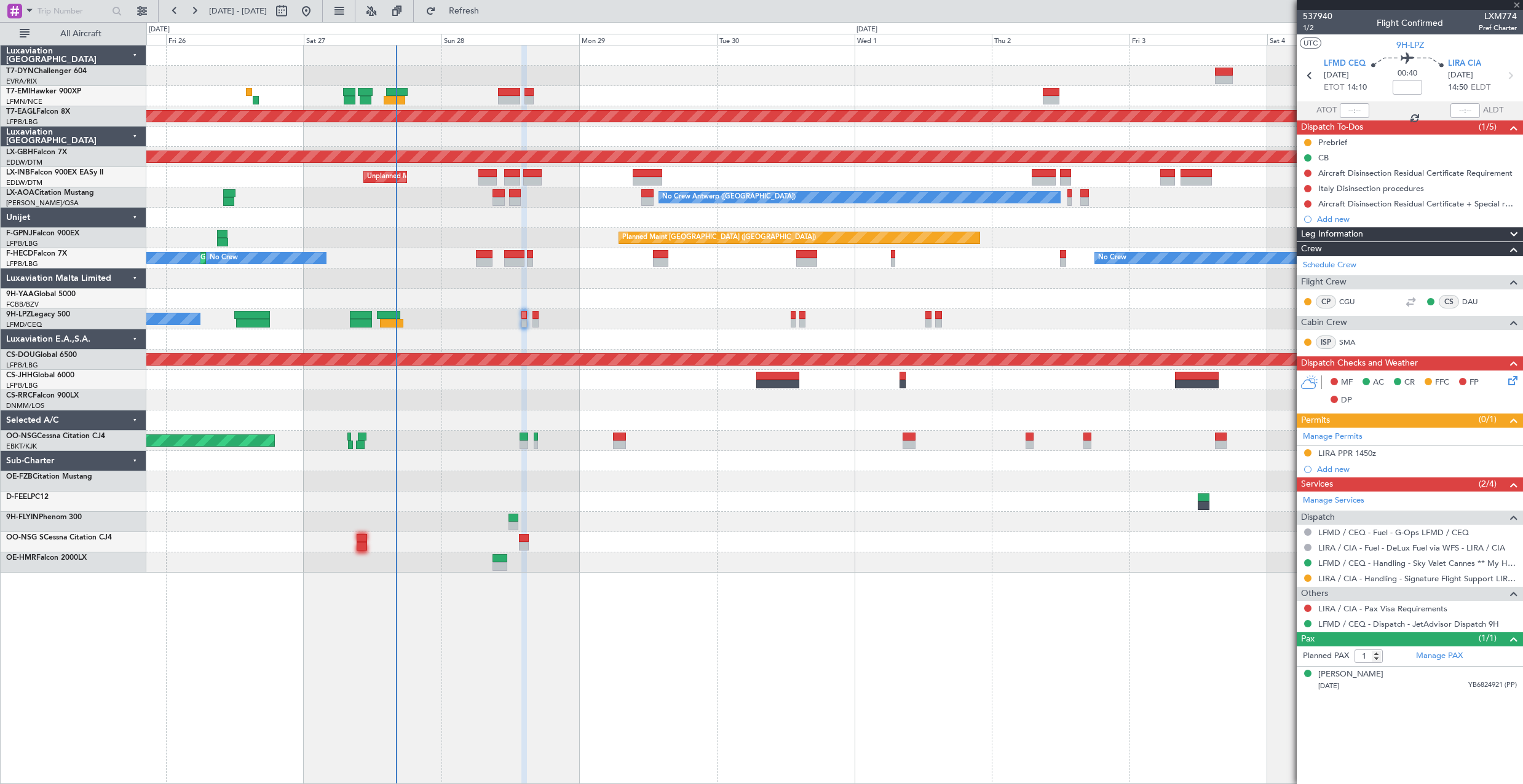
type input "4"
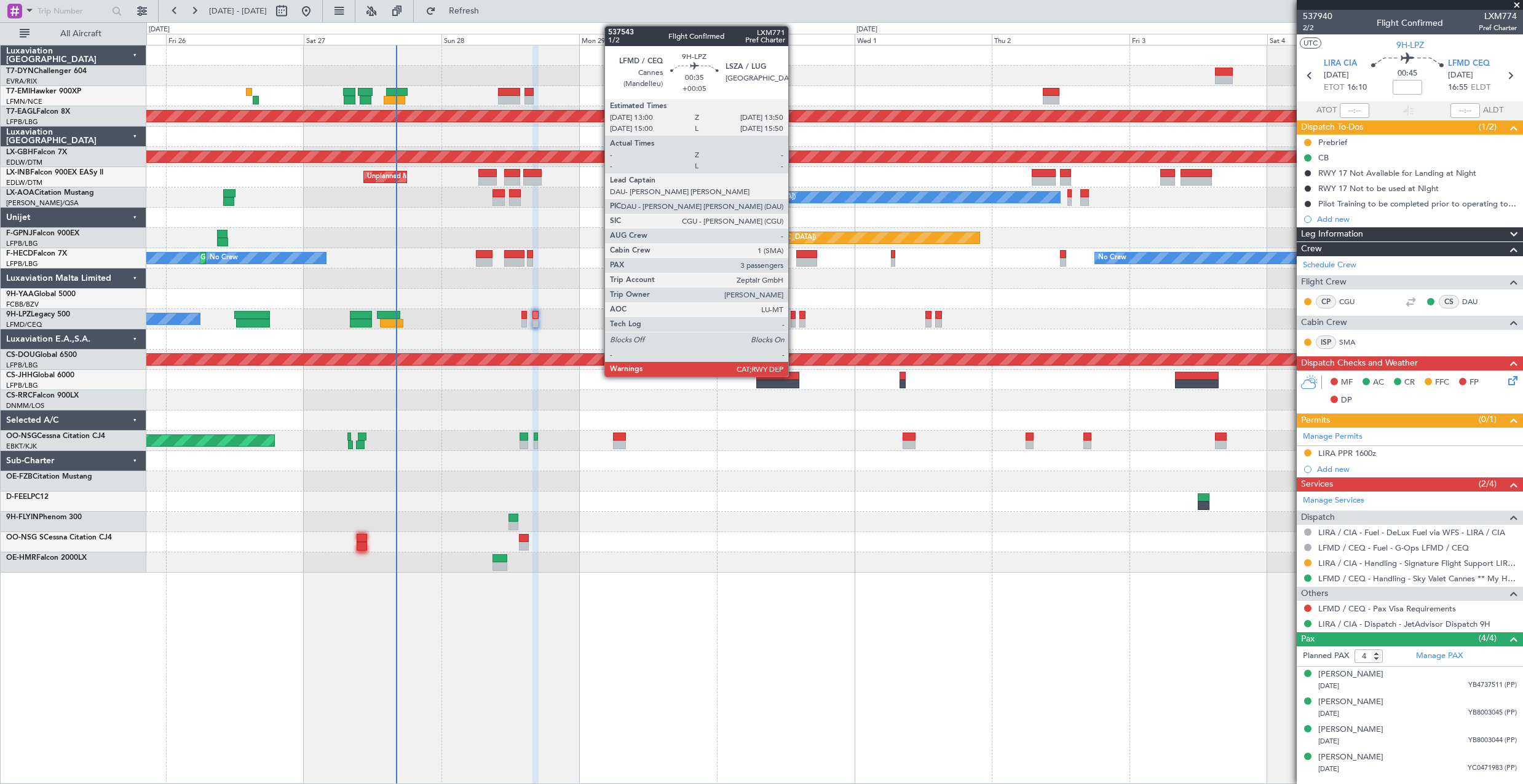
click at [794, 316] on div at bounding box center [793, 316] width 5 height 9
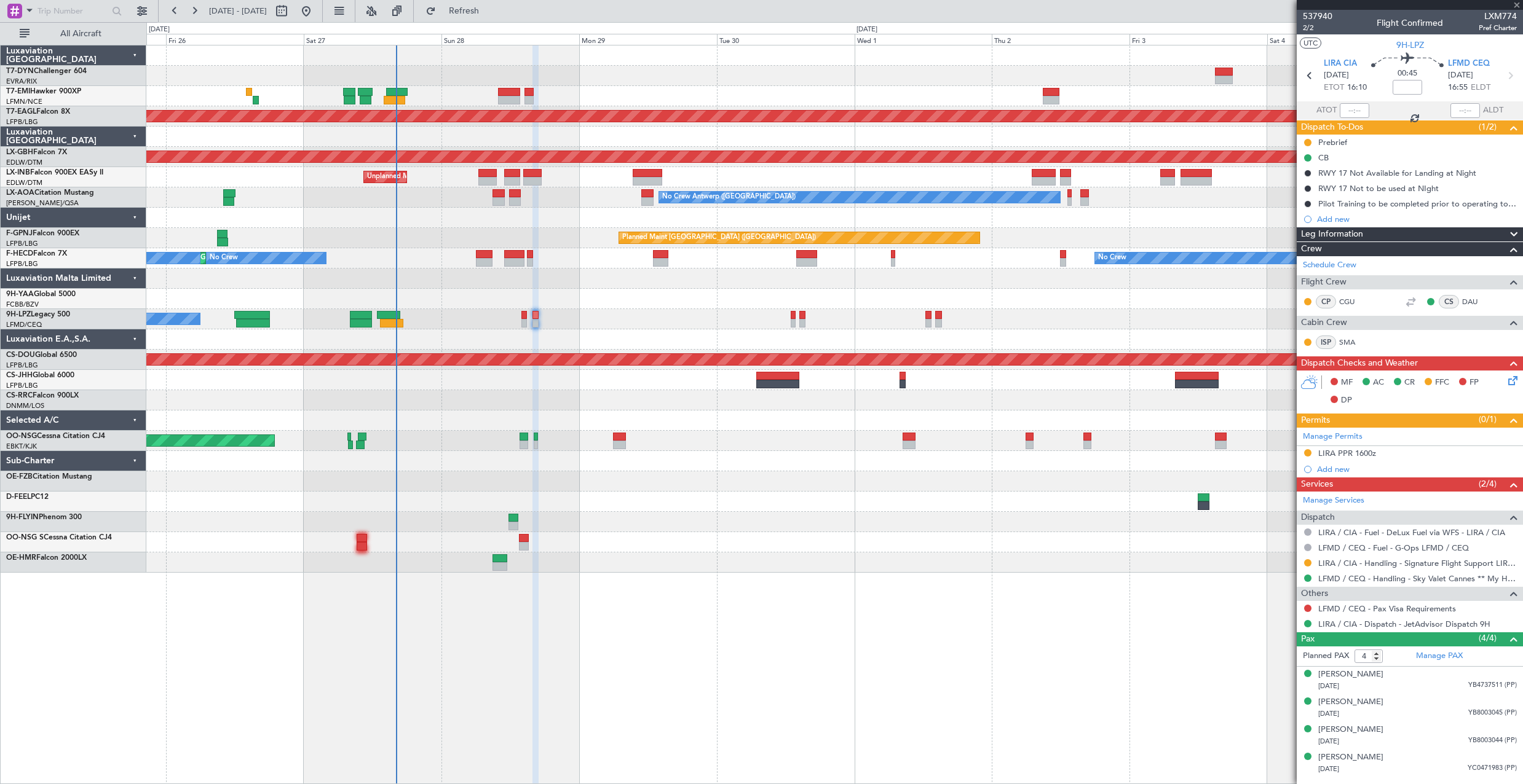
type input "+00:05"
type input "3"
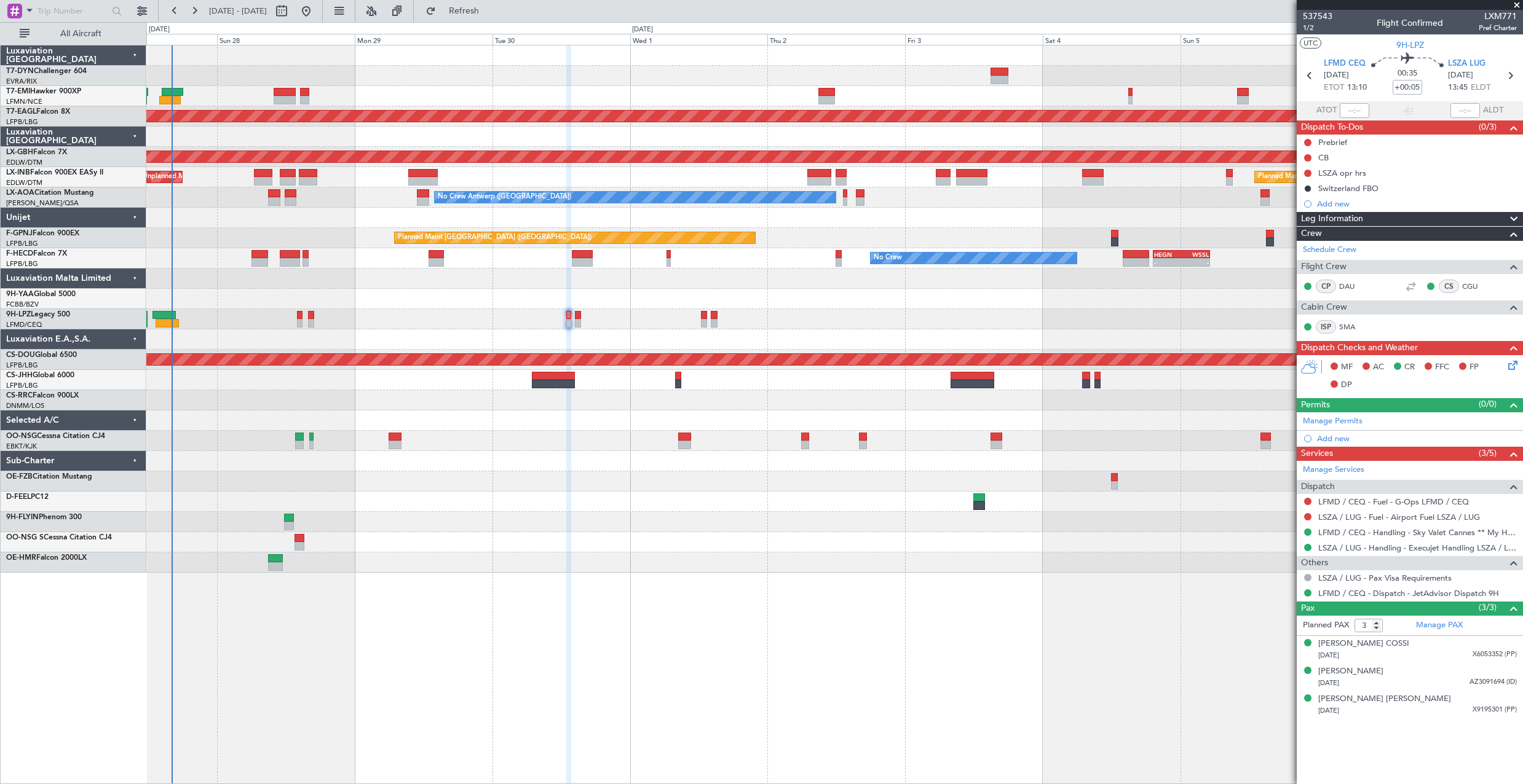
click at [683, 323] on div "Planned Maint Dubai (Al Maktoum Intl) Planned Maint Nurnberg Planned Maint Lond…" at bounding box center [834, 308] width 1376 height 528
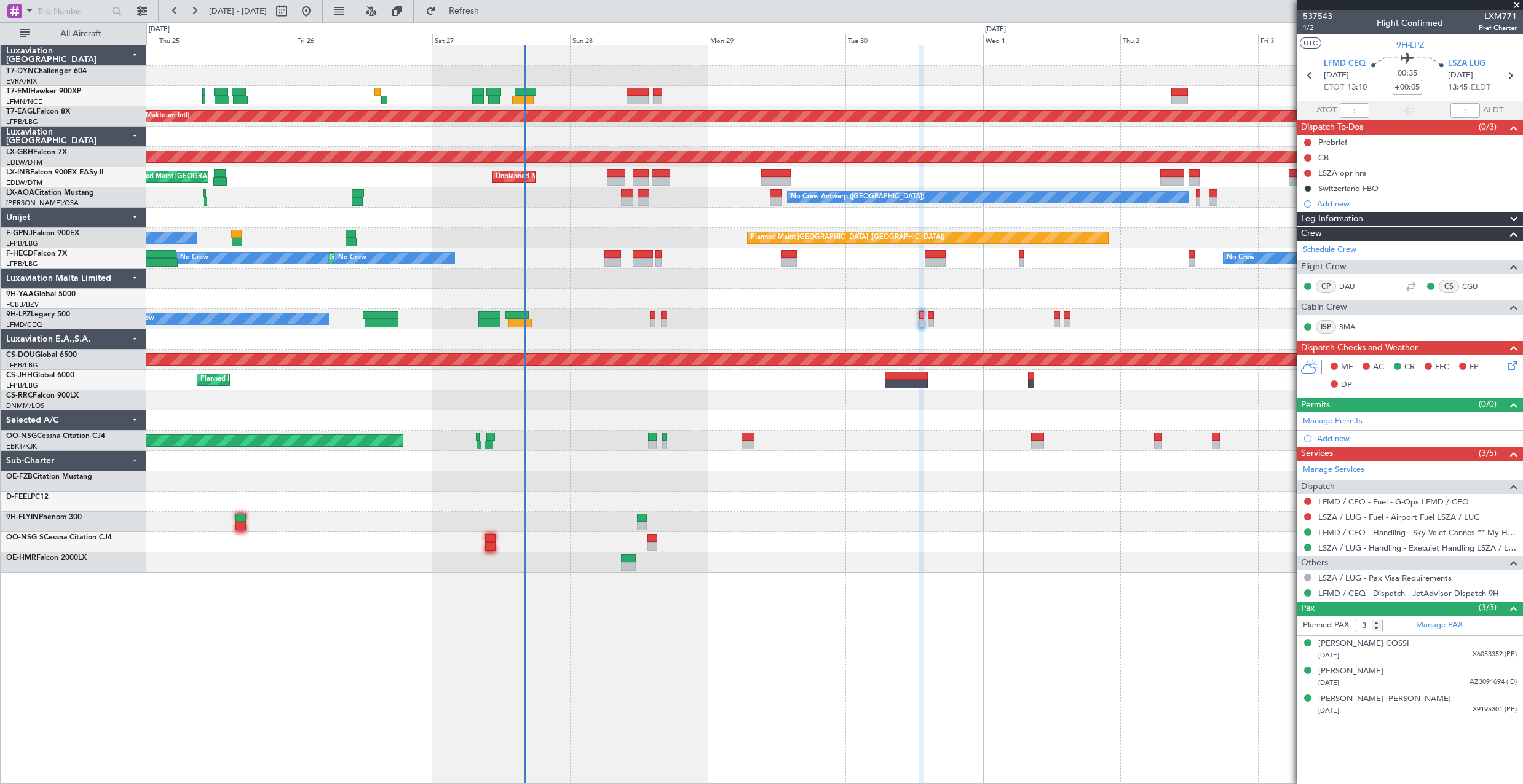
click at [692, 466] on div at bounding box center [834, 461] width 1376 height 20
click at [695, 407] on div at bounding box center [834, 400] width 1376 height 20
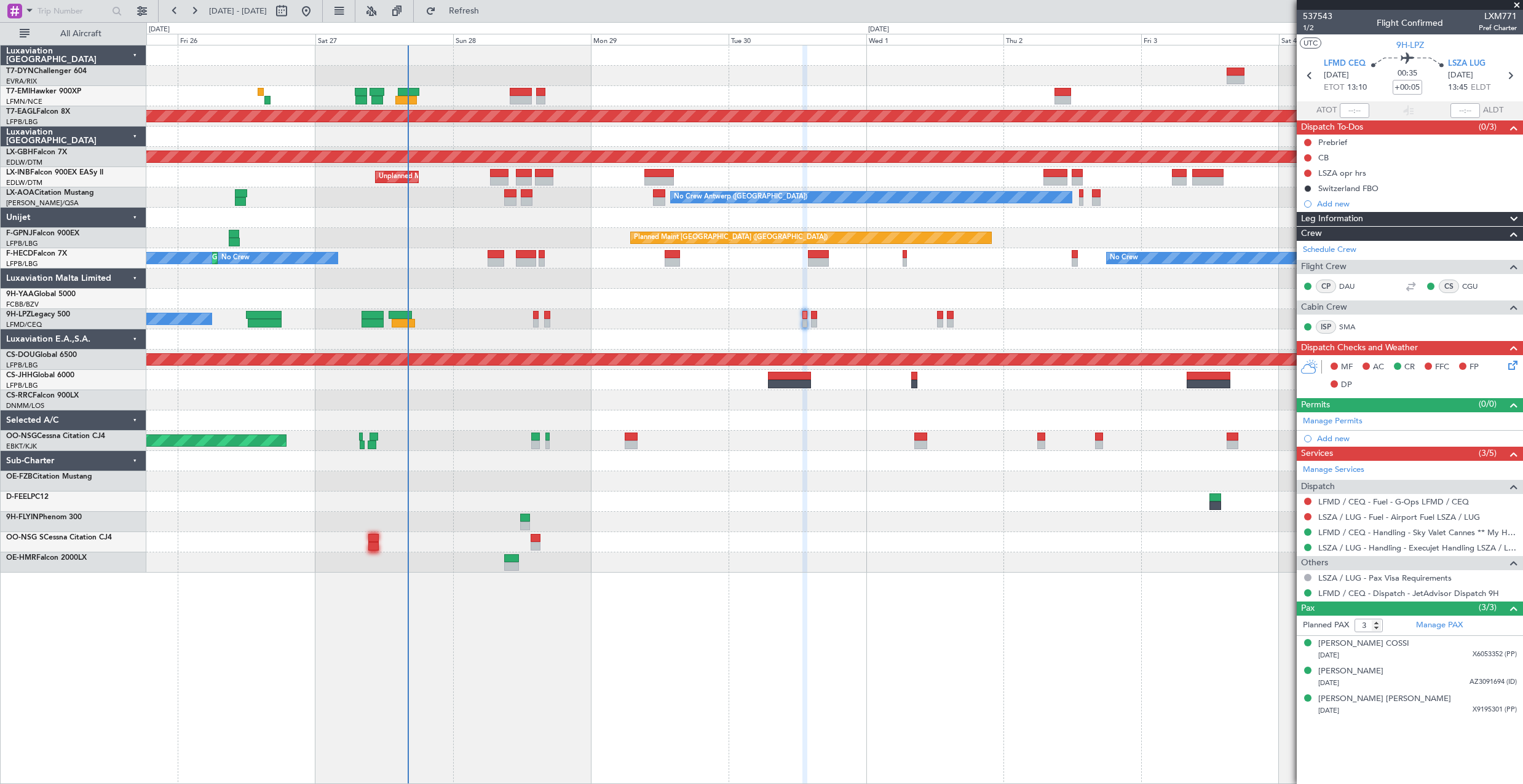
click at [513, 448] on div "Planned Maint [GEOGRAPHIC_DATA] ([GEOGRAPHIC_DATA])" at bounding box center [834, 440] width 1376 height 20
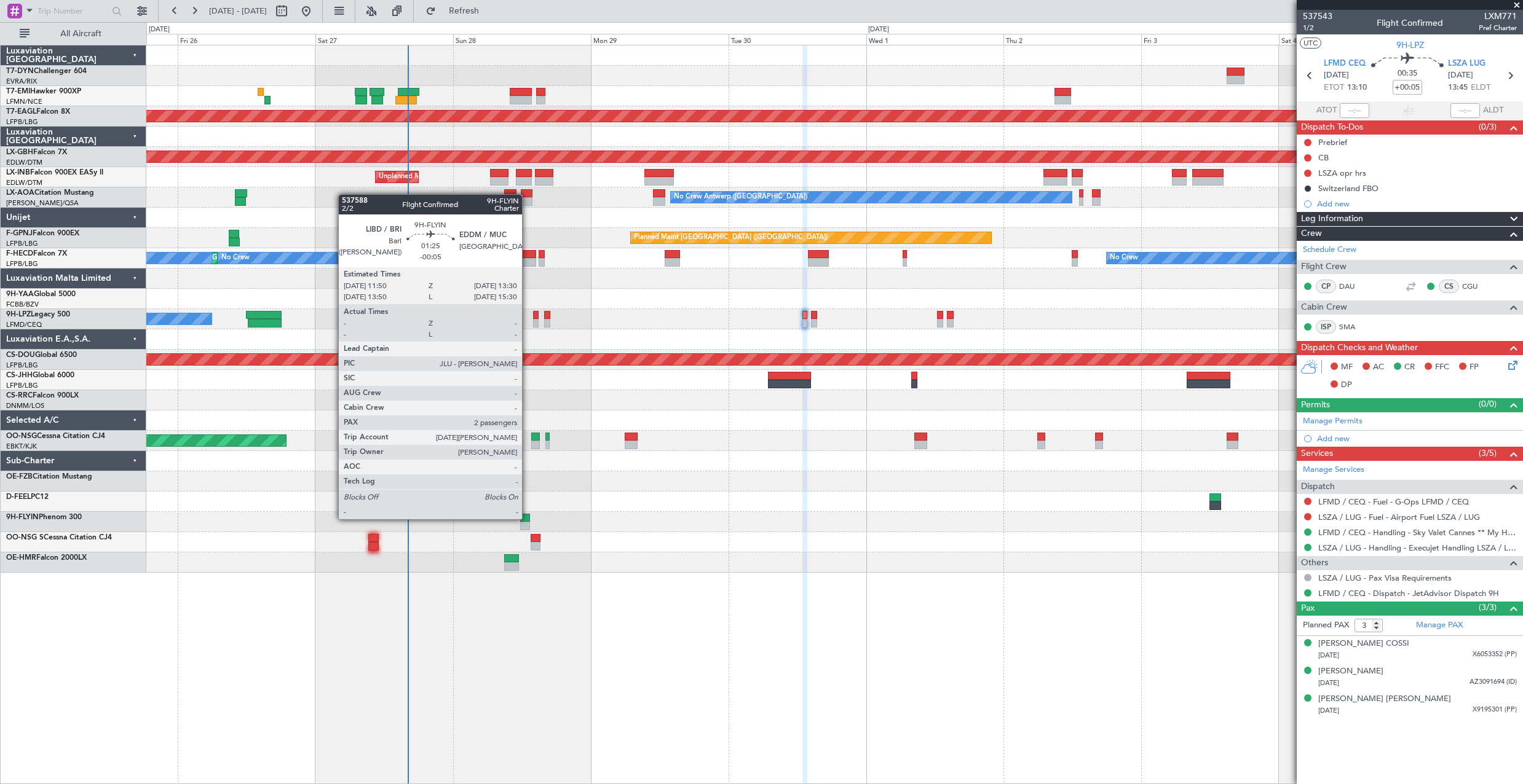
click at [527, 518] on div at bounding box center [524, 518] width 10 height 9
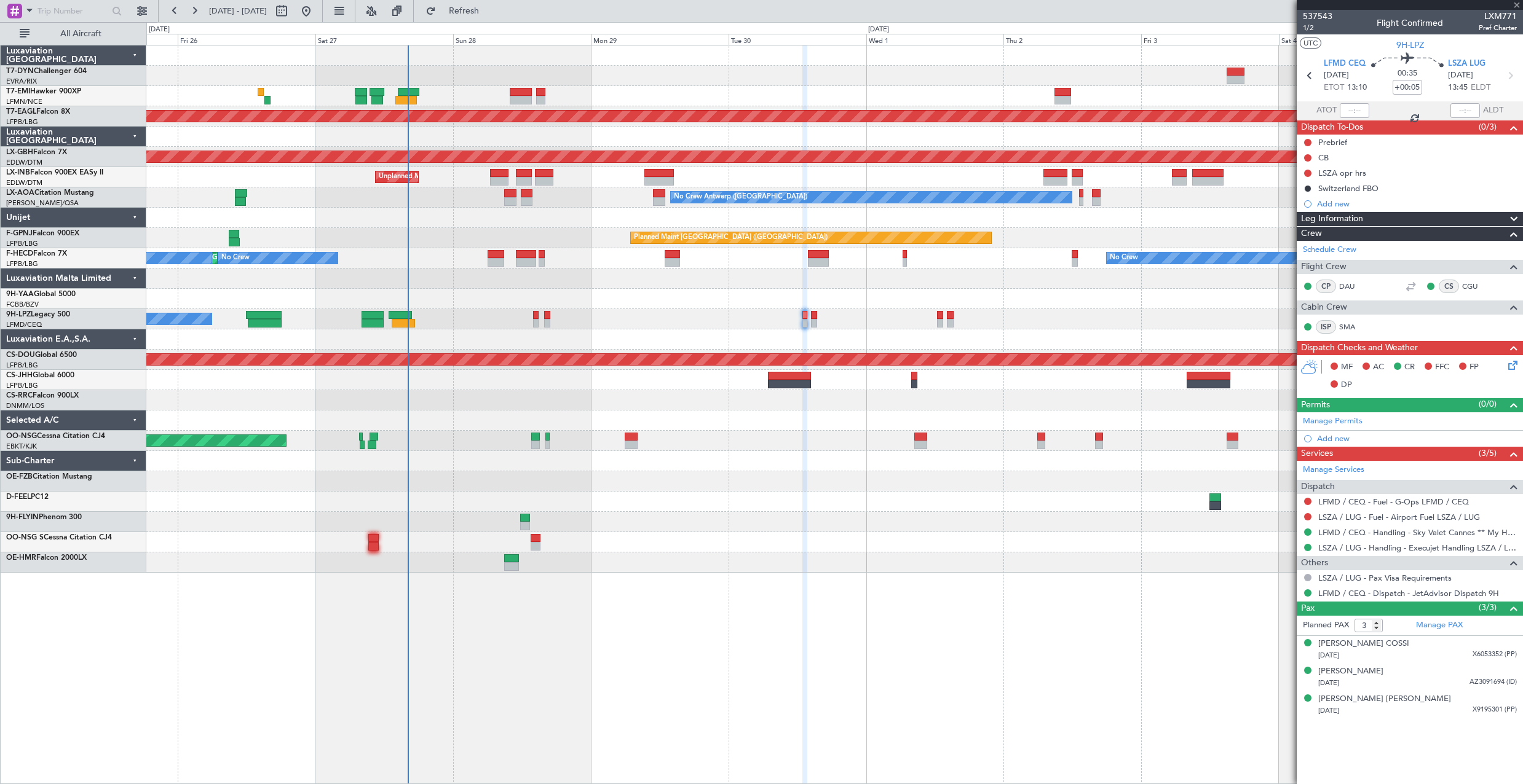
type input "-00:05"
type input "2"
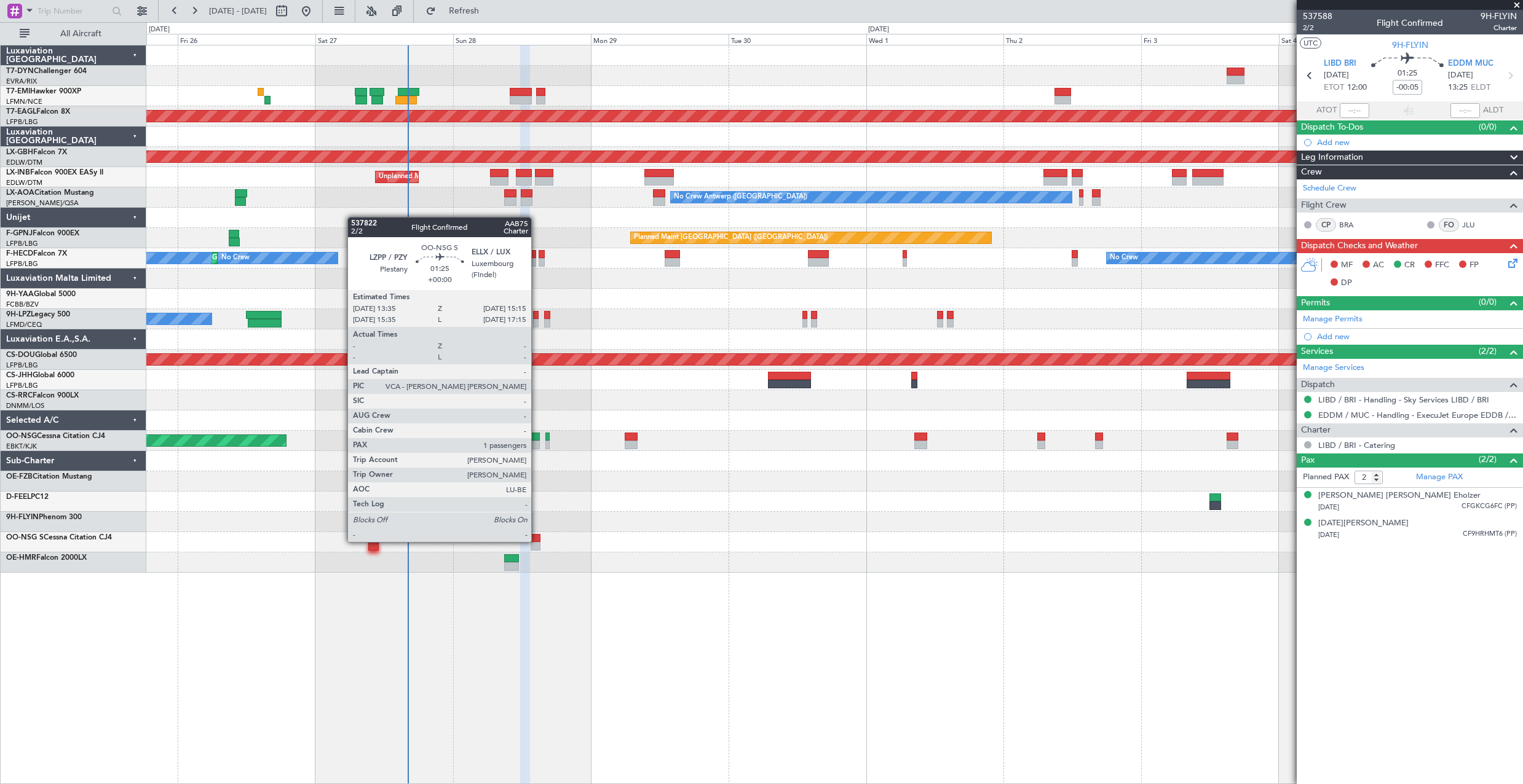
click at [536, 541] on div at bounding box center [535, 538] width 10 height 9
type input "1"
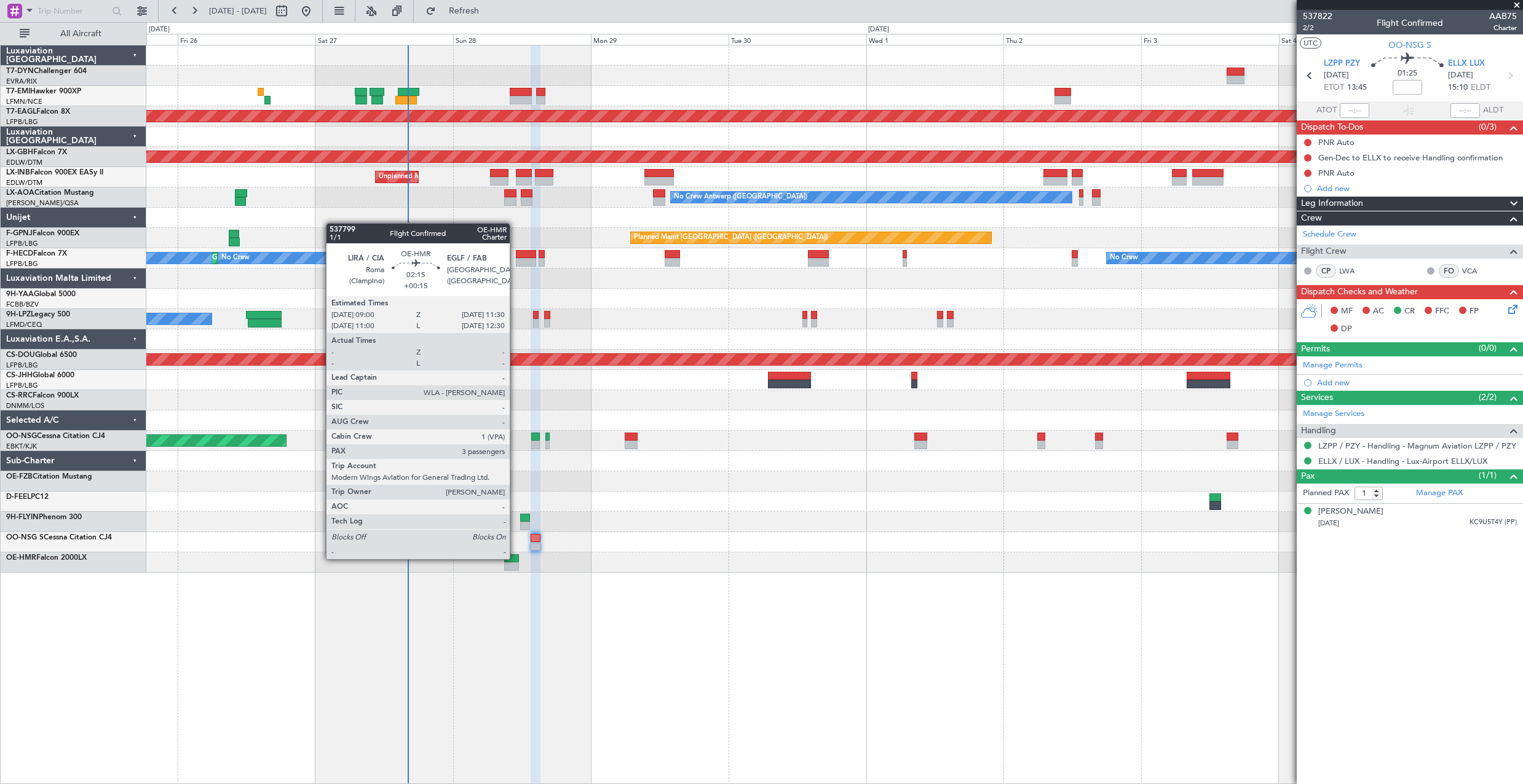
click at [516, 558] on div at bounding box center [511, 559] width 15 height 9
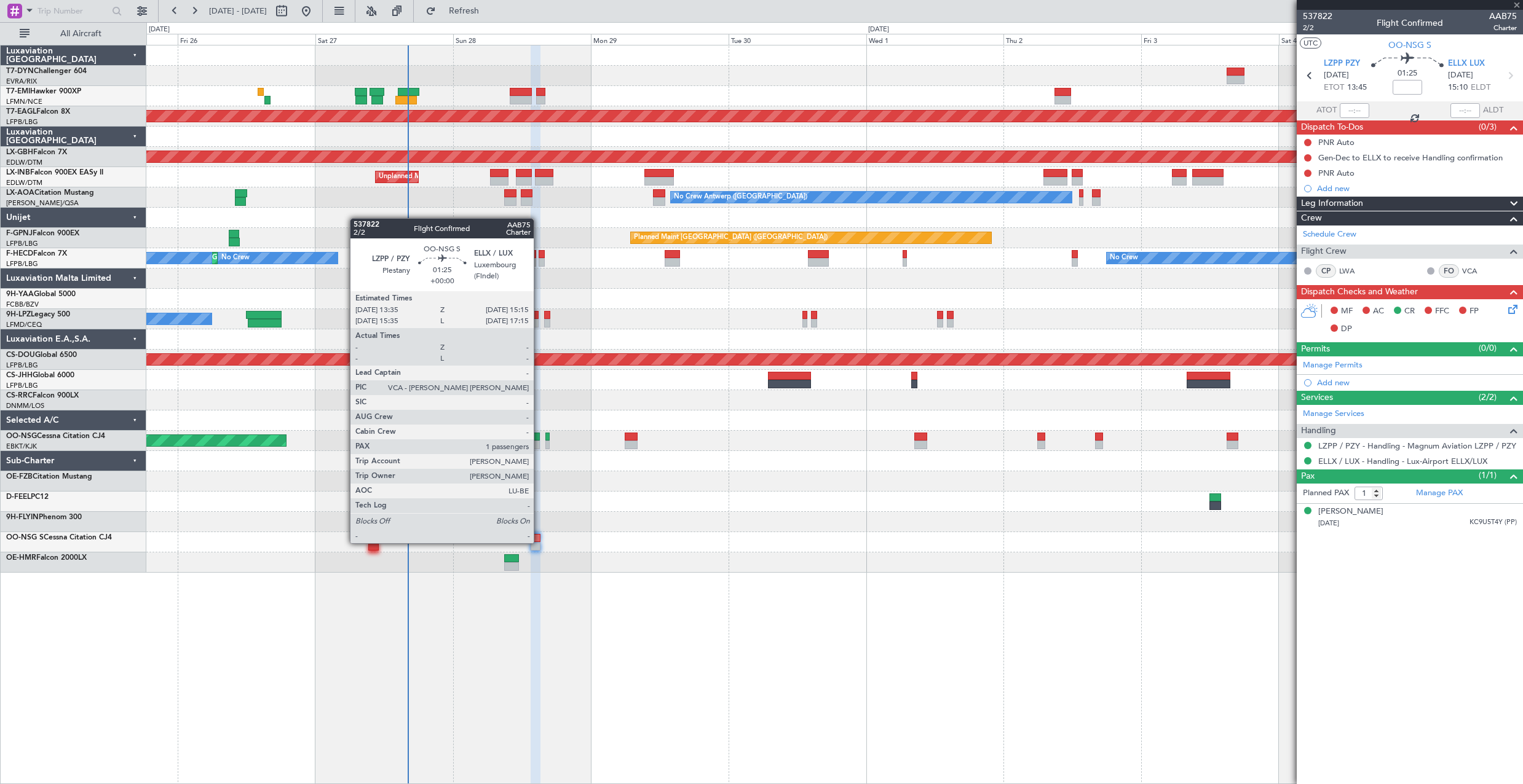
type input "+00:15"
type input "3"
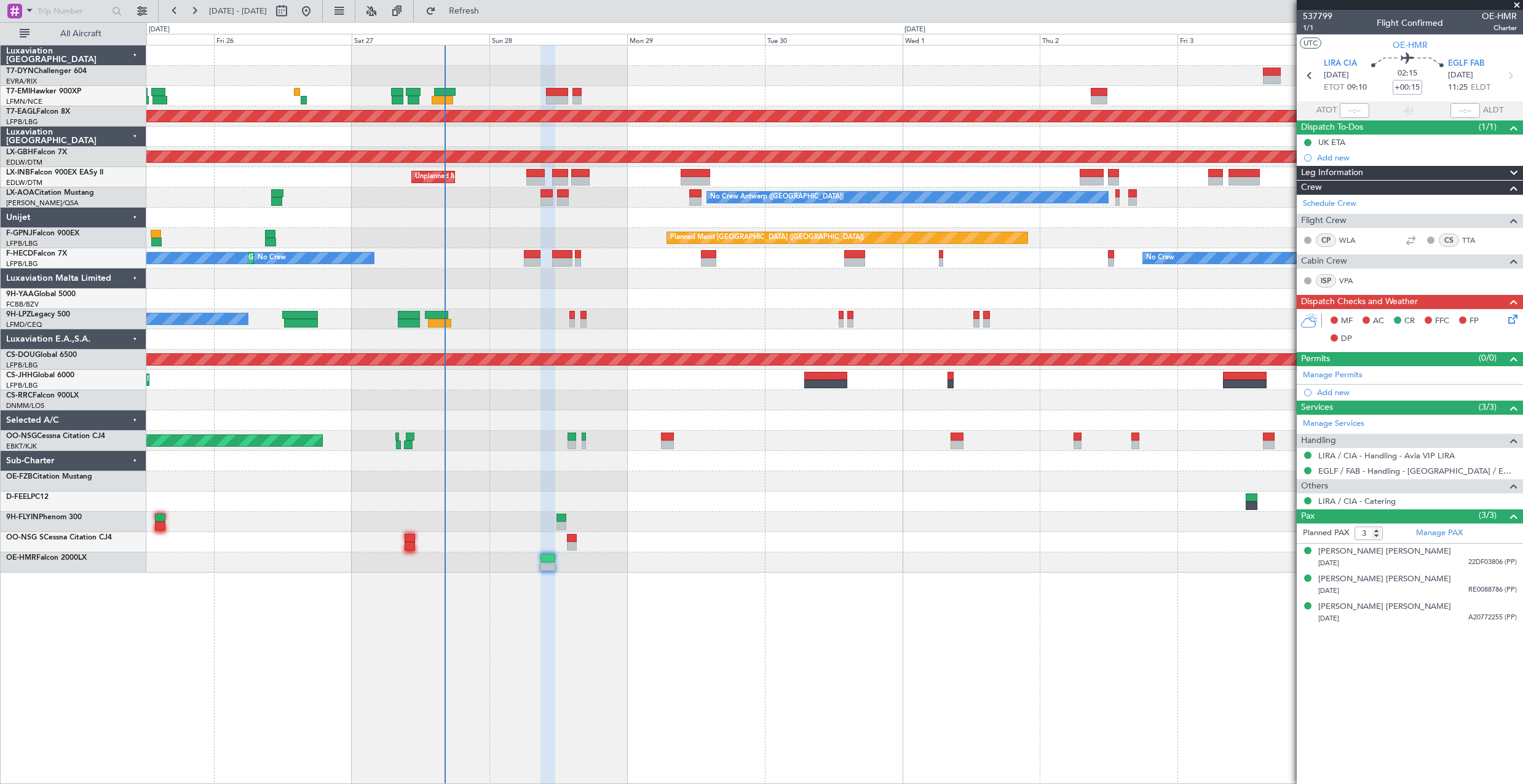
click at [1114, 575] on div "Planned Maint Dubai (Al Maktoum Intl) Planned Maint Nurnberg Unplanned Maint Ro…" at bounding box center [834, 415] width 1377 height 739
